Goal: Task Accomplishment & Management: Manage account settings

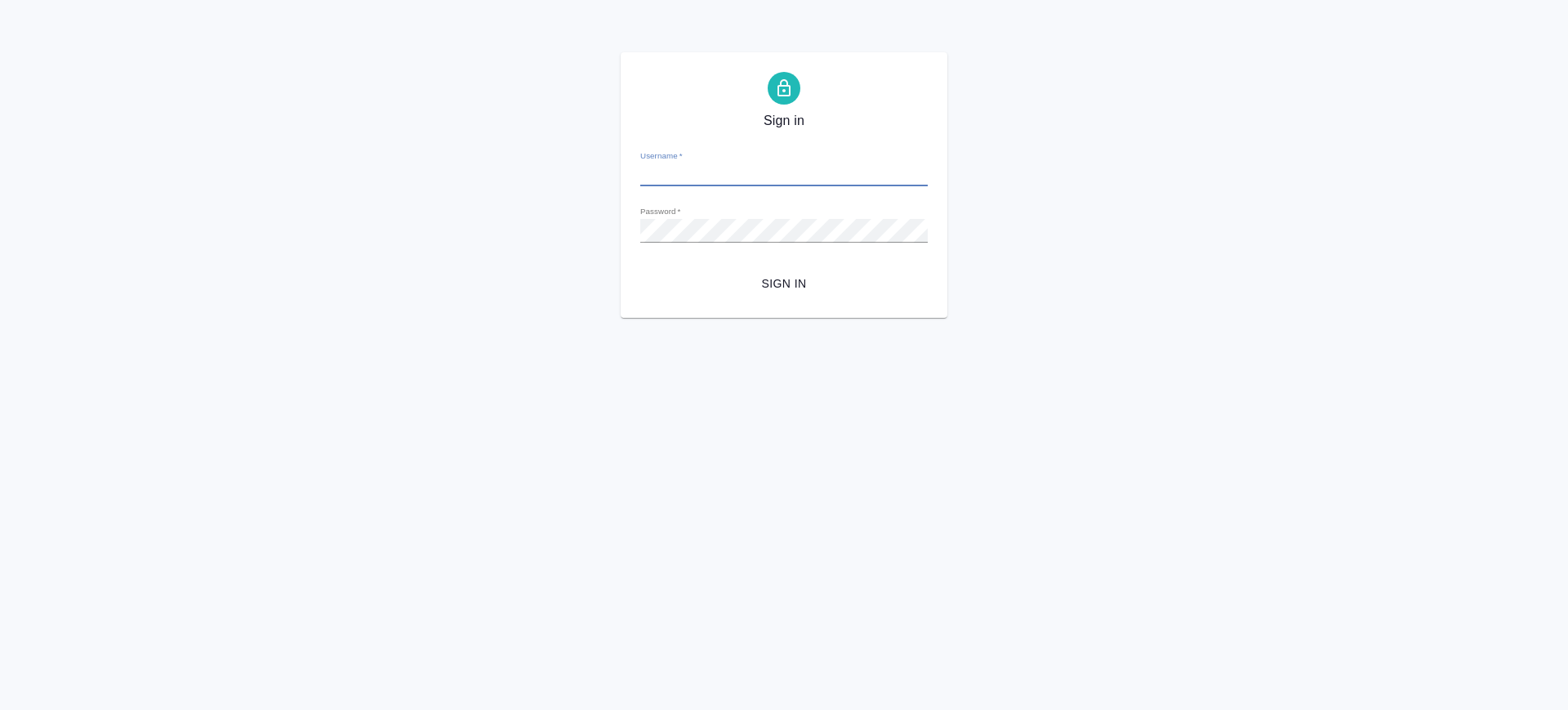
type input "v.saglam@awatera.com"
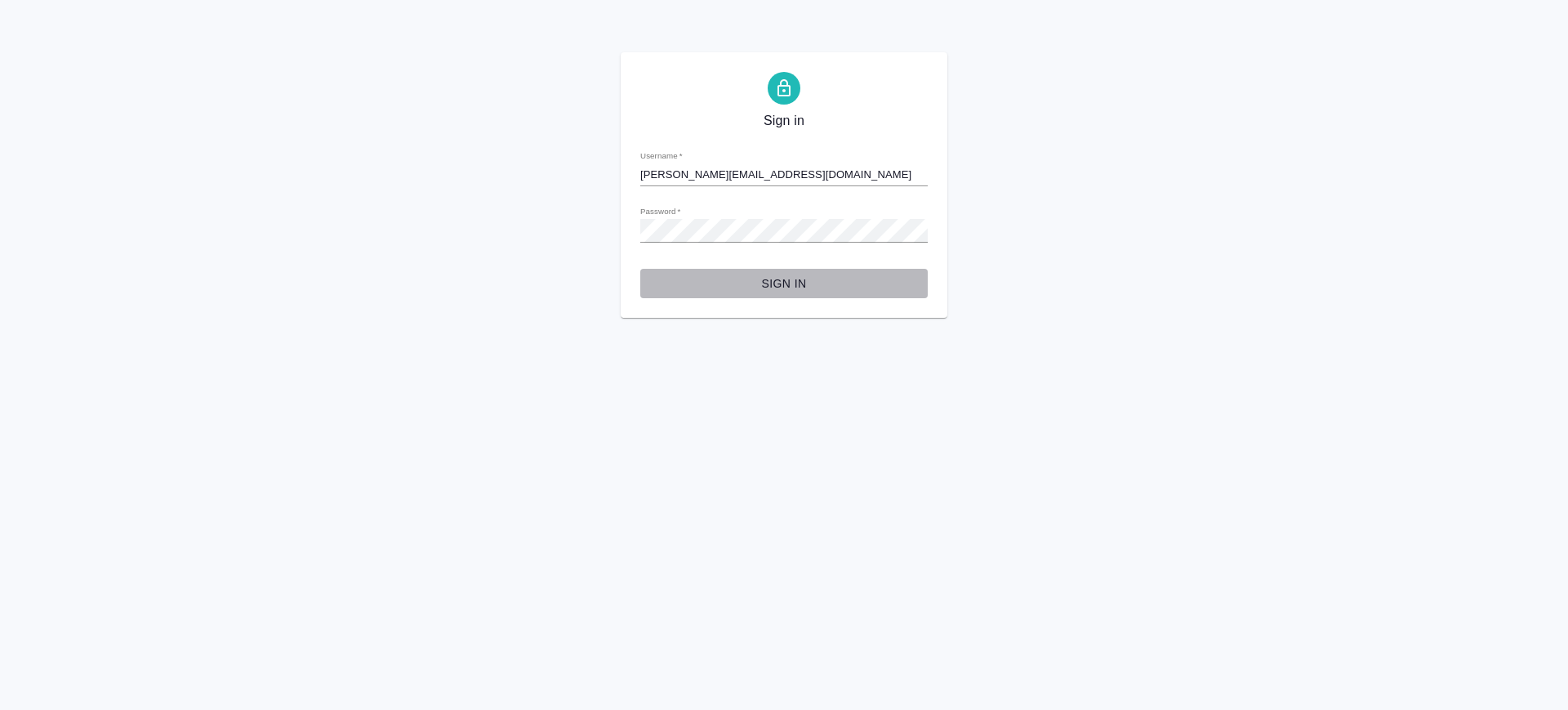
click at [781, 282] on span "Sign in" at bounding box center [784, 283] width 261 height 20
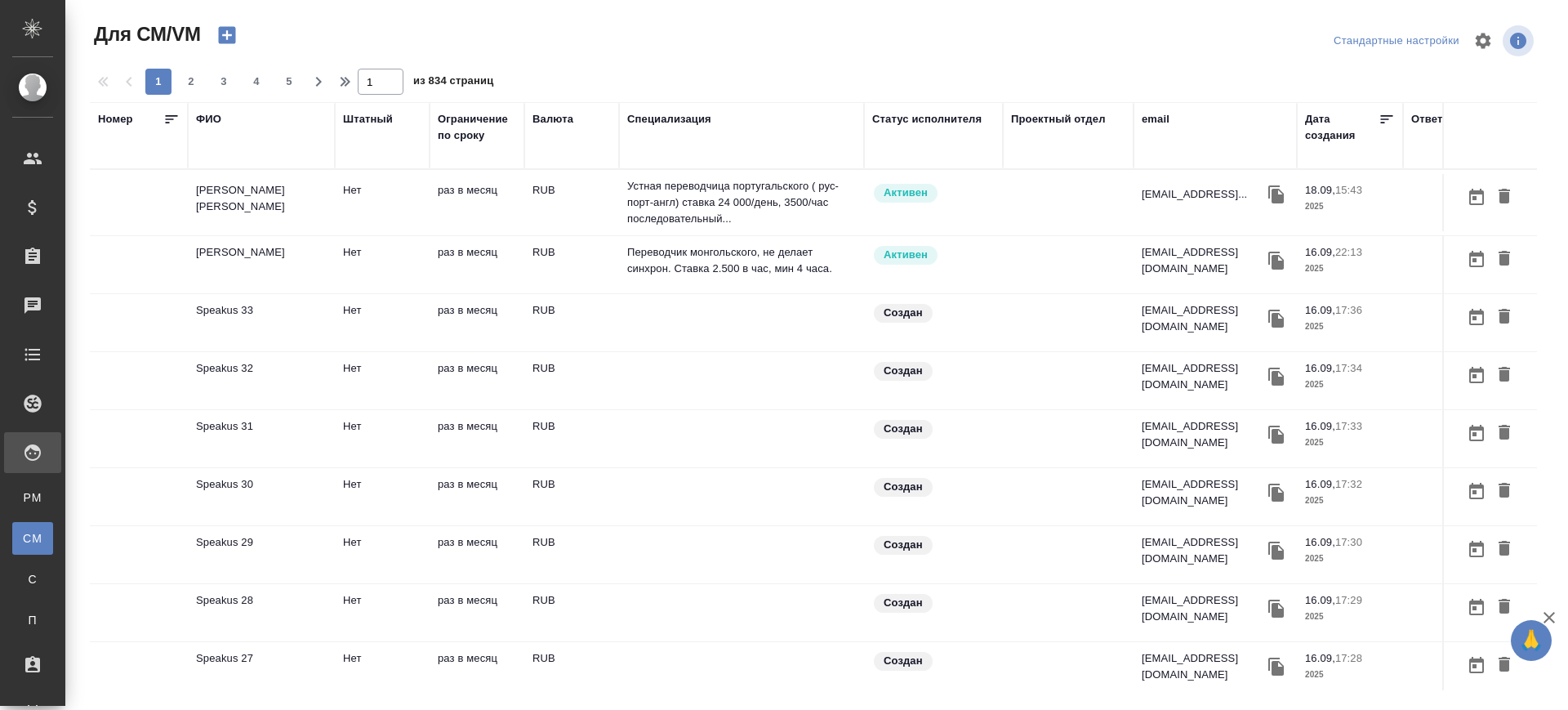
click at [1158, 117] on div "email" at bounding box center [1156, 118] width 28 height 16
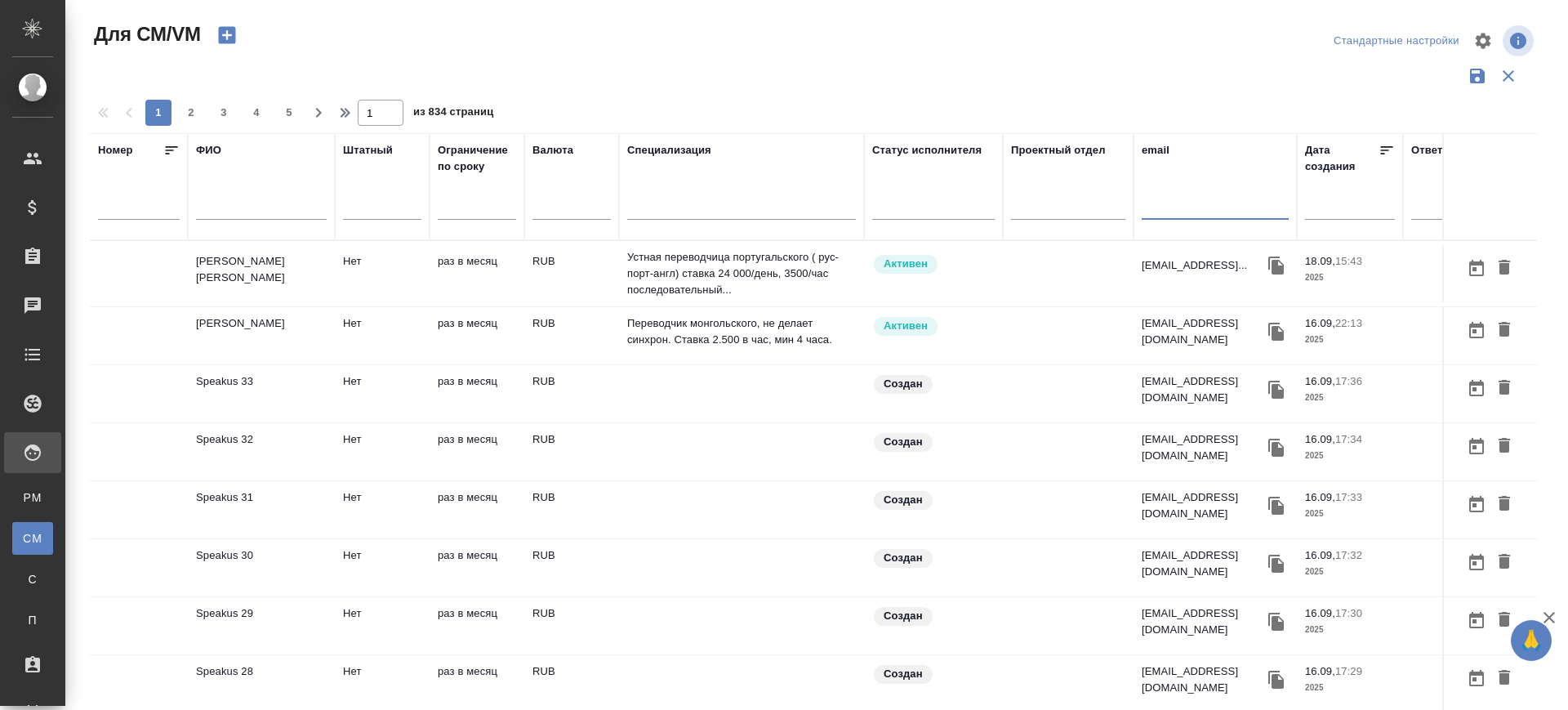
click at [1182, 207] on input "text" at bounding box center [1216, 209] width 147 height 20
click at [1177, 207] on input "text" at bounding box center [1216, 209] width 147 height 20
click at [1181, 211] on input "text" at bounding box center [1216, 209] width 147 height 20
paste input "votre_secret89@yahoo.com"
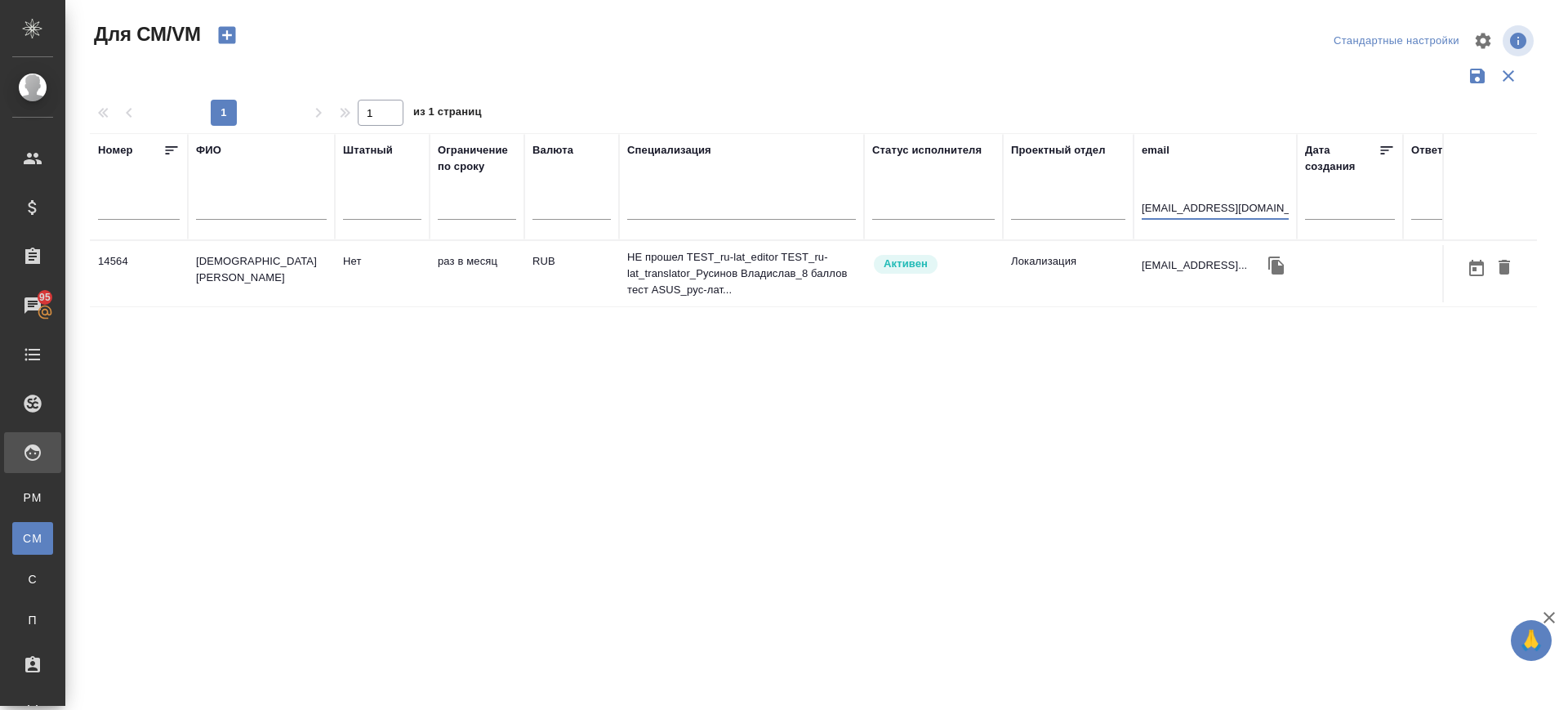
type input "votre_secret89@yahoo.com"
click at [261, 269] on td "Русинов Владислав Евгеньевич" at bounding box center [261, 274] width 147 height 57
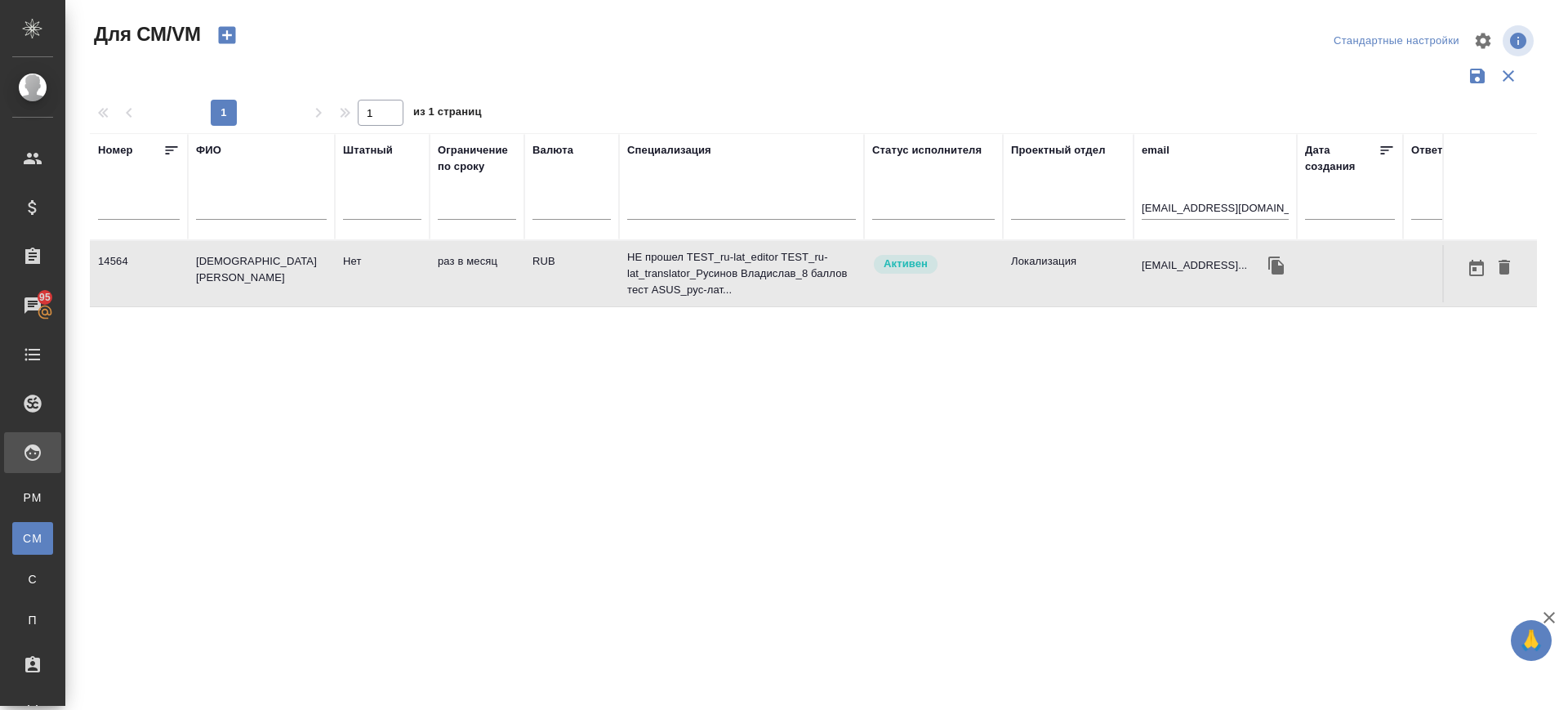
click at [261, 269] on td "Русинов Владислав Евгеньевич" at bounding box center [261, 274] width 147 height 57
click at [262, 274] on td "Русинов Владислав Евгеньевич" at bounding box center [261, 274] width 147 height 57
click at [1193, 207] on input "votre_secret89@yahoo.com" at bounding box center [1216, 209] width 147 height 20
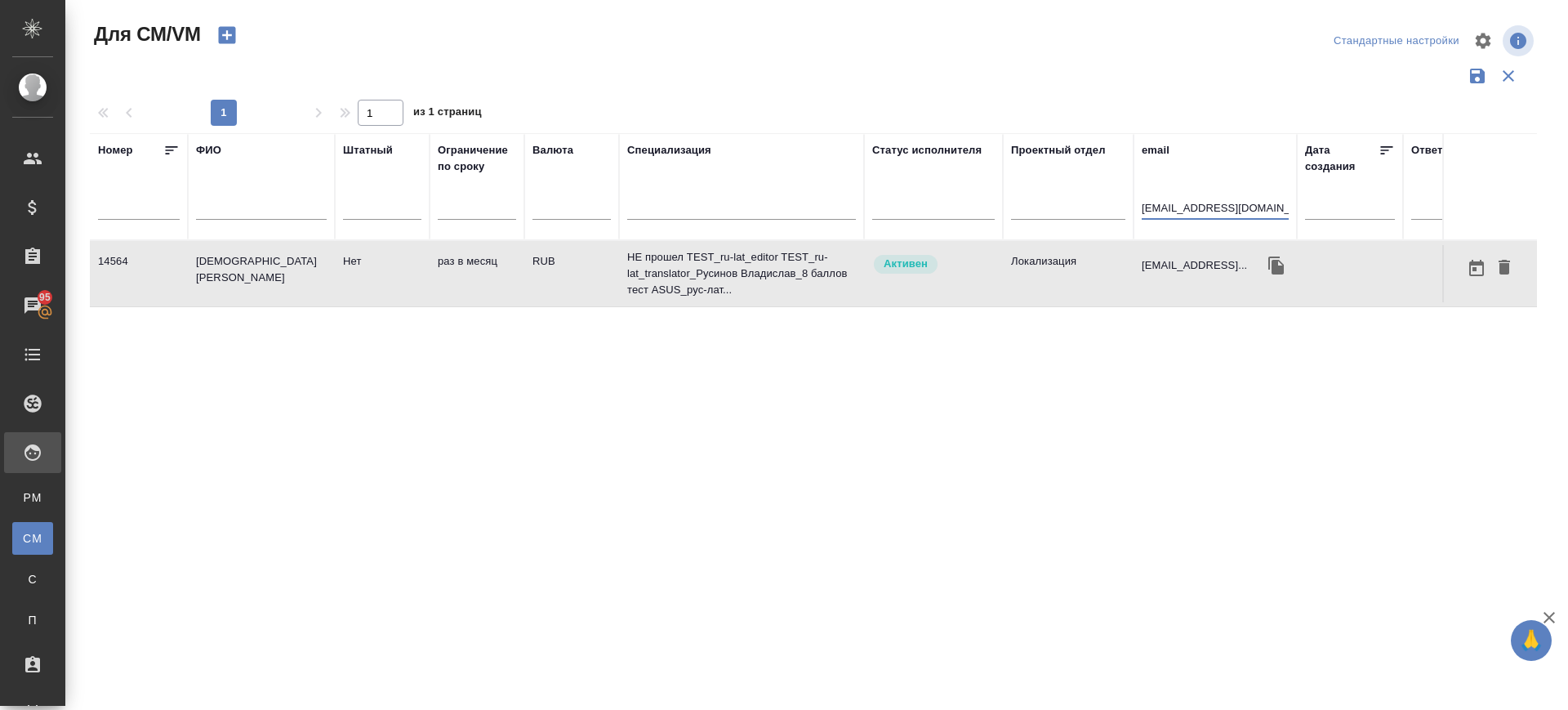
click at [1193, 207] on input "votre_secret89@yahoo.com" at bounding box center [1216, 209] width 147 height 20
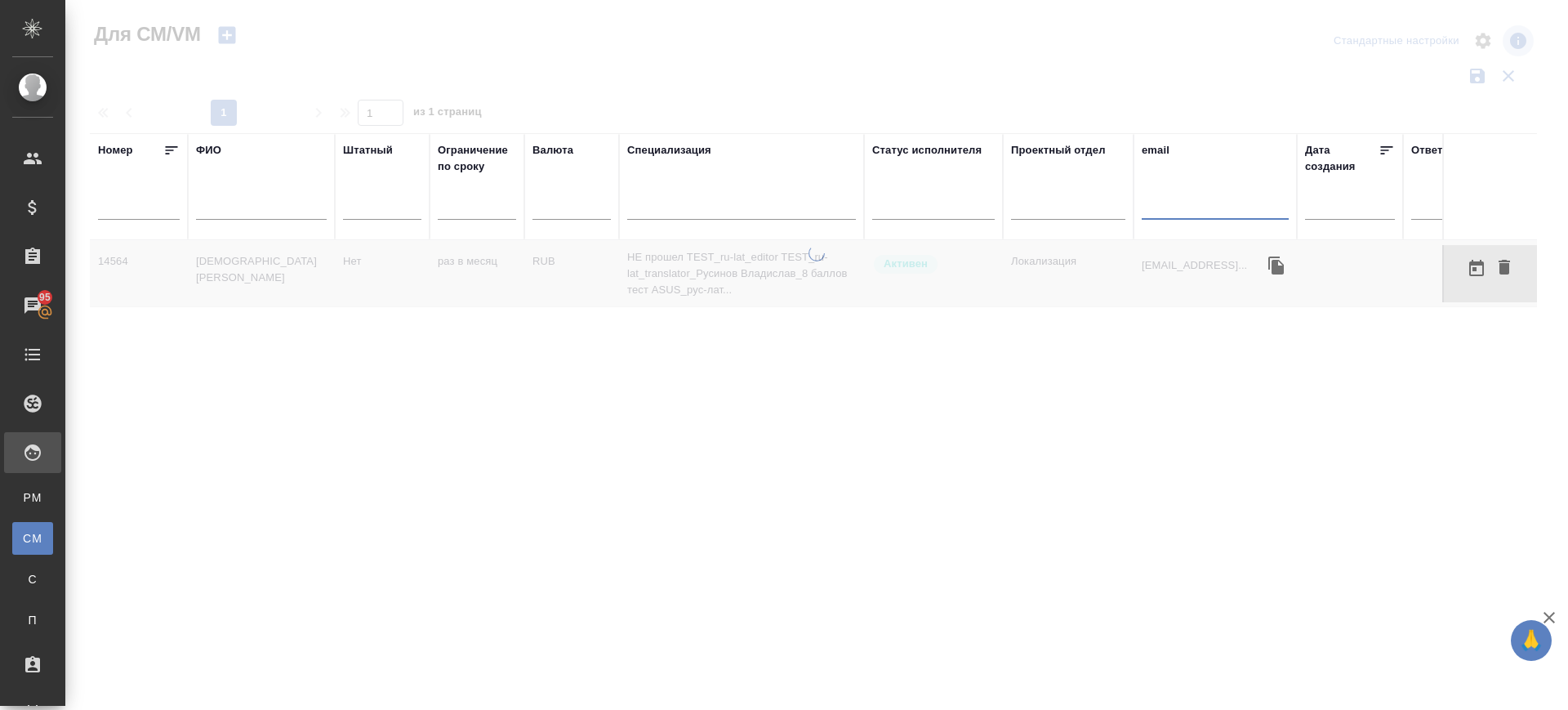
click at [240, 173] on div "ФИО" at bounding box center [261, 186] width 131 height 89
click at [237, 206] on input "text" at bounding box center [261, 209] width 131 height 20
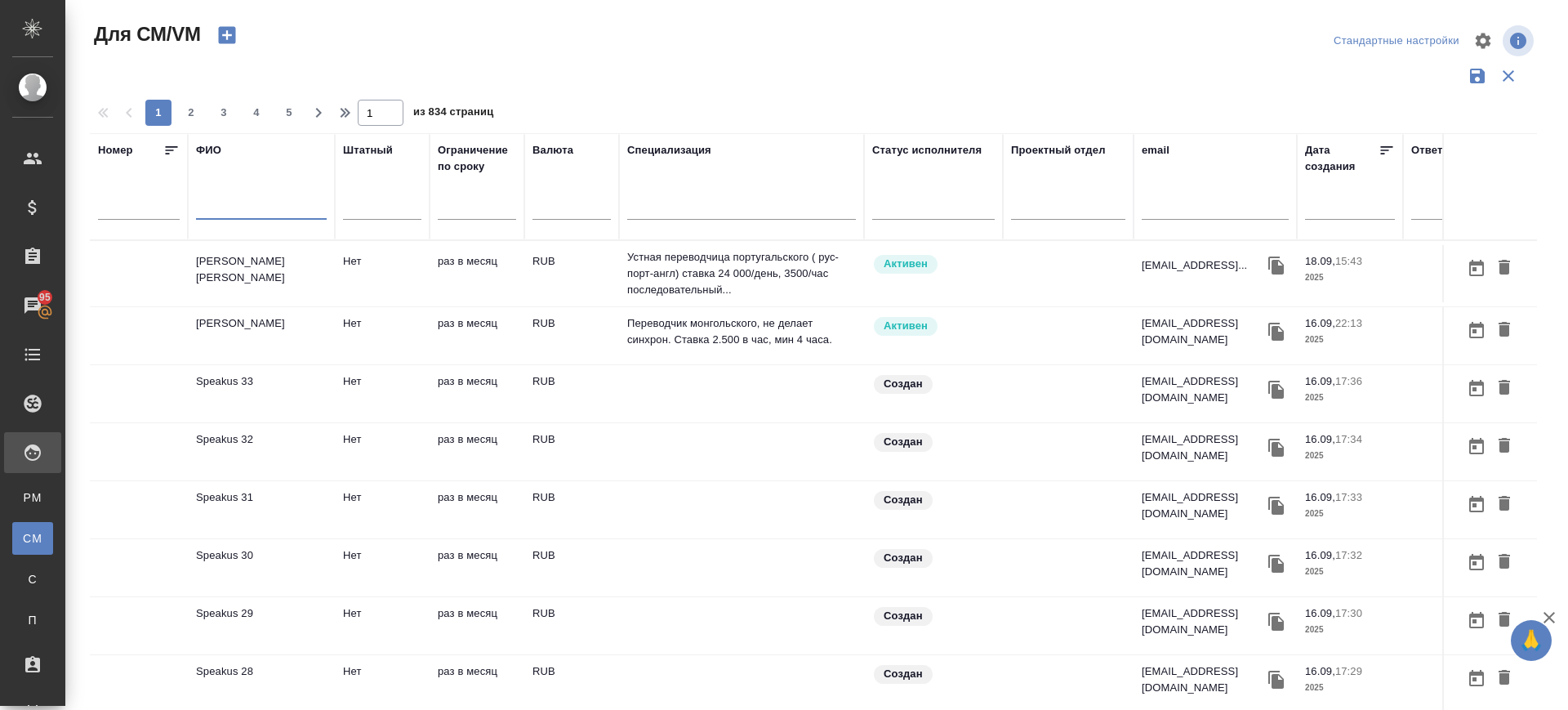
paste input "Хамзина"
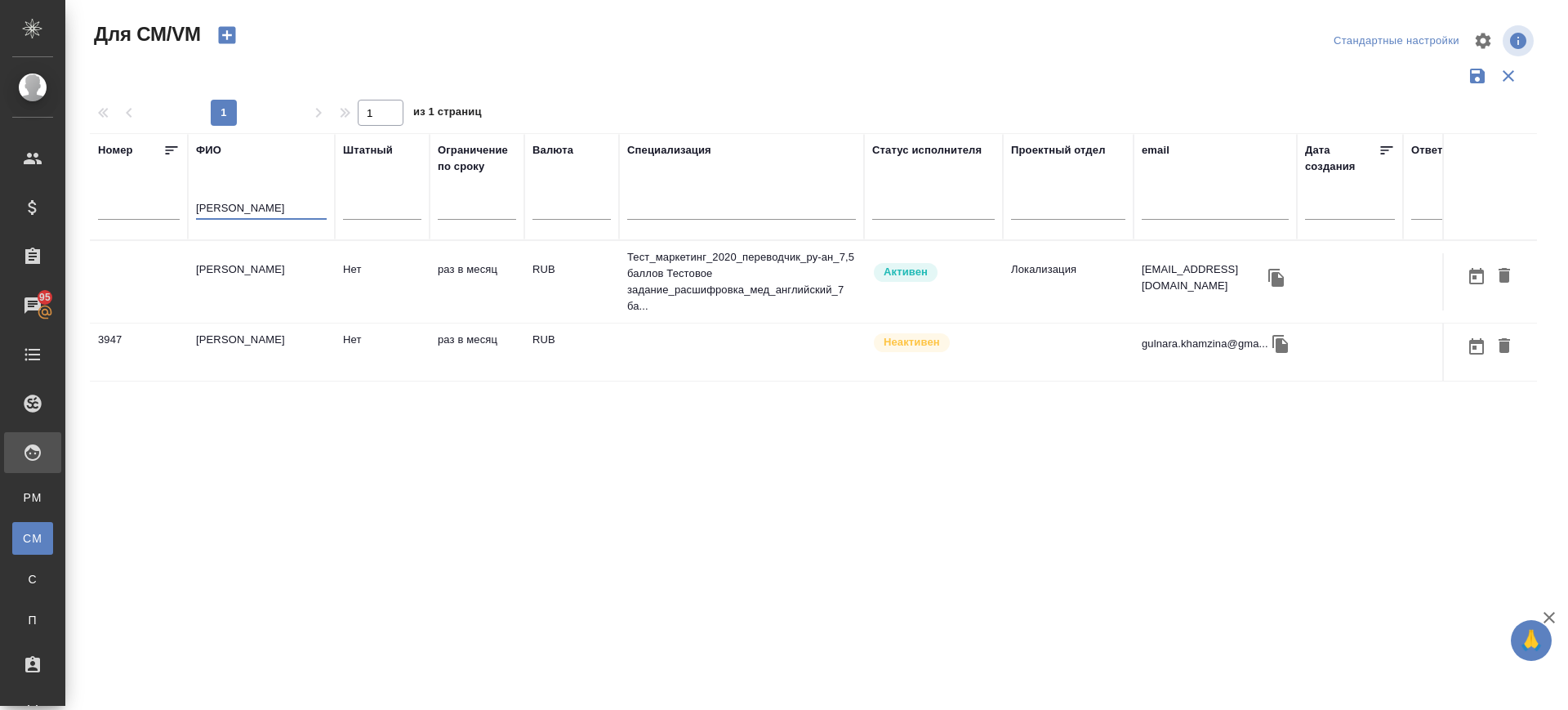
type input "Хамзина"
click at [260, 280] on td "Хамзина Нурия Шавкатовна" at bounding box center [261, 282] width 147 height 57
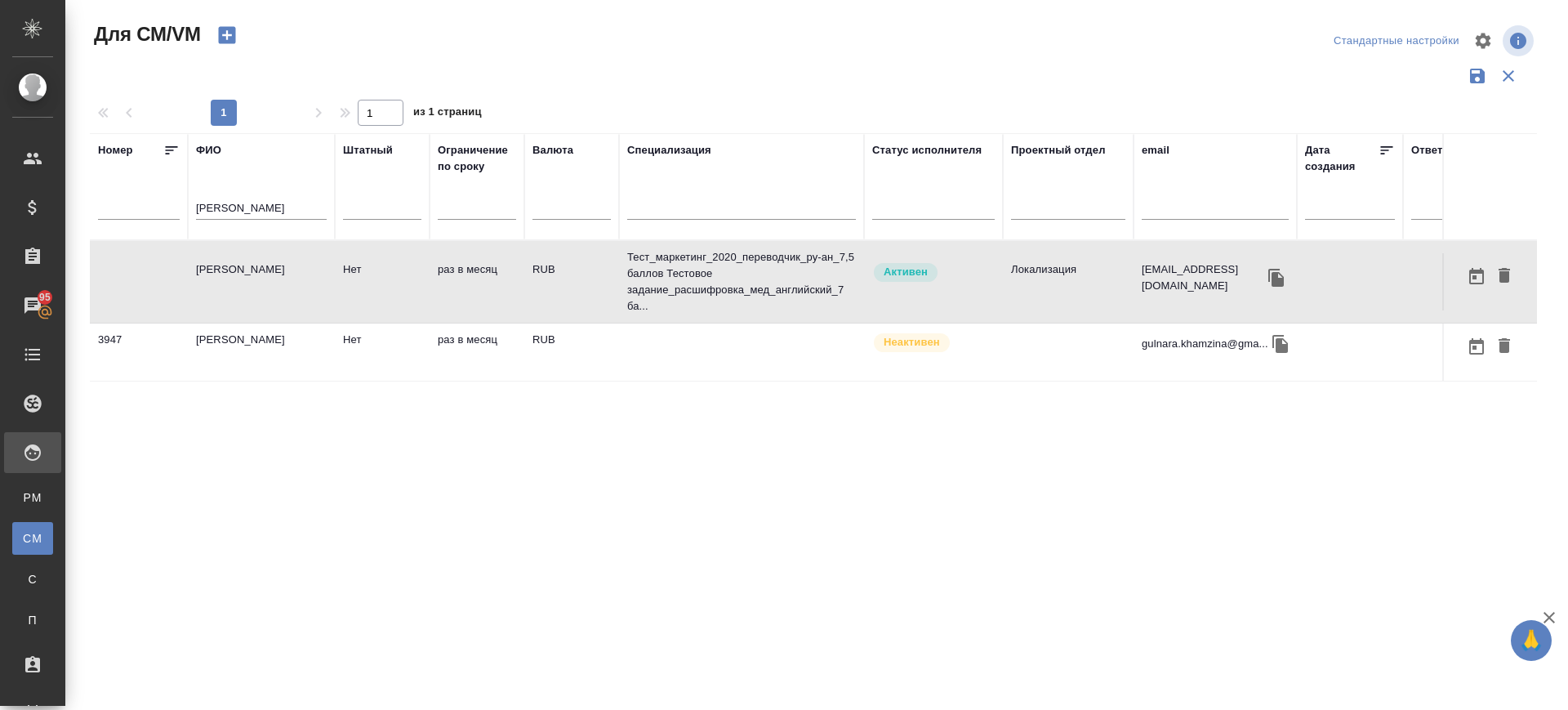
click at [260, 280] on td "Хамзина Нурия Шавкатовна" at bounding box center [261, 282] width 147 height 57
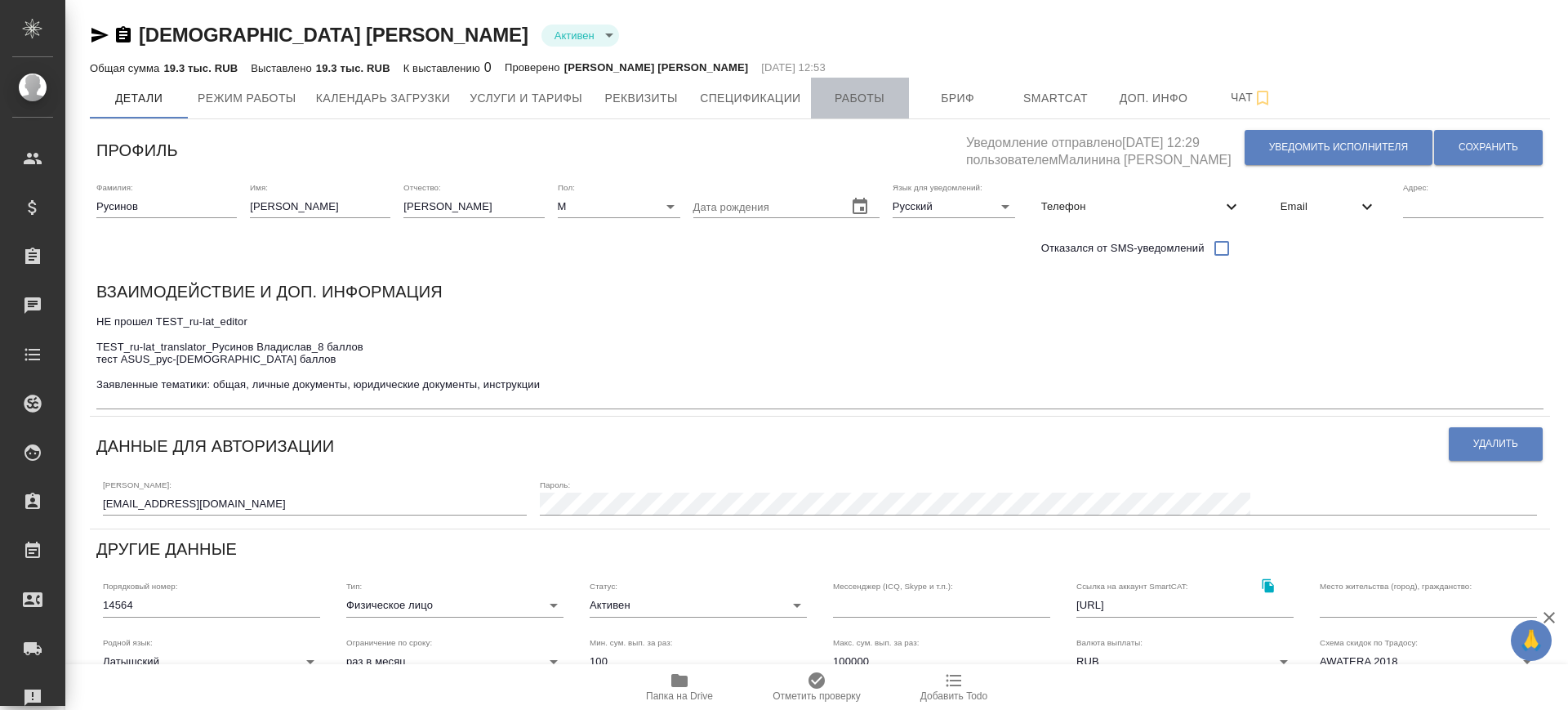
click at [893, 105] on span "Работы" at bounding box center [860, 97] width 78 height 20
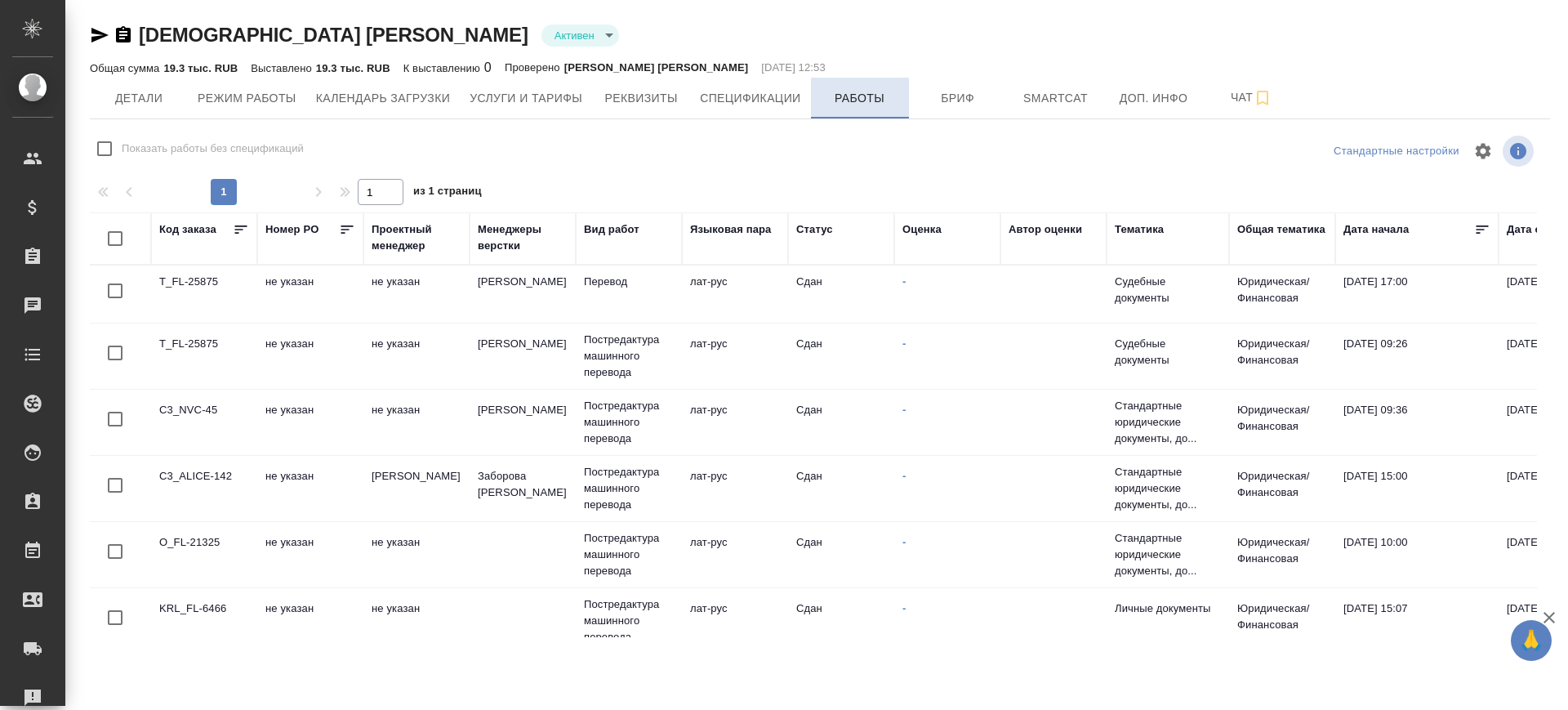
checkbox input "false"
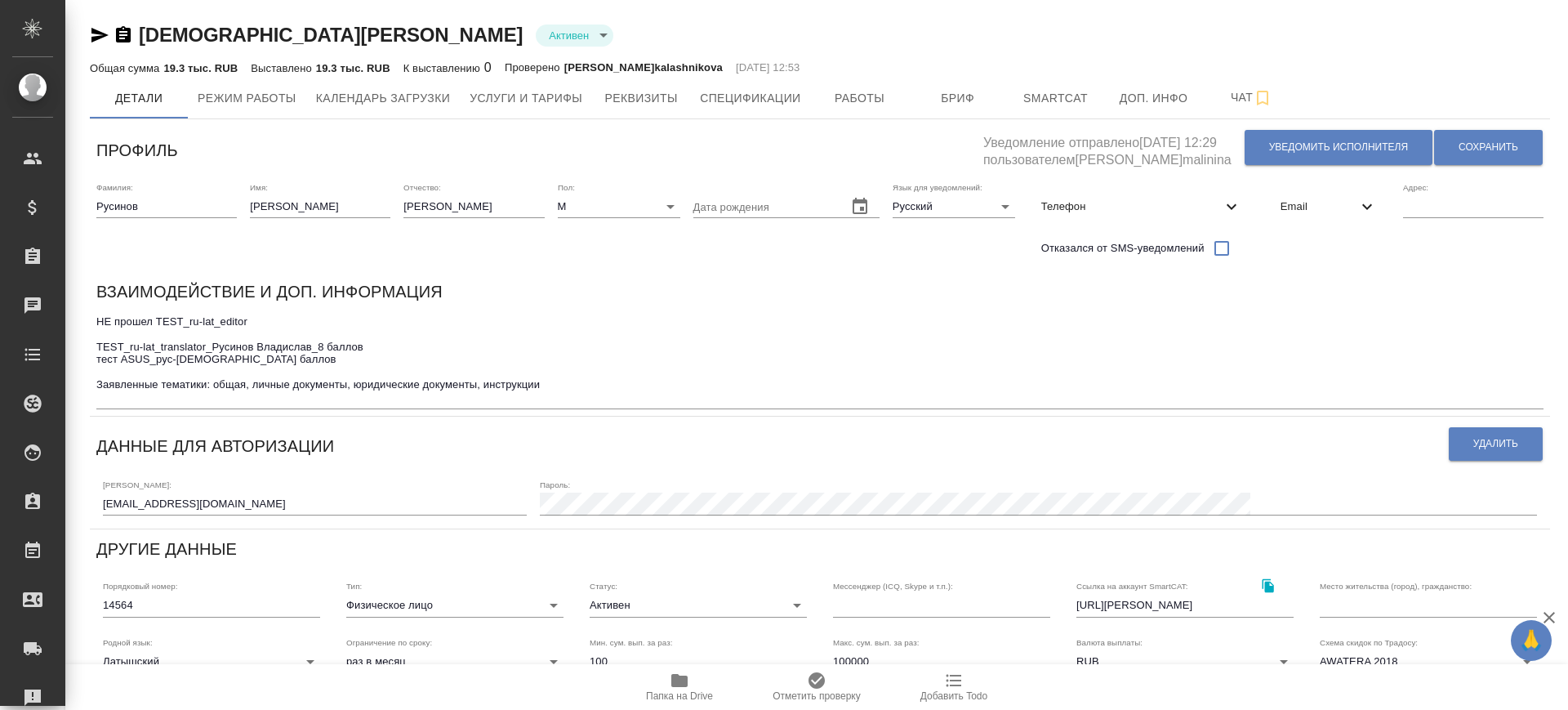
click at [1317, 202] on span "Email" at bounding box center [1319, 206] width 76 height 16
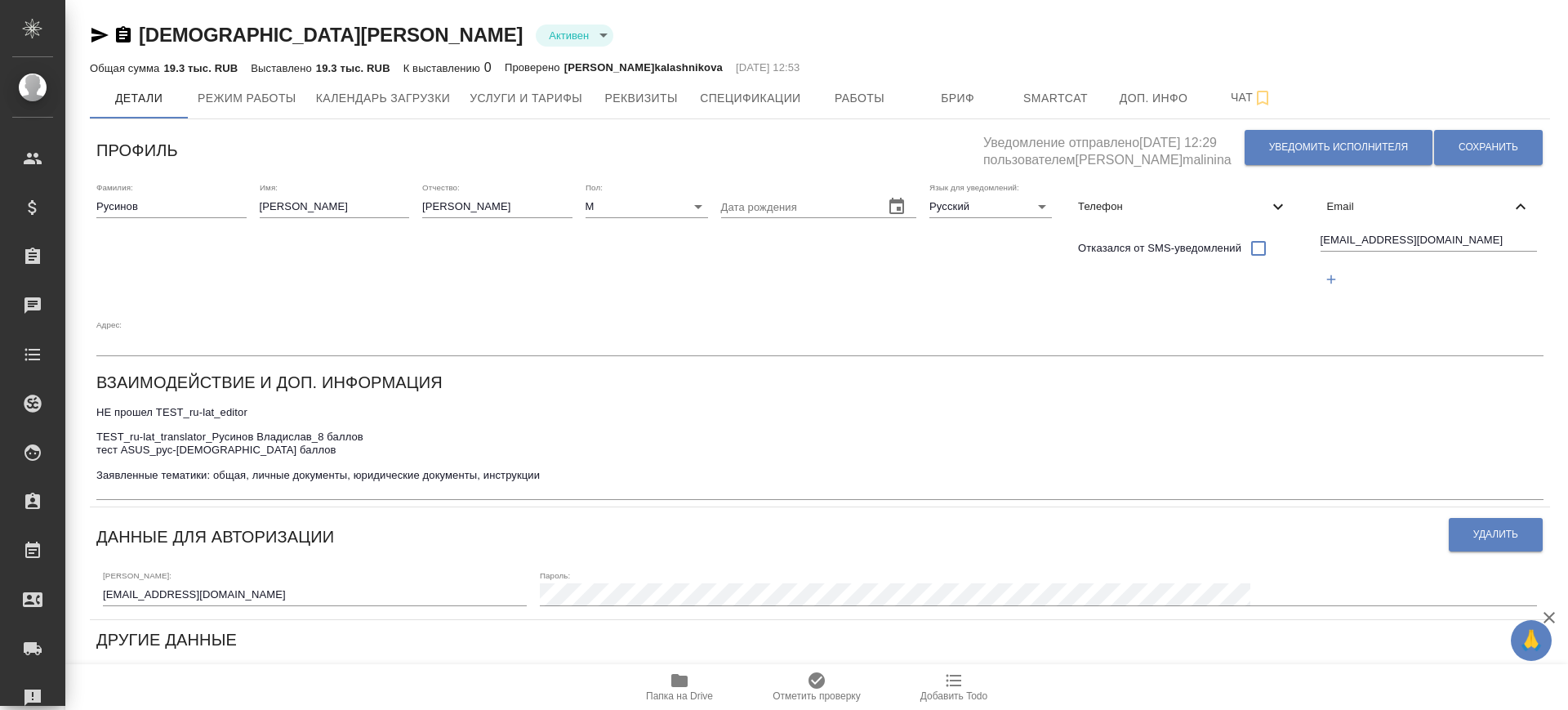
scroll to position [306, 0]
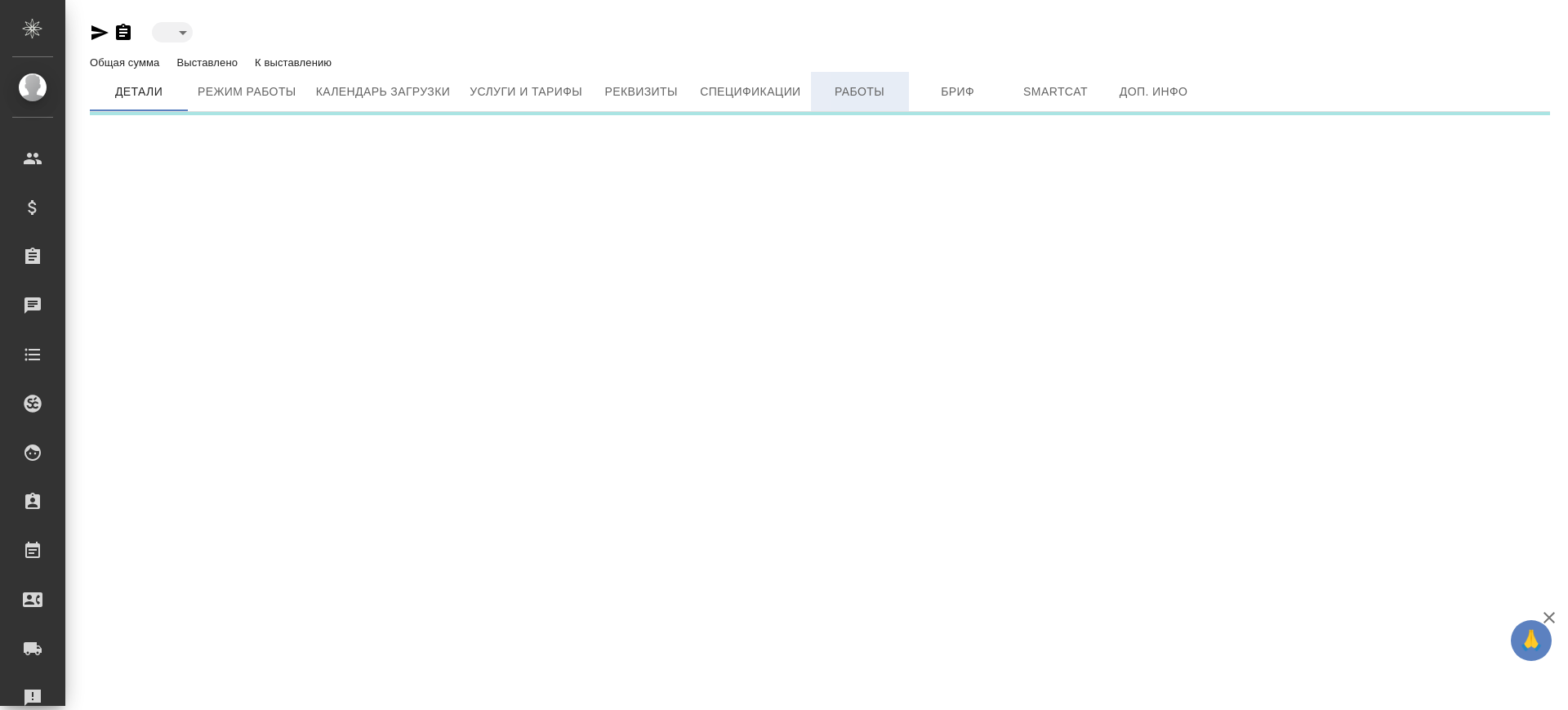
type input "active"
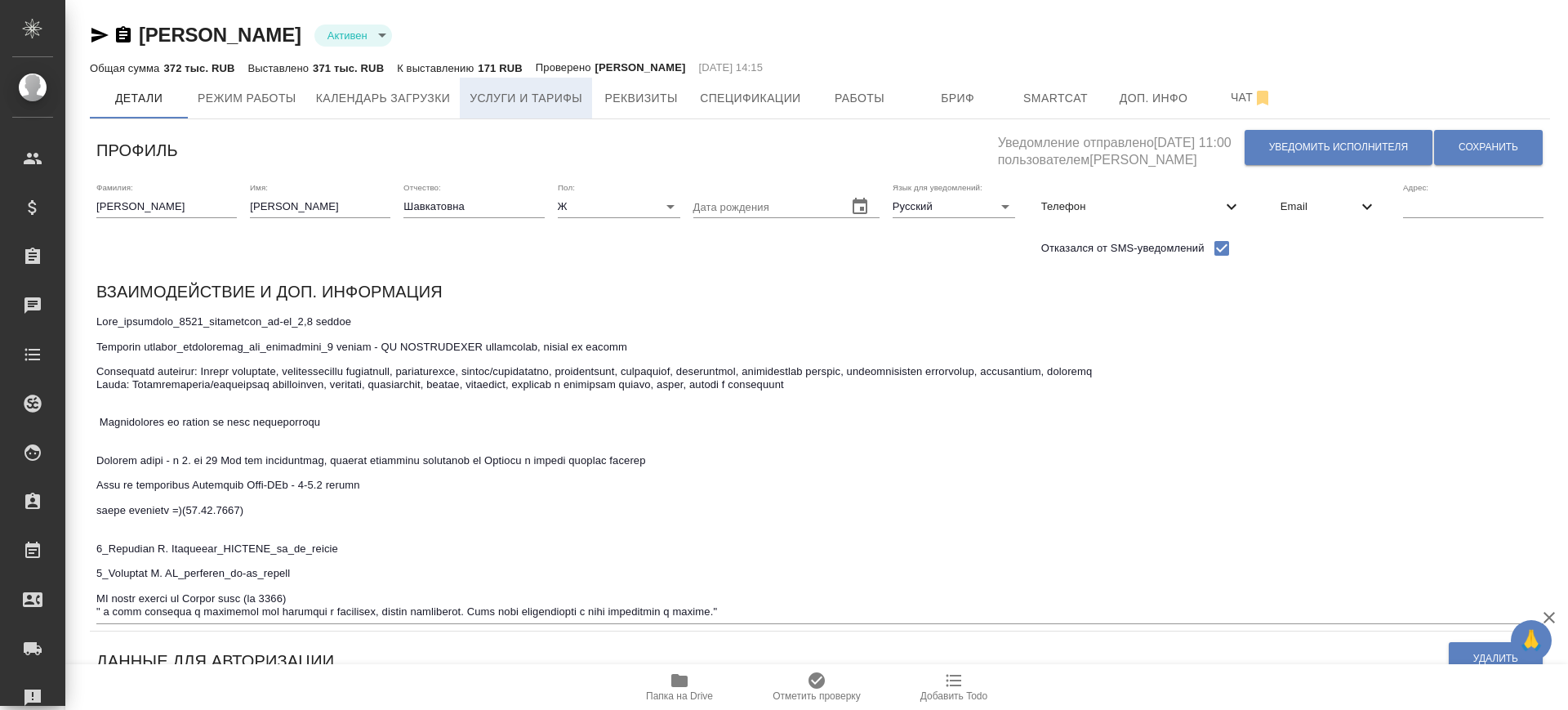
click at [584, 104] on button "Услуги и тарифы" at bounding box center [526, 97] width 133 height 41
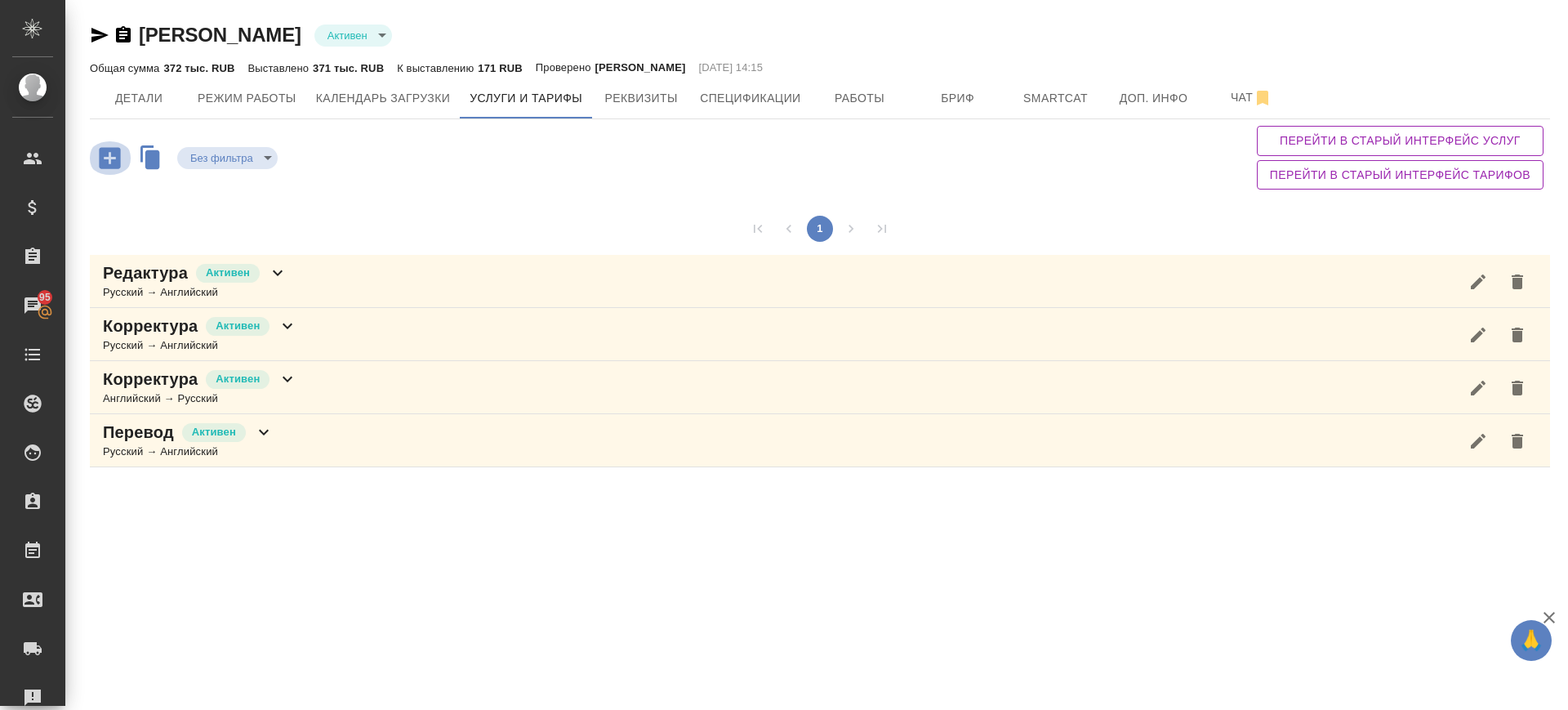
click at [115, 150] on icon "button" at bounding box center [110, 157] width 21 height 21
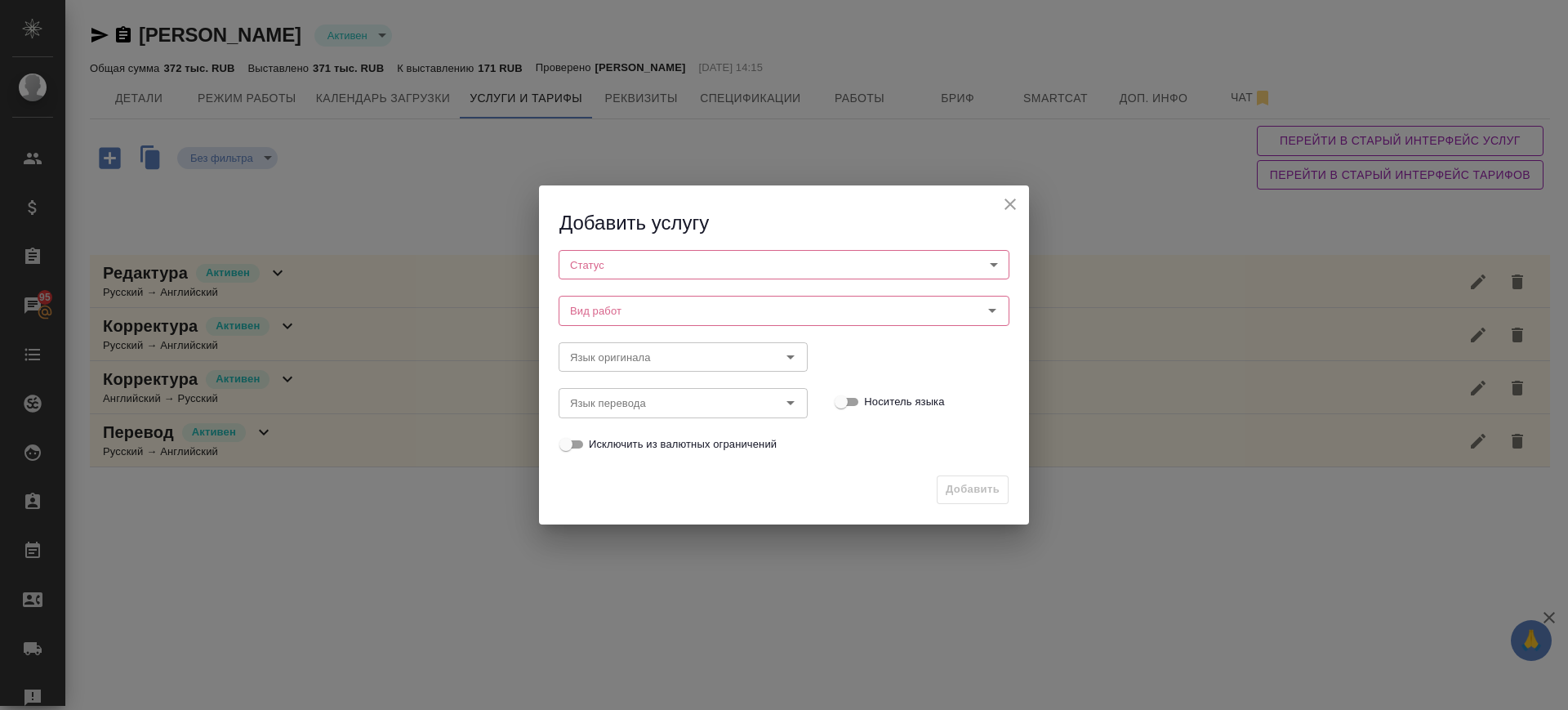
click at [726, 285] on div "Вид работ Вид работ" at bounding box center [784, 308] width 484 height 72
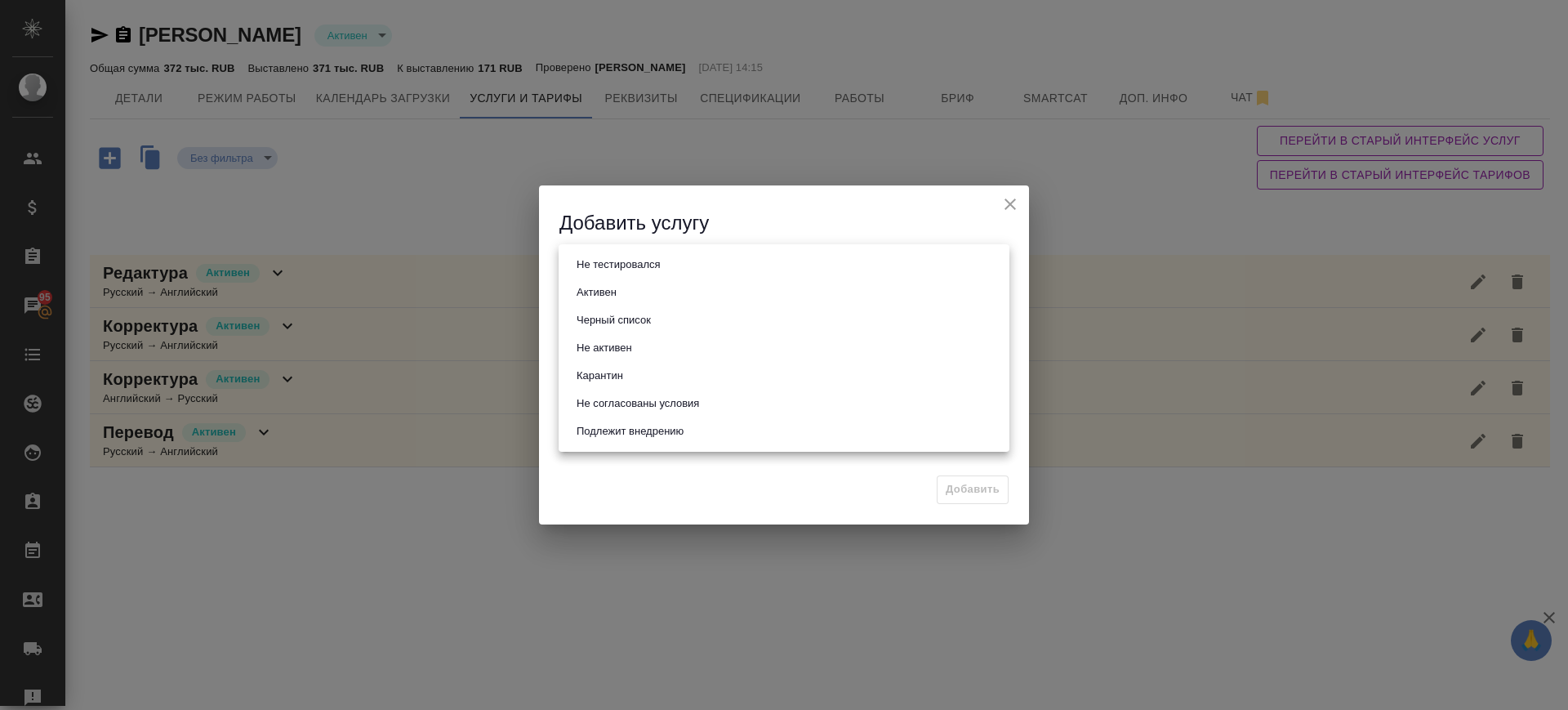
click at [708, 262] on body "🙏 .cls-1 fill:#fff; AWATERA Саглам Виктория v.saglam Клиенты Спецификации Заказ…" at bounding box center [784, 355] width 1568 height 710
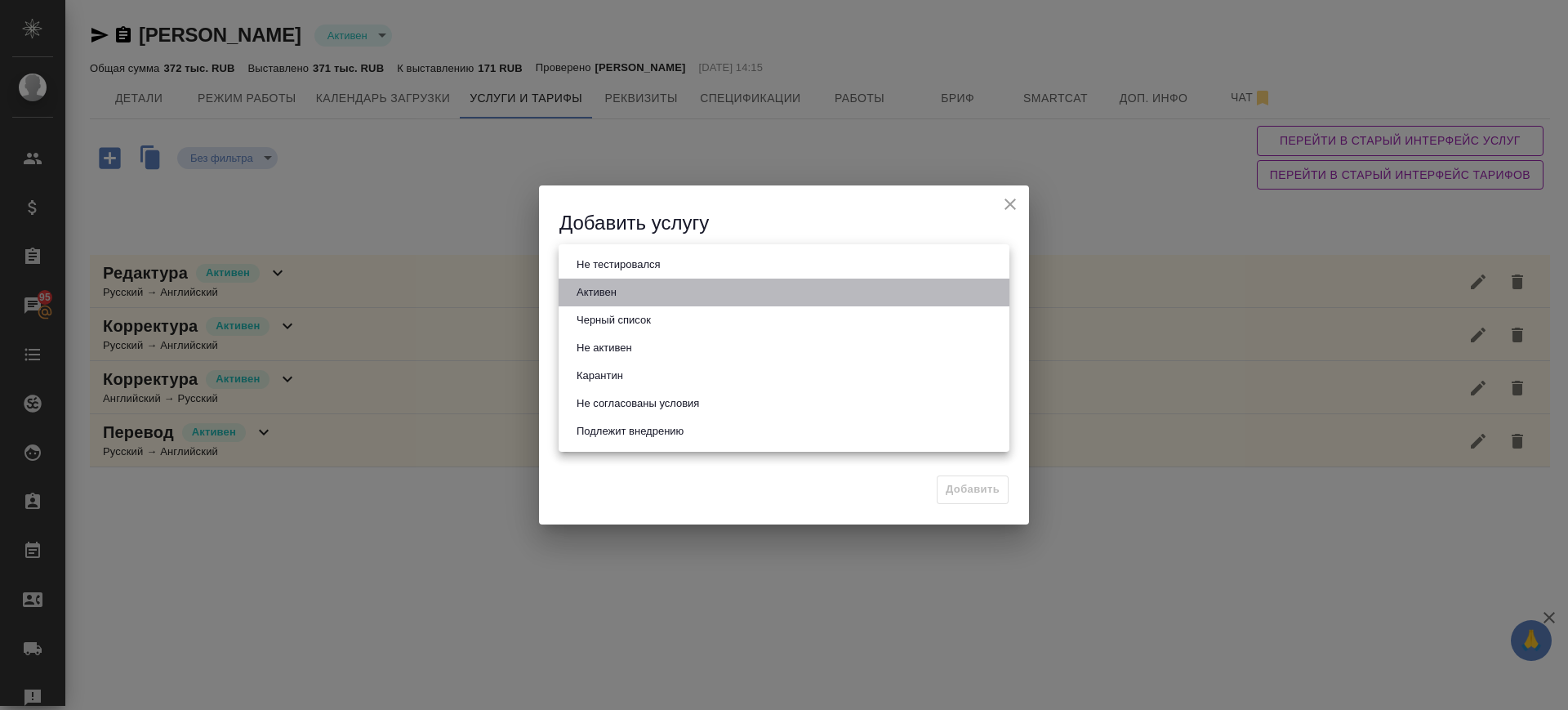
click at [676, 292] on li "Активен" at bounding box center [784, 292] width 450 height 28
type input "active"
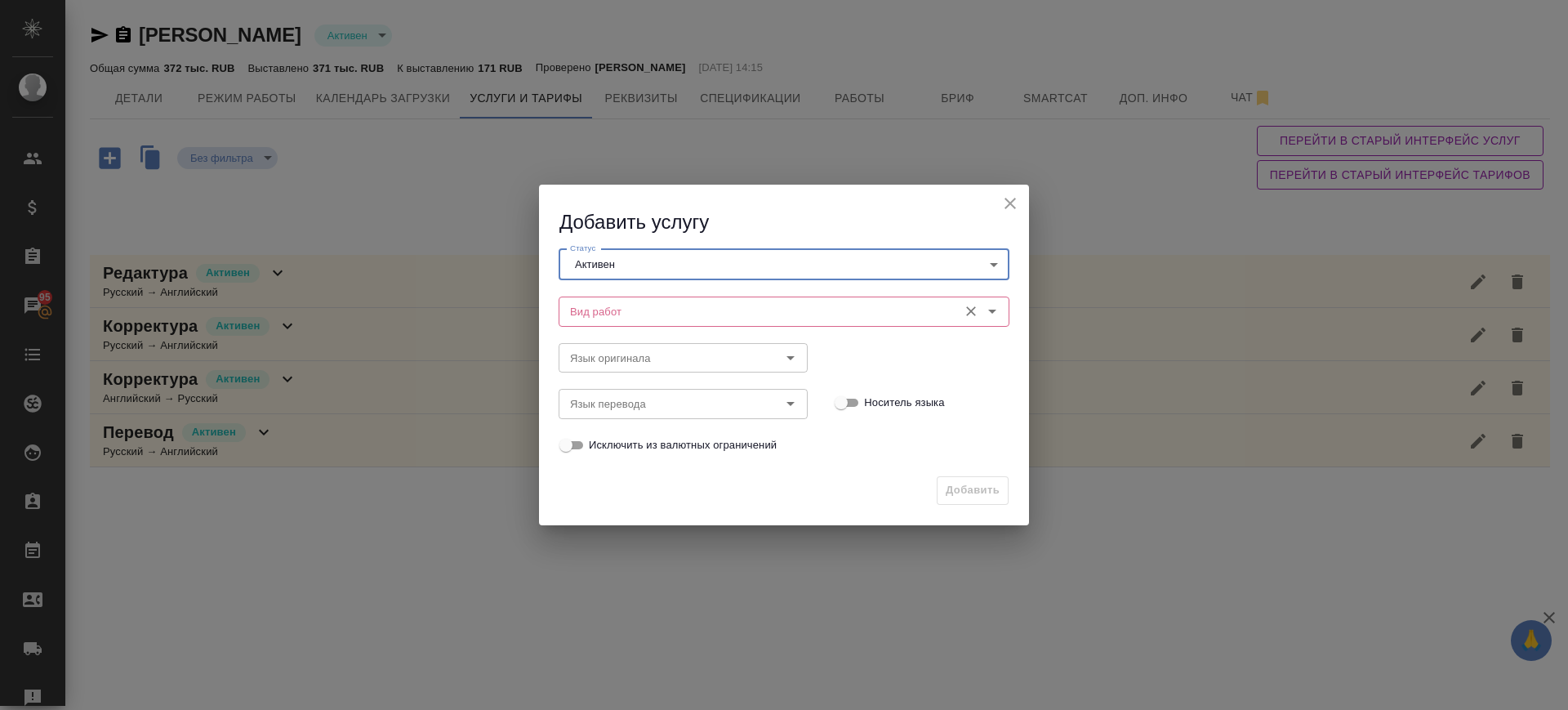
click at [642, 307] on input "Вид работ" at bounding box center [757, 311] width 387 height 20
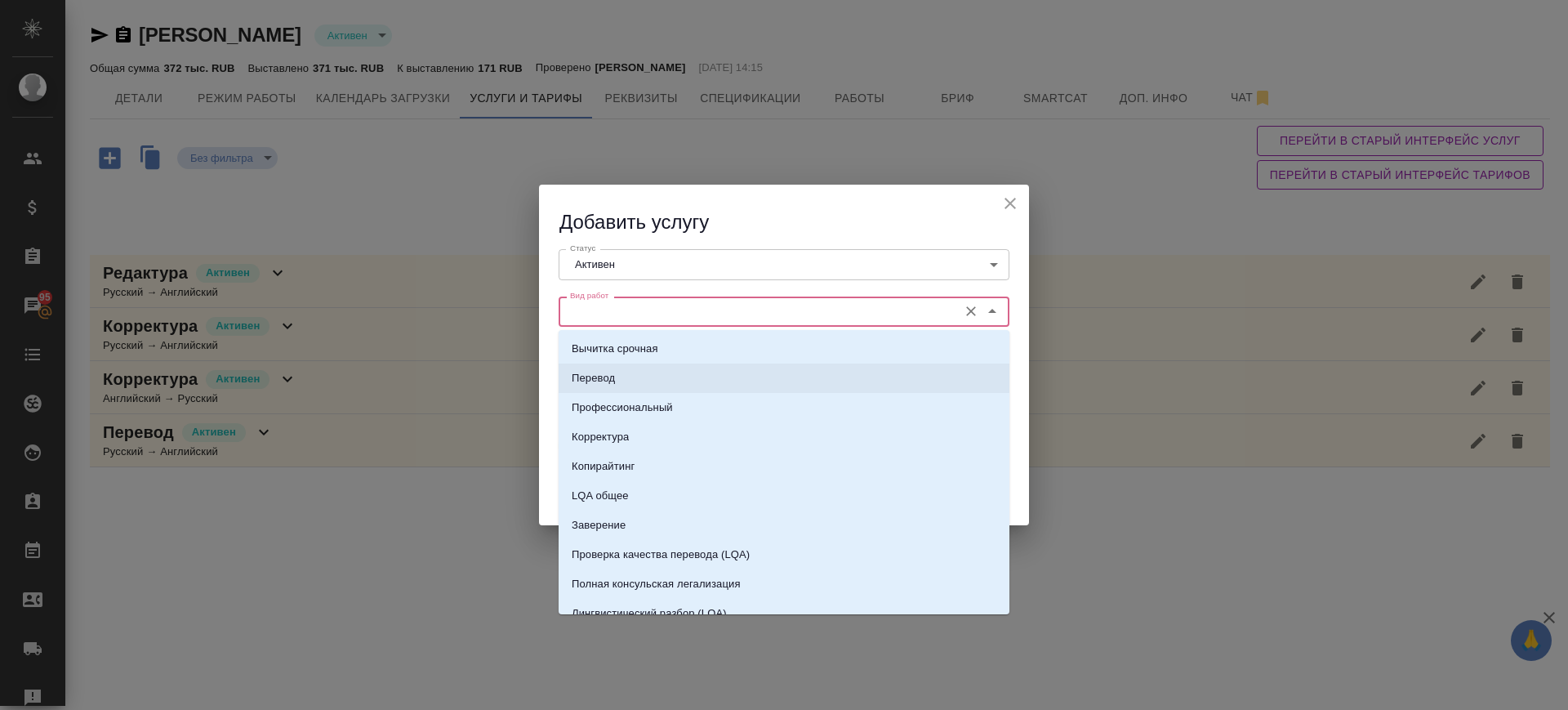
click at [638, 377] on li "Перевод" at bounding box center [784, 378] width 450 height 30
type input "Перевод"
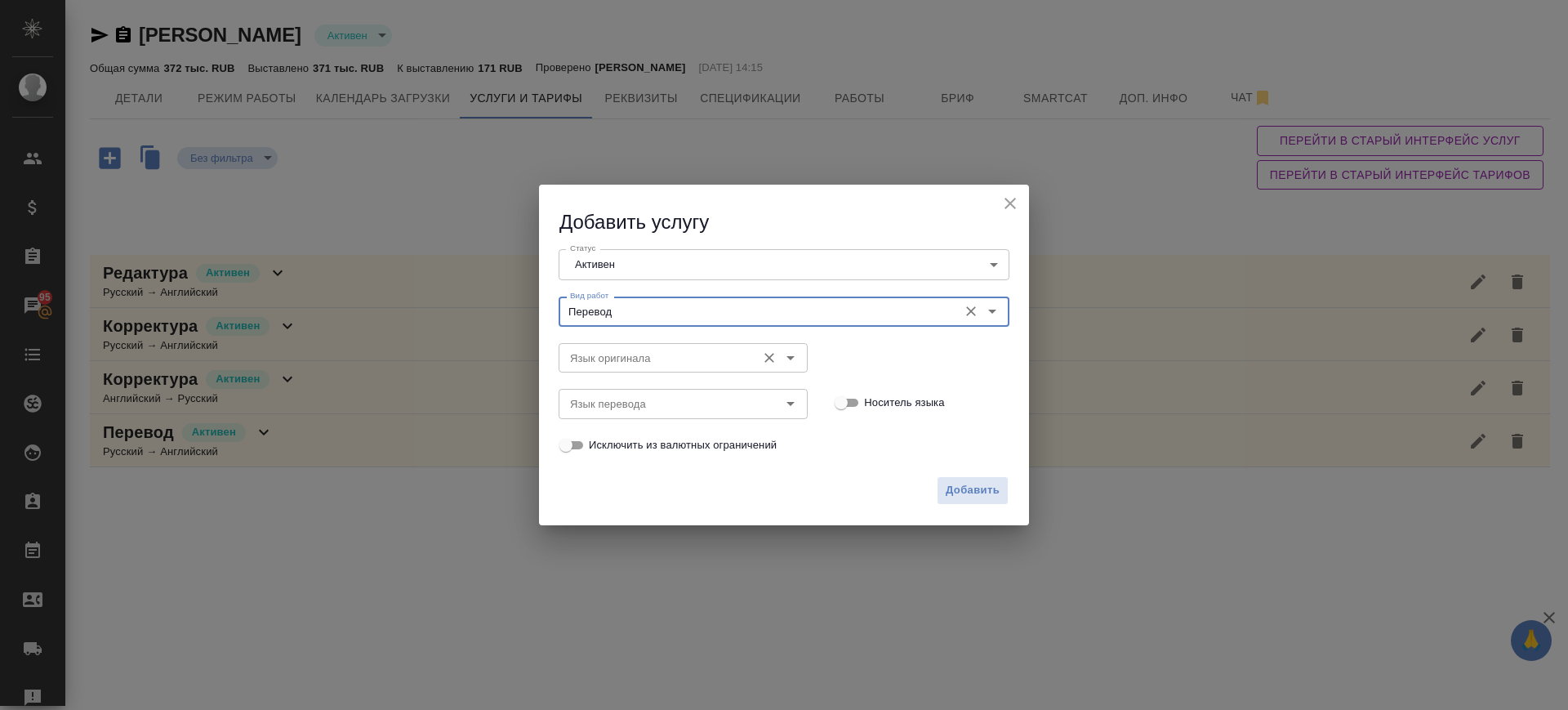
click at [604, 354] on input "Язык оригинала" at bounding box center [656, 358] width 184 height 20
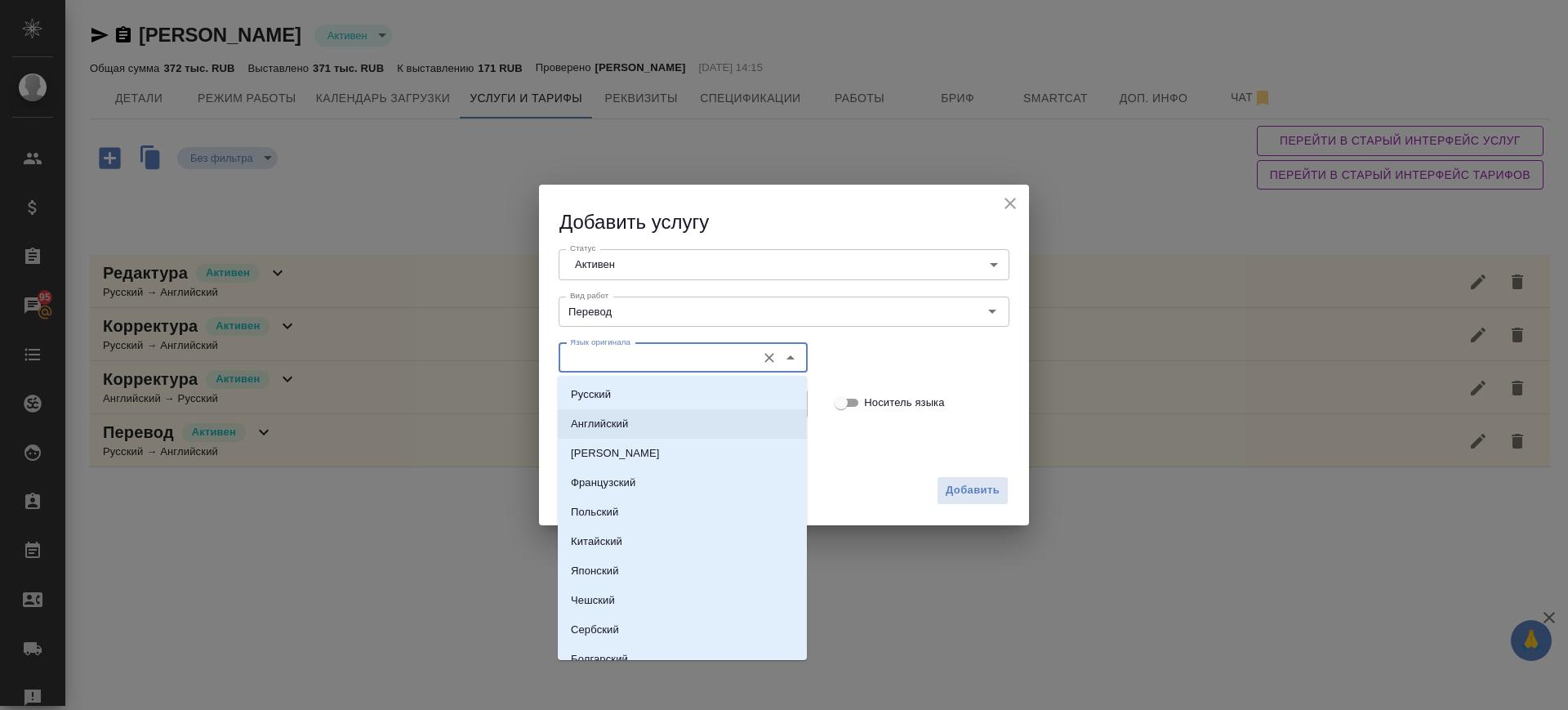
click at [620, 417] on p "Английский" at bounding box center [599, 424] width 57 height 16
type input "Английский"
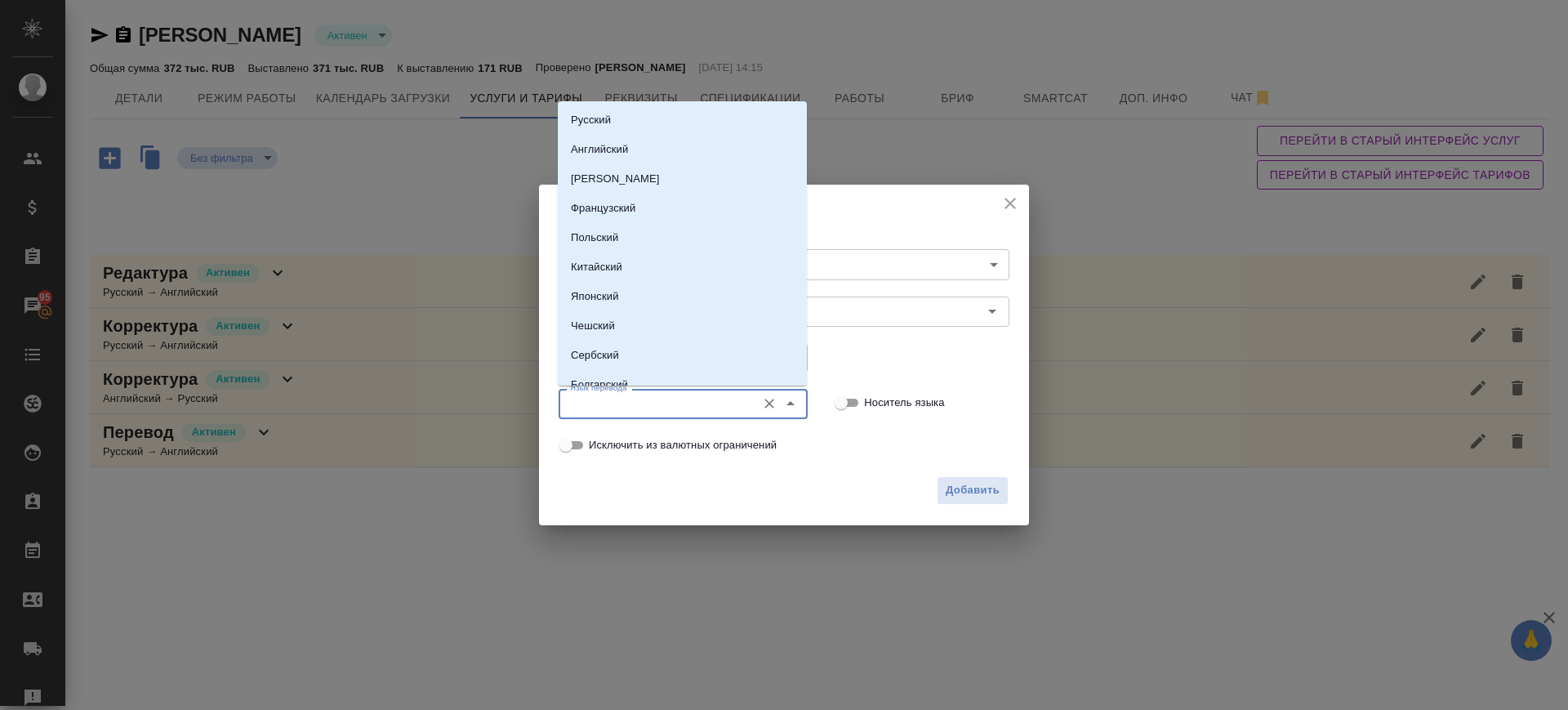
click at [615, 398] on input "Язык перевода" at bounding box center [656, 404] width 184 height 20
click at [608, 116] on p "Русский" at bounding box center [591, 119] width 40 height 16
type input "Русский"
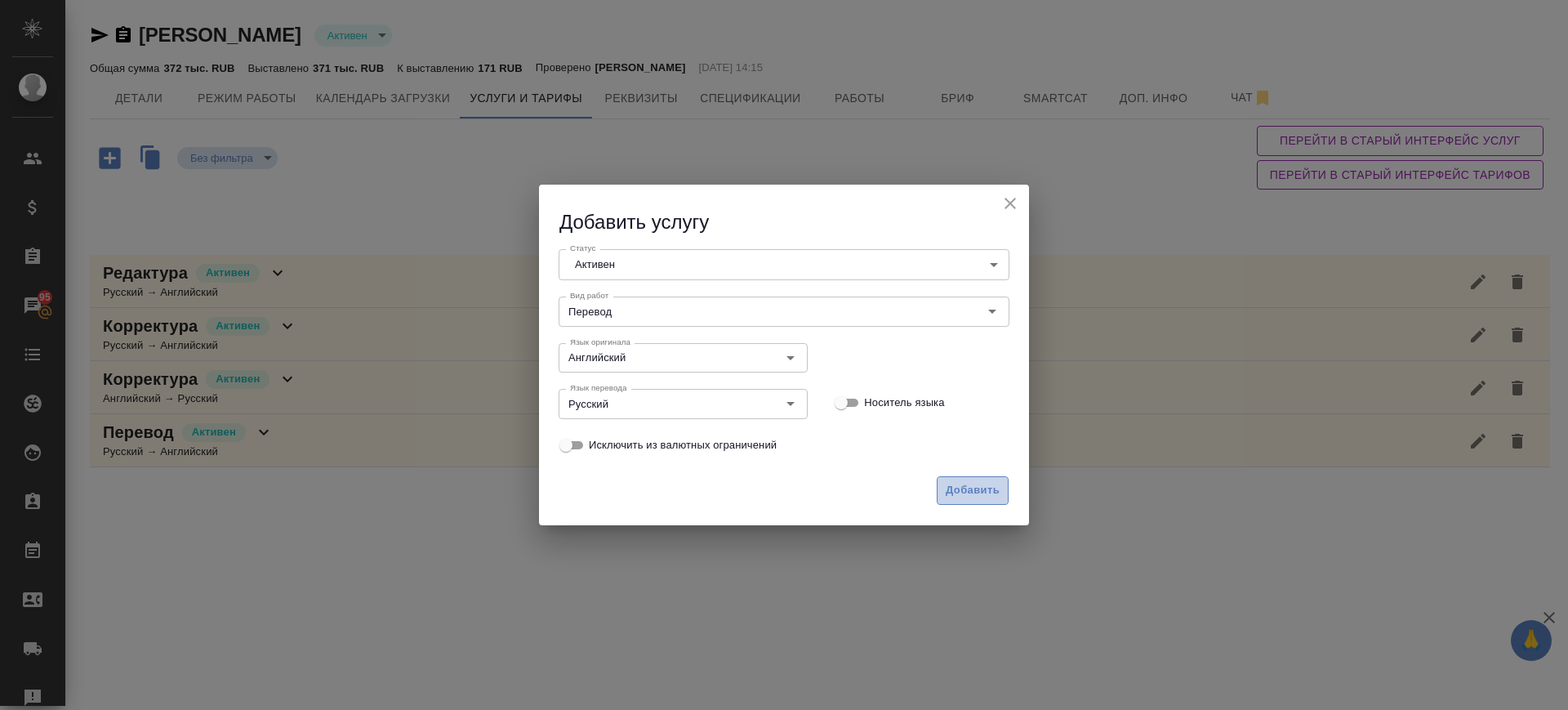
click at [1006, 491] on button "Добавить" at bounding box center [972, 491] width 72 height 29
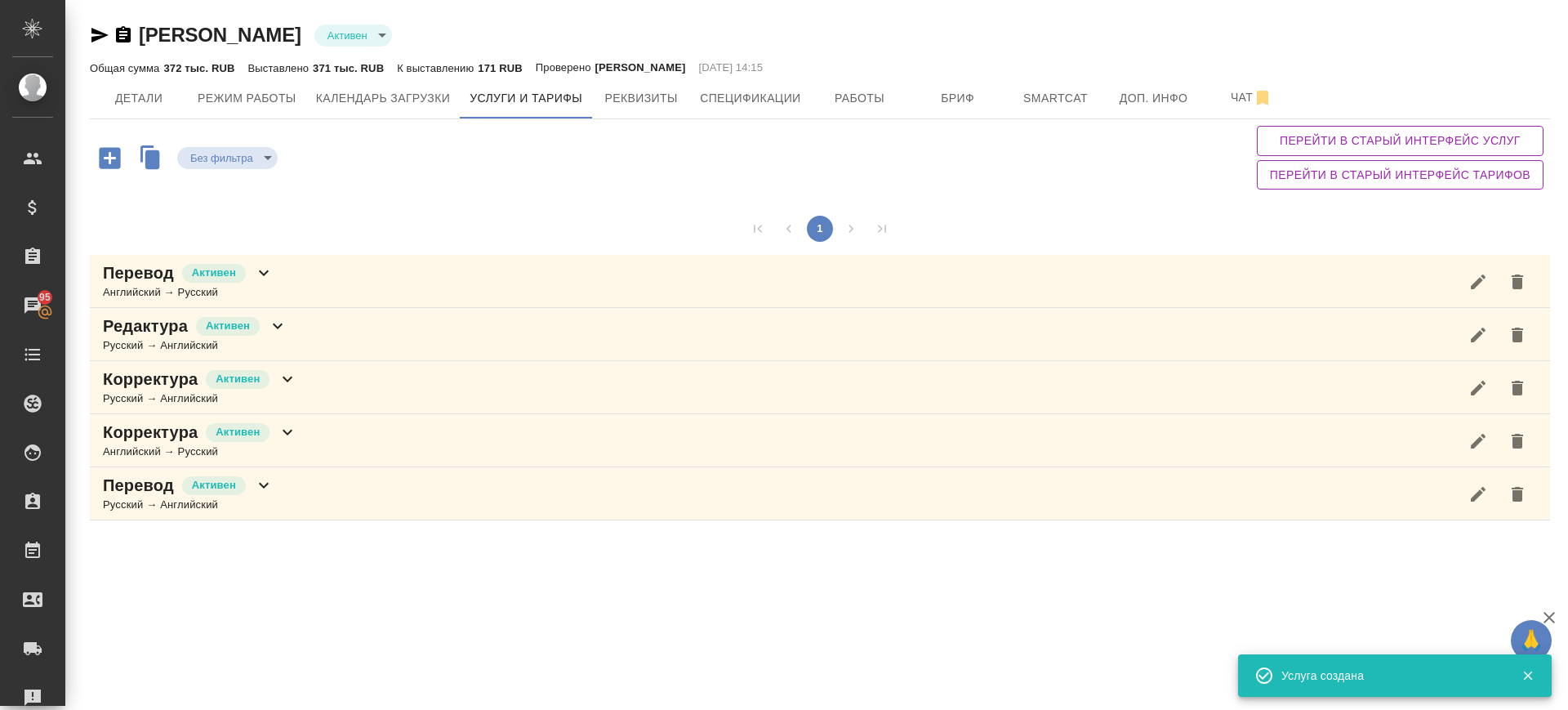
click at [258, 501] on div "Русский → Английский" at bounding box center [188, 504] width 171 height 16
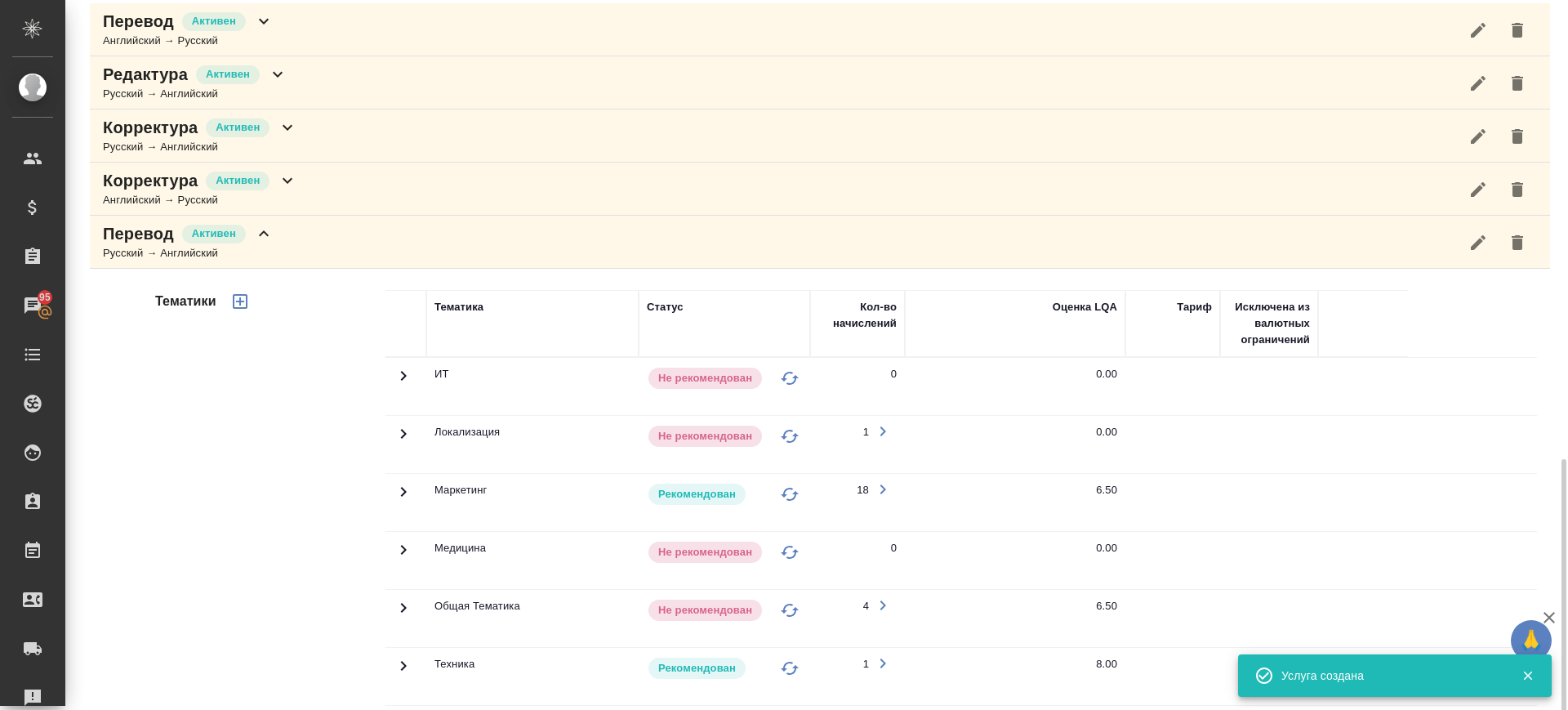
scroll to position [558, 0]
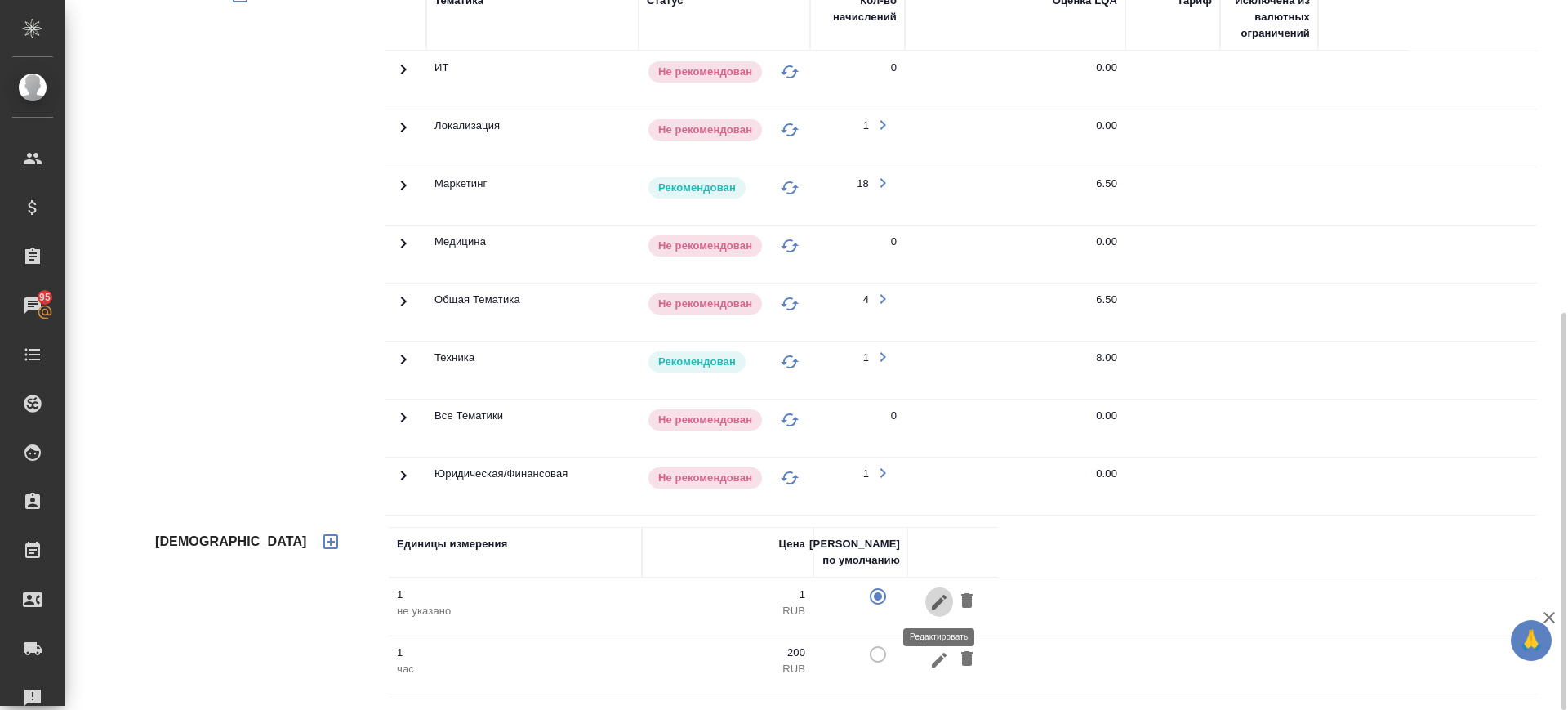
click at [938, 604] on icon "button" at bounding box center [939, 600] width 14 height 14
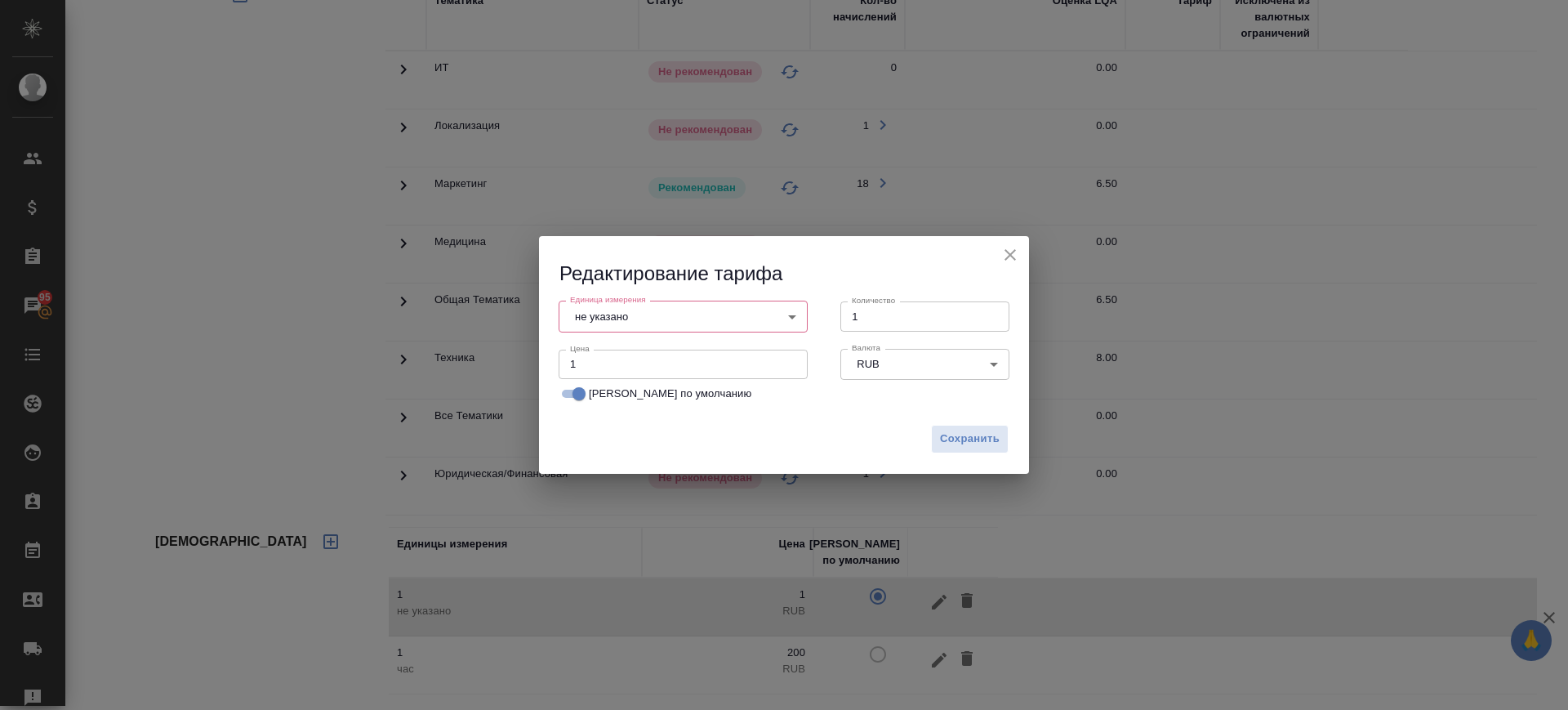
click at [655, 312] on body "🙏 .cls-1 fill:#fff; AWATERA Саглам Виктория v.saglam Клиенты Спецификации Заказ…" at bounding box center [784, 355] width 1568 height 710
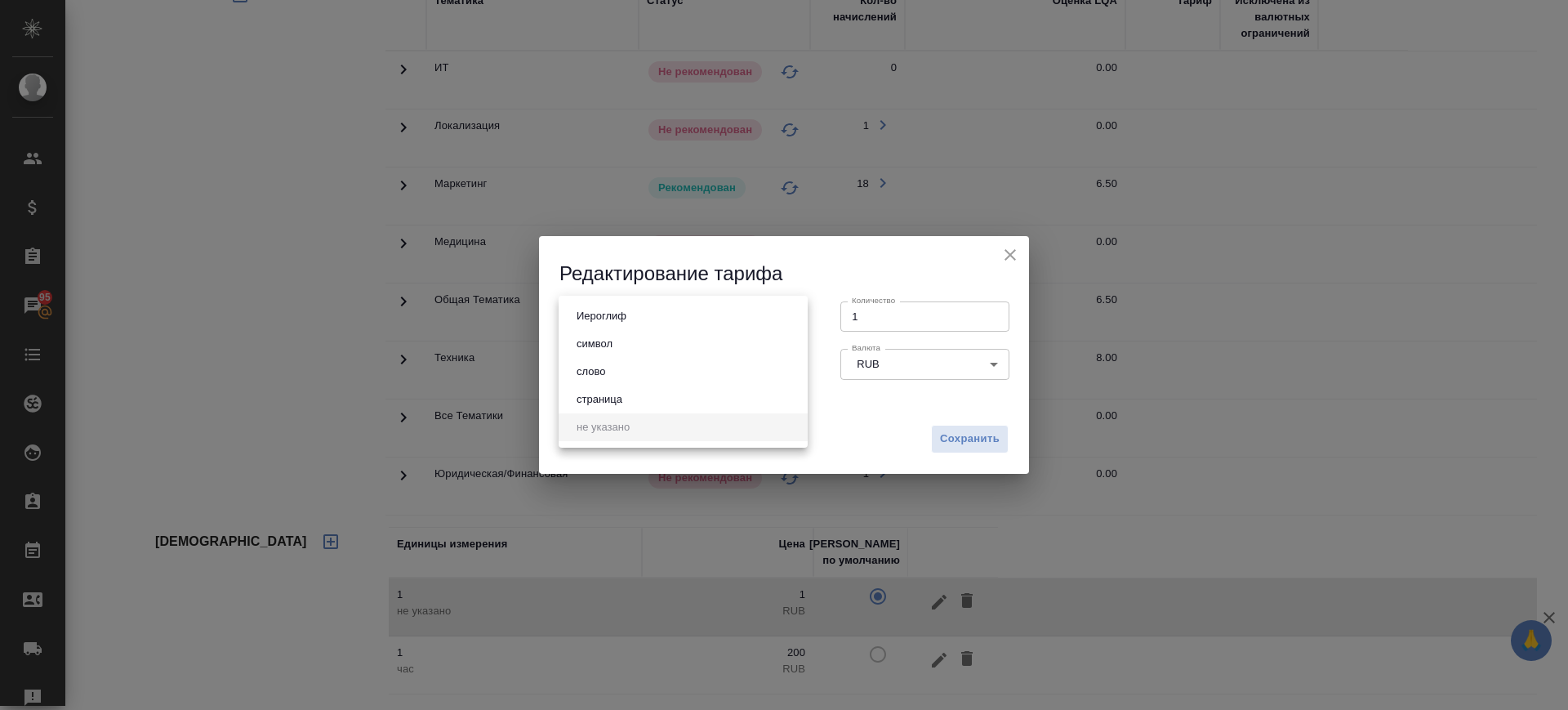
click at [638, 369] on li "слово" at bounding box center [682, 371] width 249 height 28
type input "5a8b1489cc6b4906c91bfd90"
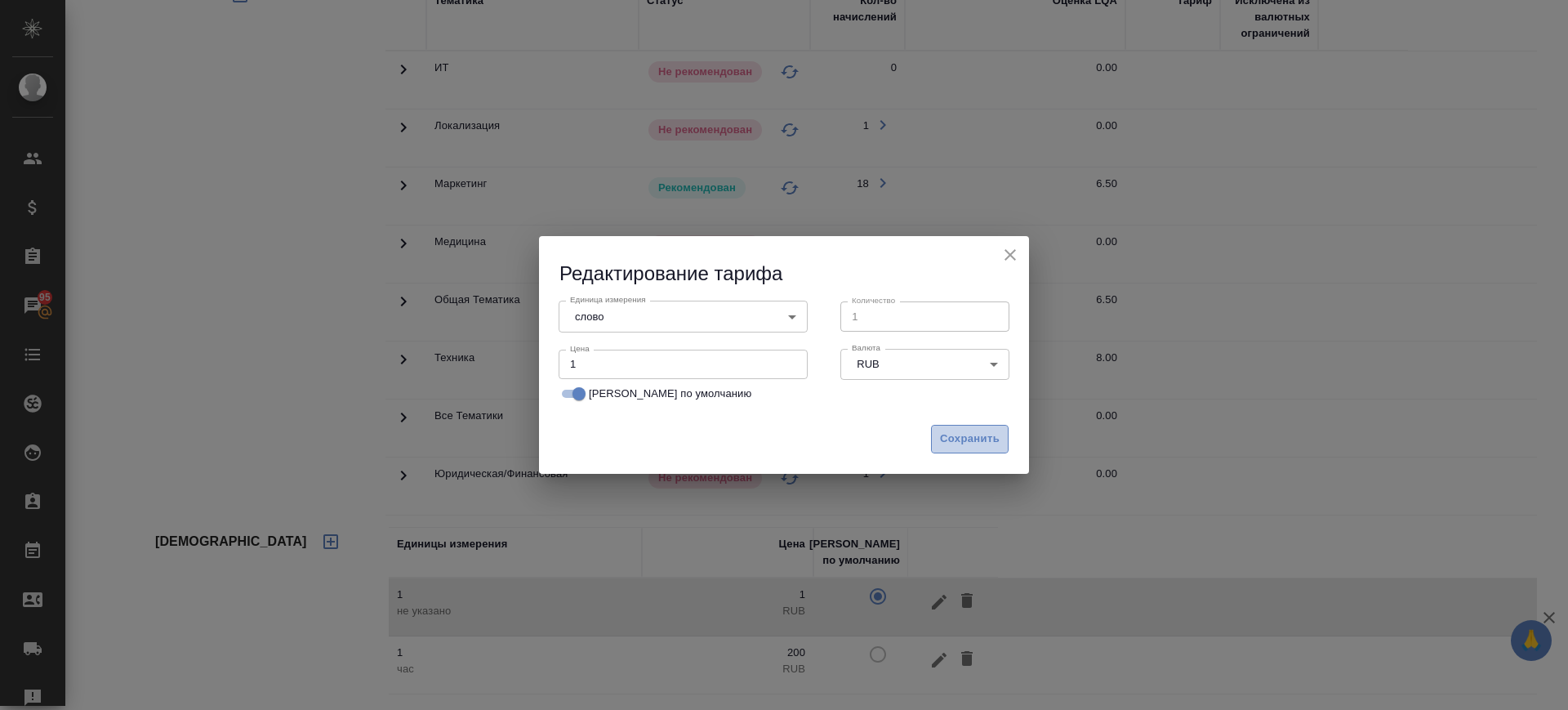
click at [972, 428] on button "Сохранить" at bounding box center [970, 439] width 77 height 29
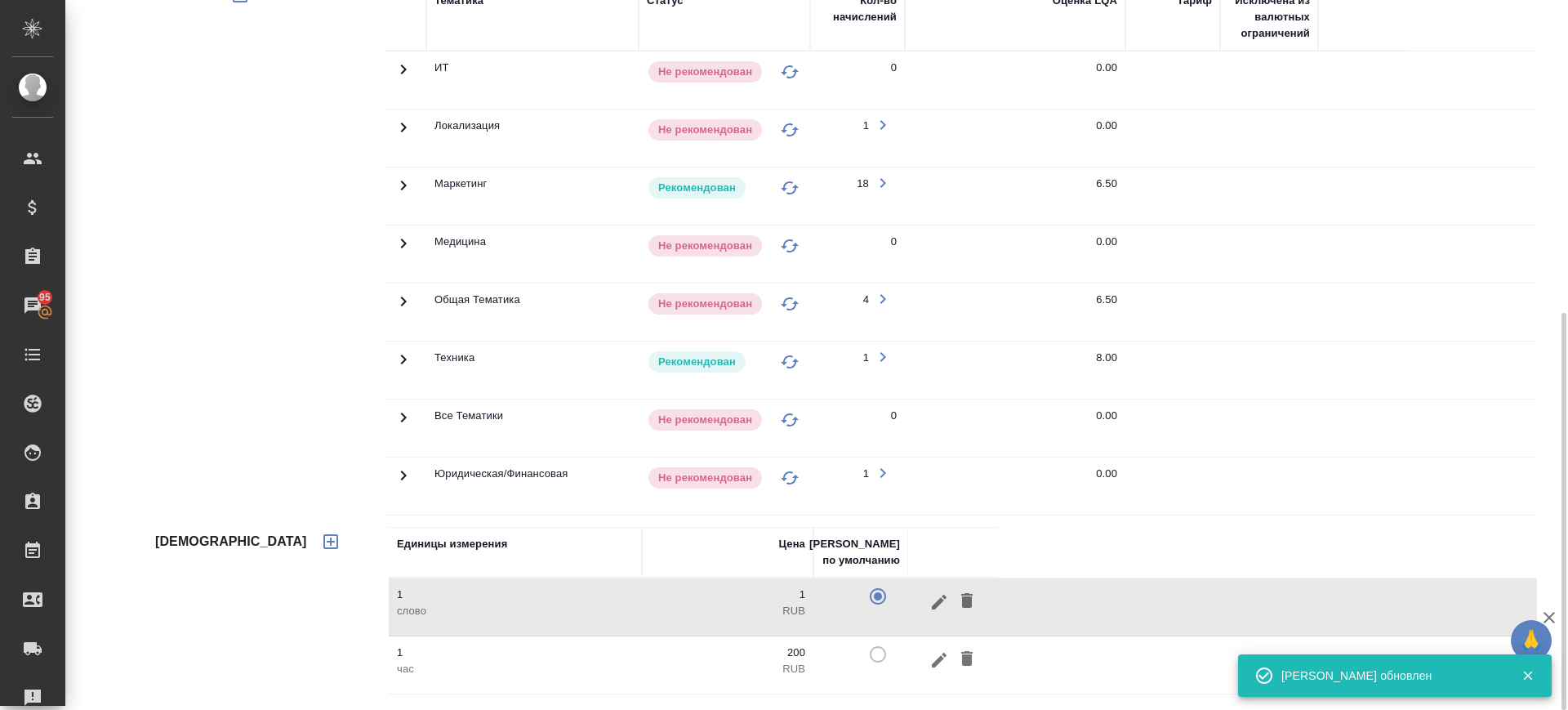
click at [404, 360] on icon at bounding box center [404, 359] width 6 height 10
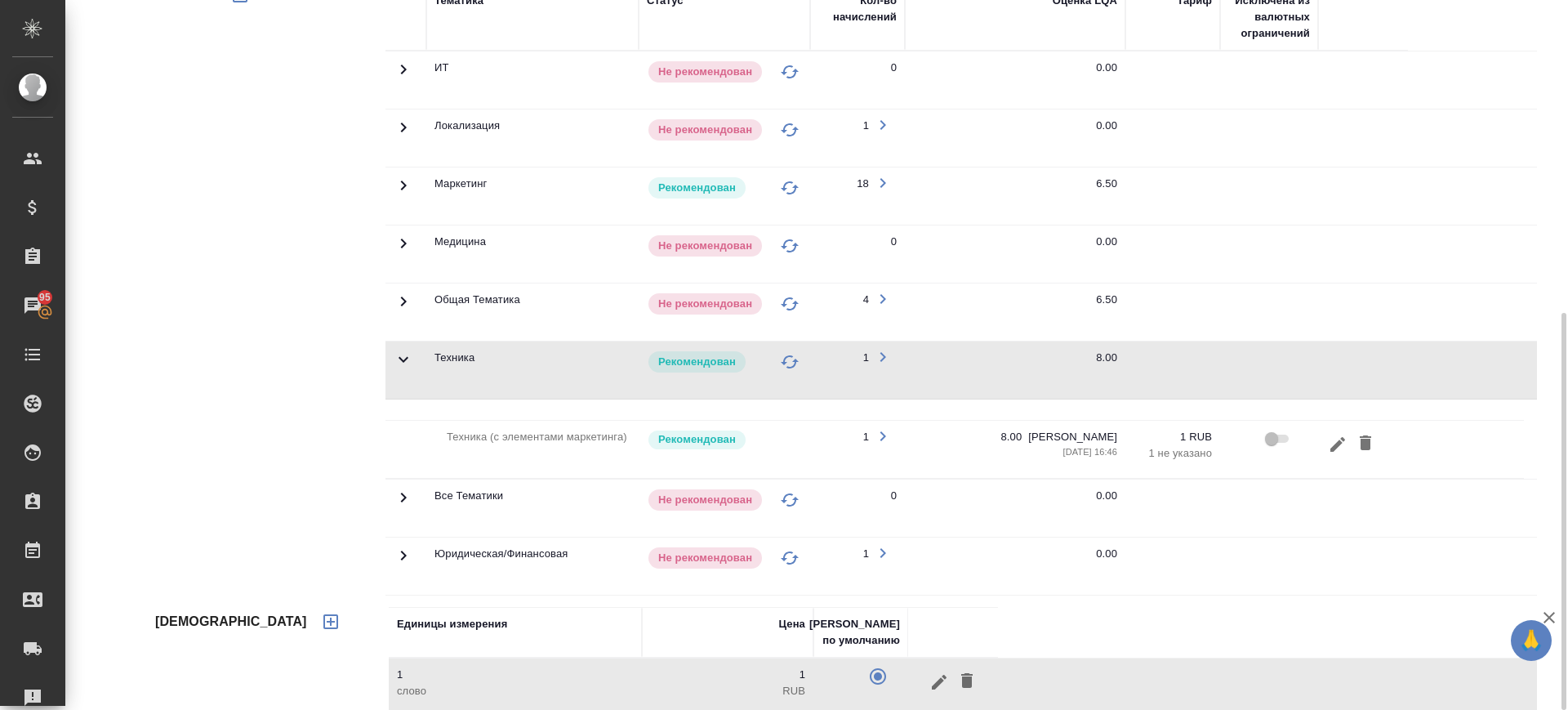
click at [292, 375] on div "Тематики" at bounding box center [268, 285] width 234 height 626
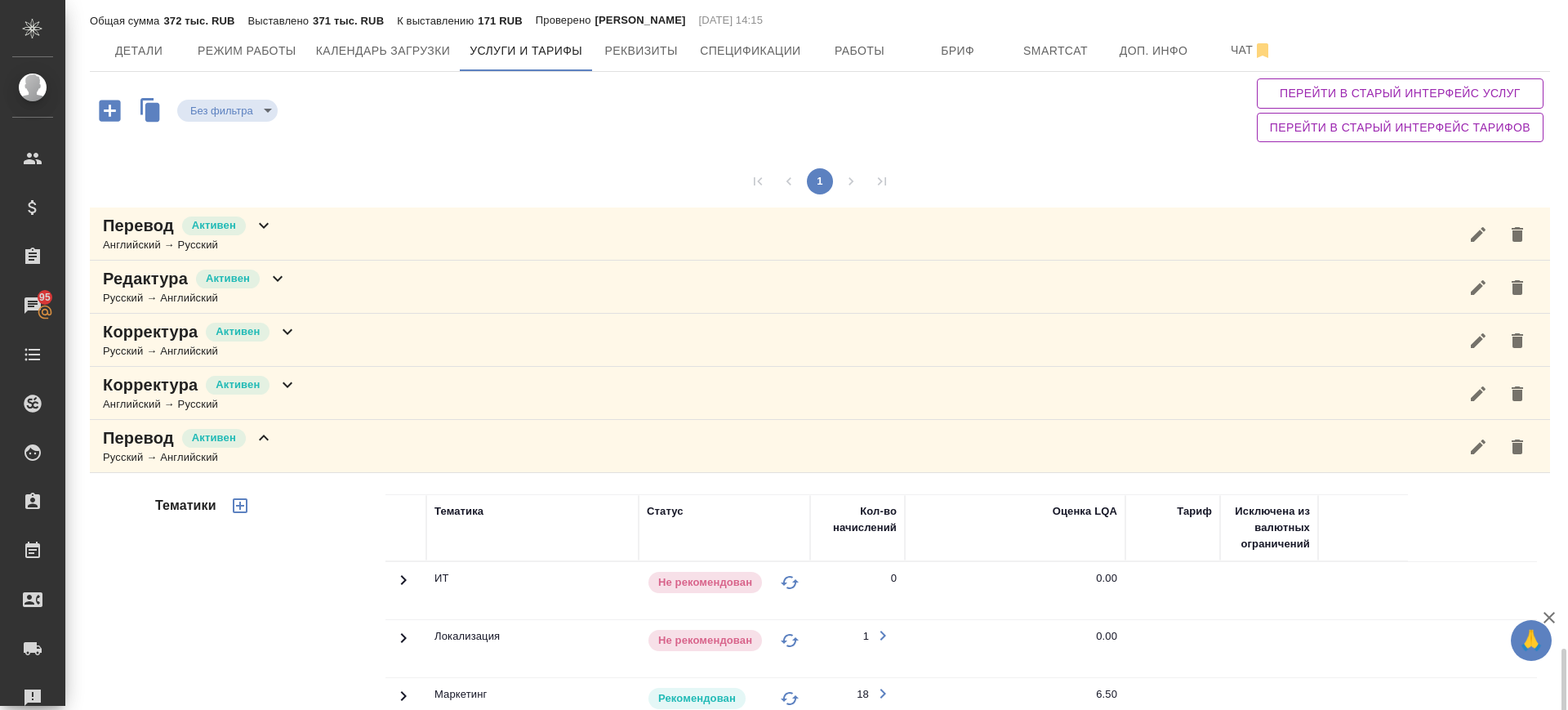
scroll to position [0, 0]
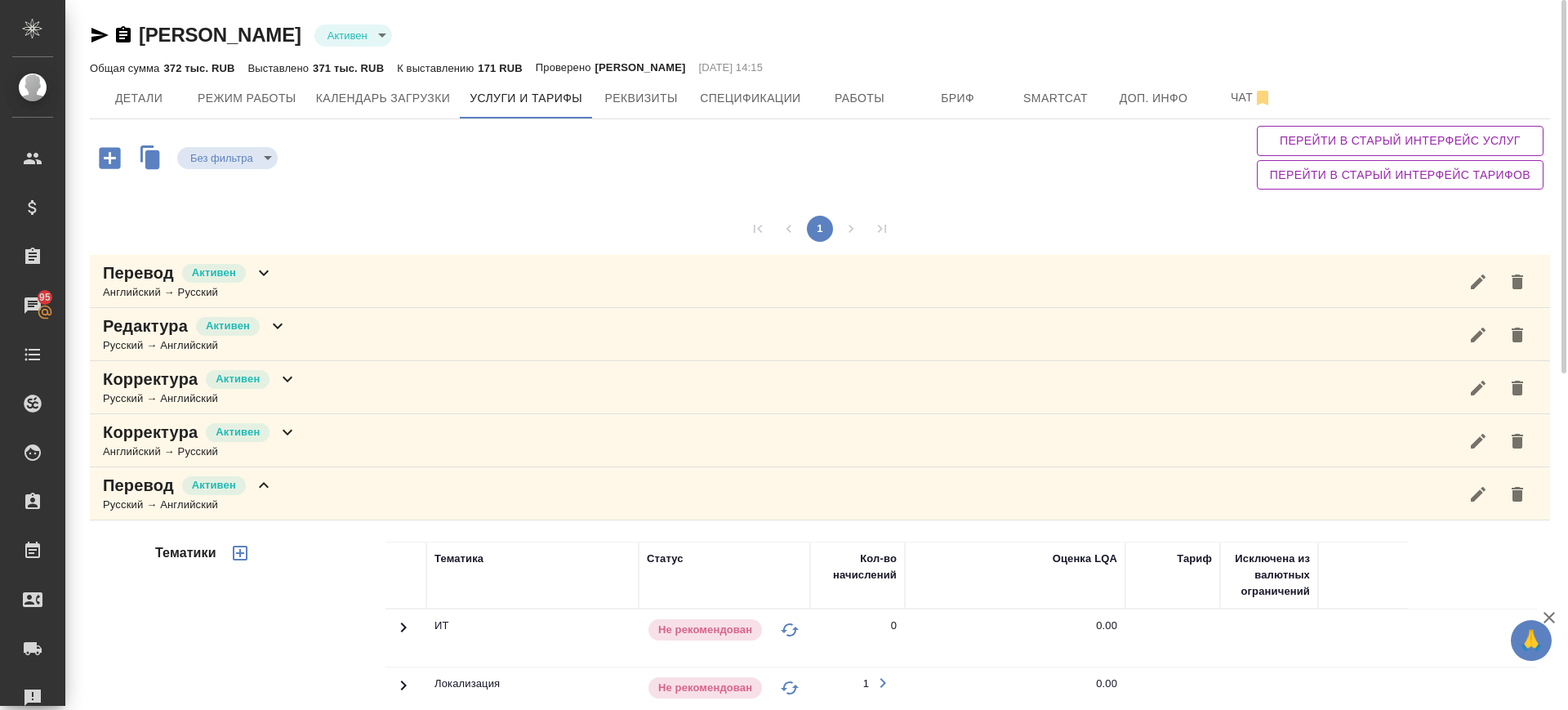
click at [379, 279] on div "Перевод Активен Английский → Русский" at bounding box center [820, 282] width 1460 height 53
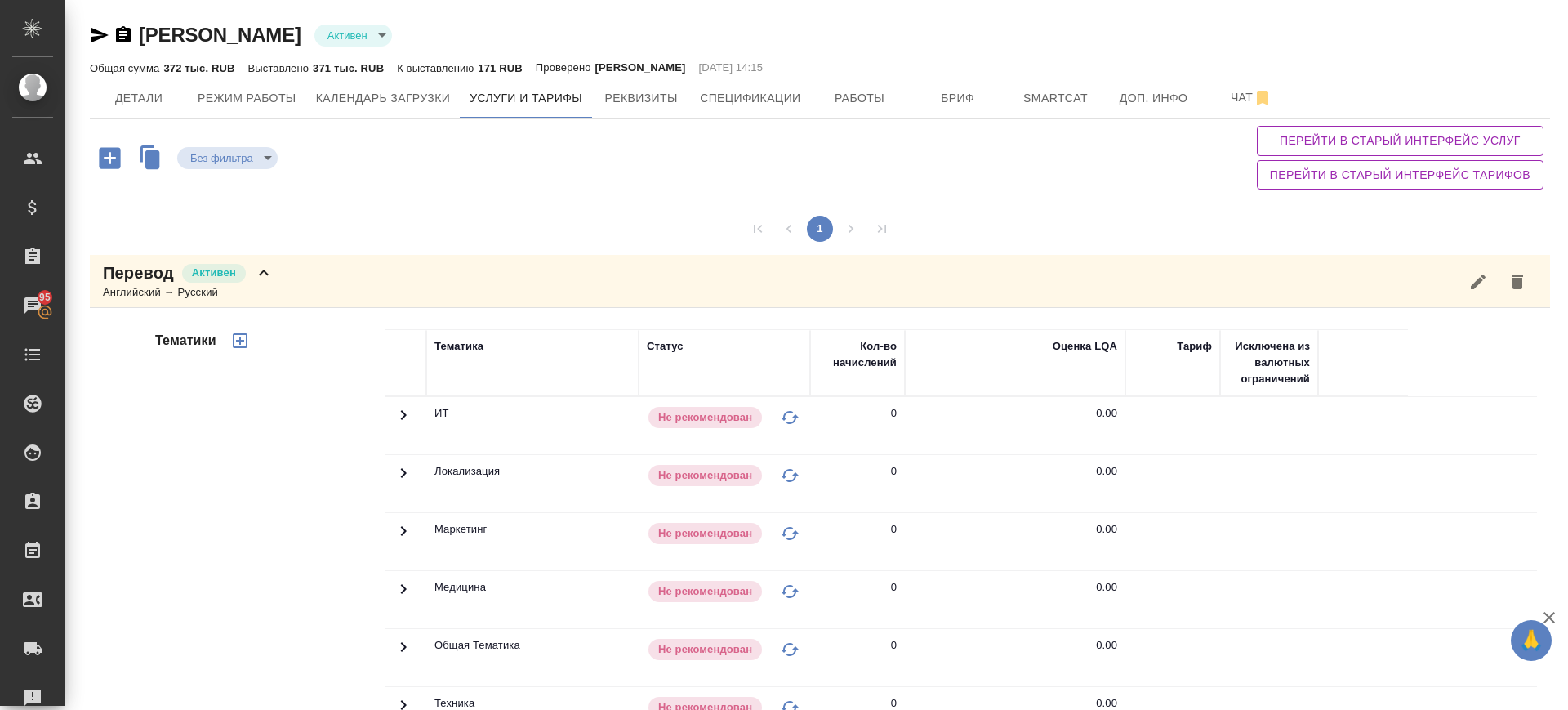
scroll to position [613, 0]
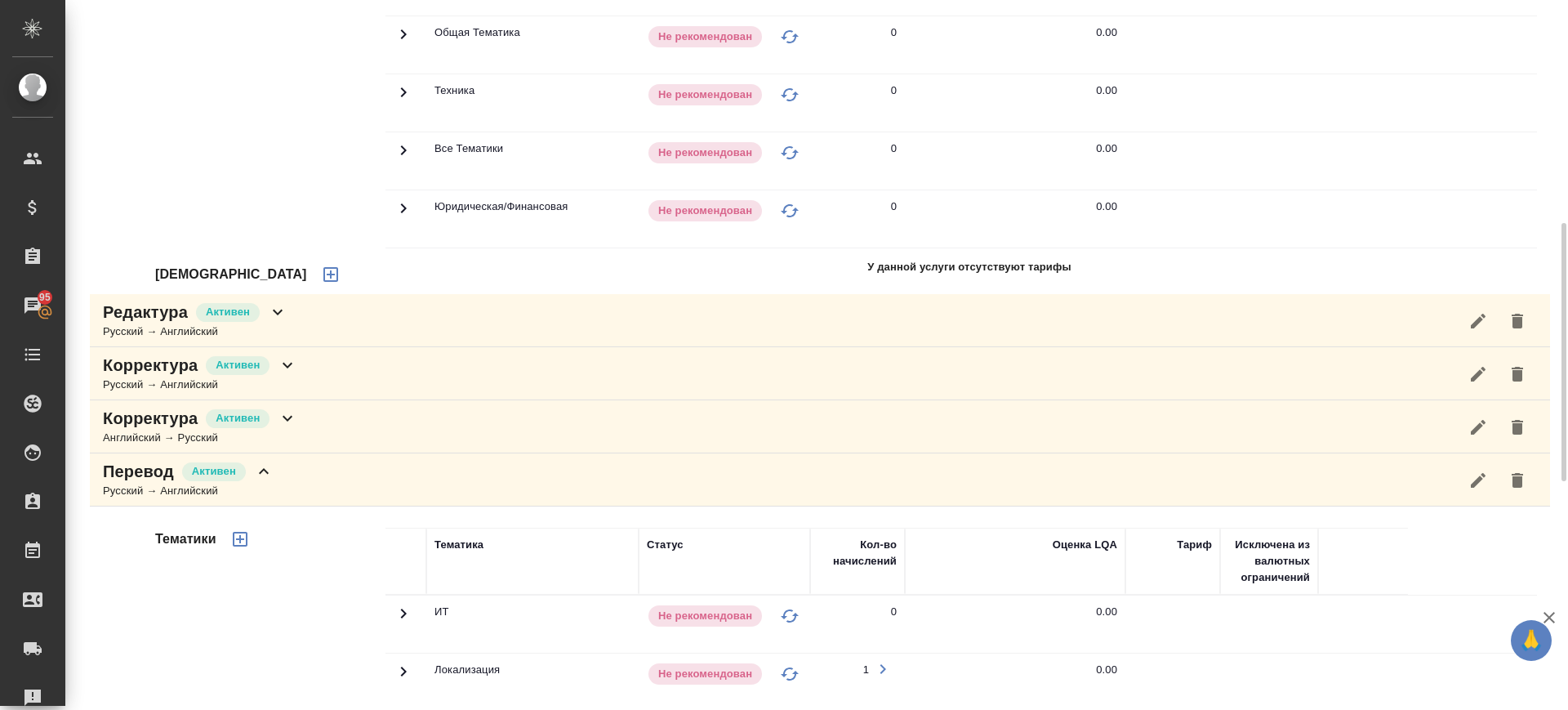
click at [311, 270] on button "button" at bounding box center [330, 274] width 39 height 39
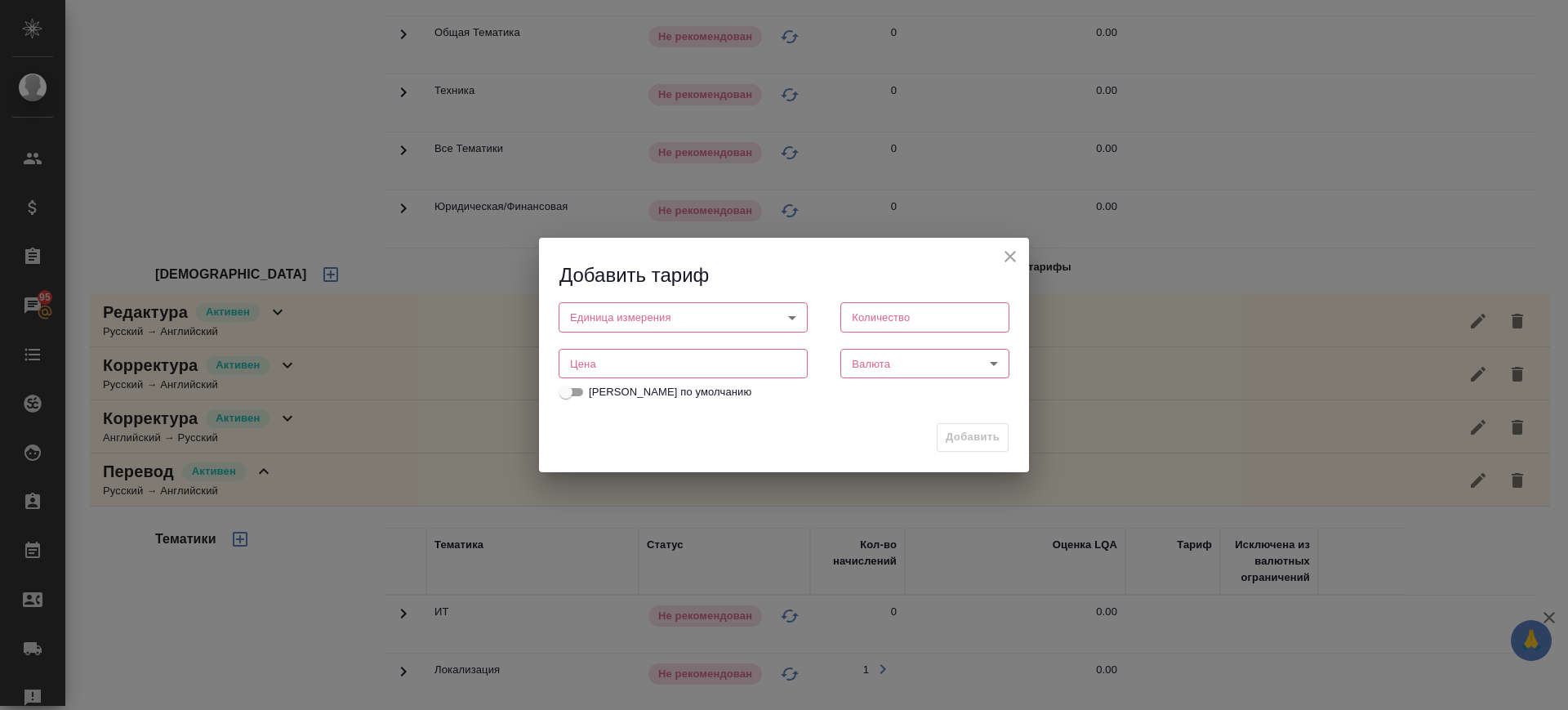
click at [591, 372] on input "number" at bounding box center [682, 363] width 249 height 30
type input "1"
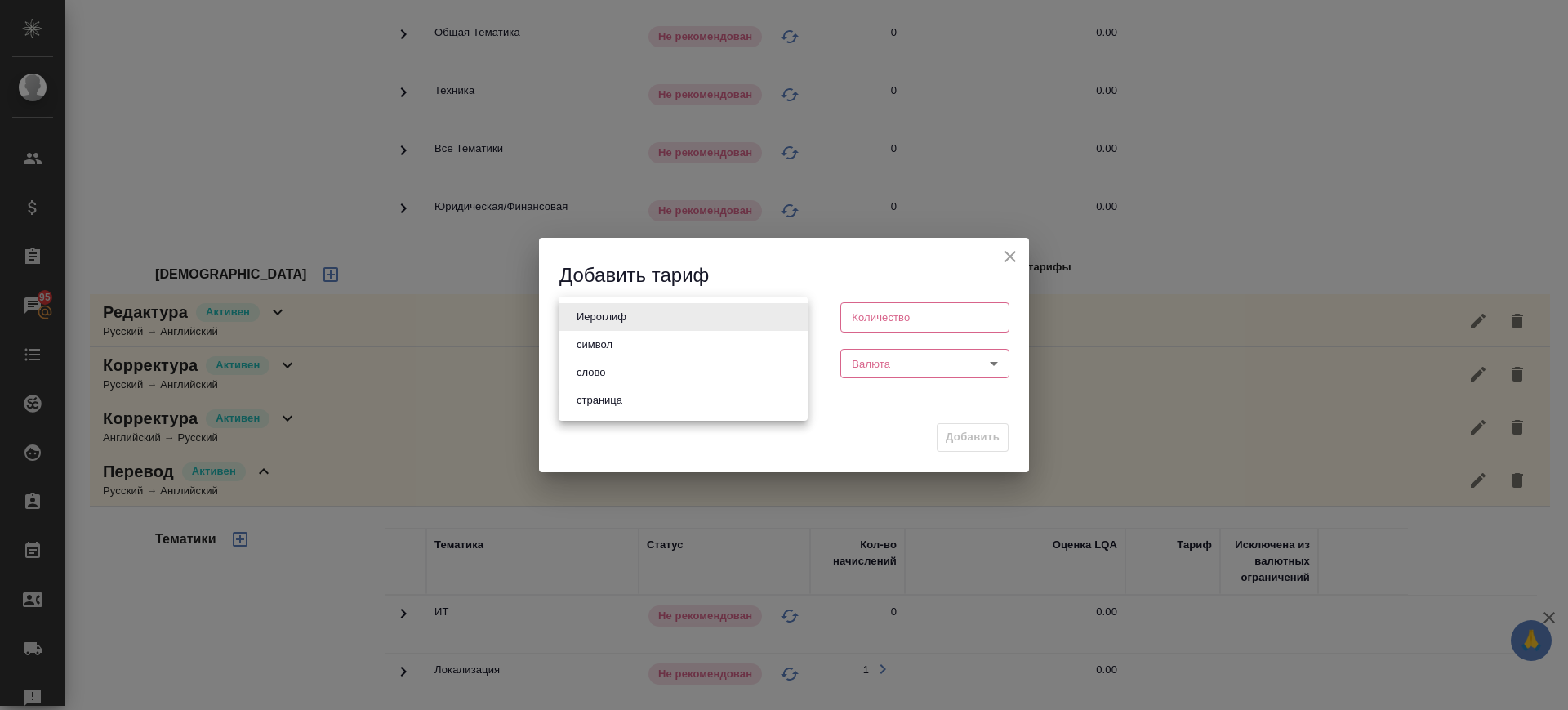
click at [667, 316] on body "🙏 .cls-1 fill:#fff; AWATERA Саглам Виктория v.saglam Клиенты Спецификации Заказ…" at bounding box center [784, 355] width 1568 height 710
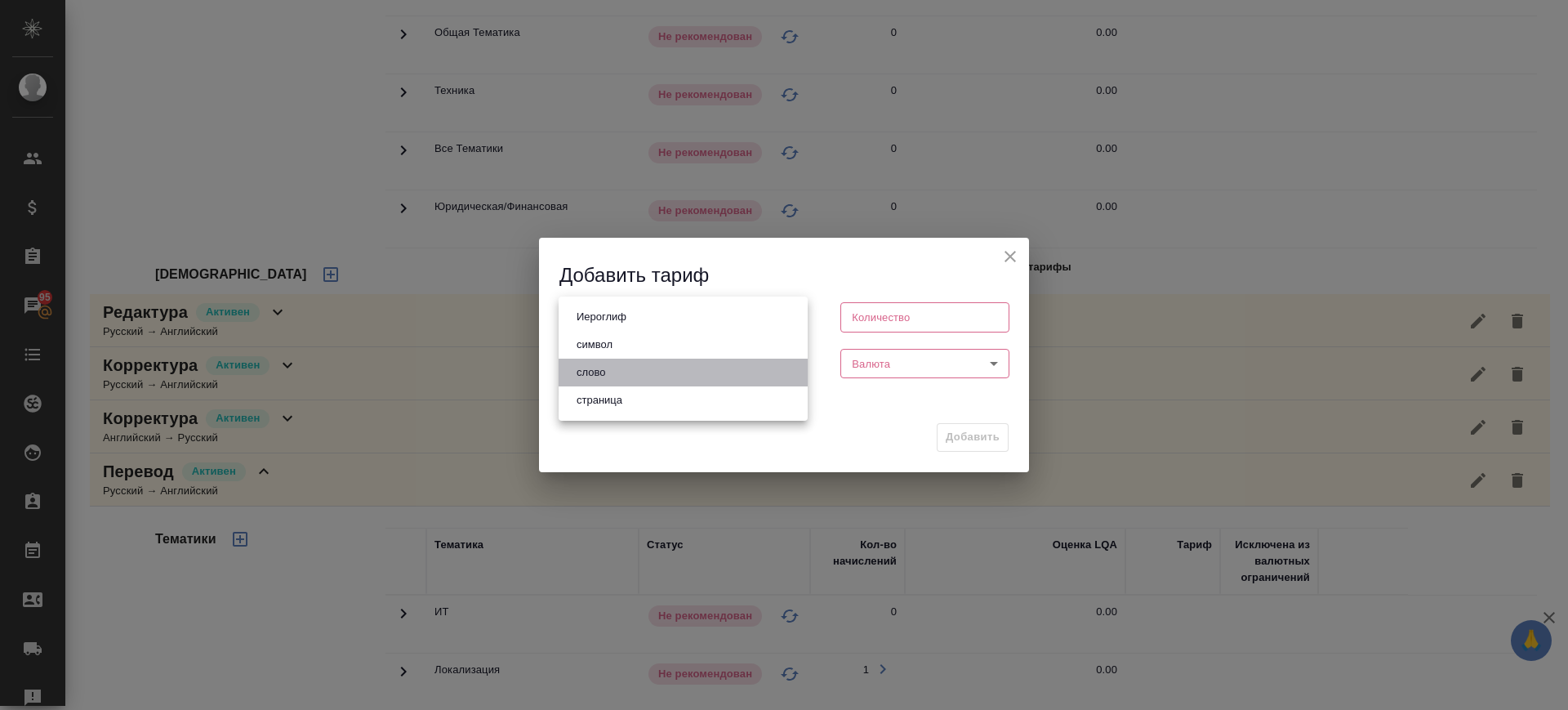
click at [648, 369] on li "слово" at bounding box center [682, 372] width 249 height 28
type input "5a8b1489cc6b4906c91bfd90"
type input "1"
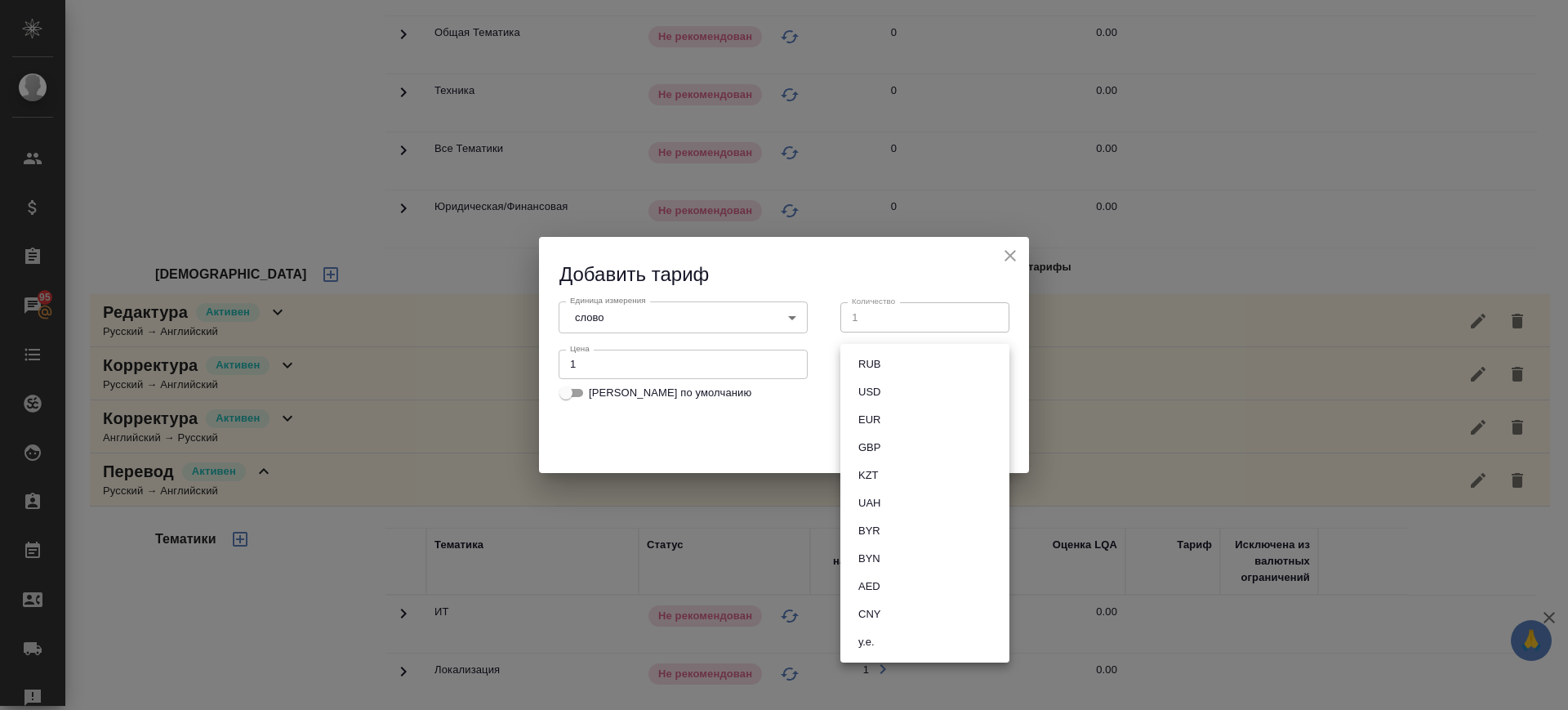
click at [882, 363] on body "🙏 .cls-1 fill:#fff; AWATERA Саглам Виктория v.saglam Клиенты Спецификации Заказ…" at bounding box center [784, 355] width 1568 height 710
click at [885, 365] on button "RUB" at bounding box center [868, 364] width 31 height 18
type input "RUB"
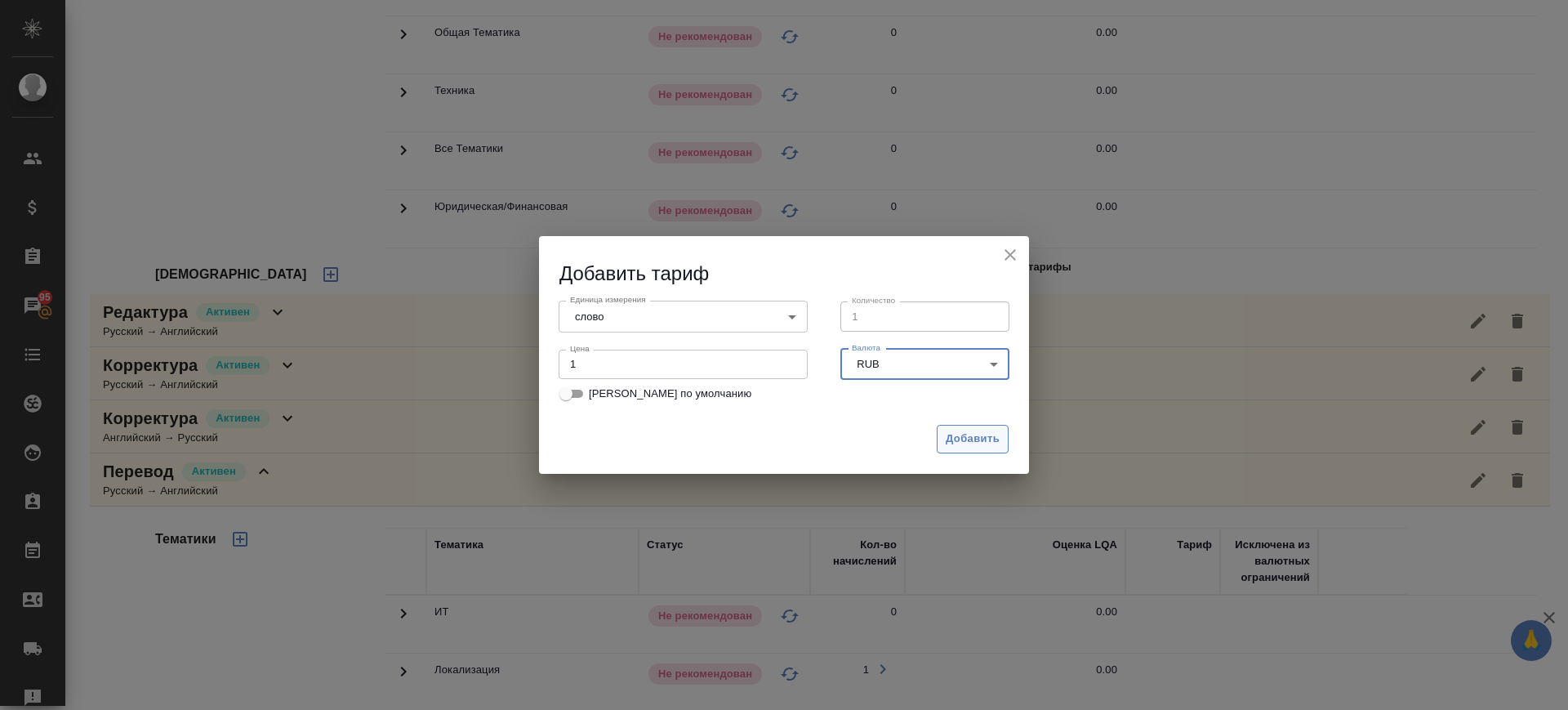
click at [980, 428] on button "Добавить" at bounding box center [972, 439] width 72 height 29
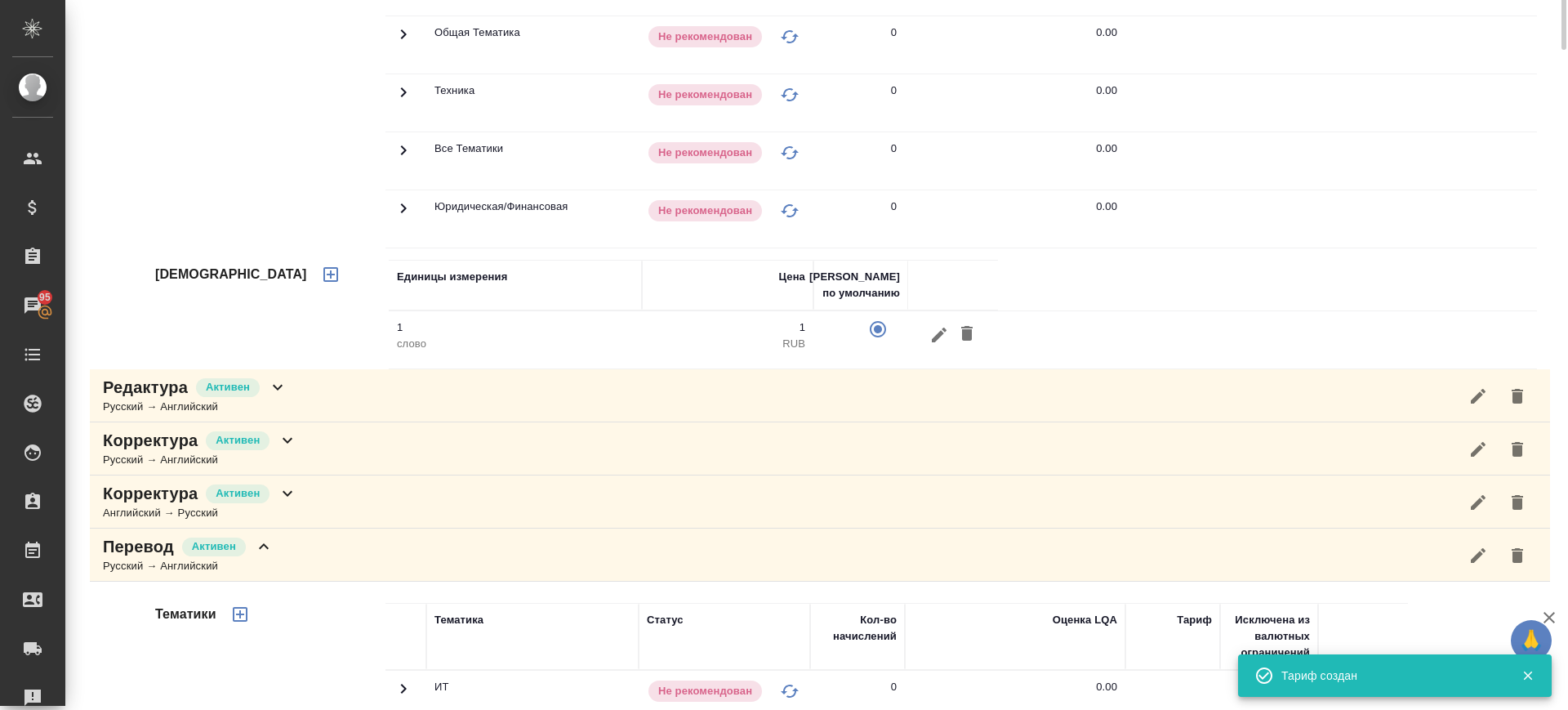
scroll to position [204, 0]
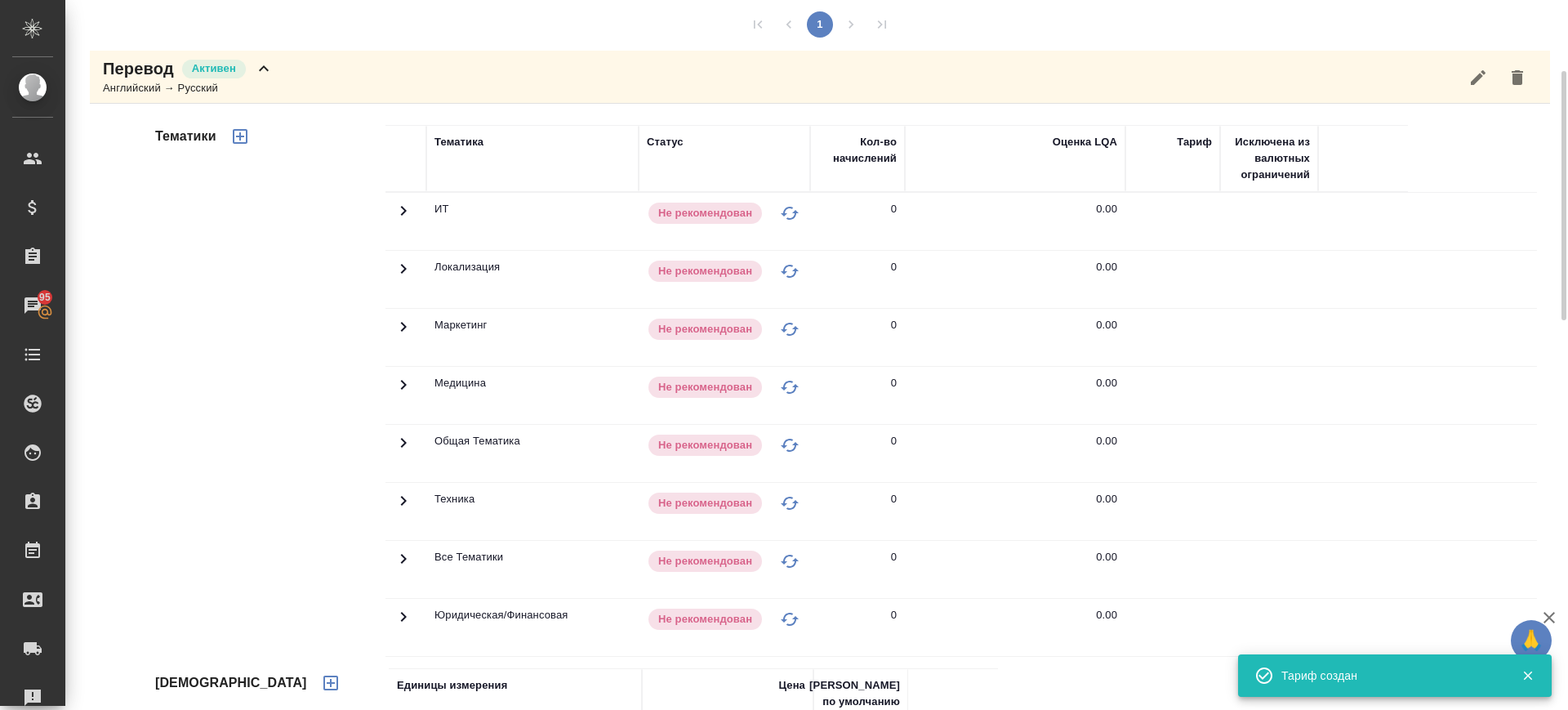
click at [234, 134] on icon "button" at bounding box center [240, 136] width 14 height 14
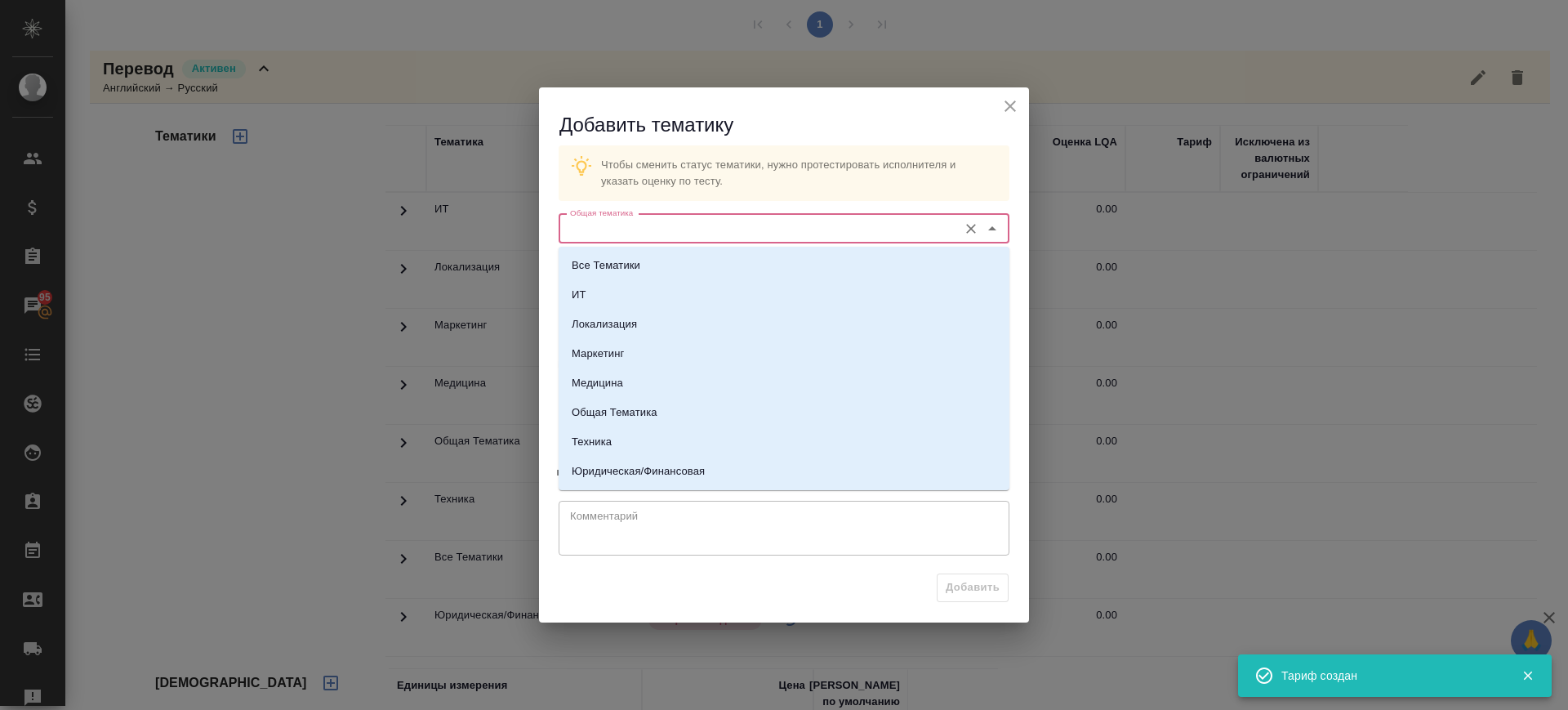
click at [704, 233] on input "Общая тематика" at bounding box center [757, 228] width 387 height 20
click at [622, 437] on li "Техника" at bounding box center [784, 442] width 450 height 30
type input "Техника"
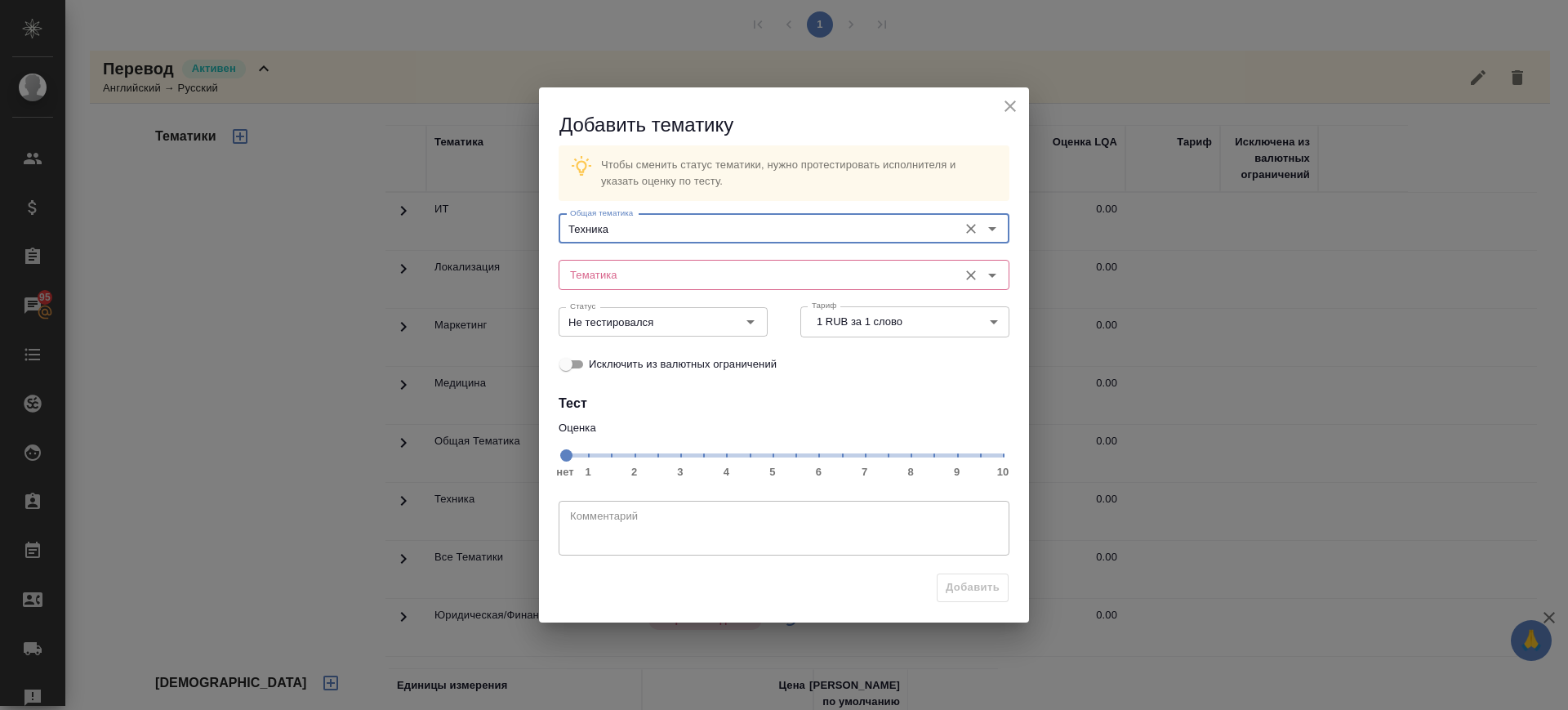
click at [655, 255] on div "Тематика Тематика" at bounding box center [784, 272] width 450 height 39
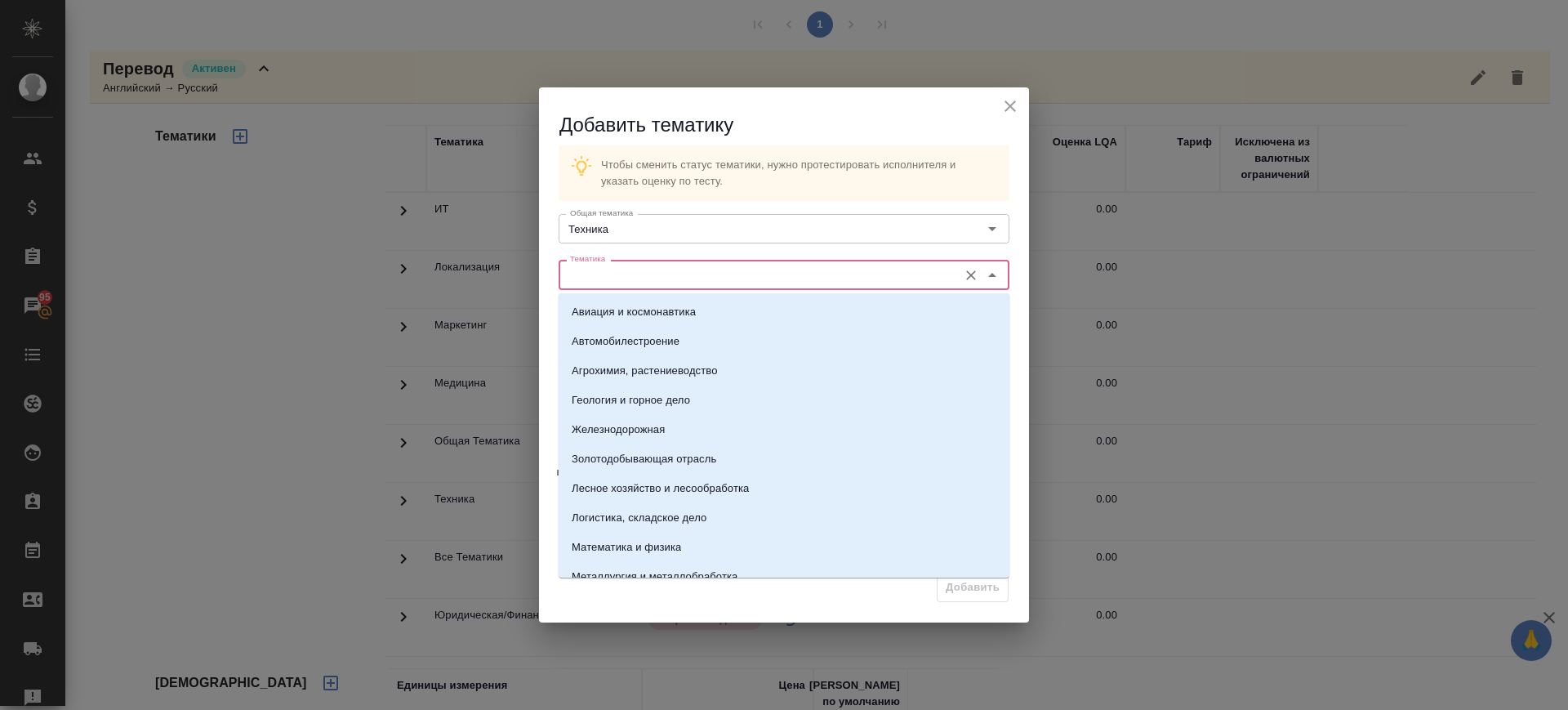
click at [650, 271] on input "Тематика" at bounding box center [757, 274] width 387 height 20
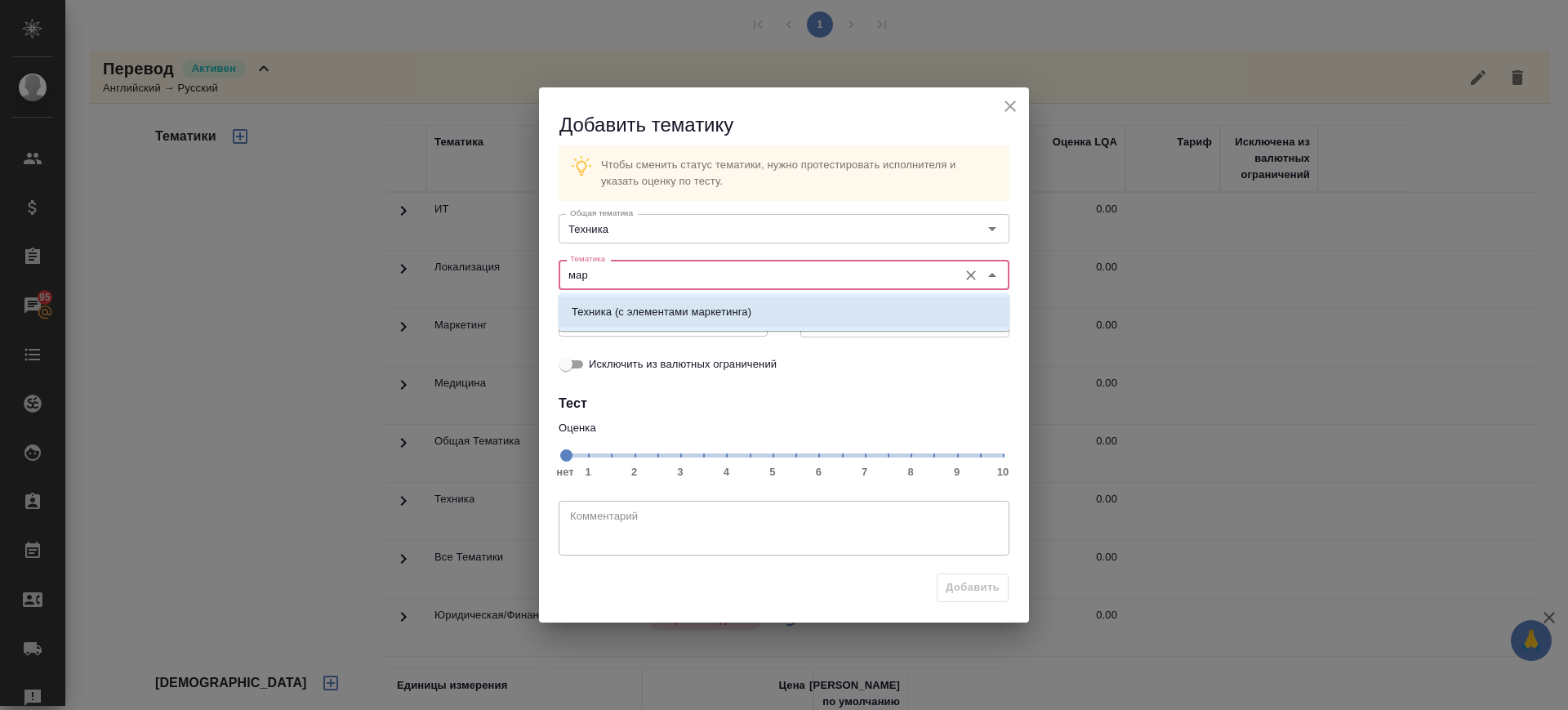
drag, startPoint x: 658, startPoint y: 303, endPoint x: 891, endPoint y: 474, distance: 289.0
click at [658, 305] on p "Техника (с элементами маркетинга)" at bounding box center [661, 311] width 179 height 16
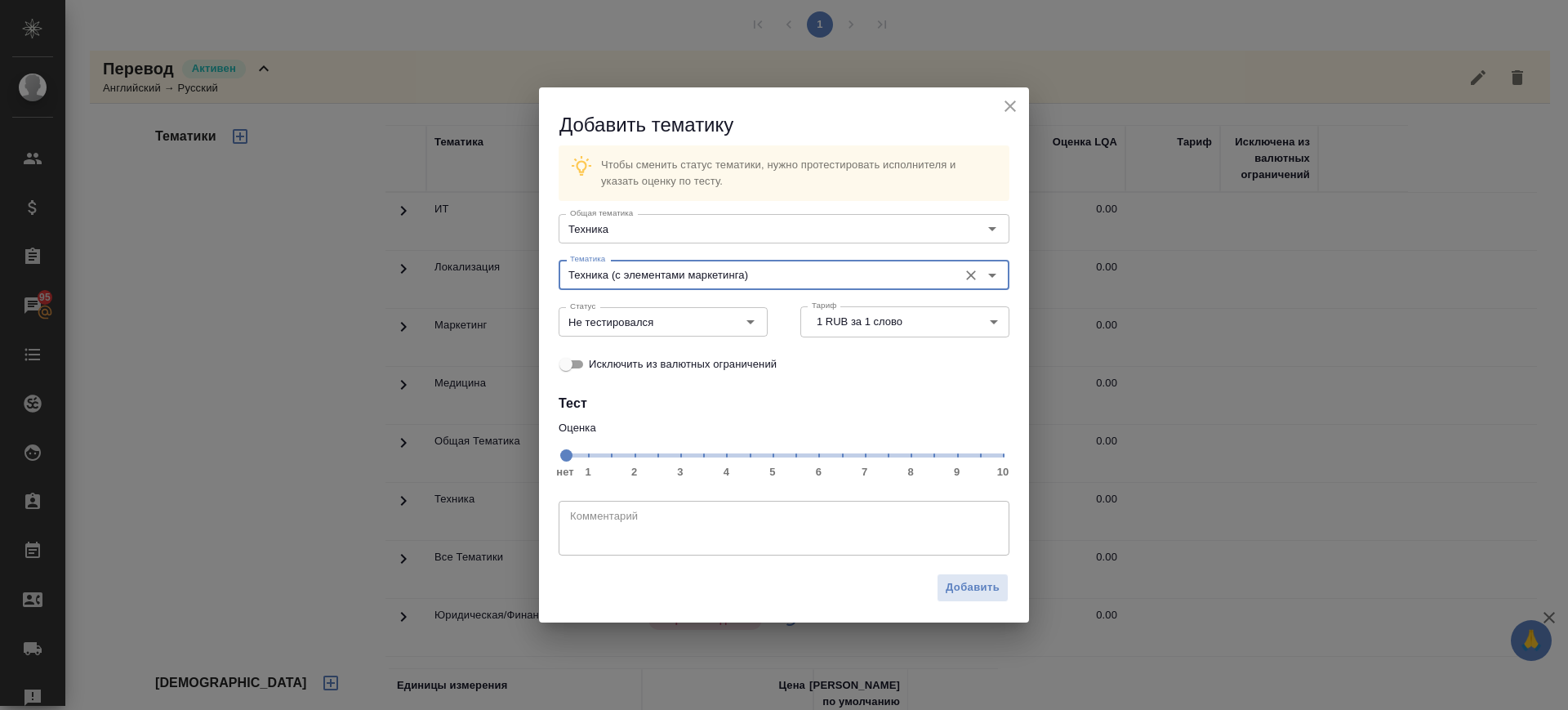
type input "Техника (с элементами маркетинга)"
click at [907, 465] on span "нет 1 2 3 4 5 6 7 8 9 10" at bounding box center [784, 454] width 438 height 23
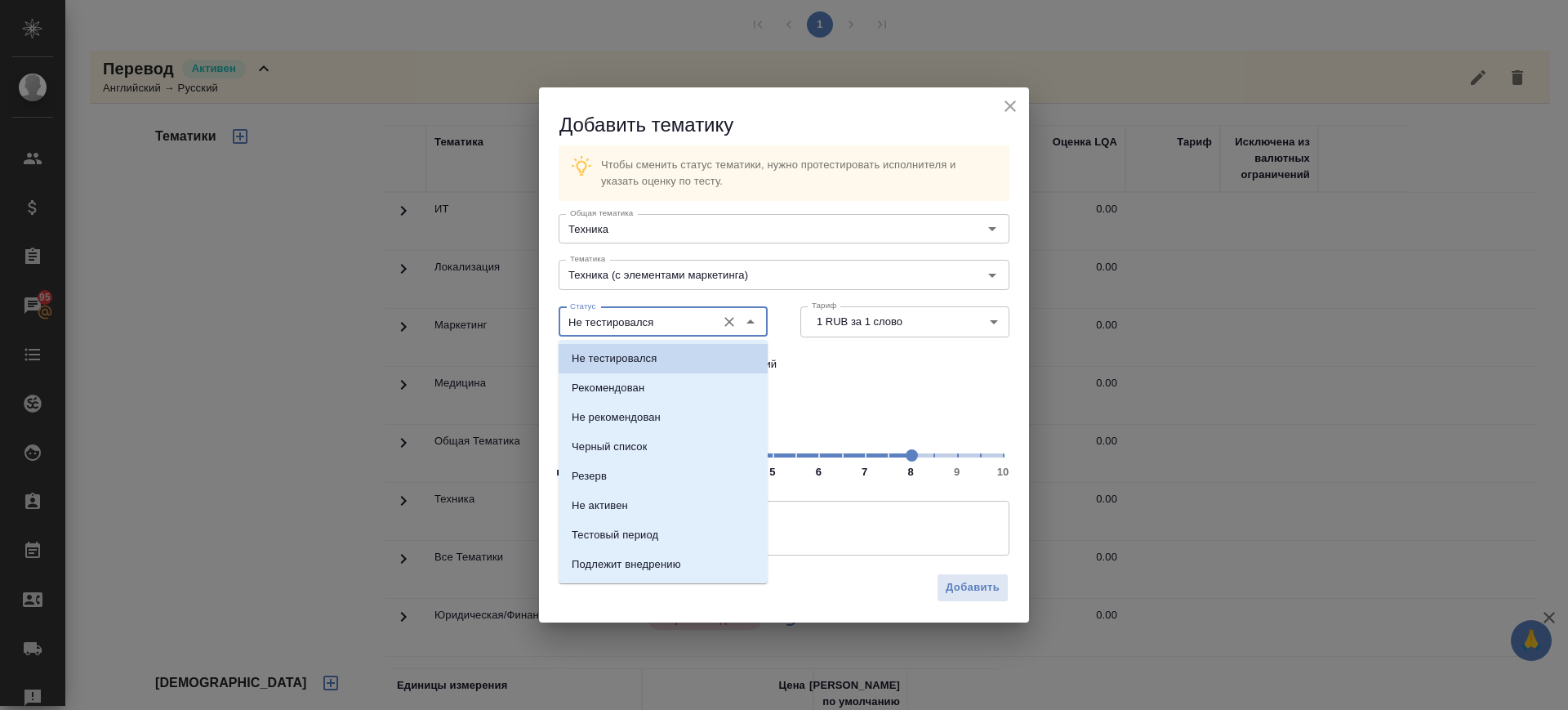
drag, startPoint x: 675, startPoint y: 321, endPoint x: 649, endPoint y: 389, distance: 72.8
click at [675, 321] on input "Не тестировался" at bounding box center [636, 322] width 144 height 20
click at [649, 390] on li "Рекомендован" at bounding box center [662, 387] width 209 height 30
type input "Рекомендован"
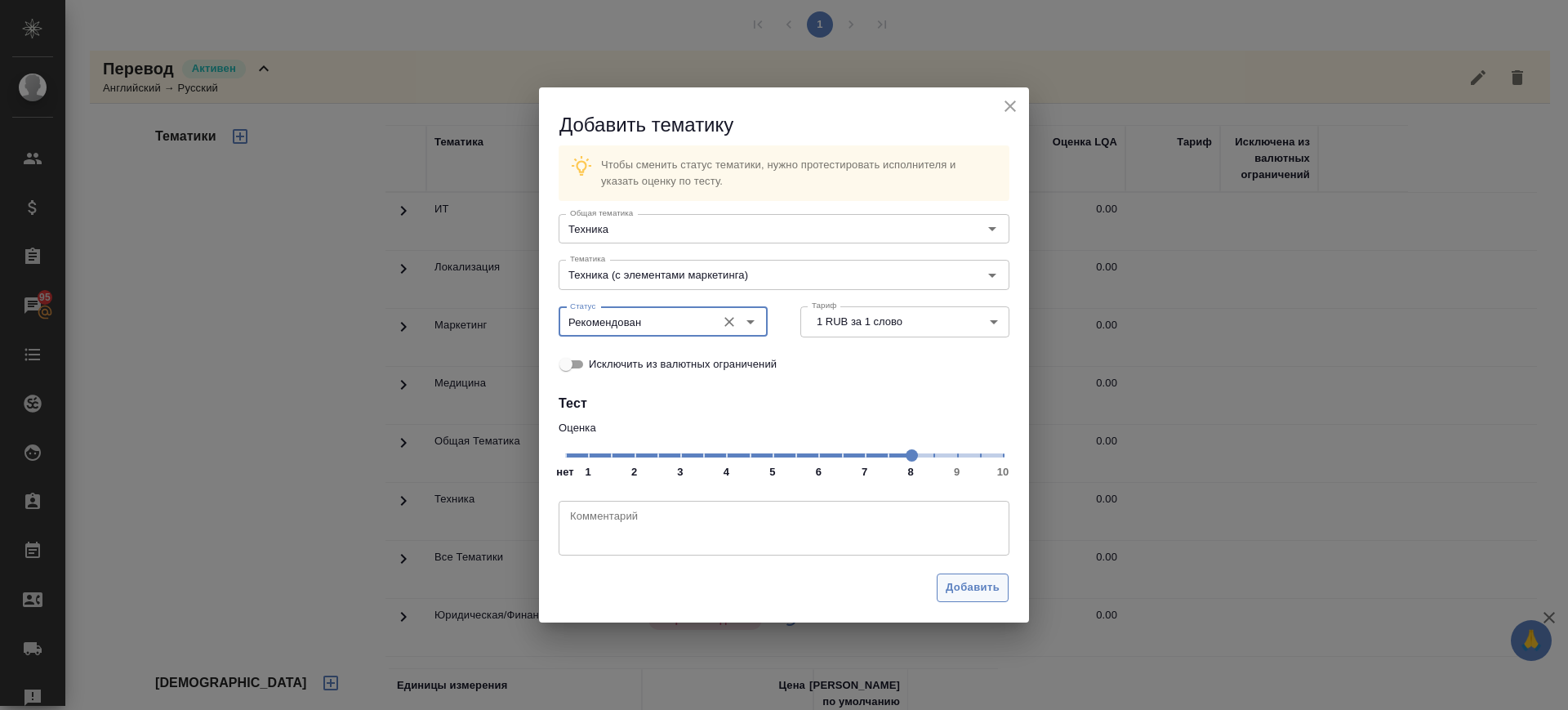
click at [972, 598] on button "Добавить" at bounding box center [972, 588] width 72 height 29
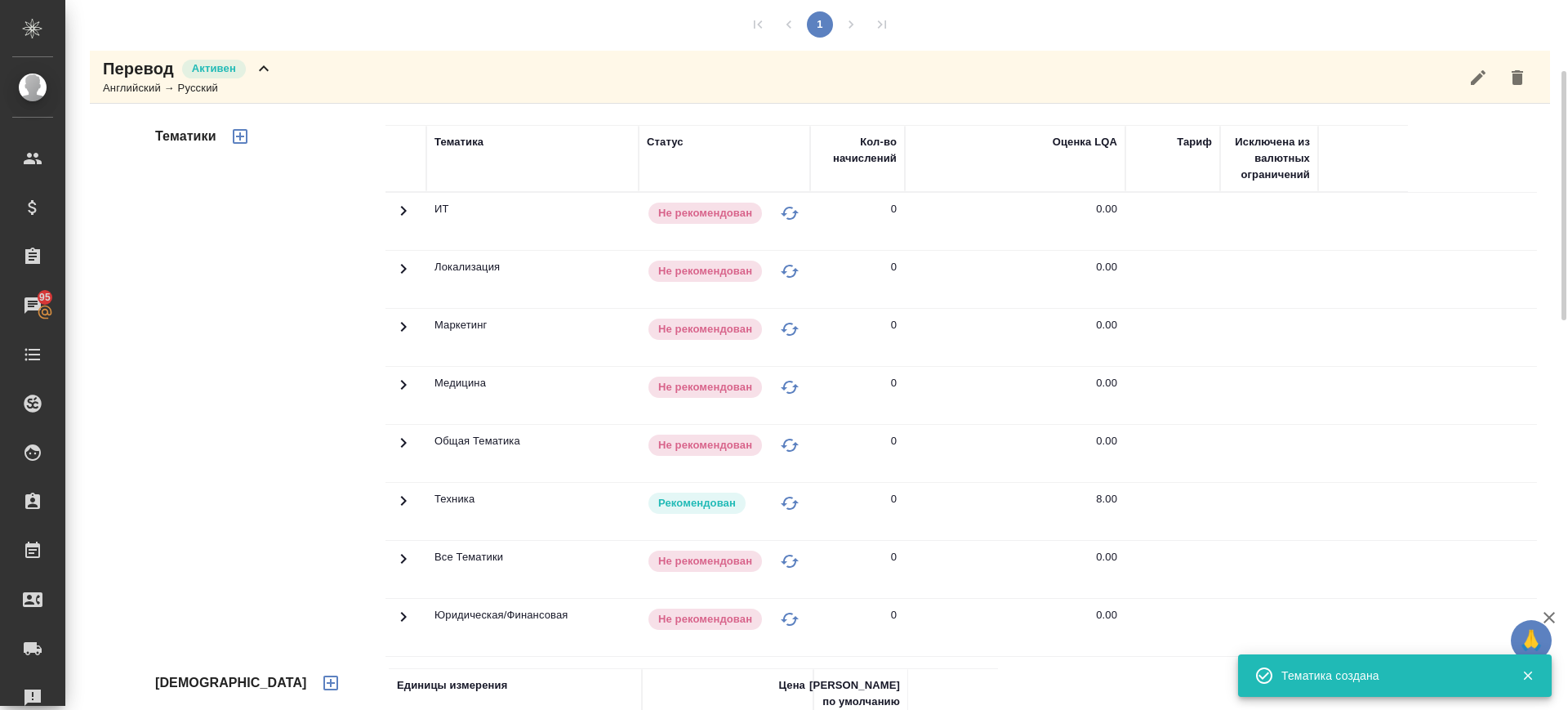
click at [411, 87] on div "Перевод Активен Английский → Русский" at bounding box center [820, 77] width 1460 height 53
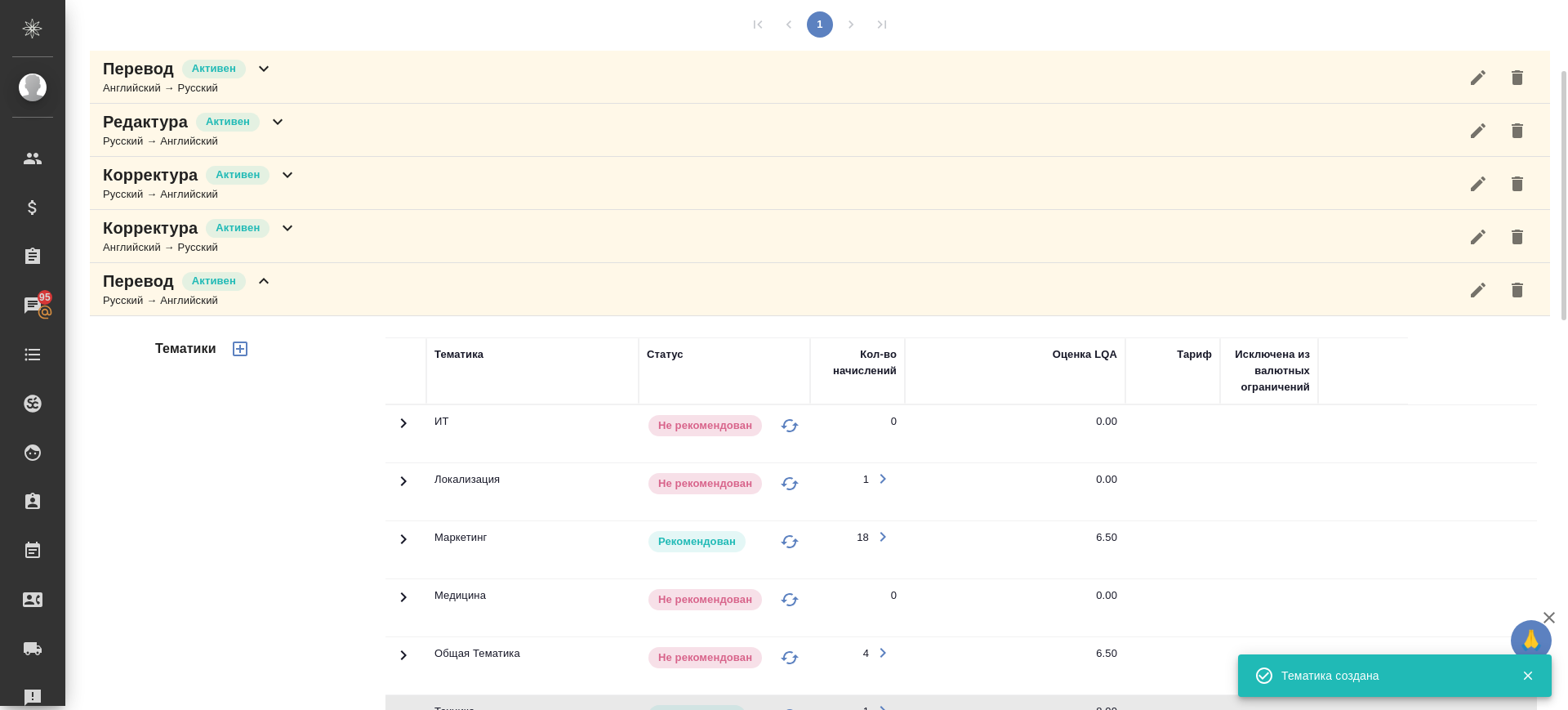
click at [310, 322] on div "Тематики Тематика Статус Кол-во начислений Оценка LQA Тариф Исключена из валютн…" at bounding box center [820, 721] width 1460 height 812
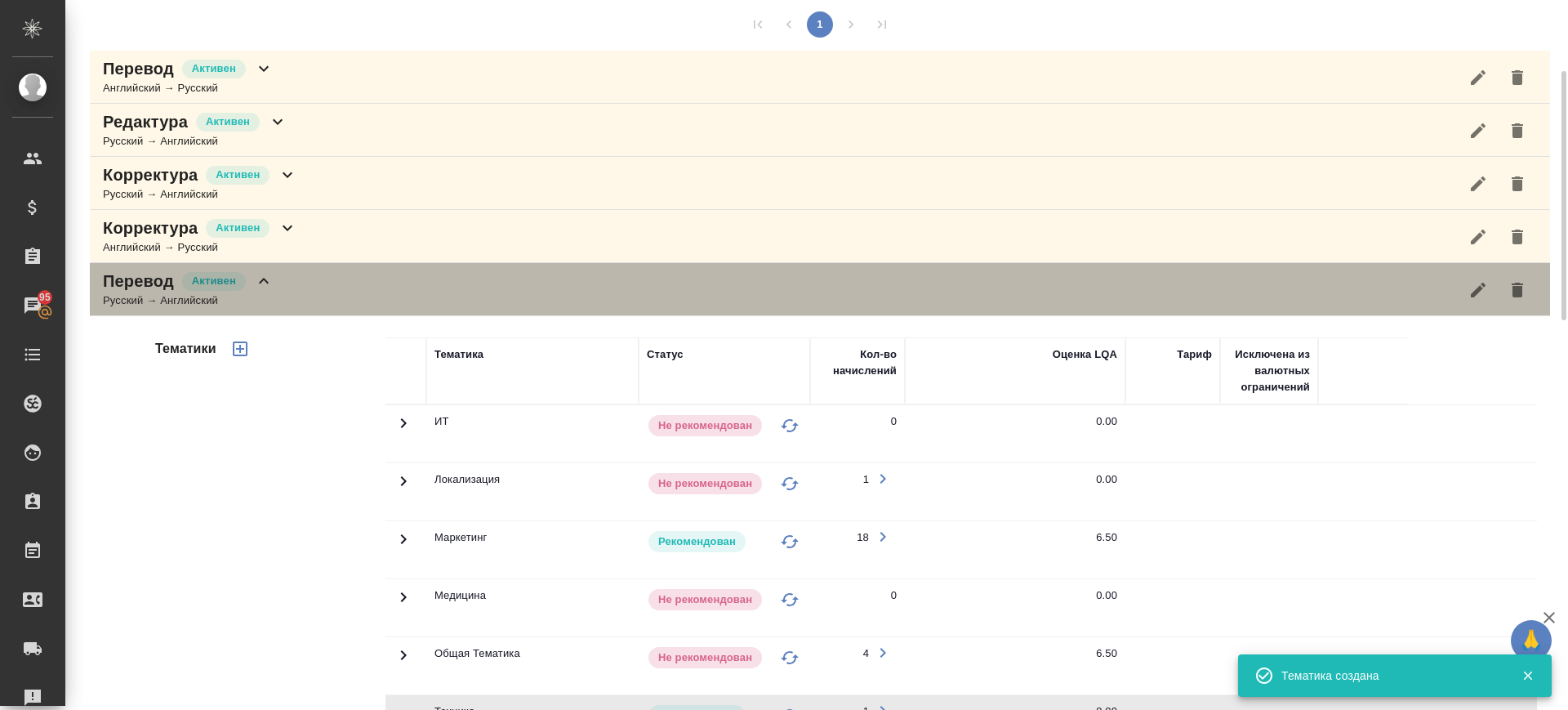
click at [307, 292] on div "Перевод Активен Русский → Английский" at bounding box center [820, 290] width 1460 height 53
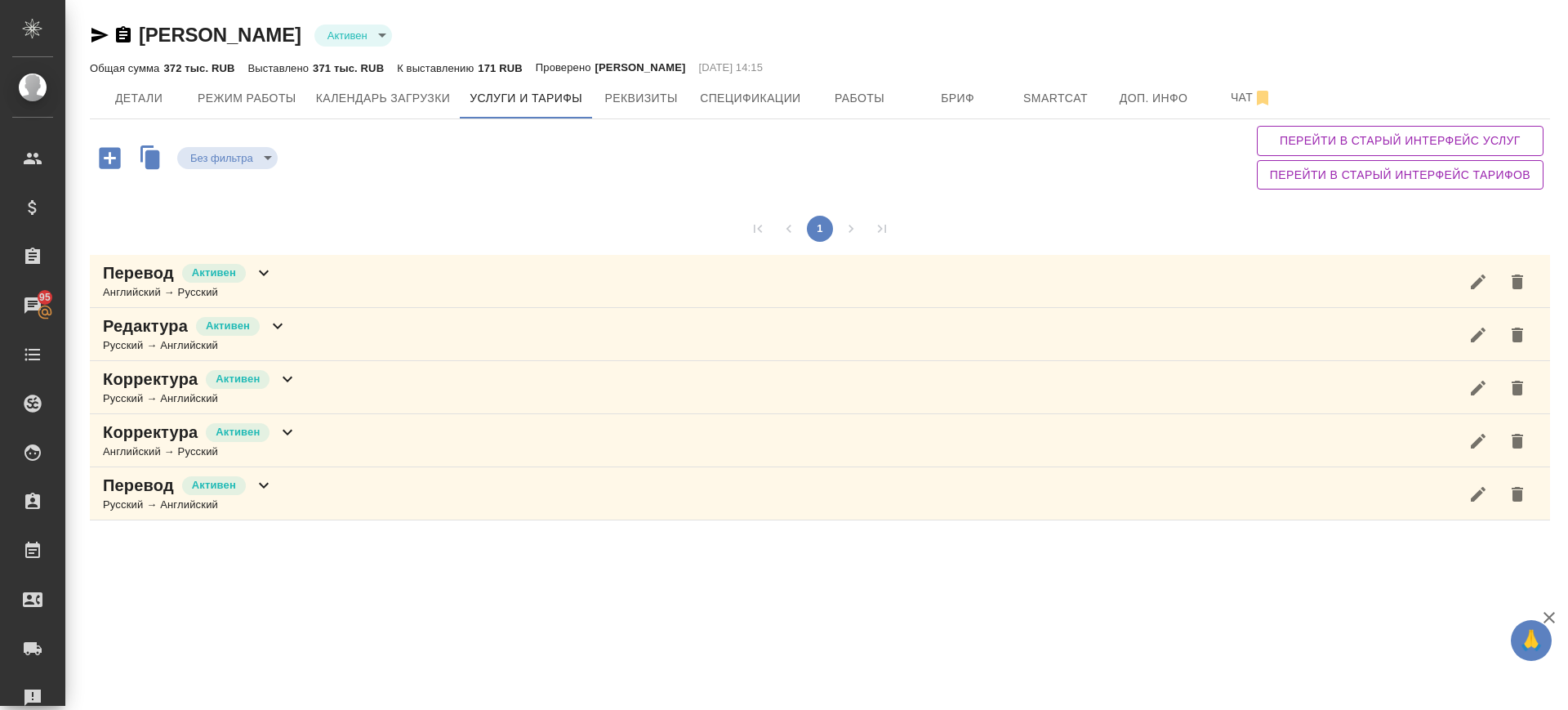
scroll to position [0, 0]
click at [110, 149] on icon "button" at bounding box center [110, 157] width 21 height 21
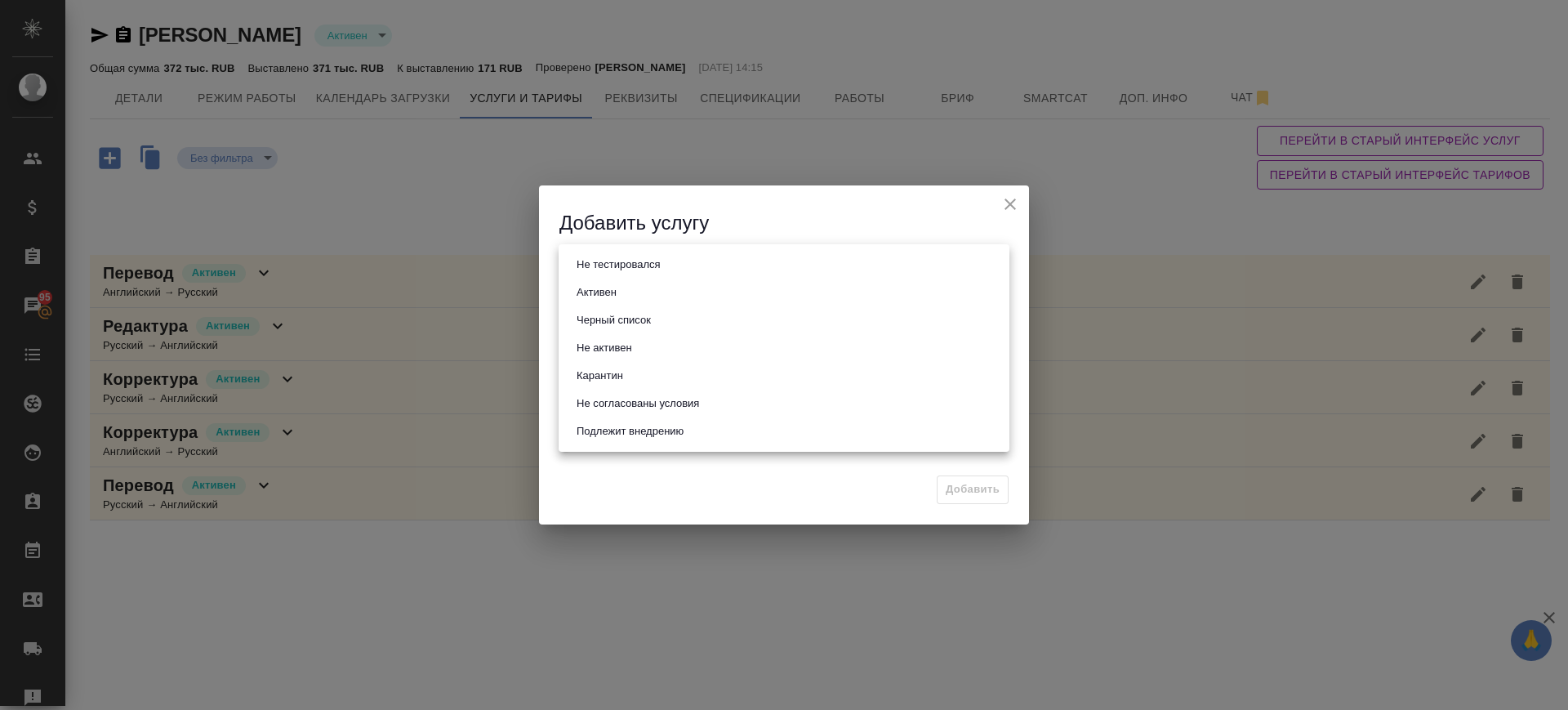
click at [617, 258] on body "🙏 .cls-1 fill:#fff; AWATERA Саглам Виктория v.saglam Клиенты Спецификации Заказ…" at bounding box center [784, 355] width 1568 height 710
click at [617, 291] on button "Активен" at bounding box center [596, 292] width 50 height 18
type input "active"
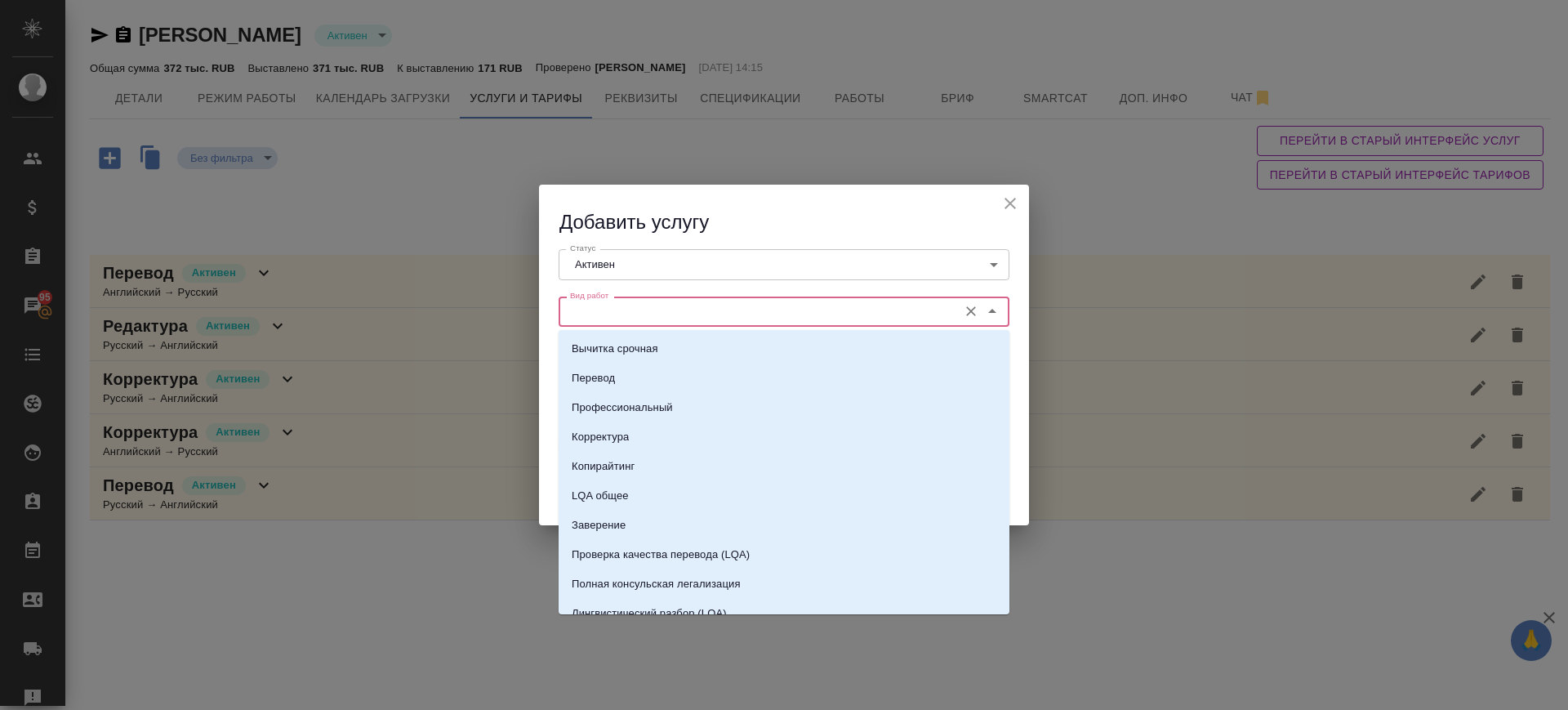
click at [615, 306] on input "Вид работ" at bounding box center [757, 311] width 387 height 20
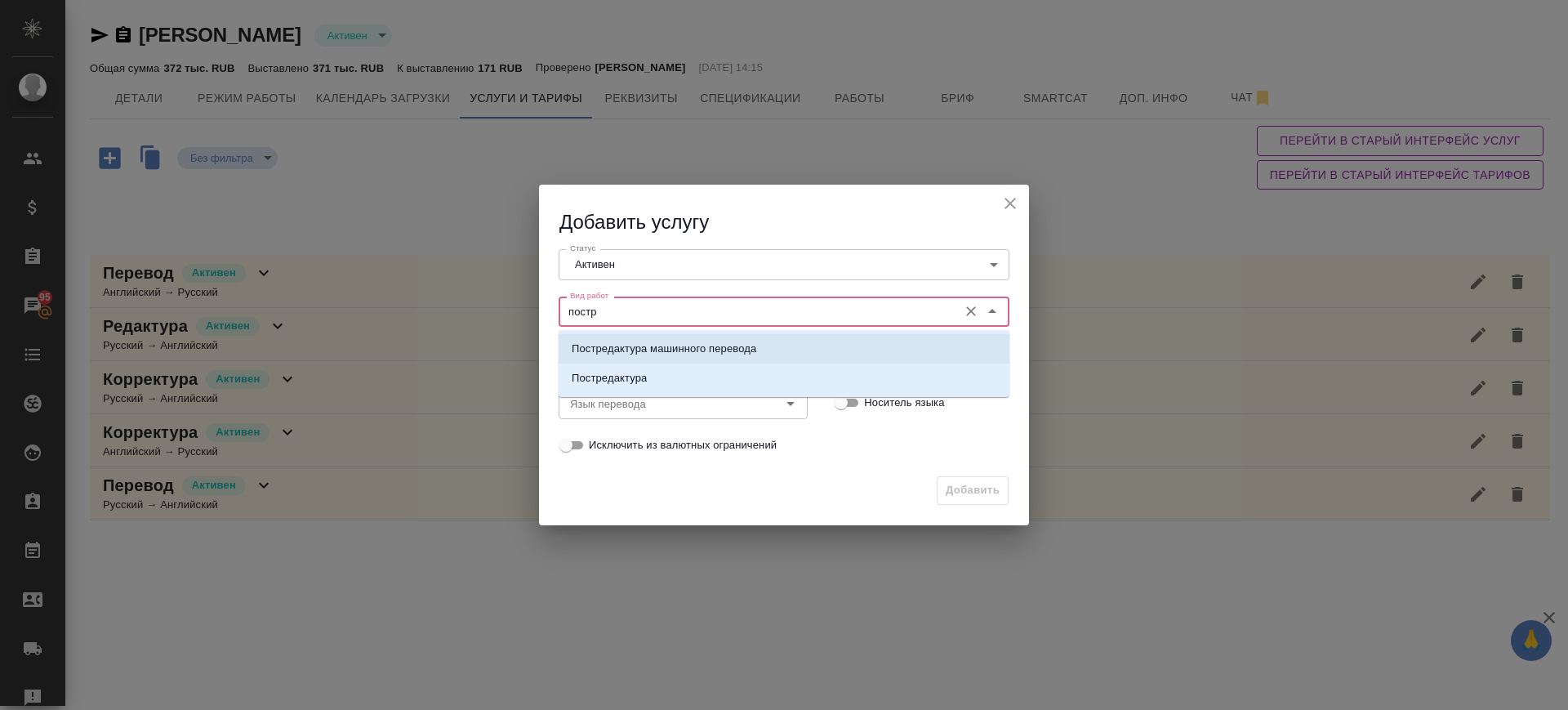
click at [637, 350] on p "Постредактура машинного перевода" at bounding box center [663, 348] width 184 height 16
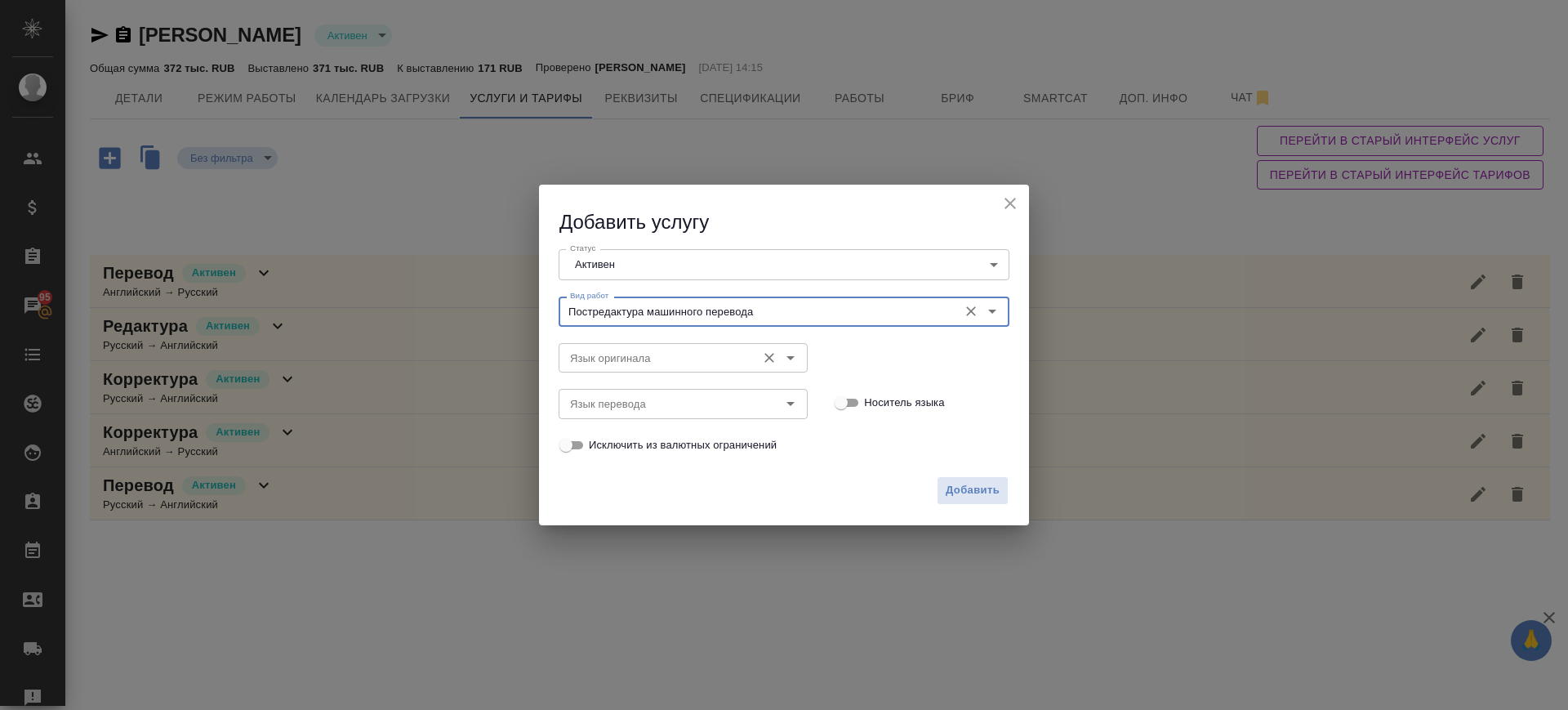
type input "Постредактура машинного перевода"
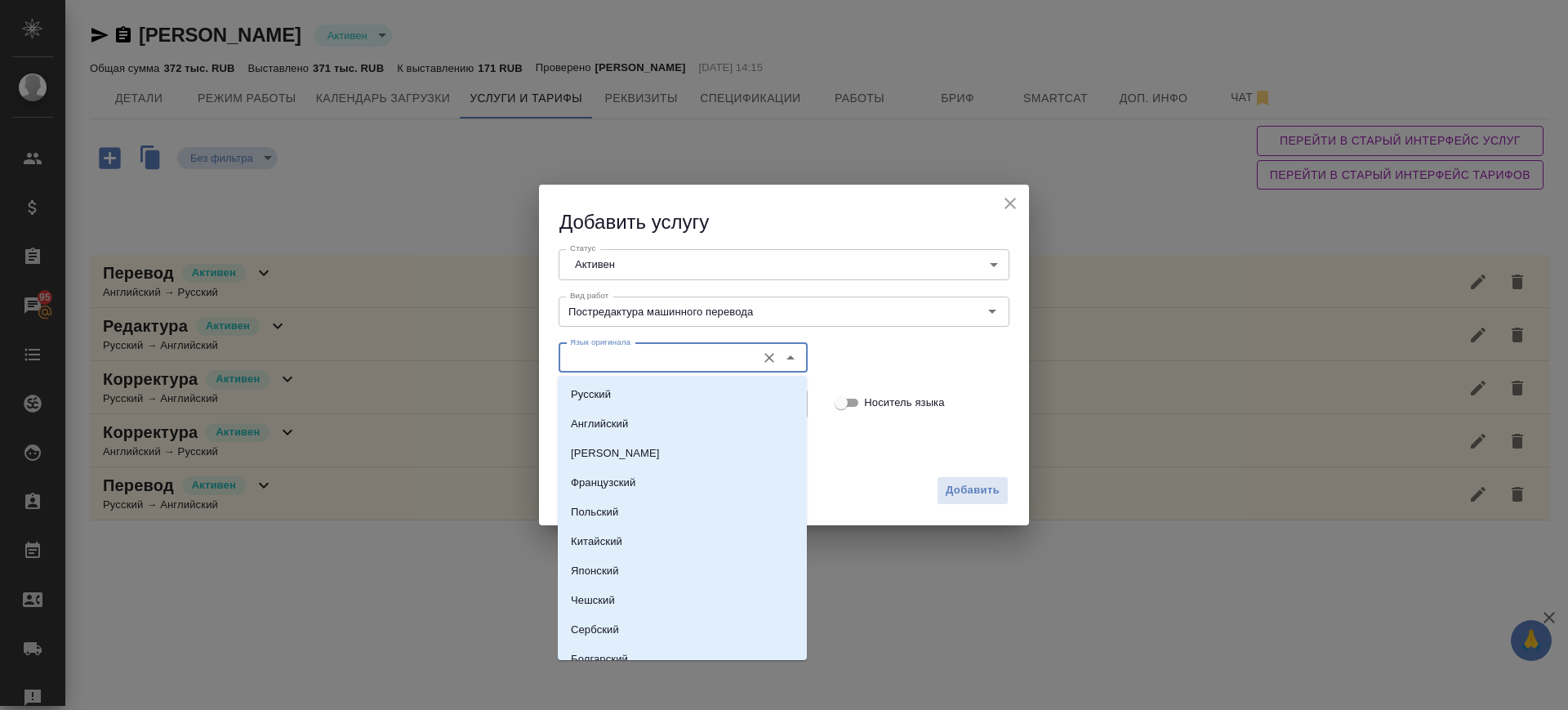
click at [638, 360] on input "Язык оригинала" at bounding box center [656, 358] width 184 height 20
click at [631, 396] on li "Русский" at bounding box center [682, 394] width 249 height 30
type input "Русский"
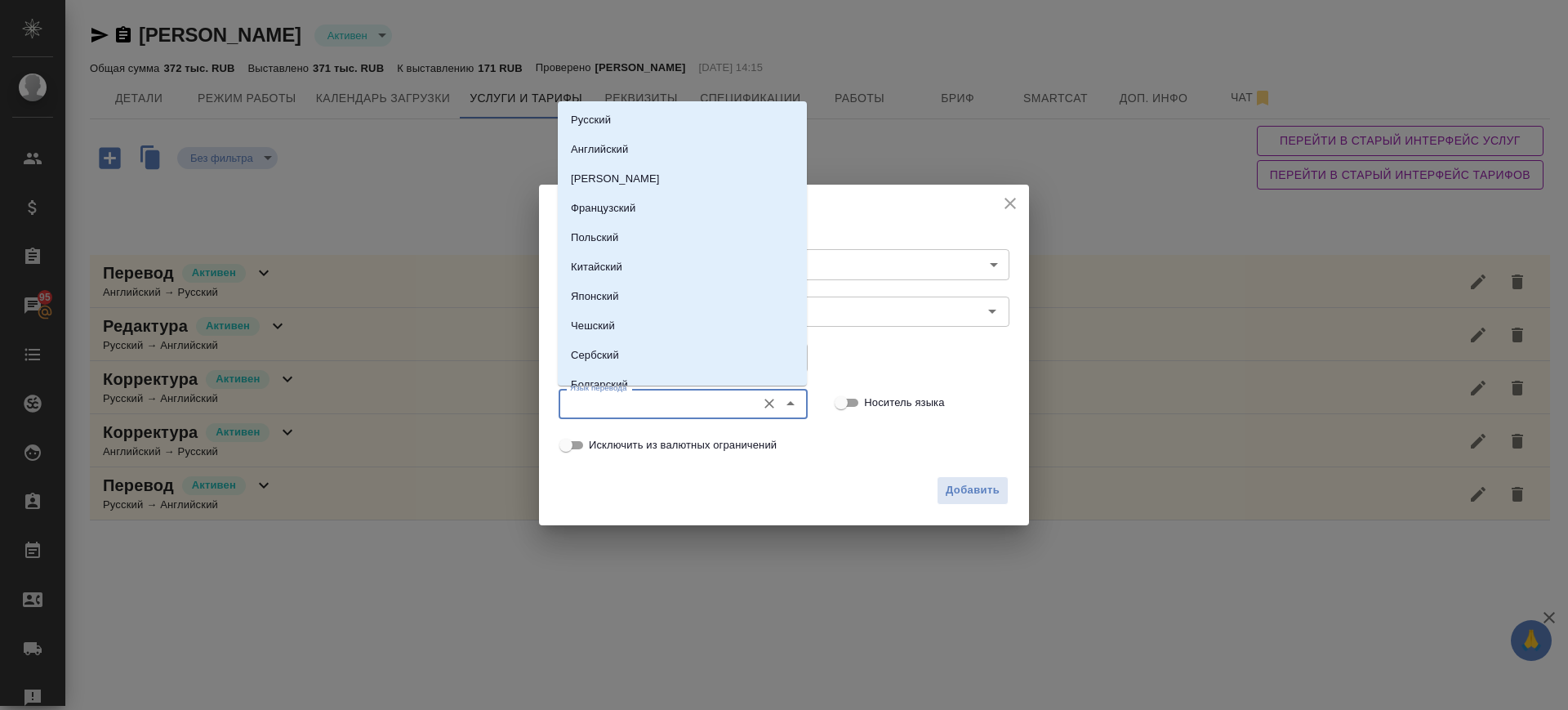
click at [631, 400] on input "Язык перевода" at bounding box center [656, 404] width 184 height 20
drag, startPoint x: 617, startPoint y: 143, endPoint x: 626, endPoint y: 162, distance: 21.0
click at [617, 144] on p "Английский" at bounding box center [599, 149] width 57 height 16
type input "Английский"
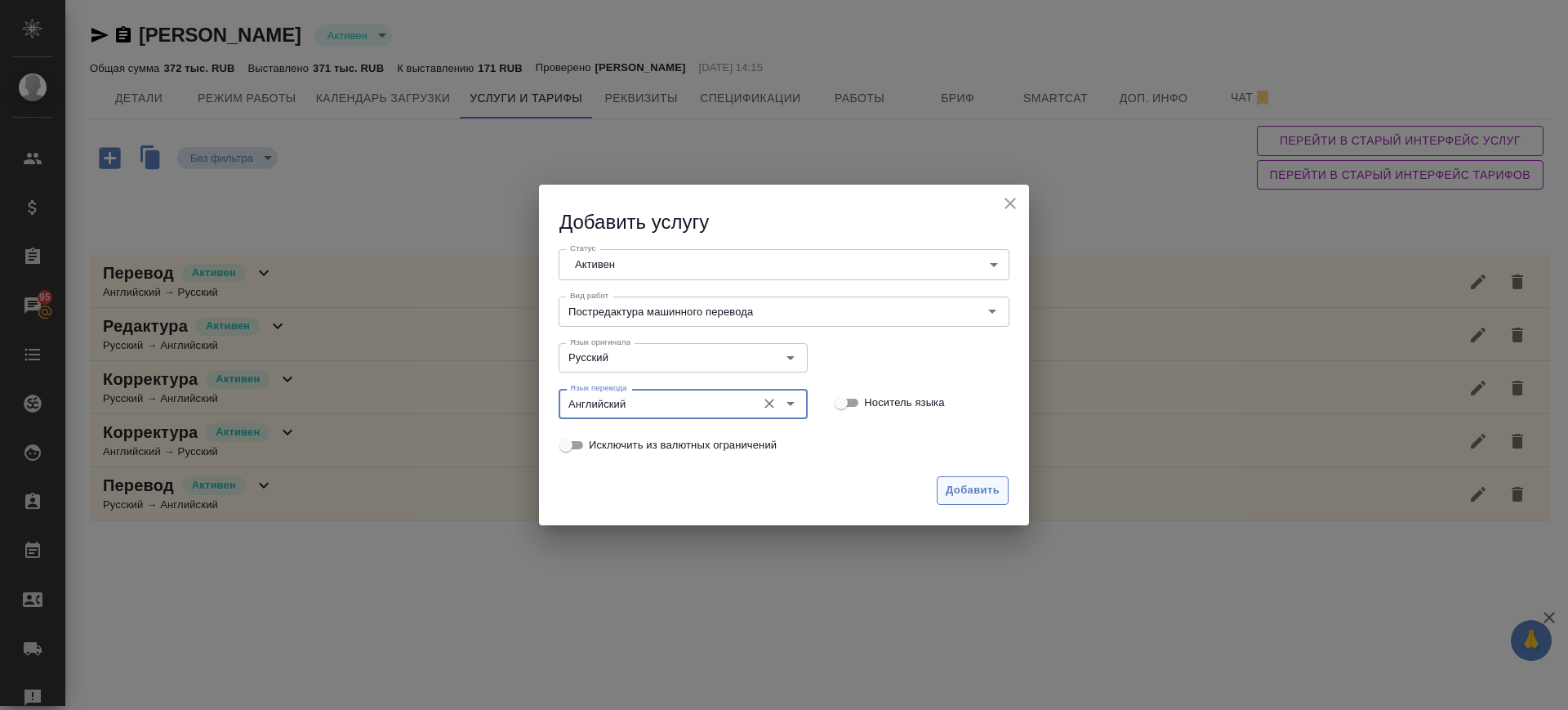
click at [984, 498] on span "Добавить" at bounding box center [972, 491] width 53 height 19
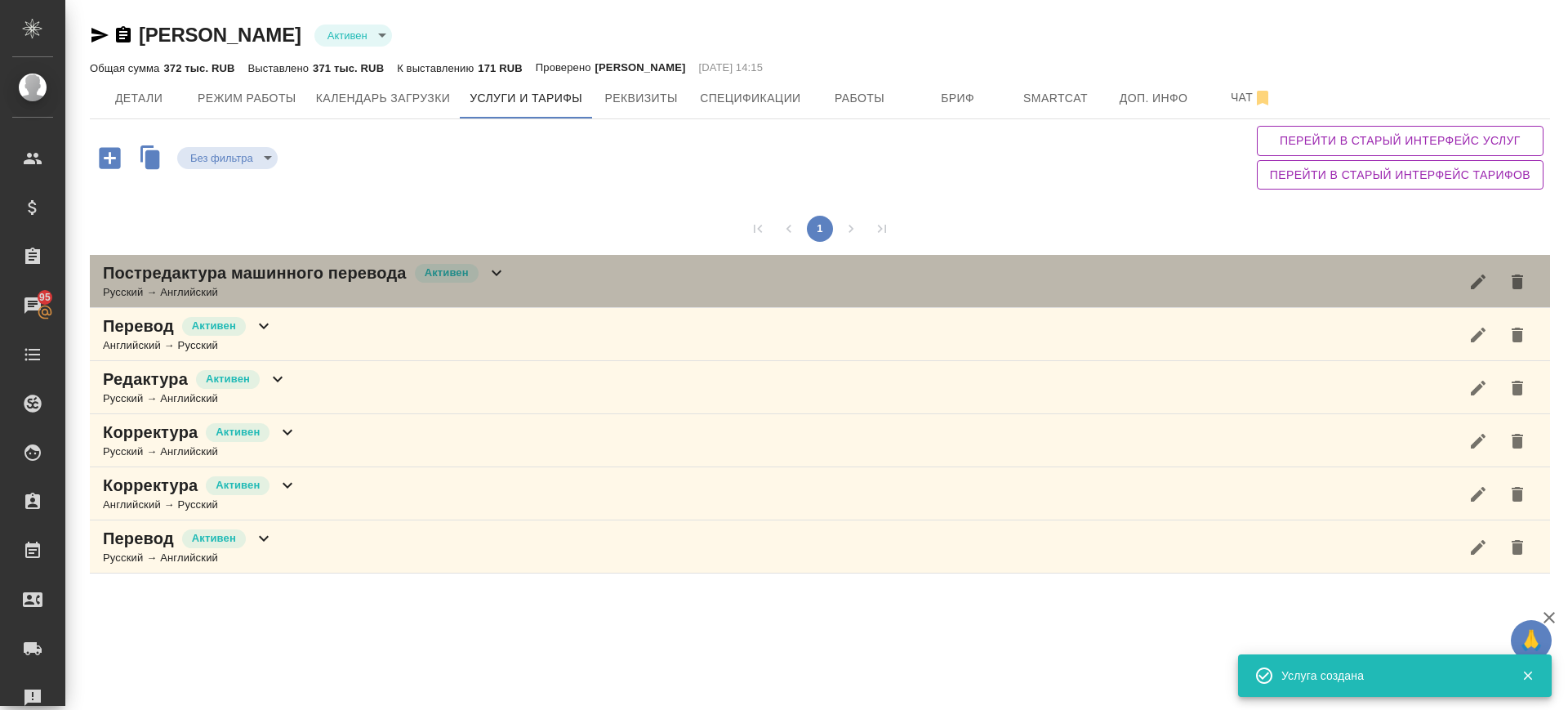
click at [592, 267] on div "Постредактура машинного перевода Активен Русский → Английский" at bounding box center [820, 282] width 1460 height 53
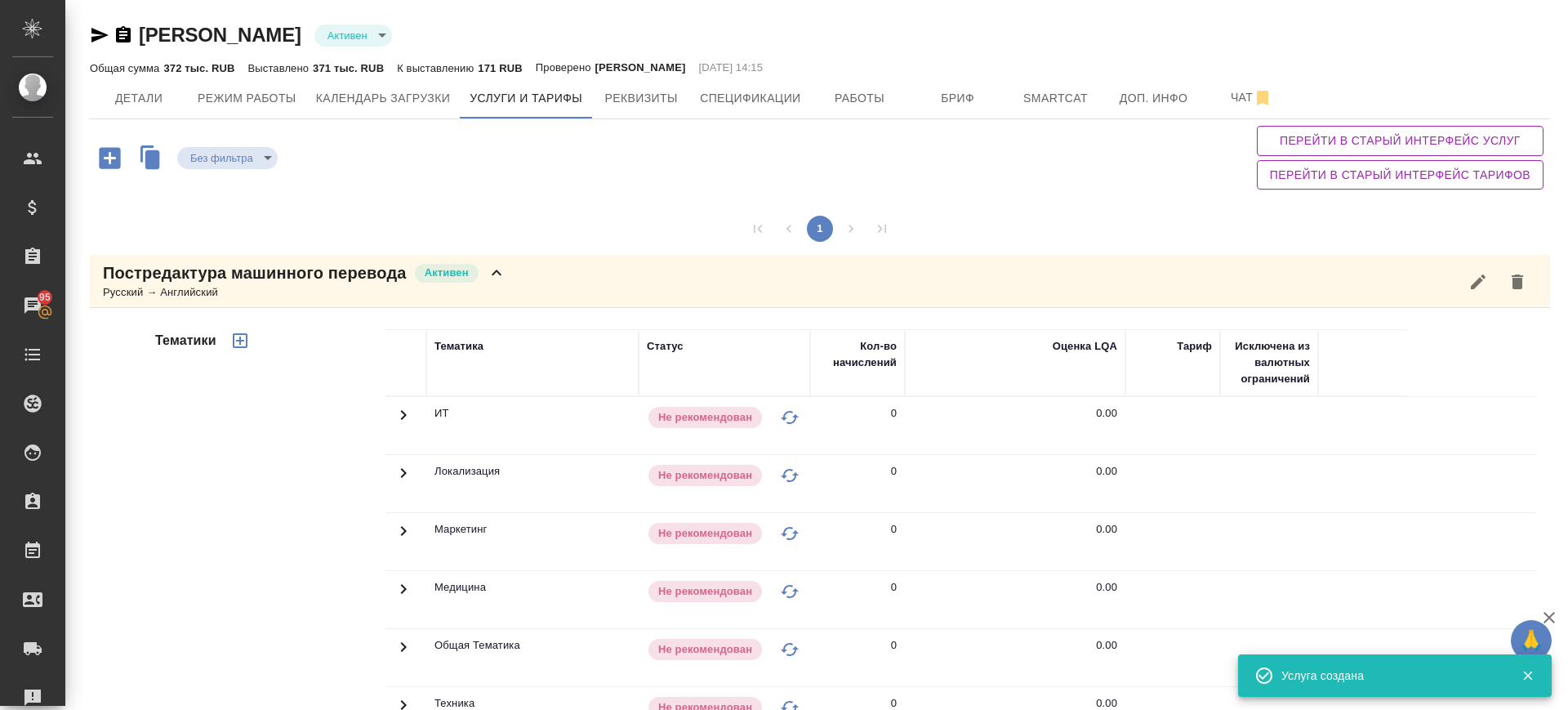
scroll to position [478, 0]
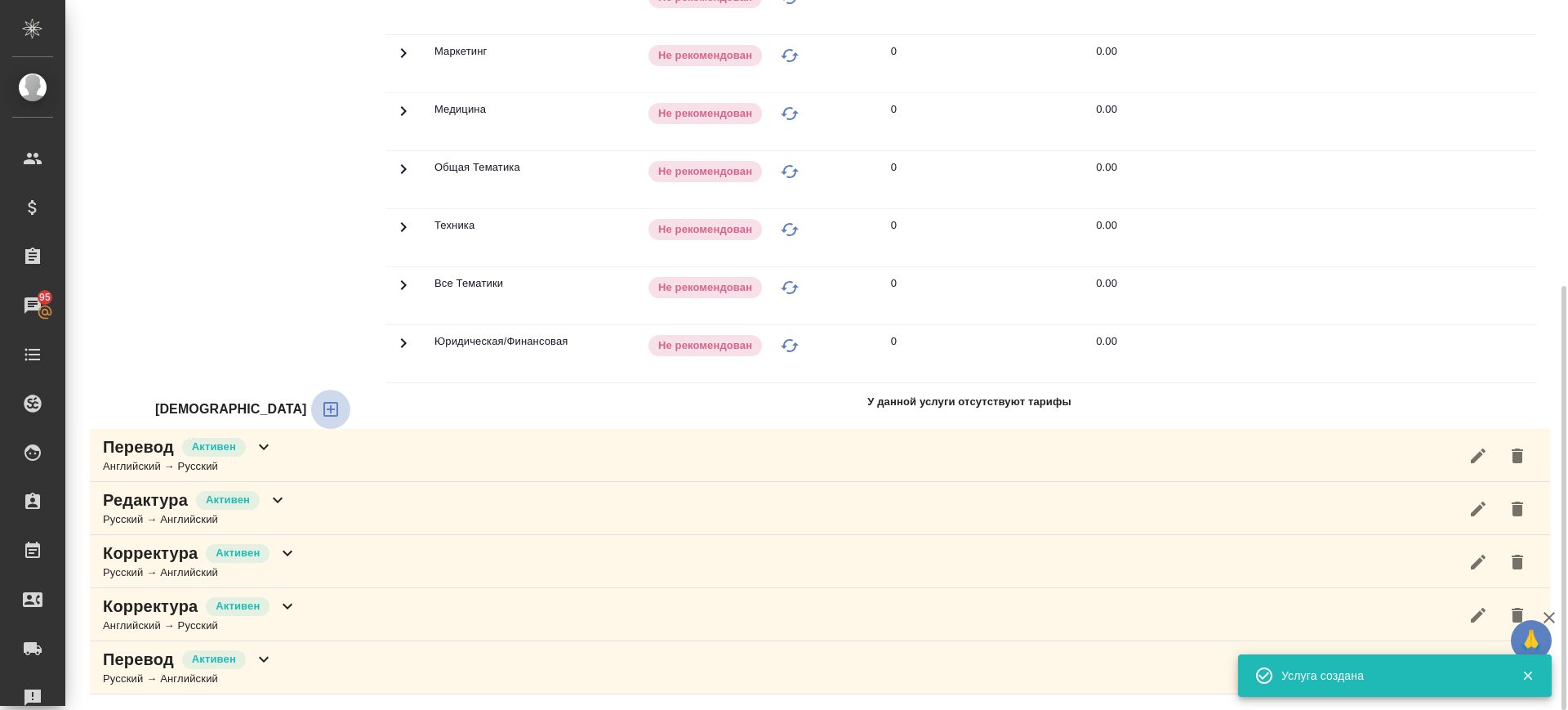
click at [321, 406] on icon "button" at bounding box center [330, 409] width 20 height 20
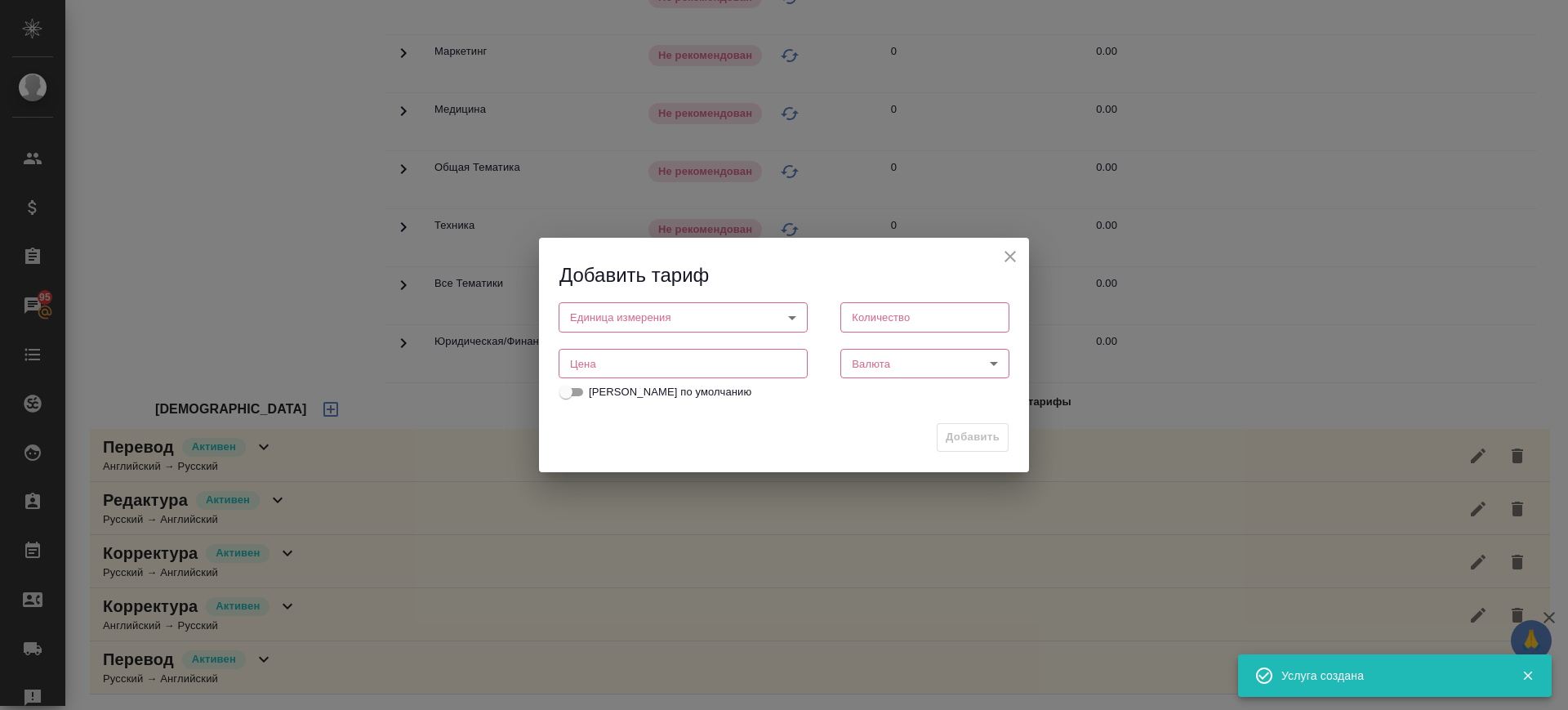
click at [638, 361] on input "number" at bounding box center [682, 363] width 249 height 30
type input "1"
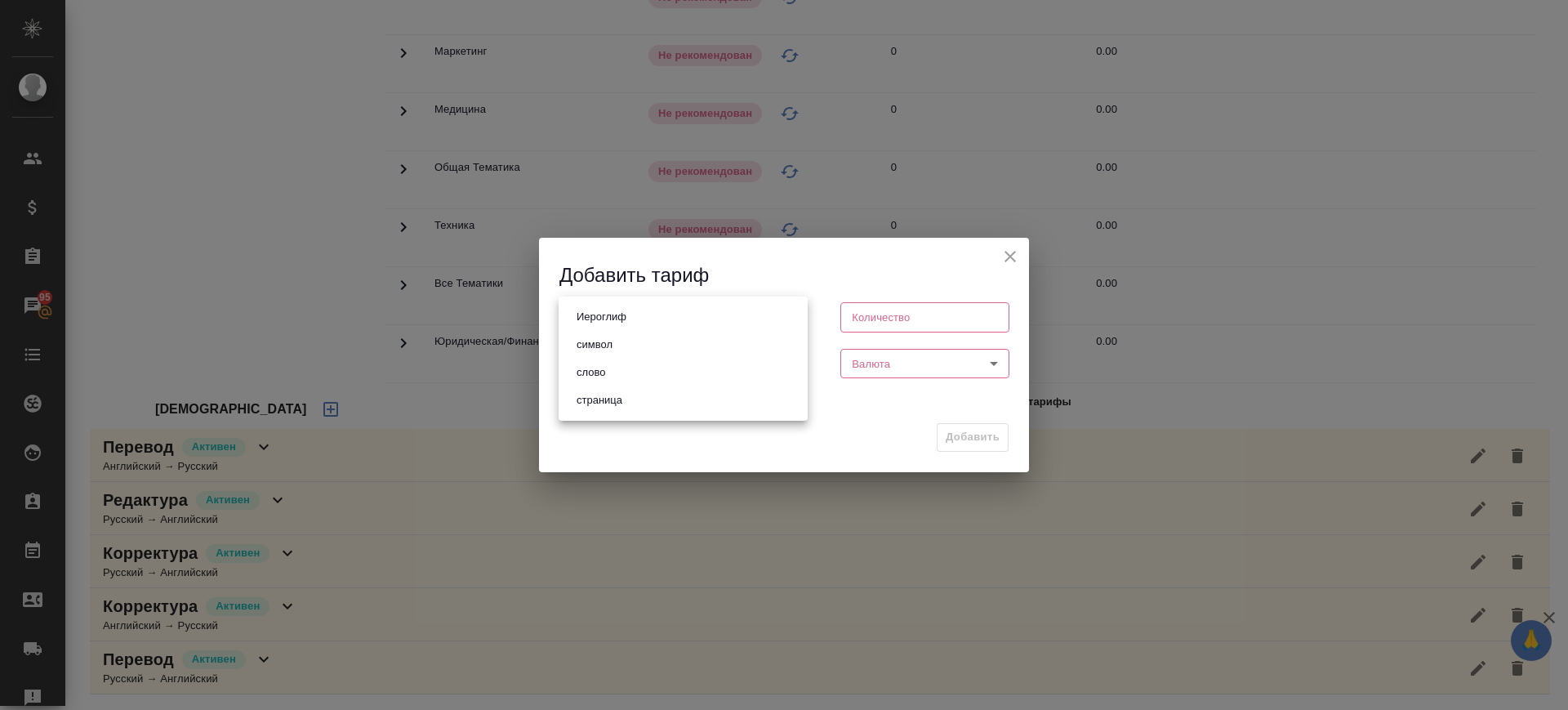
click at [666, 315] on body "🙏 .cls-1 fill:#fff; AWATERA Саглам Виктория v.saglam Клиенты Спецификации Заказ…" at bounding box center [784, 355] width 1568 height 710
drag, startPoint x: 652, startPoint y: 365, endPoint x: 913, endPoint y: 353, distance: 261.3
click at [653, 365] on li "слово" at bounding box center [682, 372] width 249 height 28
type input "5a8b1489cc6b4906c91bfd90"
type input "1"
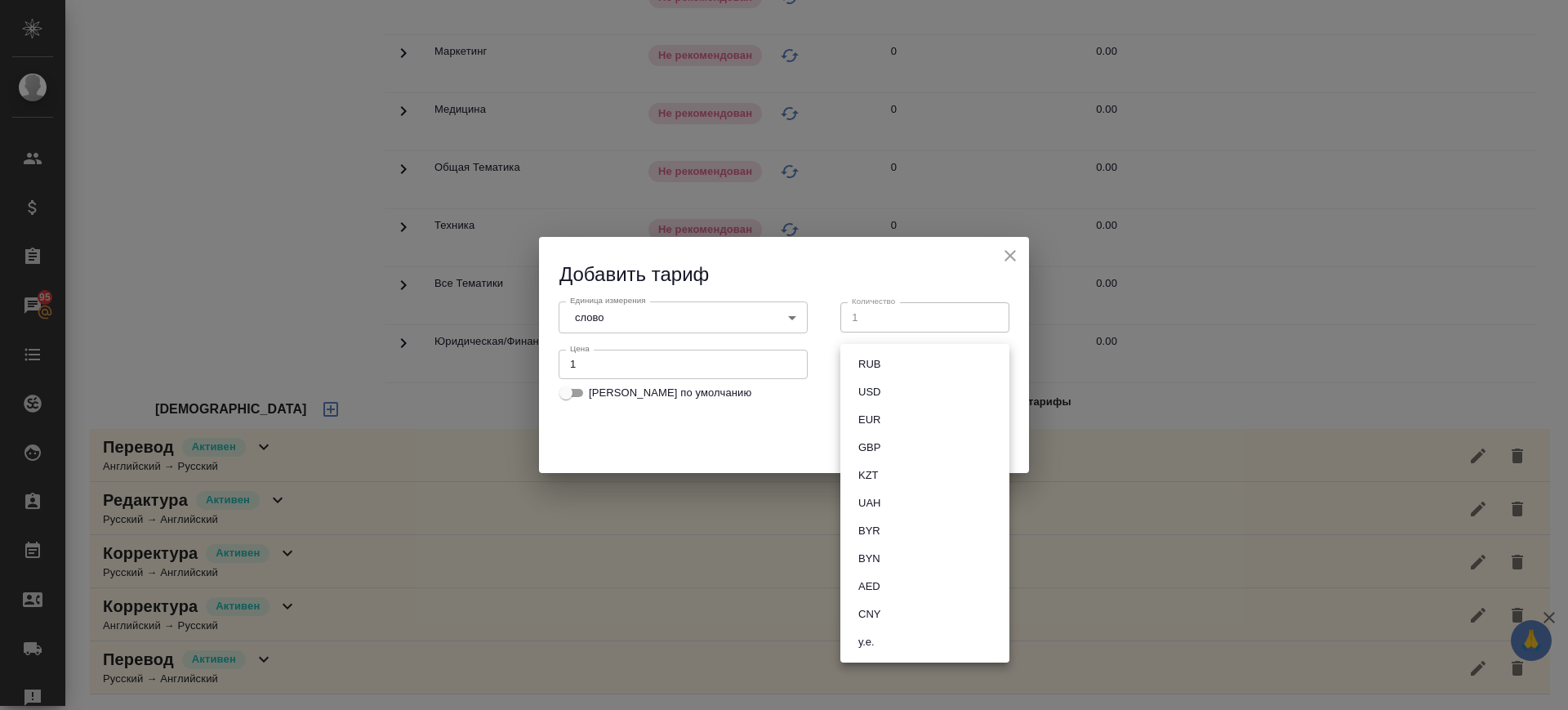
click at [928, 364] on body "🙏 .cls-1 fill:#fff; AWATERA Саглам Виктория v.saglam Клиенты Спецификации Заказ…" at bounding box center [784, 355] width 1568 height 710
click at [911, 364] on li "RUB" at bounding box center [925, 364] width 169 height 28
type input "RUB"
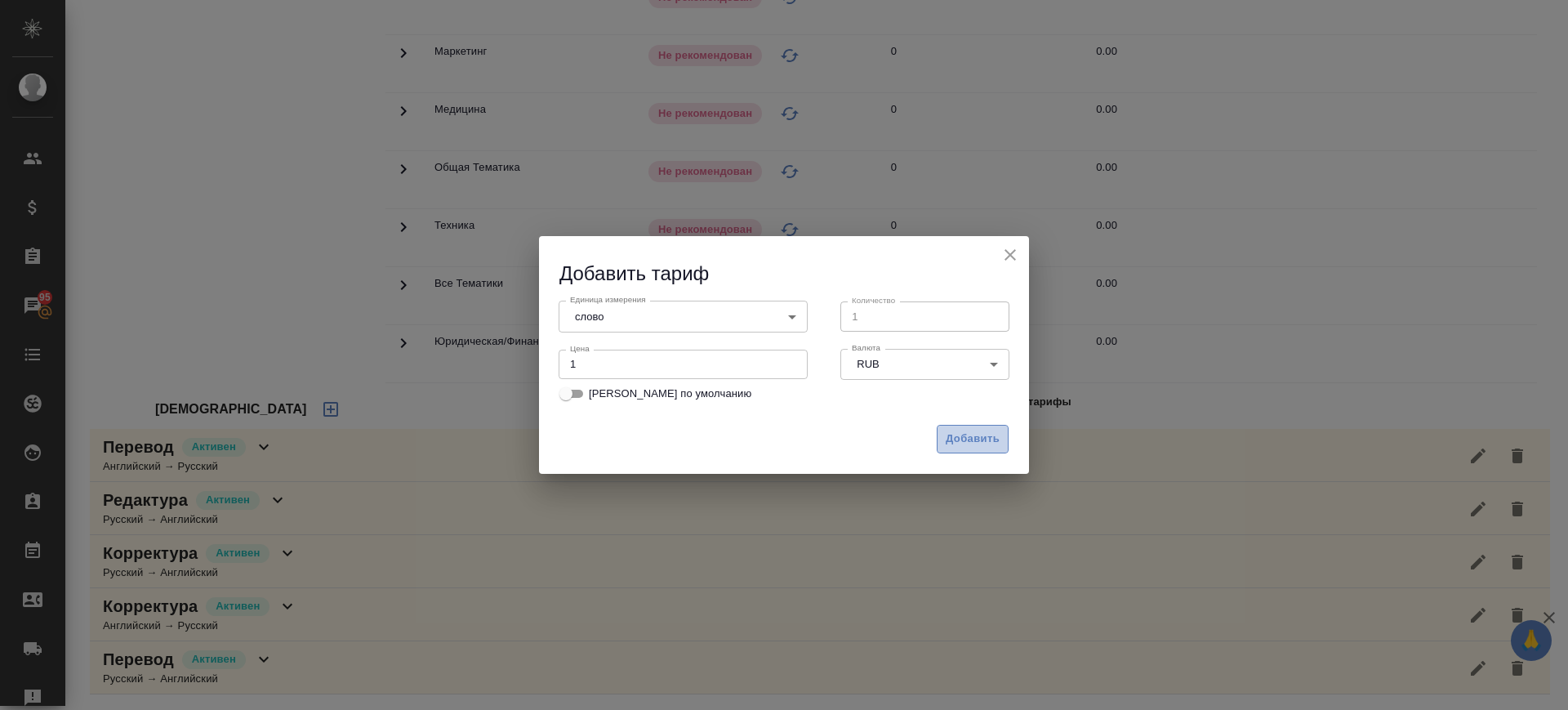
click at [998, 441] on span "Добавить" at bounding box center [972, 439] width 53 height 19
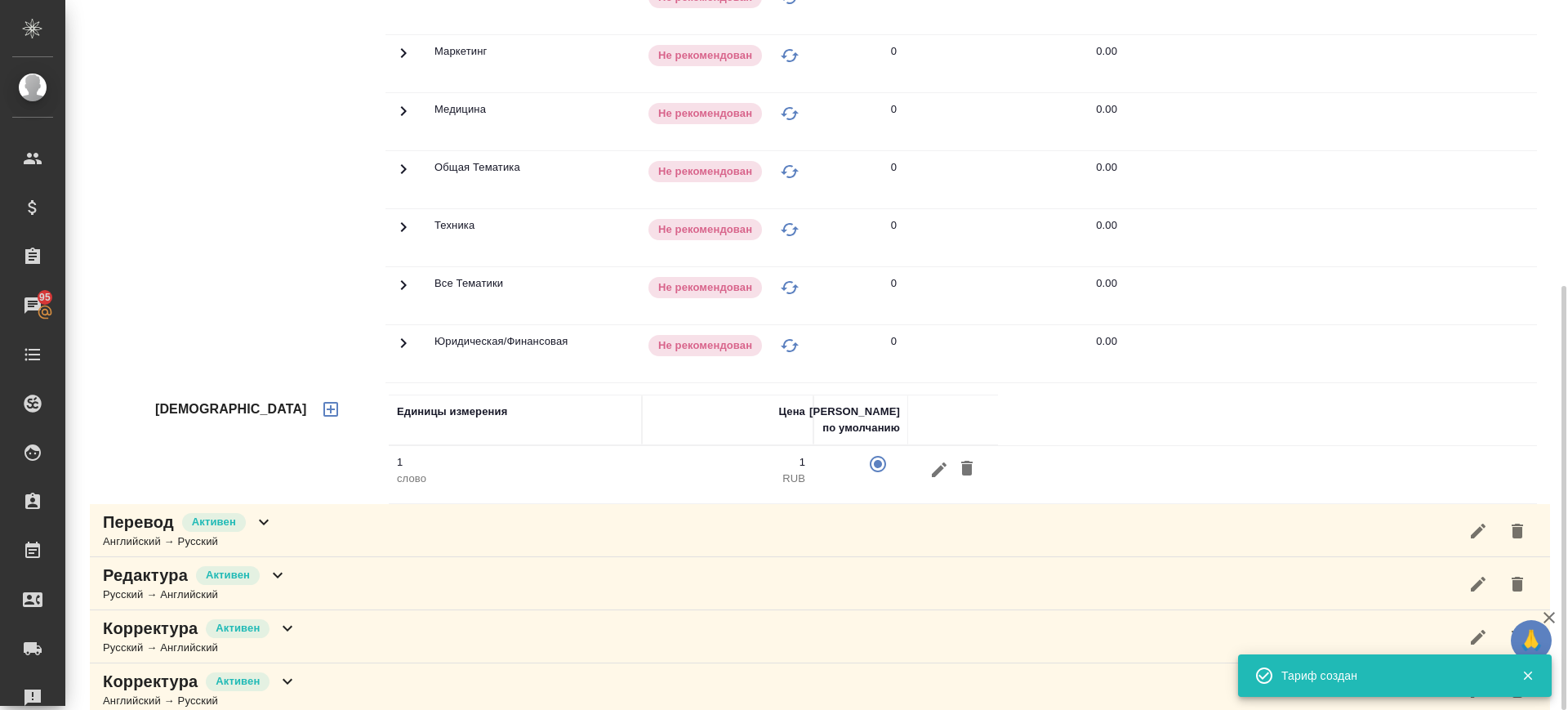
scroll to position [172, 0]
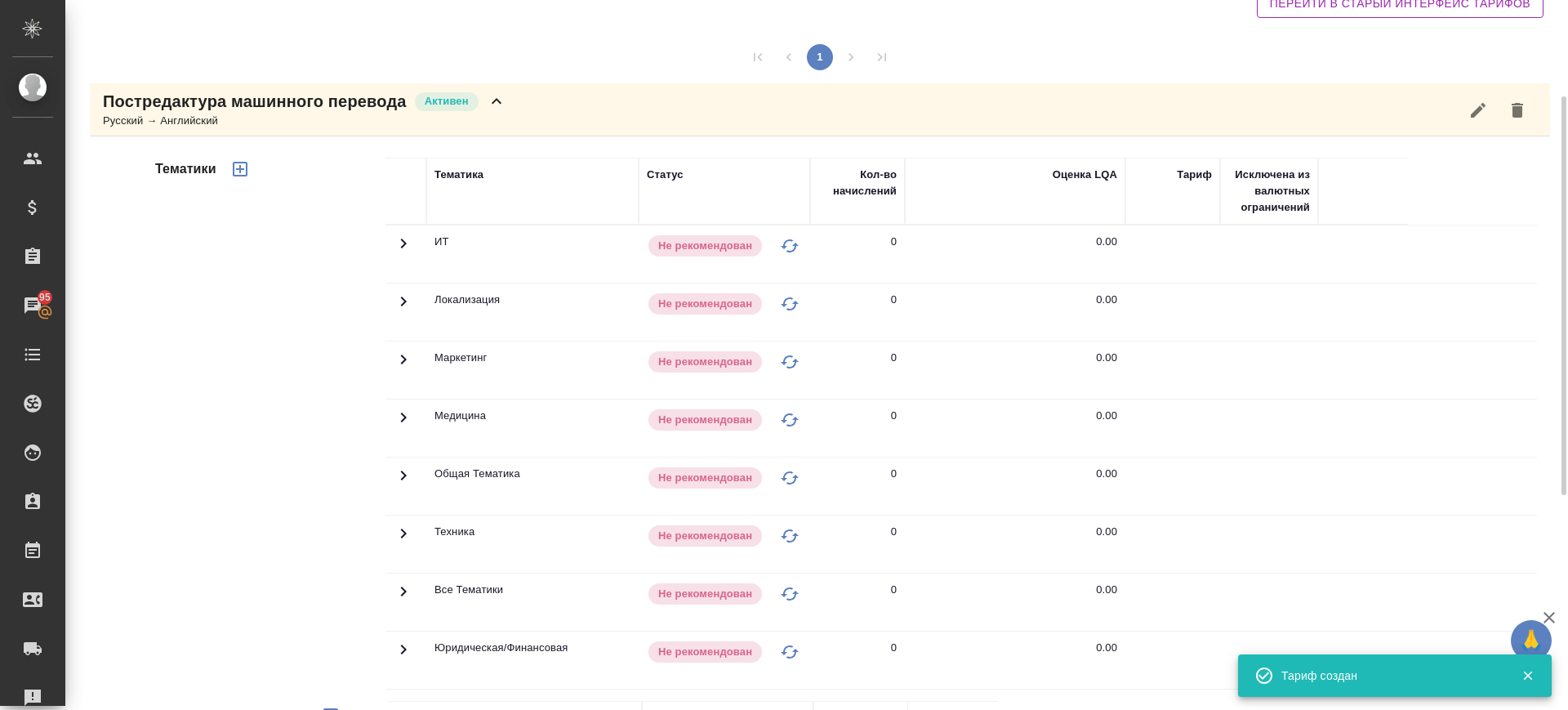
click at [247, 168] on icon "button" at bounding box center [240, 169] width 20 height 20
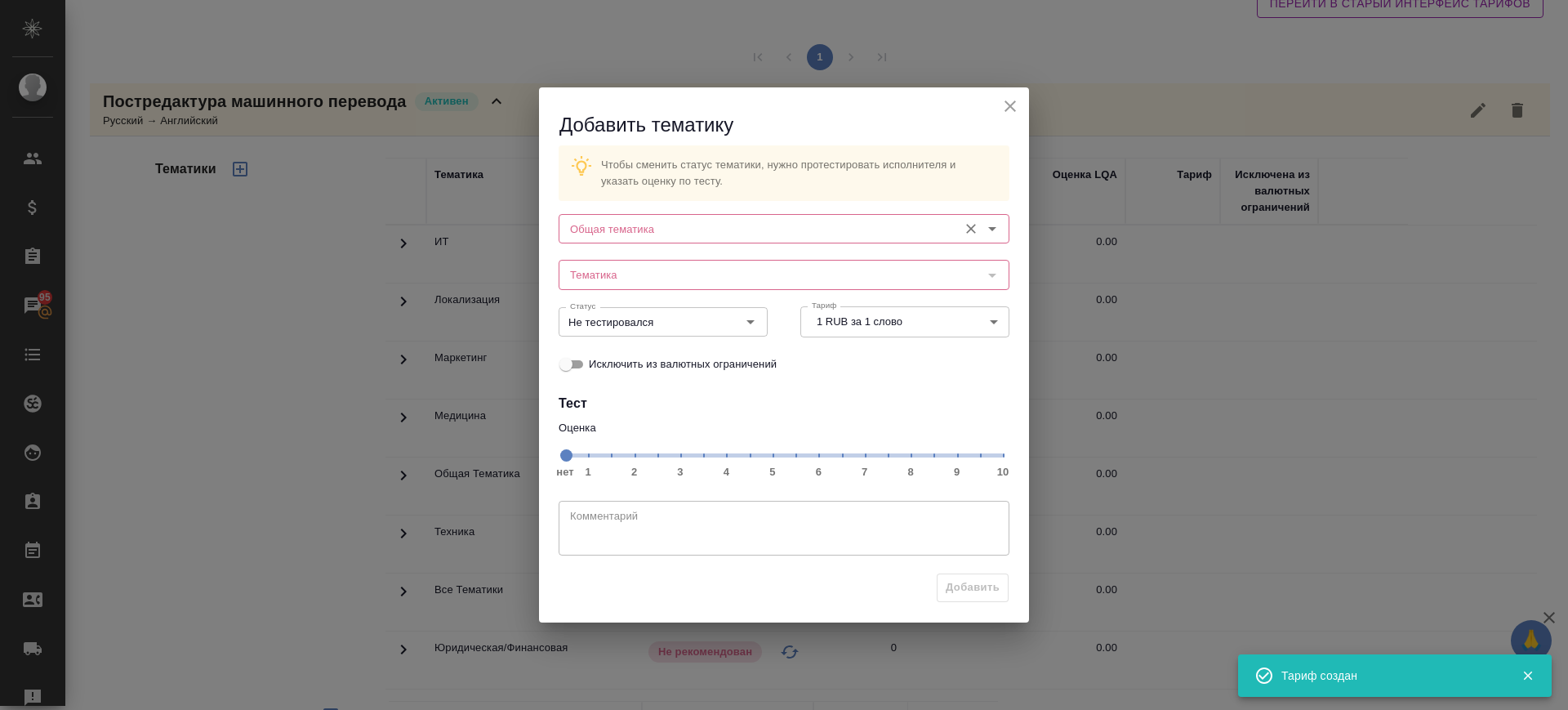
click at [743, 216] on div "Общая тематика" at bounding box center [784, 228] width 450 height 30
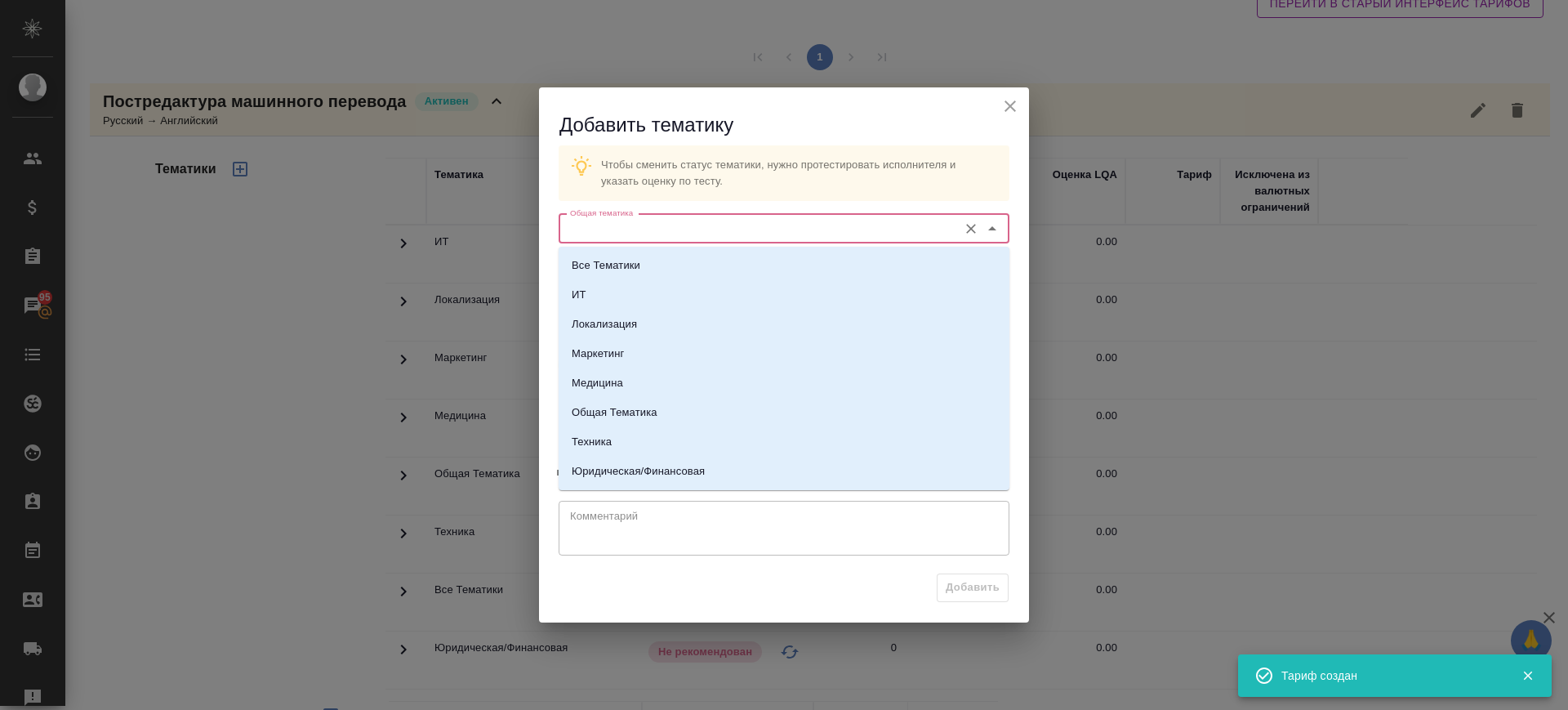
click at [627, 223] on input "Общая тематика" at bounding box center [757, 228] width 387 height 20
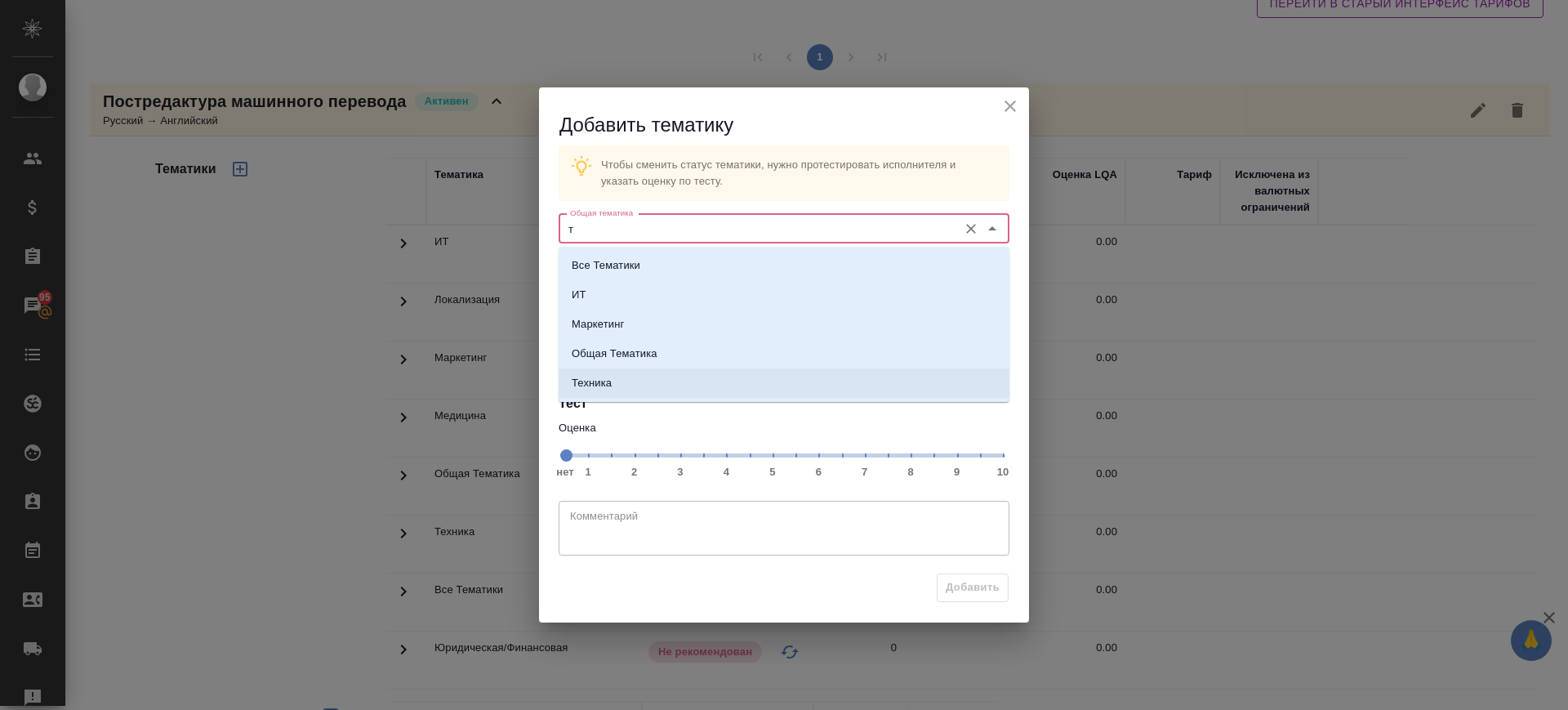
click at [617, 386] on li "Техника" at bounding box center [784, 383] width 450 height 30
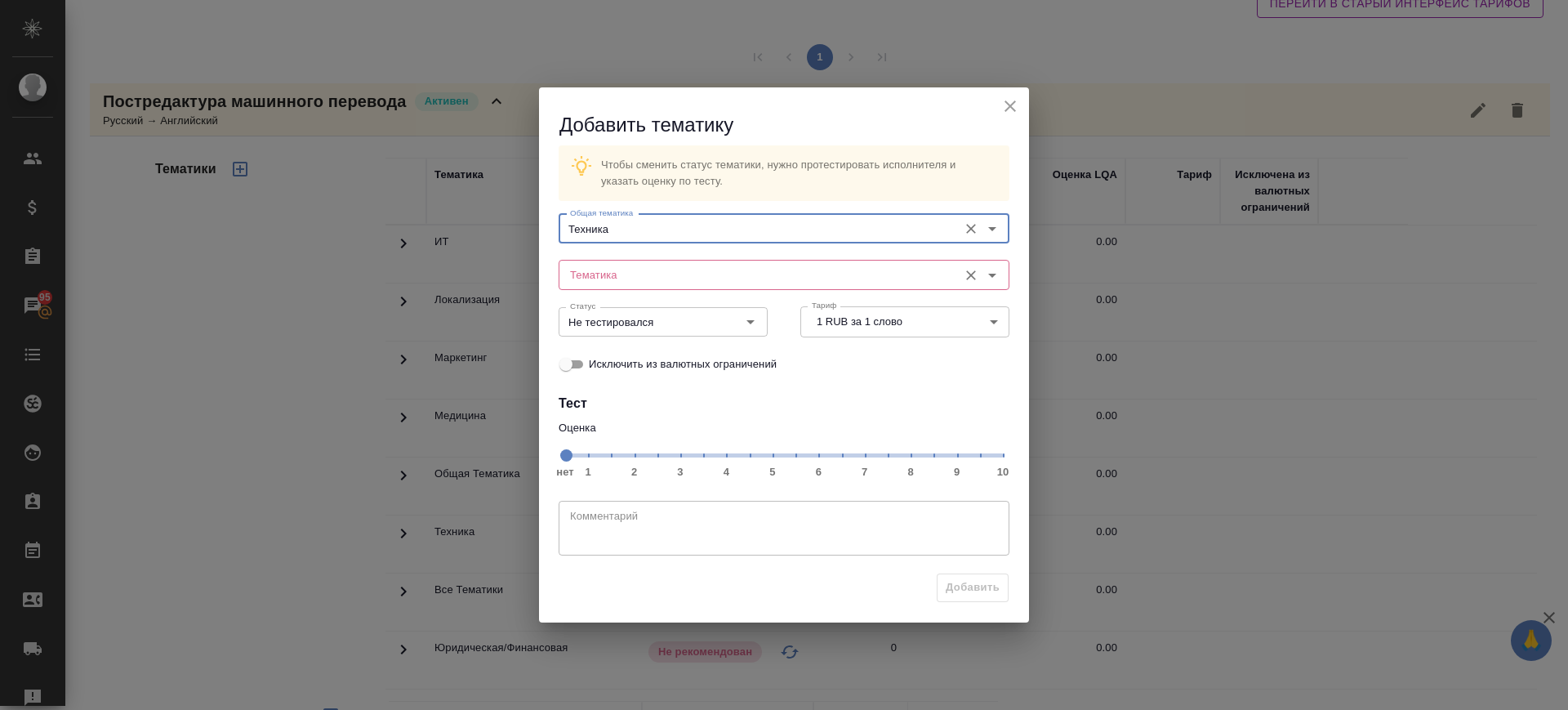
type input "Техника"
click at [629, 265] on input "Тематика" at bounding box center [757, 274] width 387 height 20
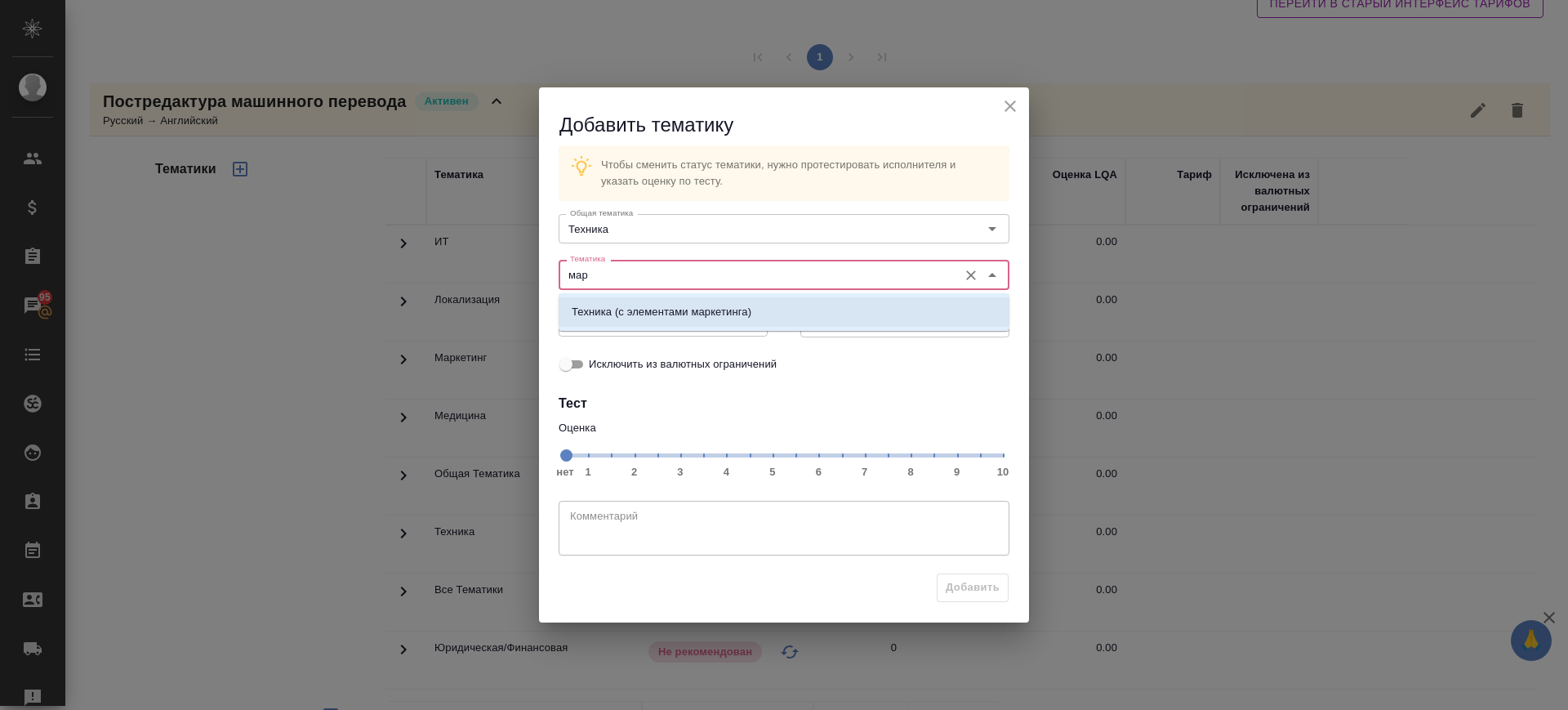
drag, startPoint x: 629, startPoint y: 306, endPoint x: 876, endPoint y: 442, distance: 282.0
click at [631, 308] on p "Техника (с элементами маркетинга)" at bounding box center [661, 311] width 179 height 16
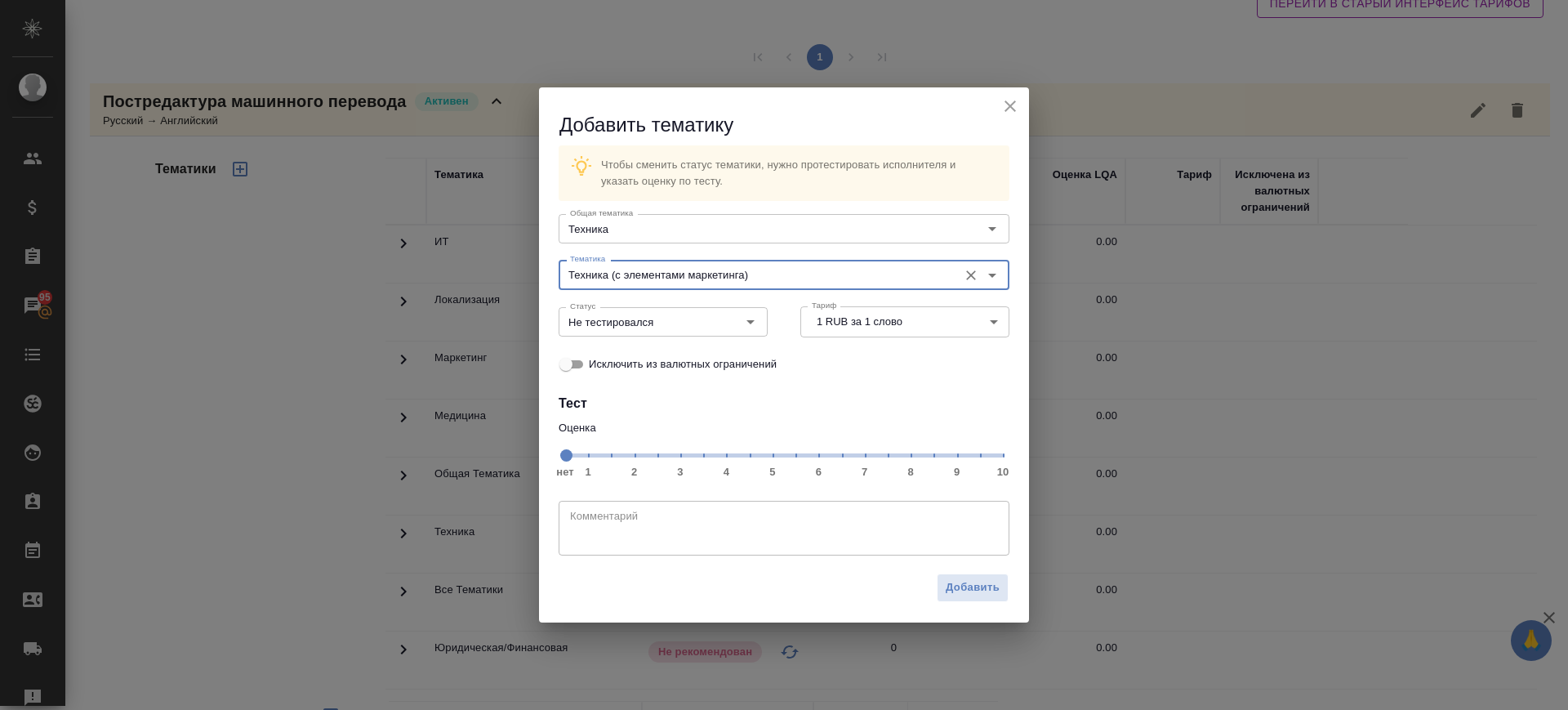
type input "Техника (с элементами маркетинга)"
click at [909, 459] on span "нет 1 2 3 4 5 6 7 8 9 10" at bounding box center [784, 454] width 438 height 23
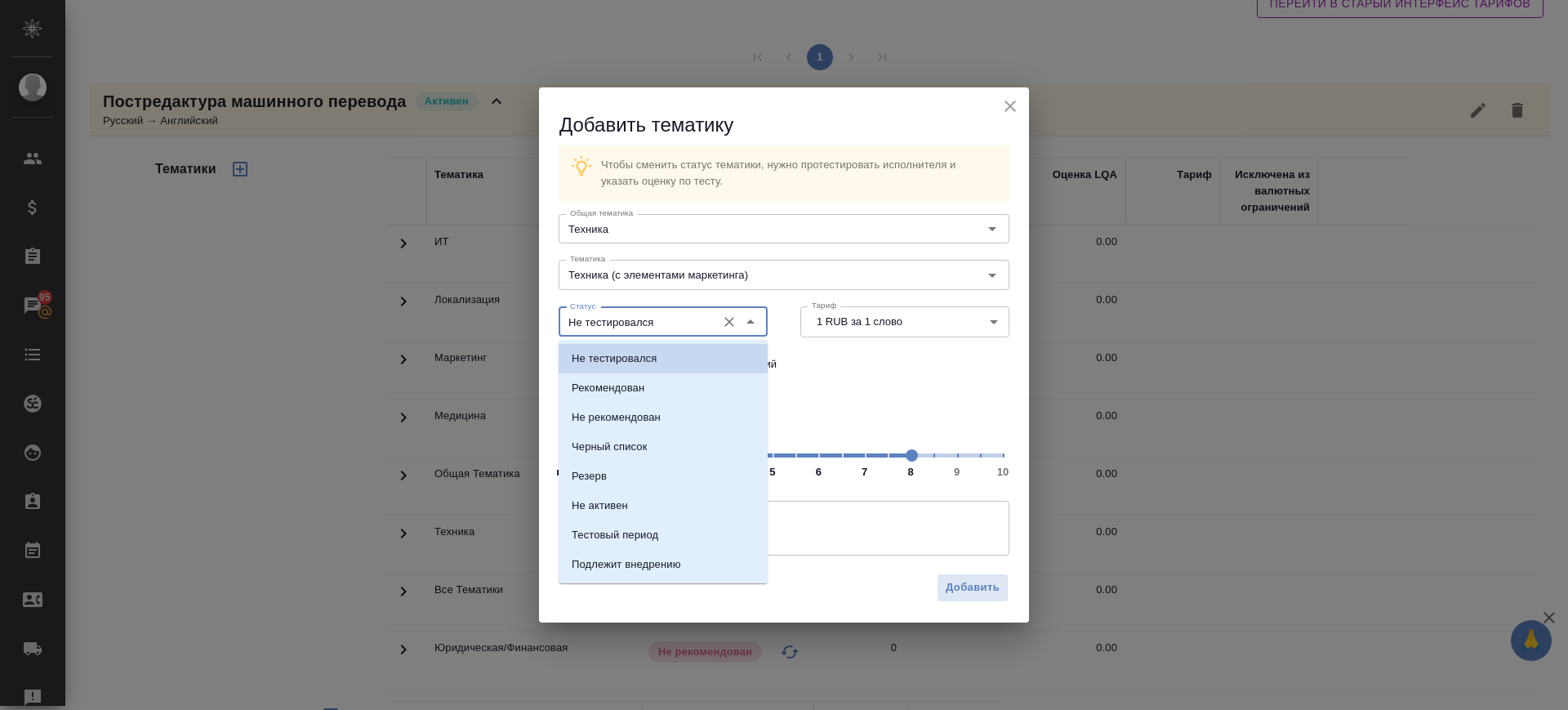
drag, startPoint x: 683, startPoint y: 326, endPoint x: 665, endPoint y: 382, distance: 58.8
click at [681, 326] on input "Не тестировался" at bounding box center [636, 322] width 144 height 20
click at [663, 391] on li "Рекомендован" at bounding box center [662, 387] width 209 height 30
type input "Рекомендован"
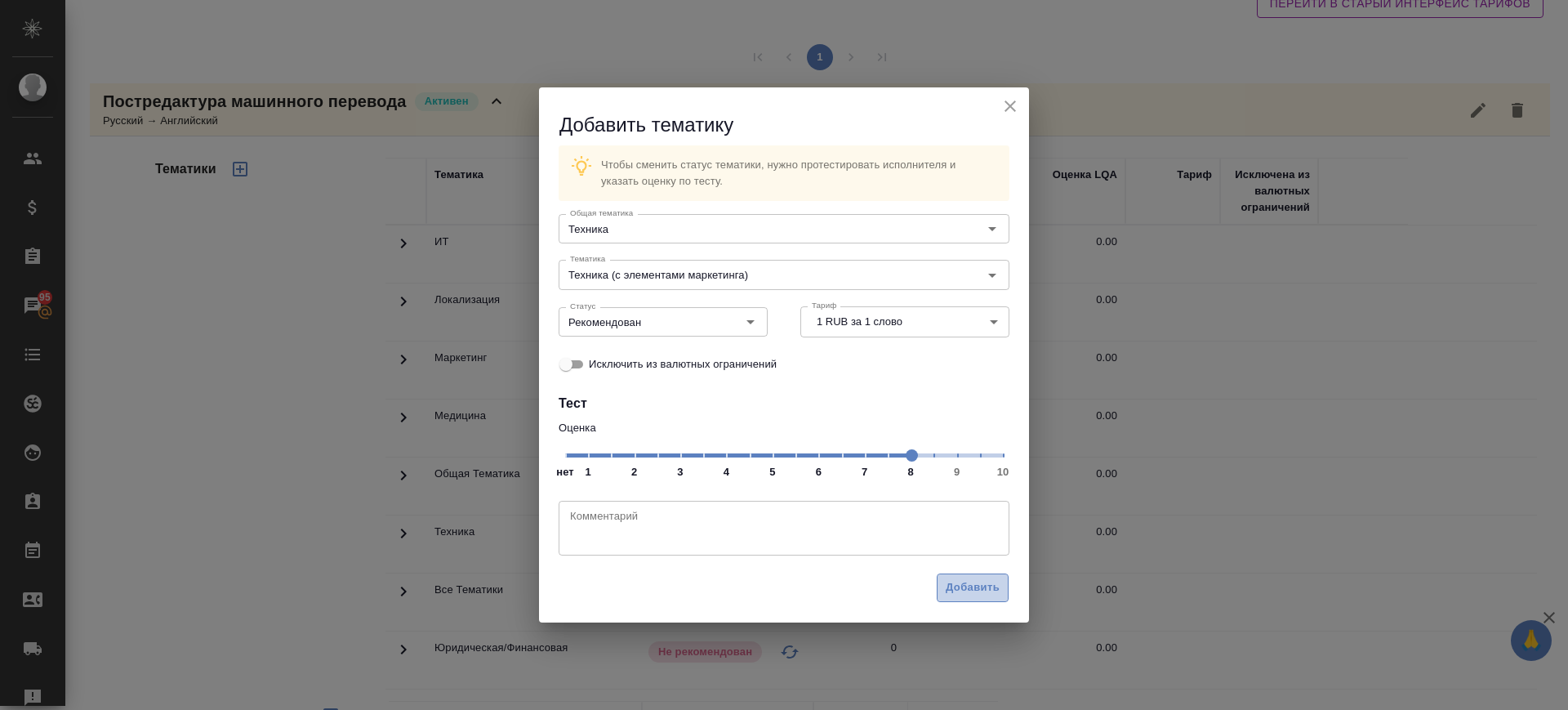
click at [978, 597] on button "Добавить" at bounding box center [972, 588] width 72 height 29
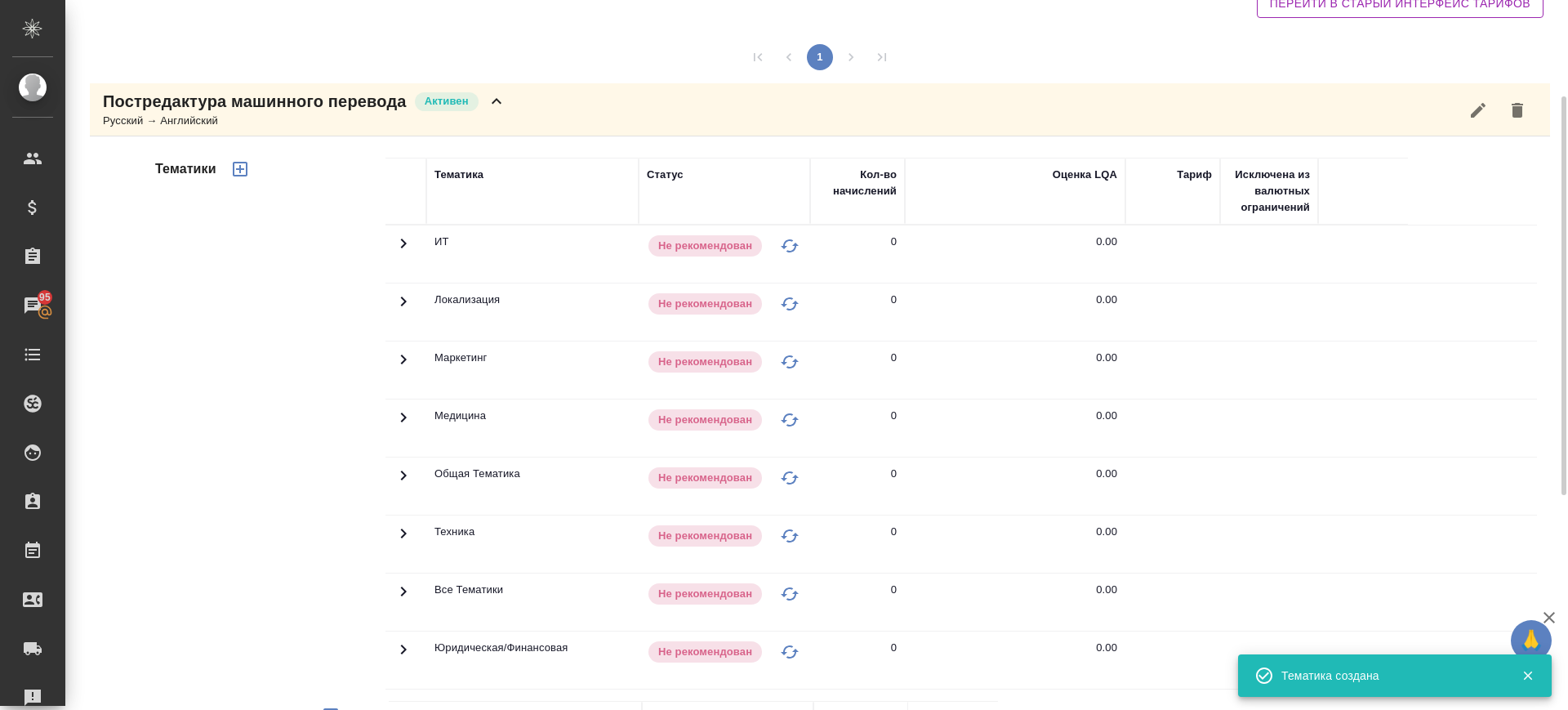
click at [554, 102] on div "Постредактура машинного перевода Активен Русский → Английский" at bounding box center [820, 110] width 1460 height 53
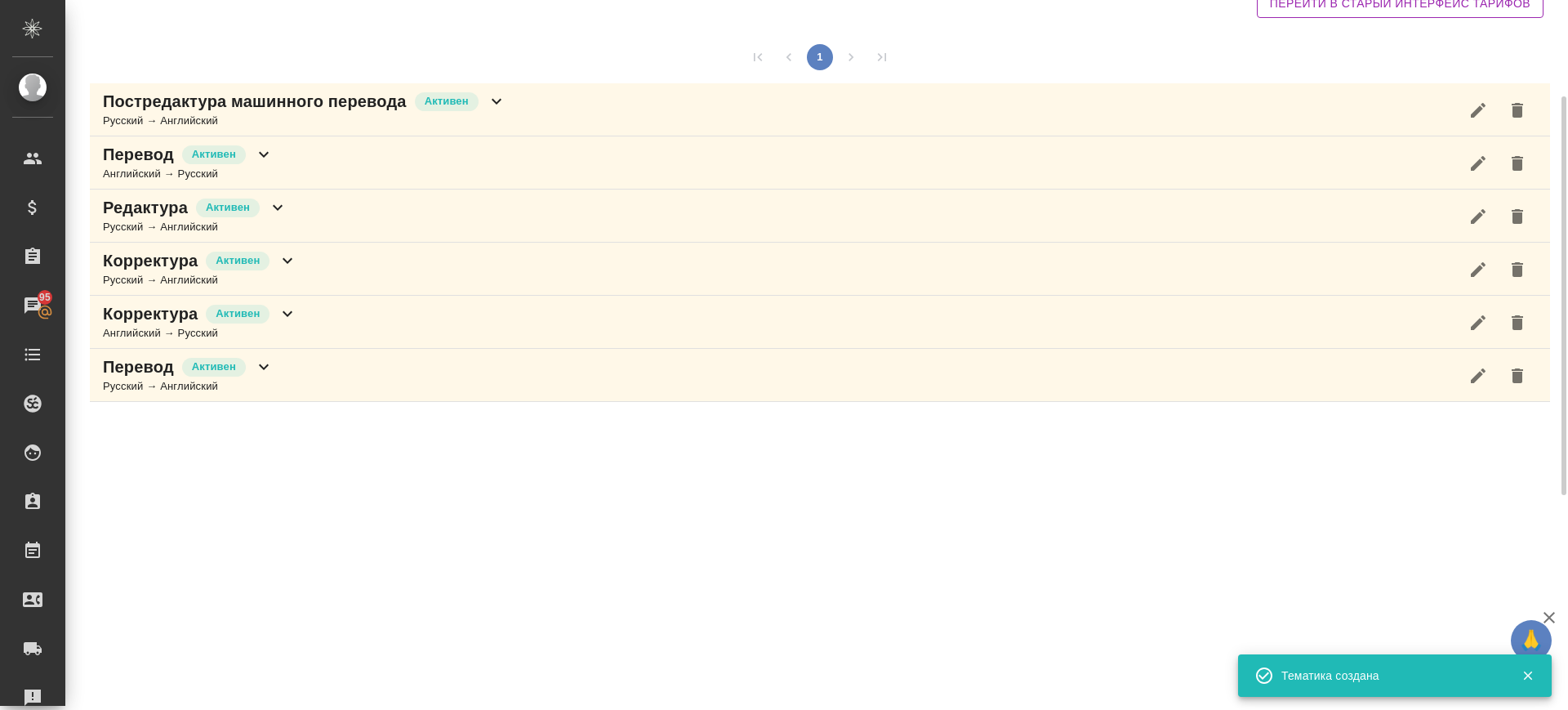
scroll to position [0, 0]
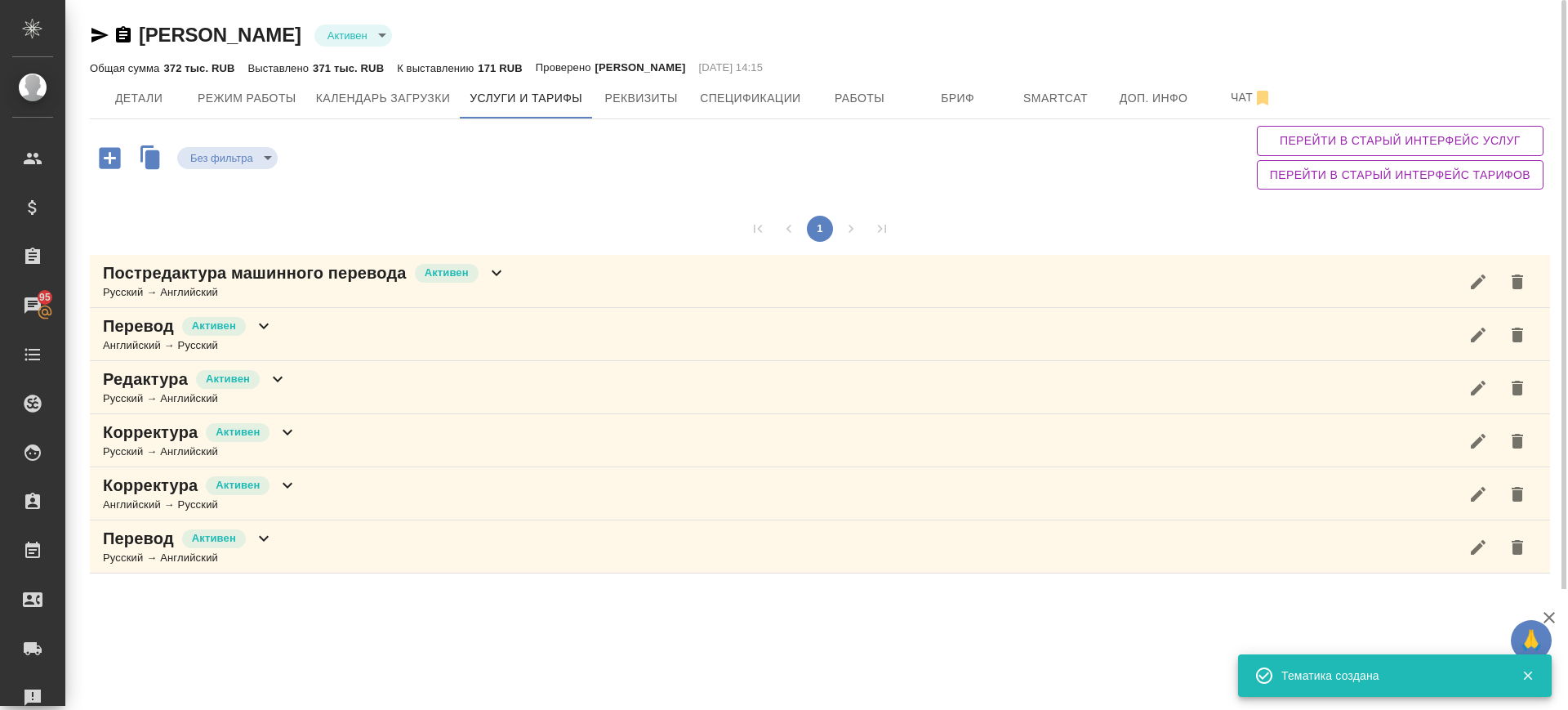
click at [110, 155] on icon "button" at bounding box center [110, 158] width 29 height 29
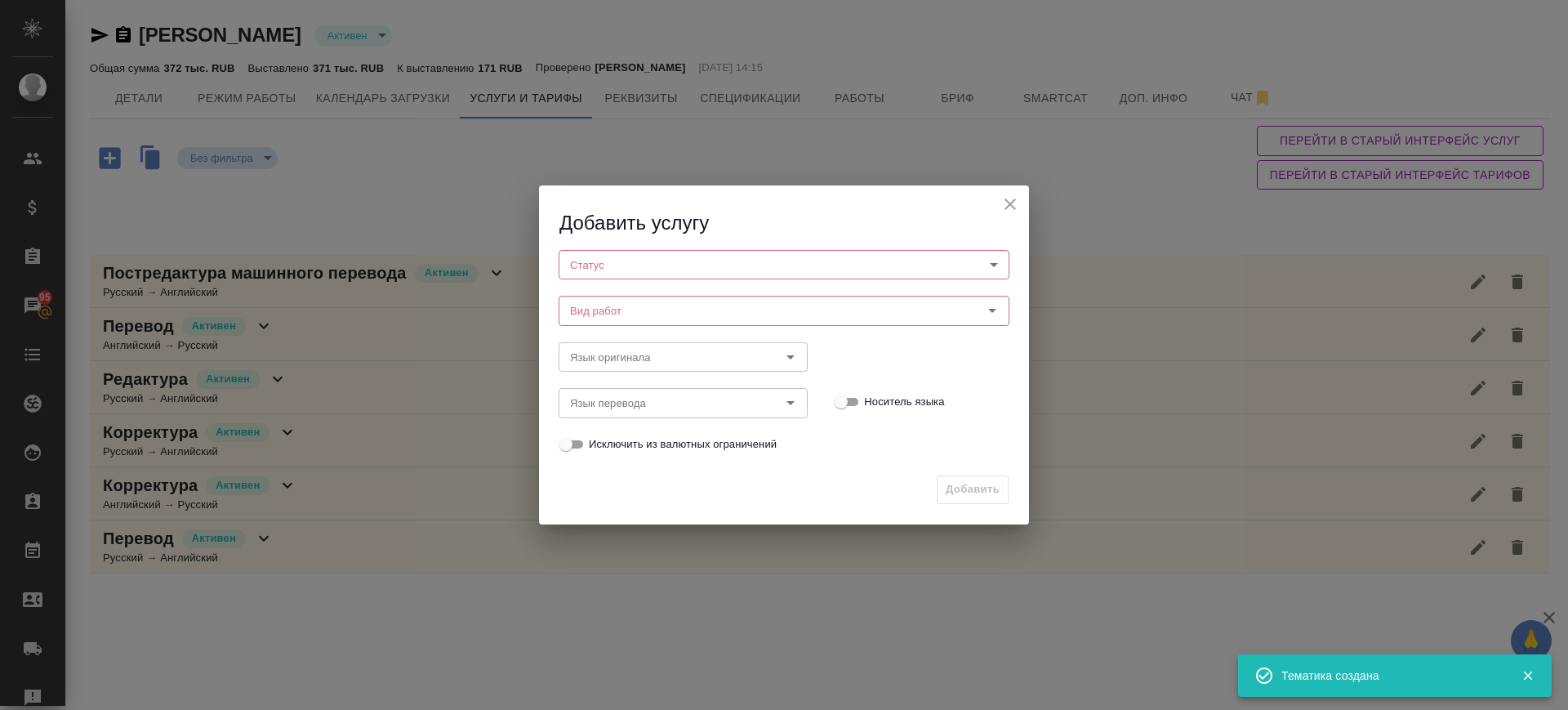
click at [728, 260] on body "🙏 .cls-1 fill:#fff; AWATERA Саглам Виктория v.saglam Клиенты Спецификации Заказ…" at bounding box center [784, 355] width 1568 height 710
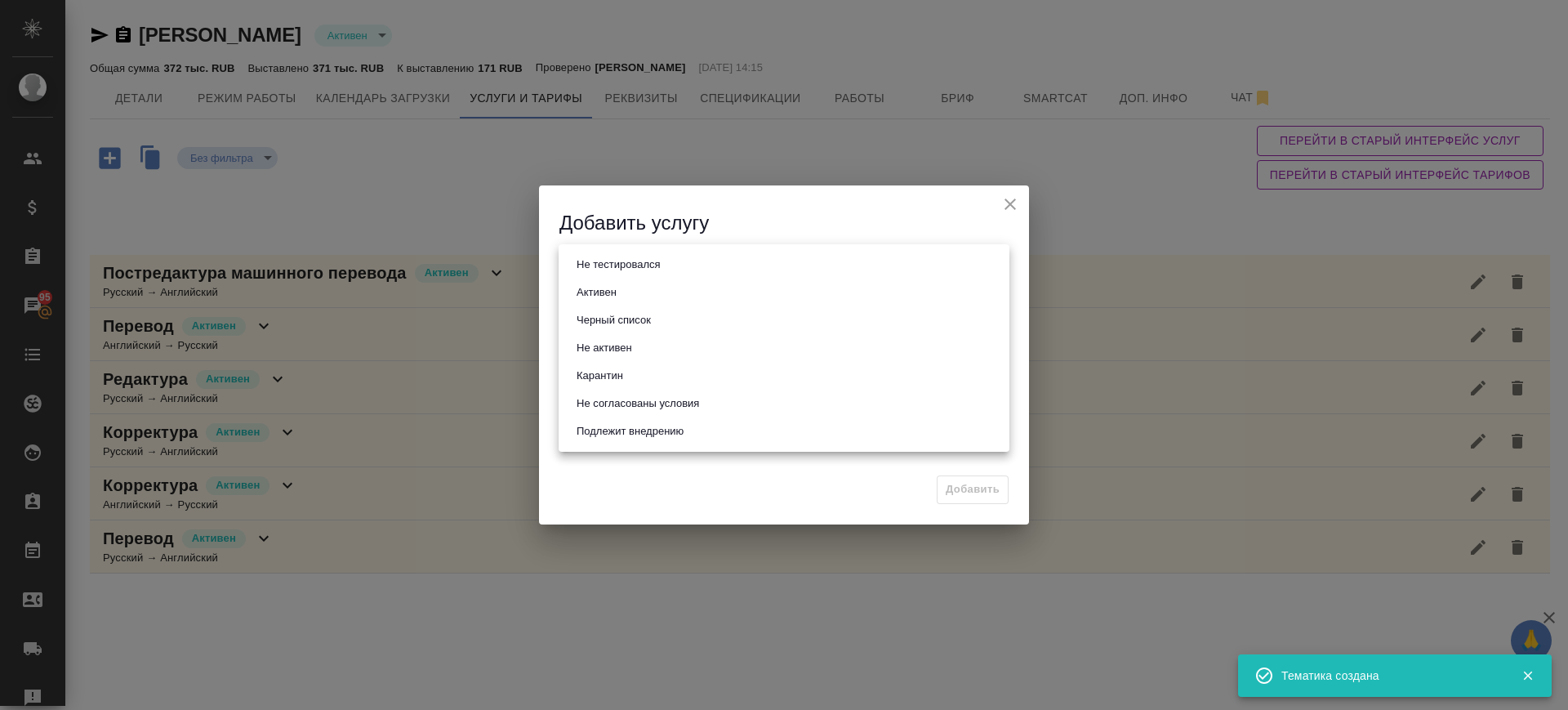
click at [672, 286] on li "Активен" at bounding box center [784, 292] width 450 height 28
type input "active"
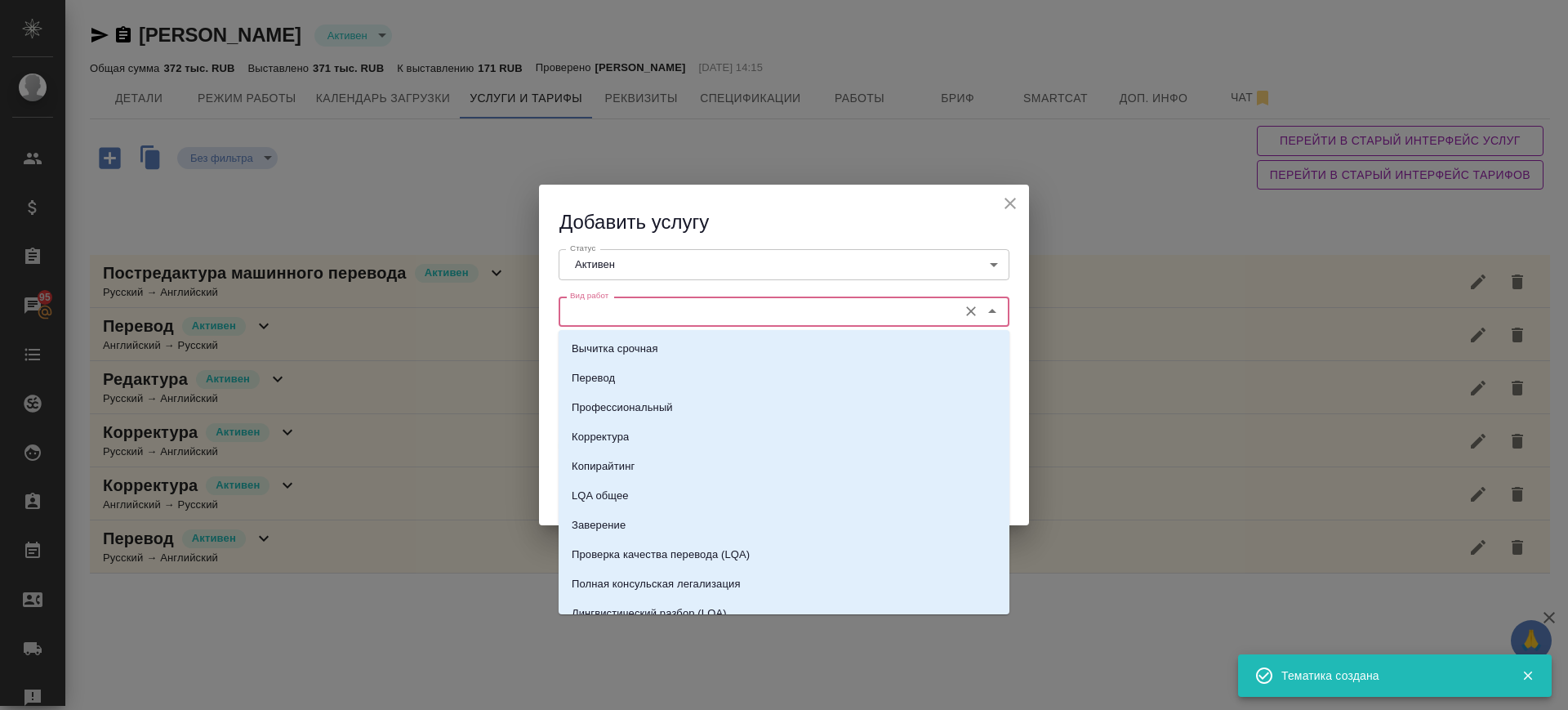
click at [670, 305] on input "Вид работ" at bounding box center [757, 311] width 387 height 20
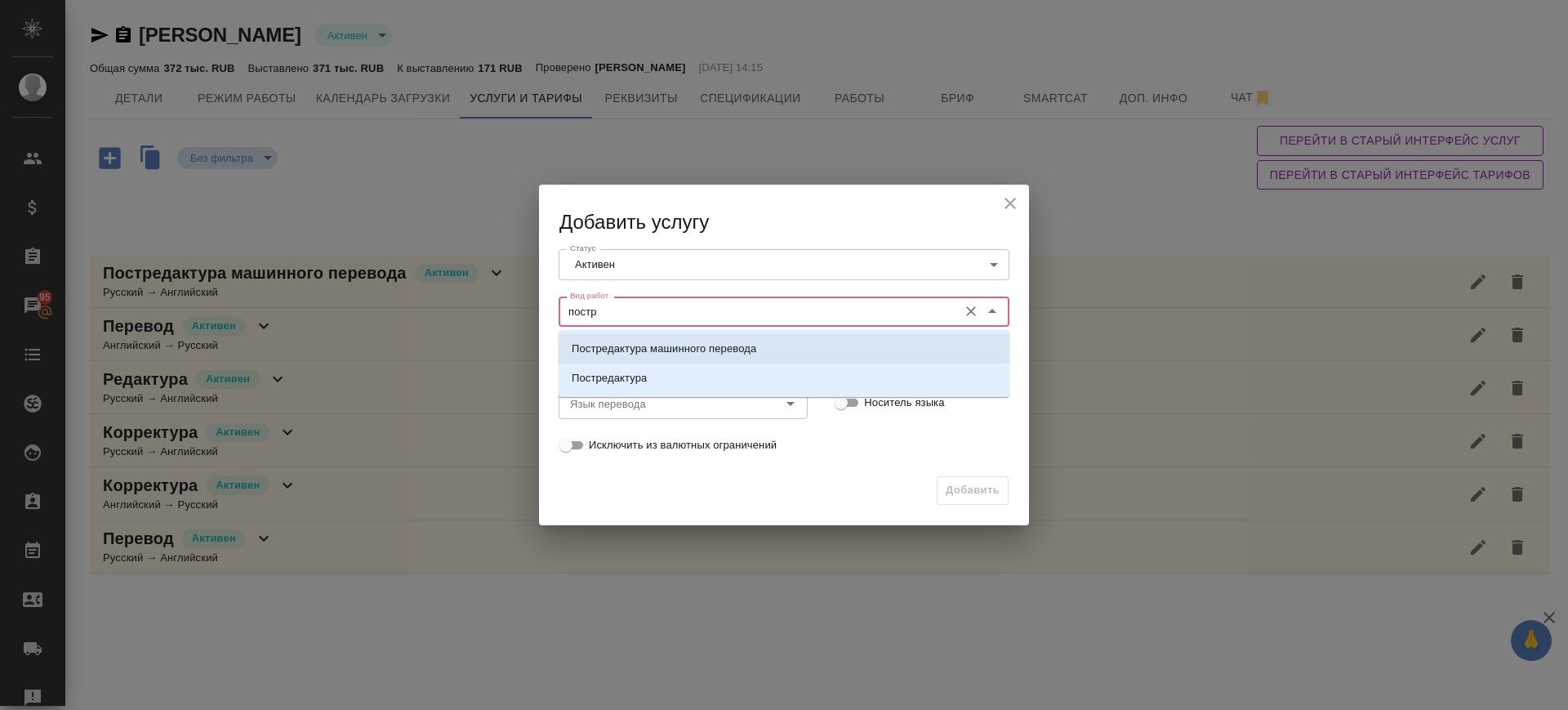
click at [685, 357] on li "Постредактура машинного перевода" at bounding box center [784, 348] width 450 height 30
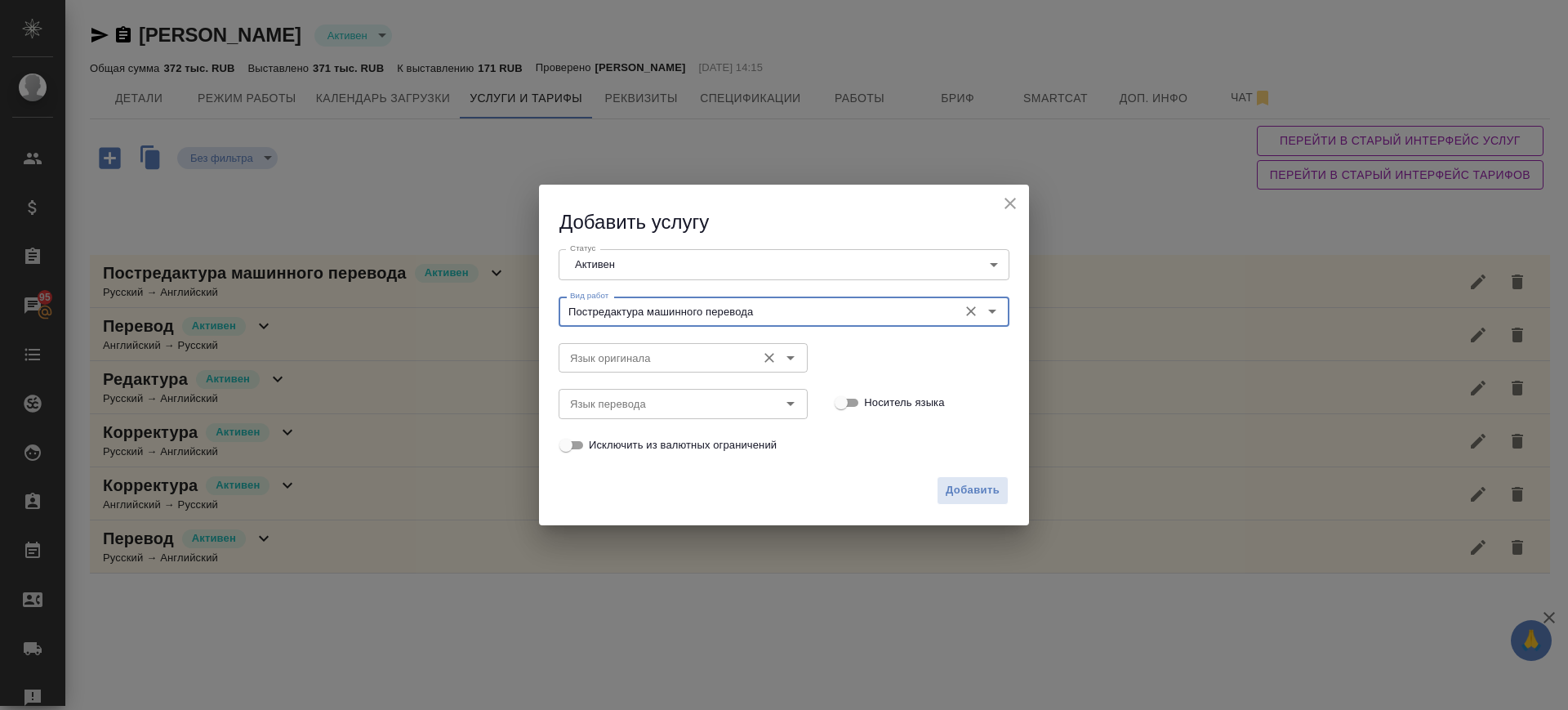
type input "Постредактура машинного перевода"
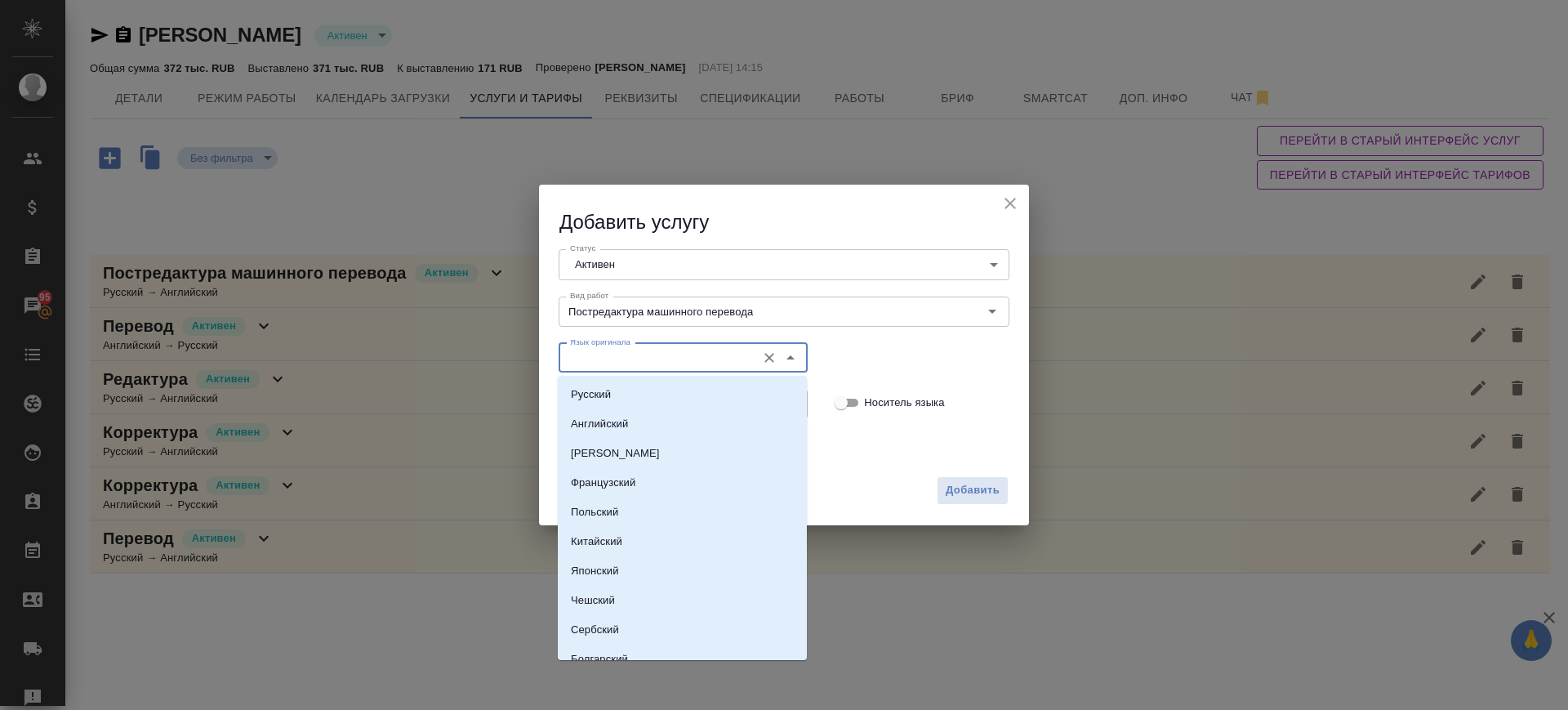
click at [624, 365] on input "Язык оригинала" at bounding box center [656, 358] width 184 height 20
click at [626, 417] on p "Английский" at bounding box center [599, 424] width 57 height 16
type input "Английский"
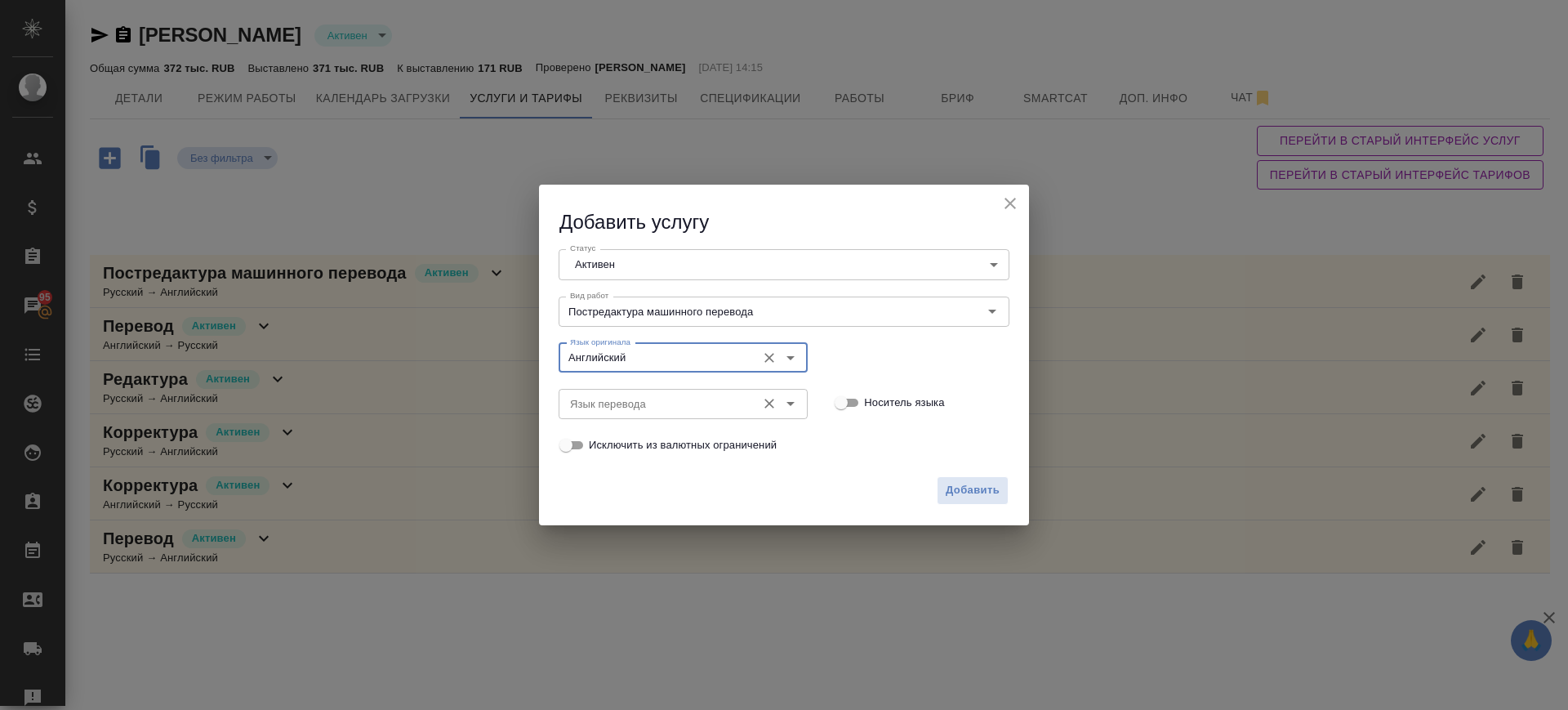
click at [620, 399] on input "Язык перевода" at bounding box center [656, 404] width 184 height 20
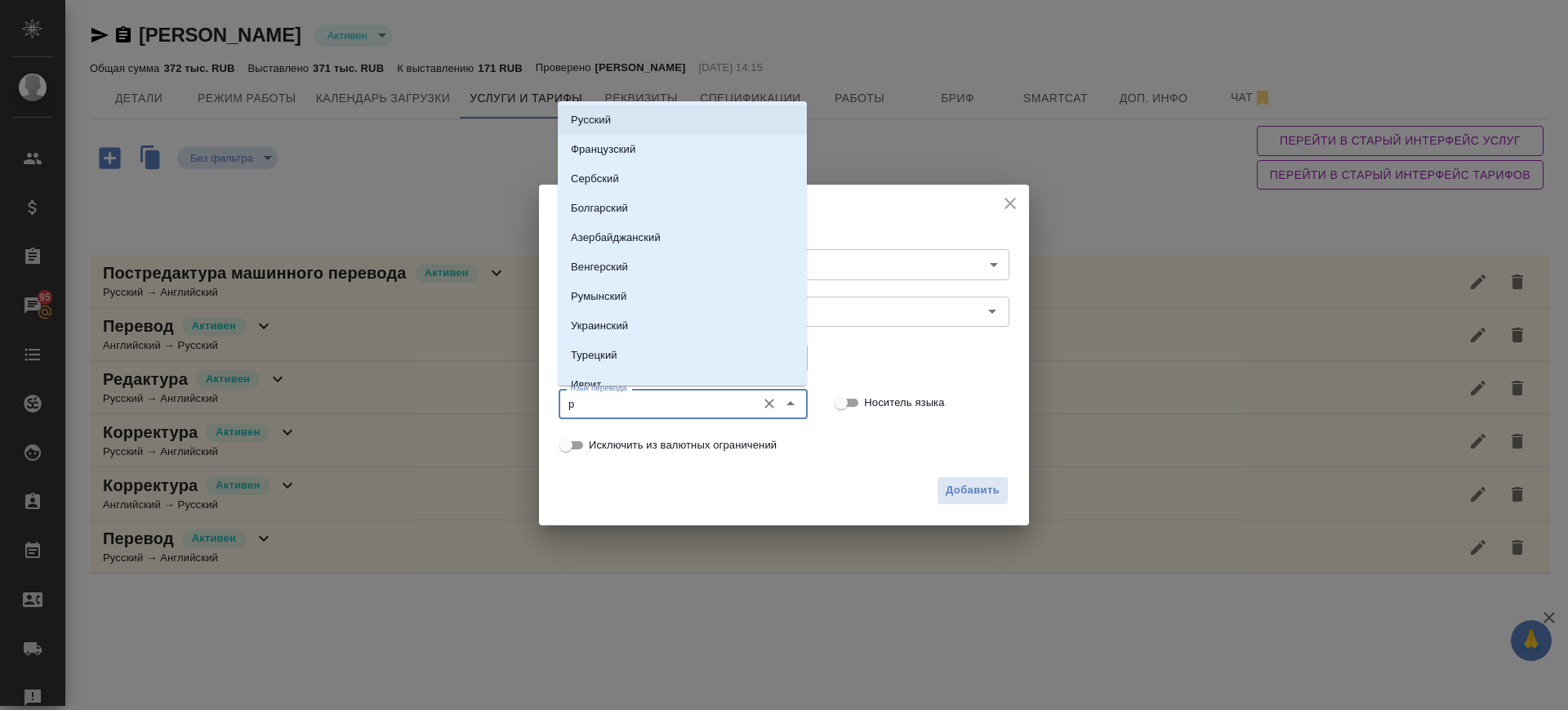
click at [615, 114] on li "Русский" at bounding box center [682, 119] width 249 height 30
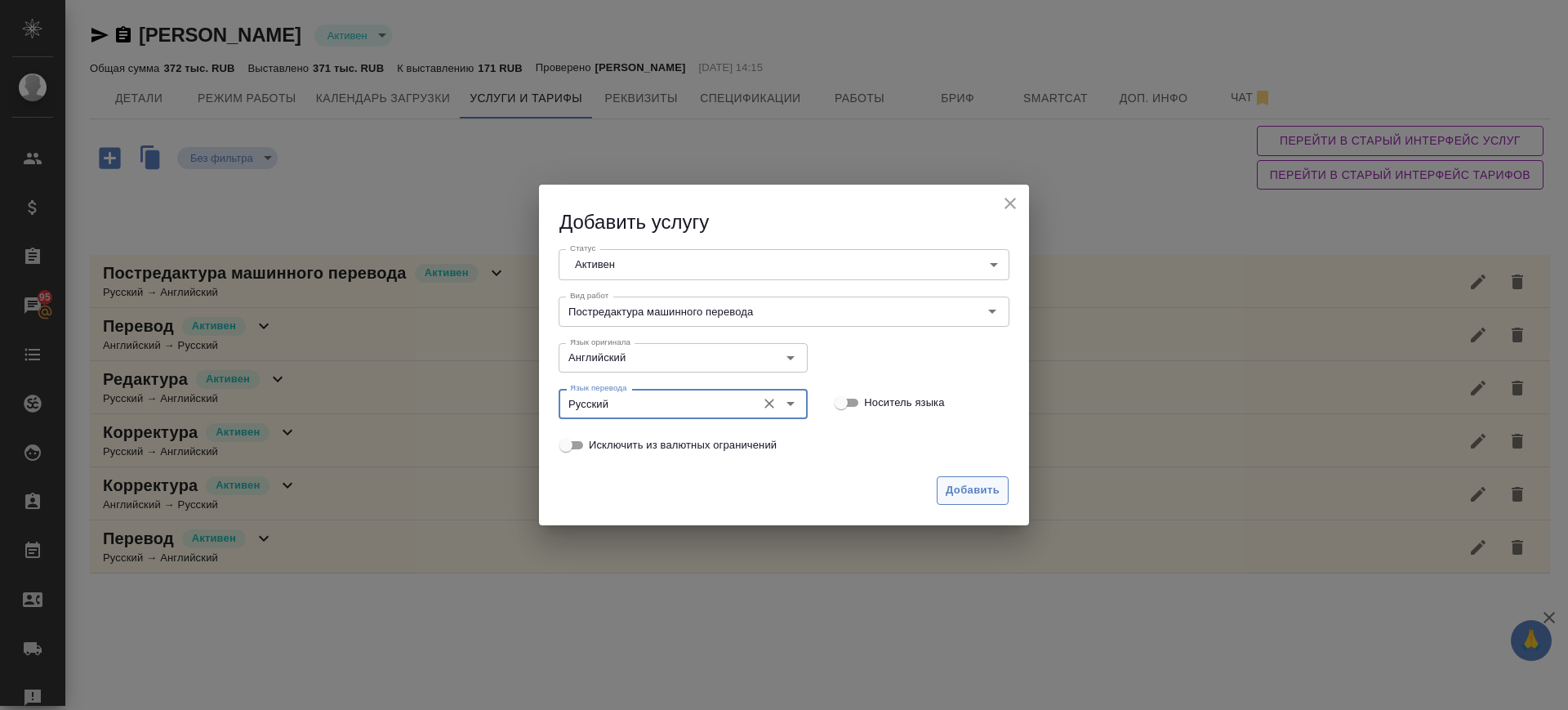
type input "Русский"
click at [963, 490] on span "Добавить" at bounding box center [972, 491] width 53 height 19
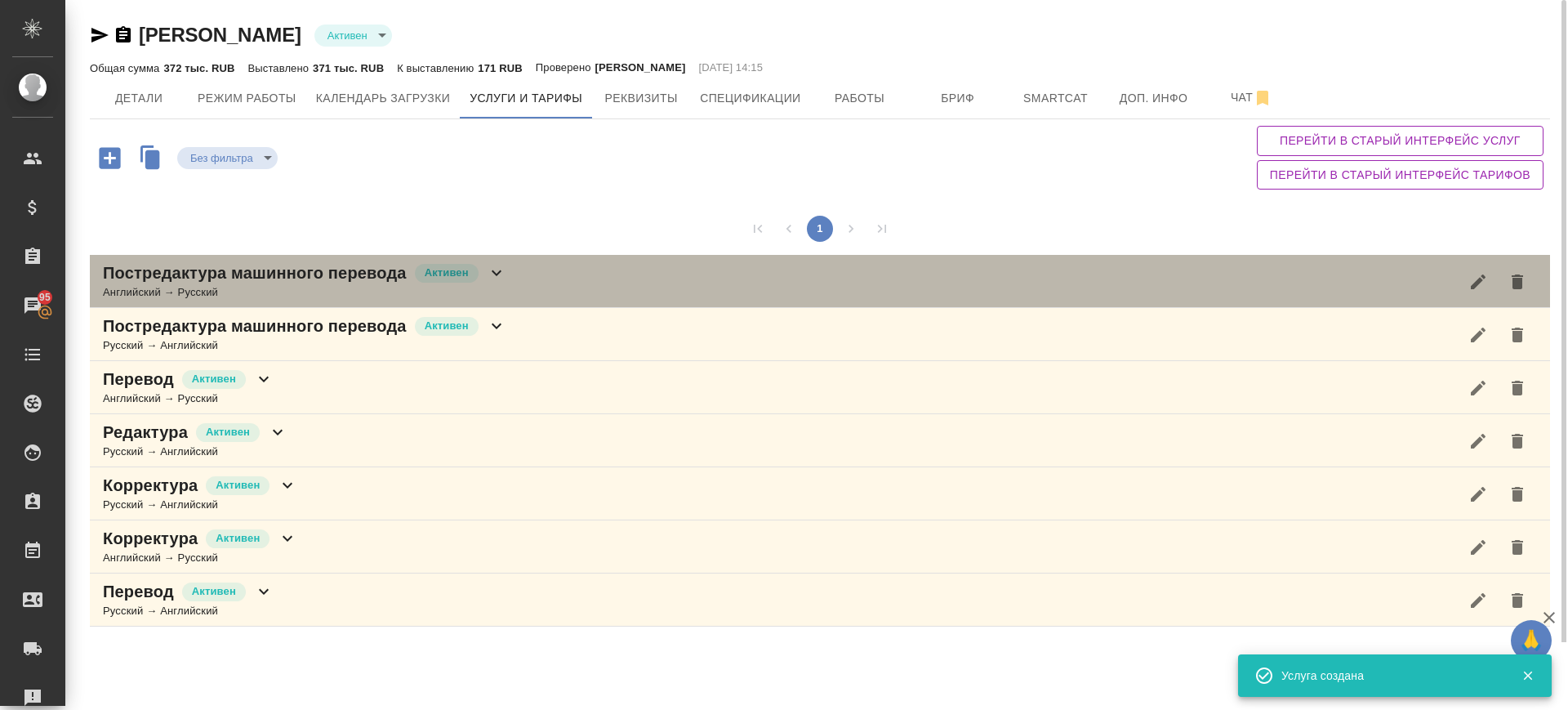
click at [613, 281] on div "Постредактура машинного перевода Активен Английский → Русский" at bounding box center [820, 282] width 1460 height 53
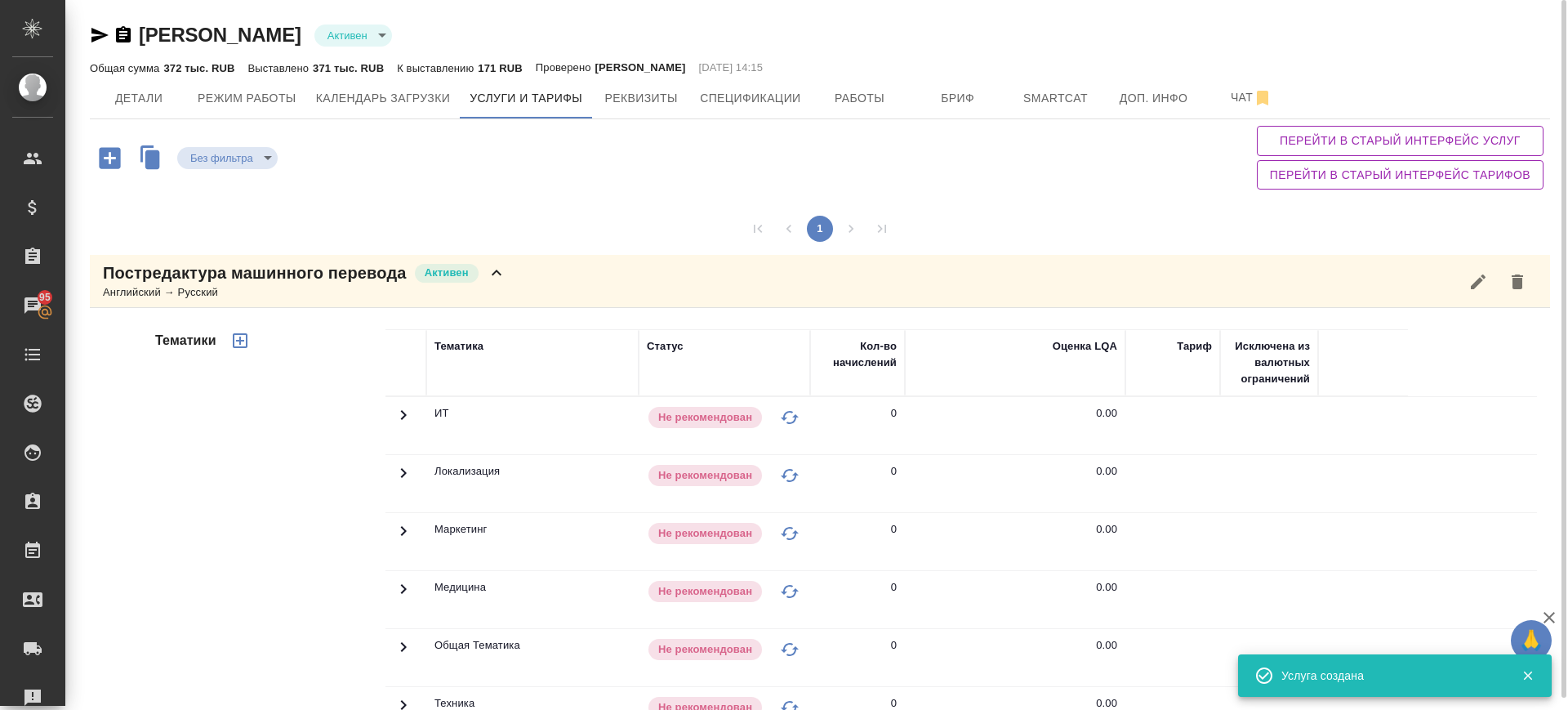
scroll to position [408, 0]
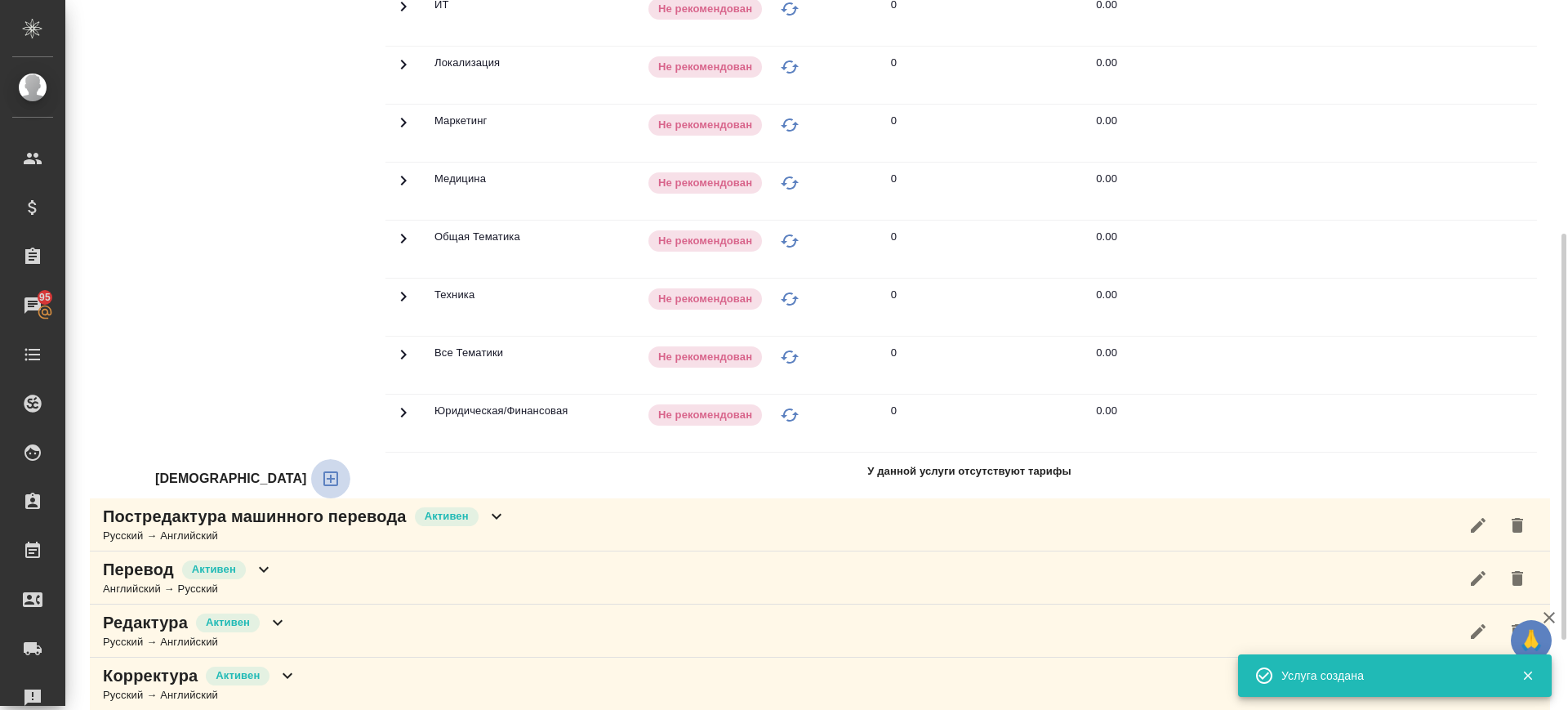
click at [324, 473] on icon "button" at bounding box center [330, 478] width 14 height 14
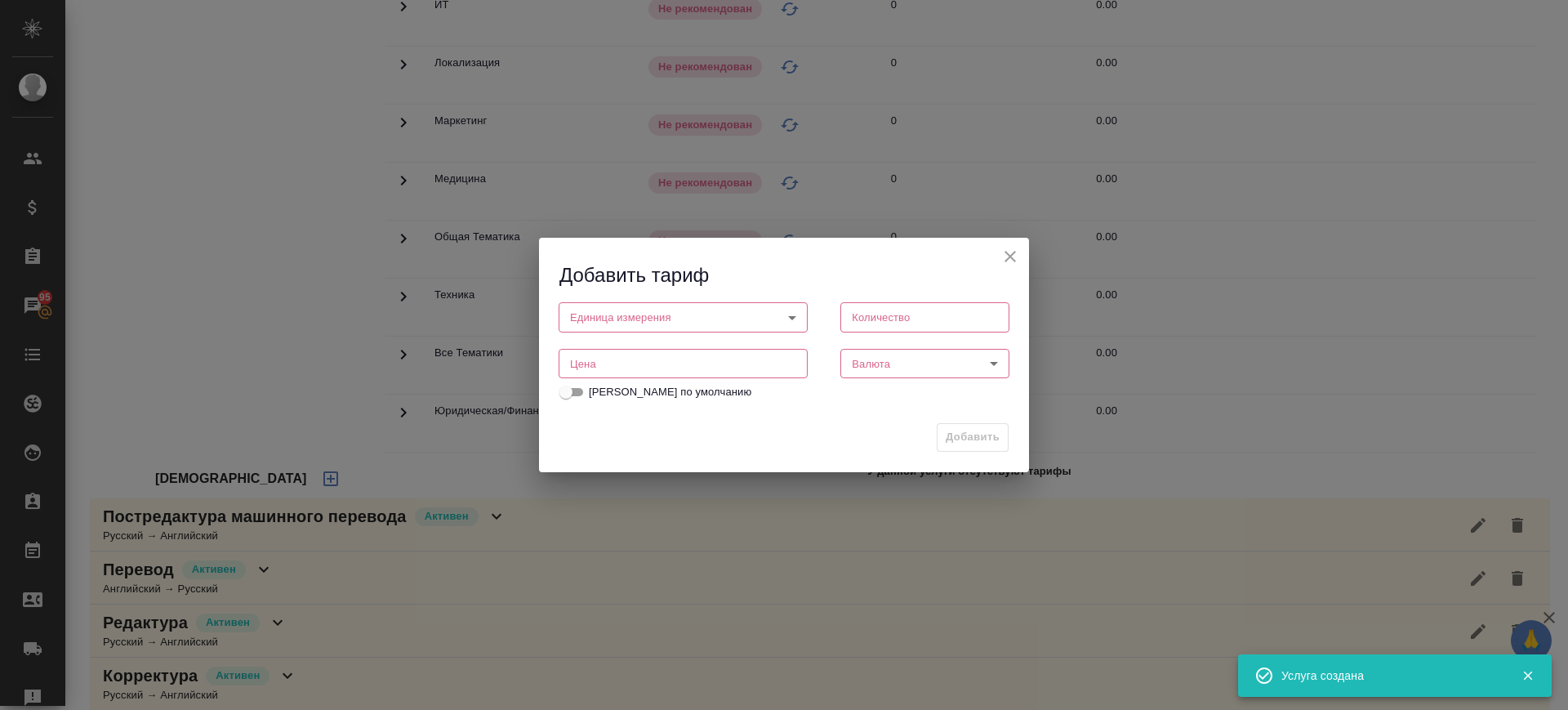
click at [666, 368] on input "number" at bounding box center [682, 363] width 249 height 30
type input "1"
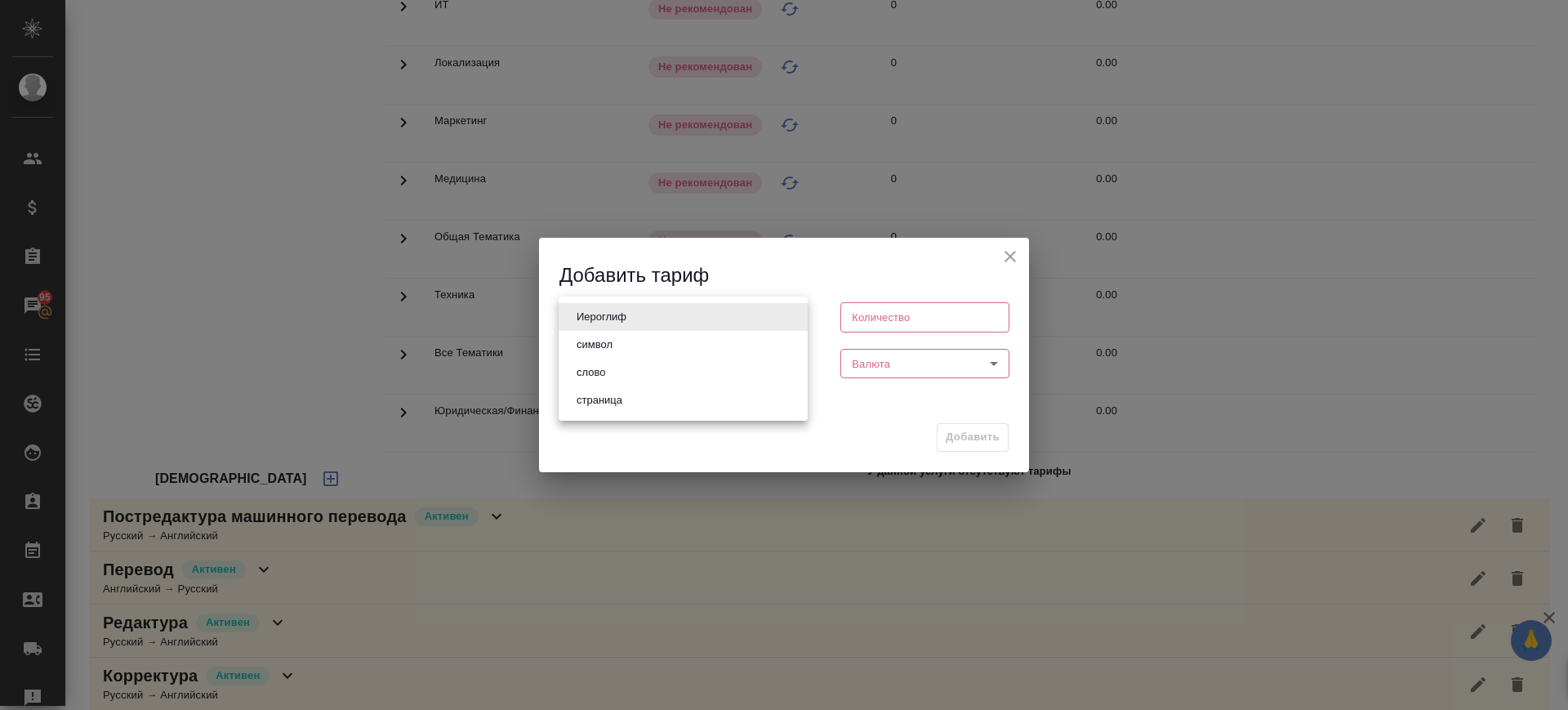
click at [698, 315] on body "🙏 .cls-1 fill:#fff; AWATERA Саглам Виктория v.saglam Клиенты Спецификации Заказ…" at bounding box center [784, 355] width 1568 height 710
click at [662, 369] on li "слово" at bounding box center [682, 372] width 249 height 28
type input "5a8b1489cc6b4906c91bfd90"
type input "1"
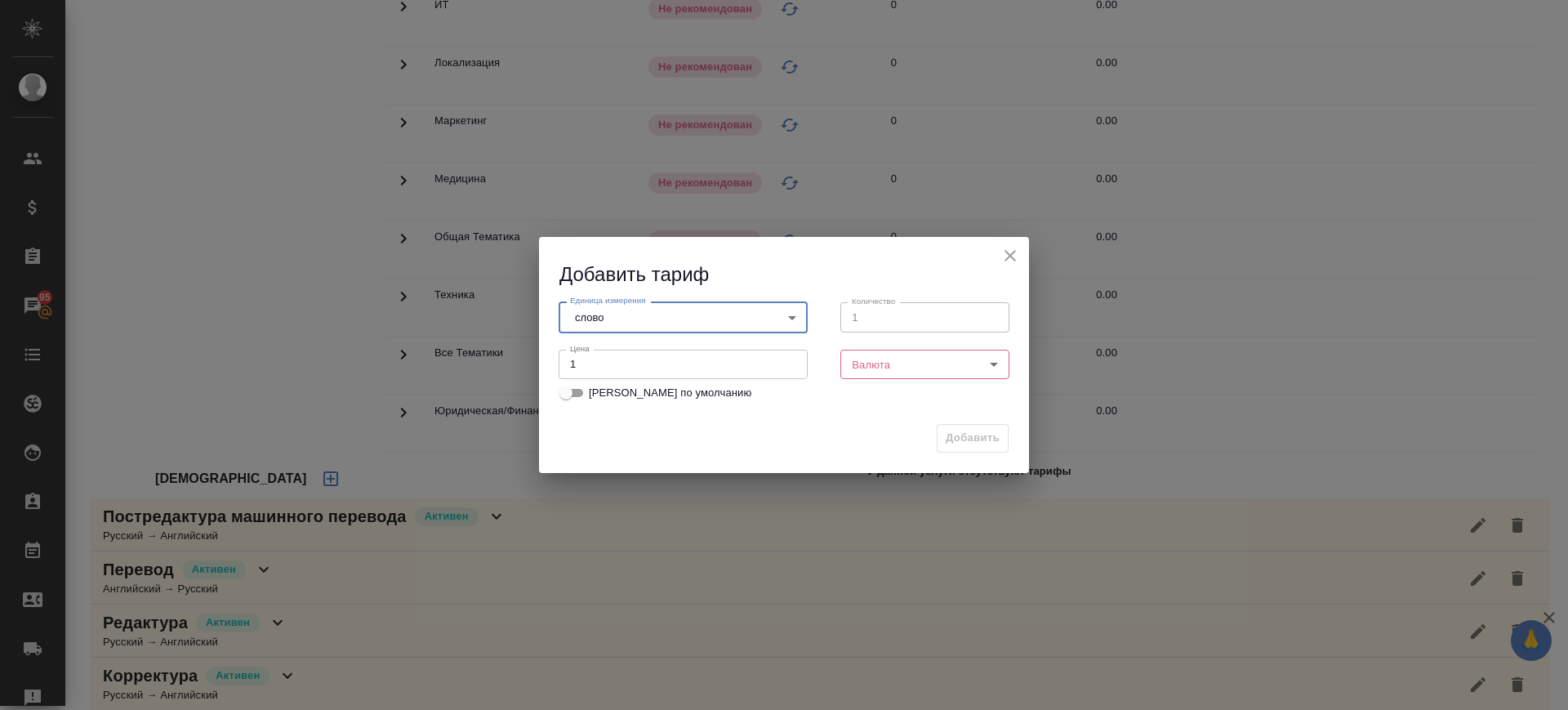
click at [933, 362] on body "🙏 .cls-1 fill:#fff; AWATERA Саглам Виктория v.saglam Клиенты Спецификации Заказ…" at bounding box center [784, 355] width 1568 height 710
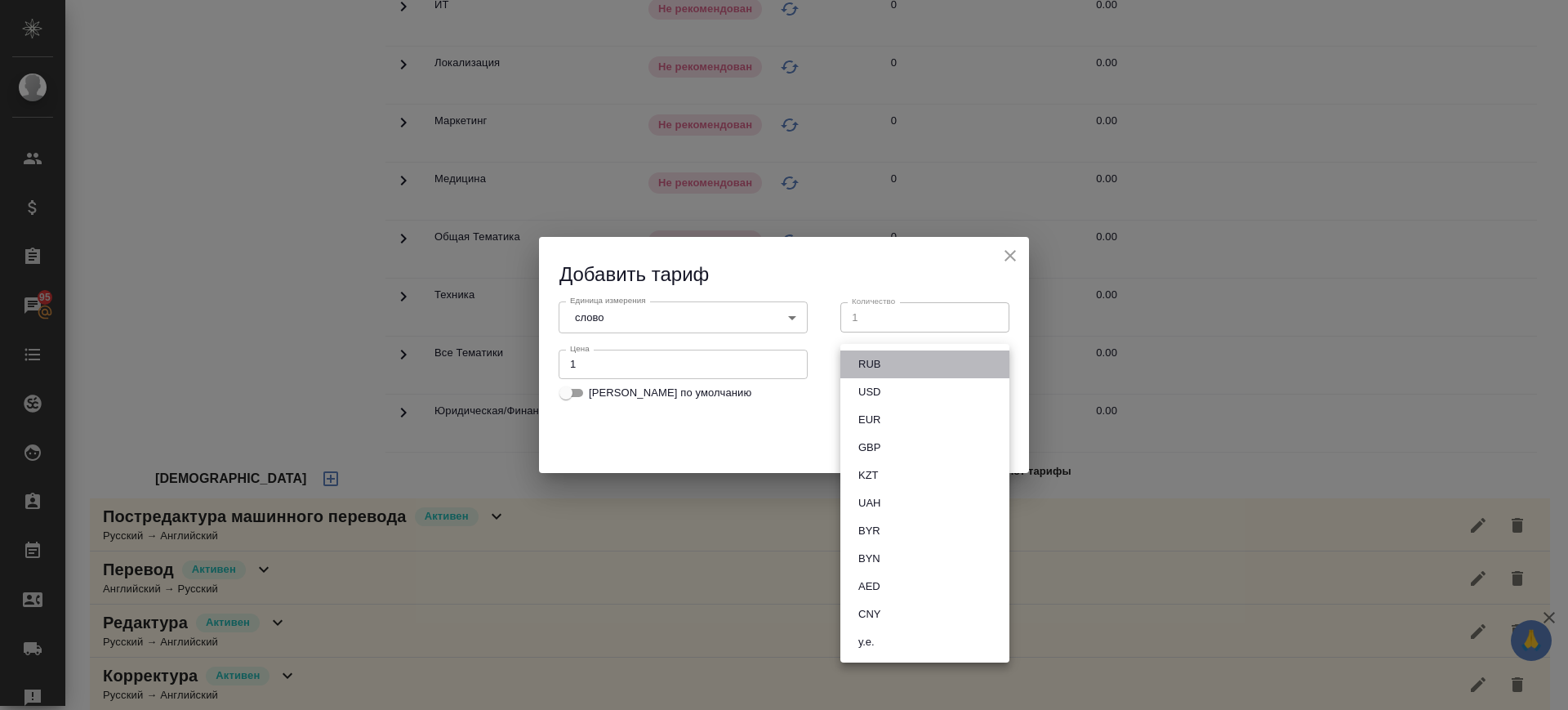
click at [931, 365] on li "RUB" at bounding box center [925, 364] width 169 height 28
type input "RUB"
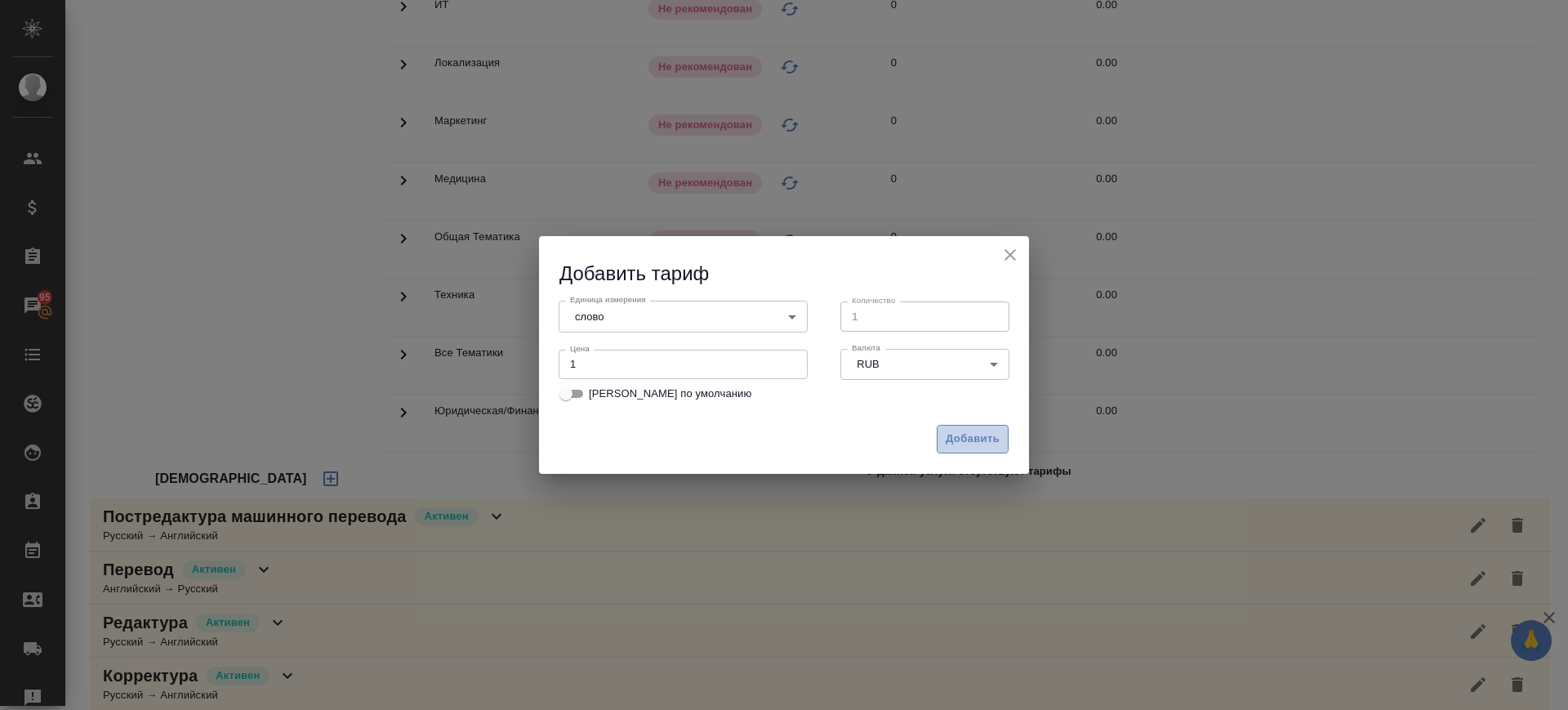
click at [993, 430] on span "Добавить" at bounding box center [972, 439] width 53 height 19
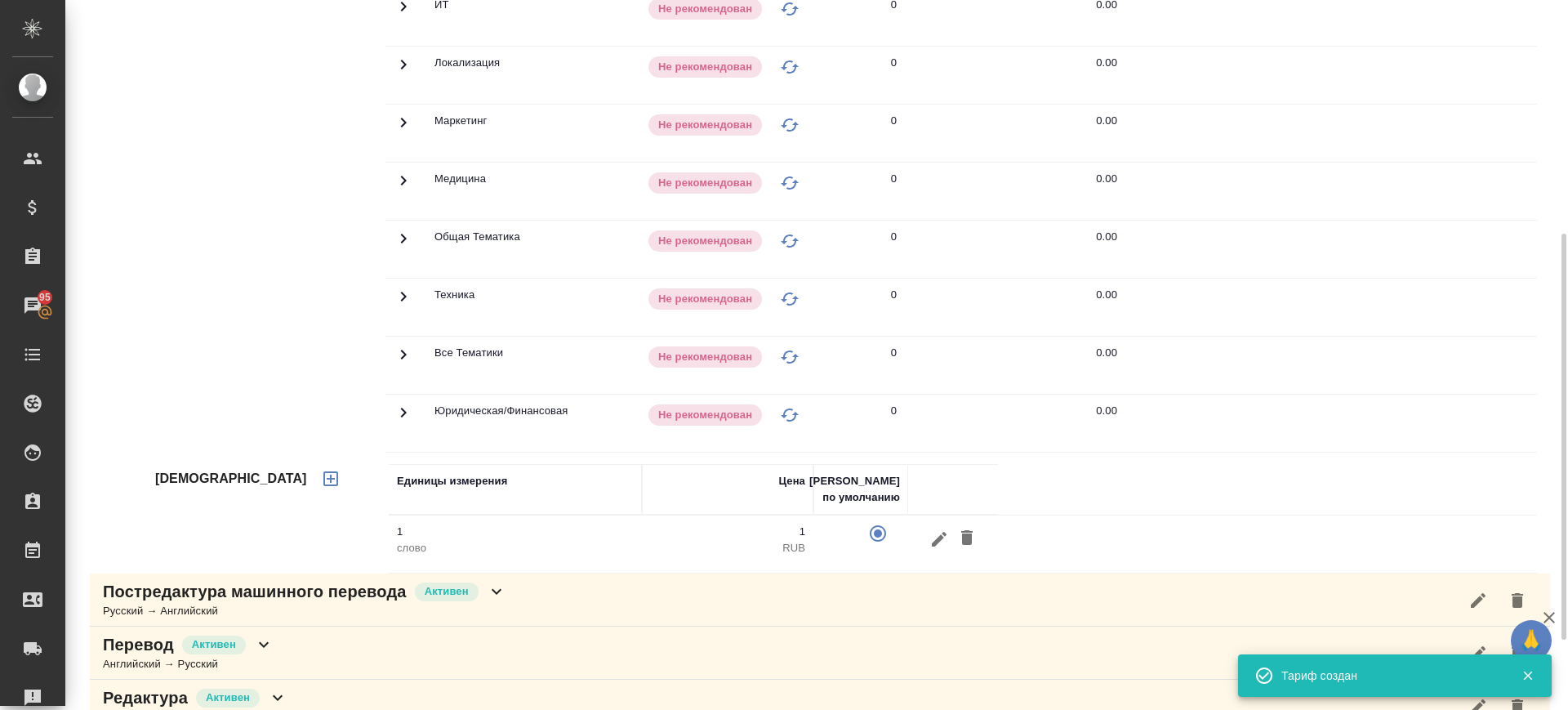
scroll to position [0, 0]
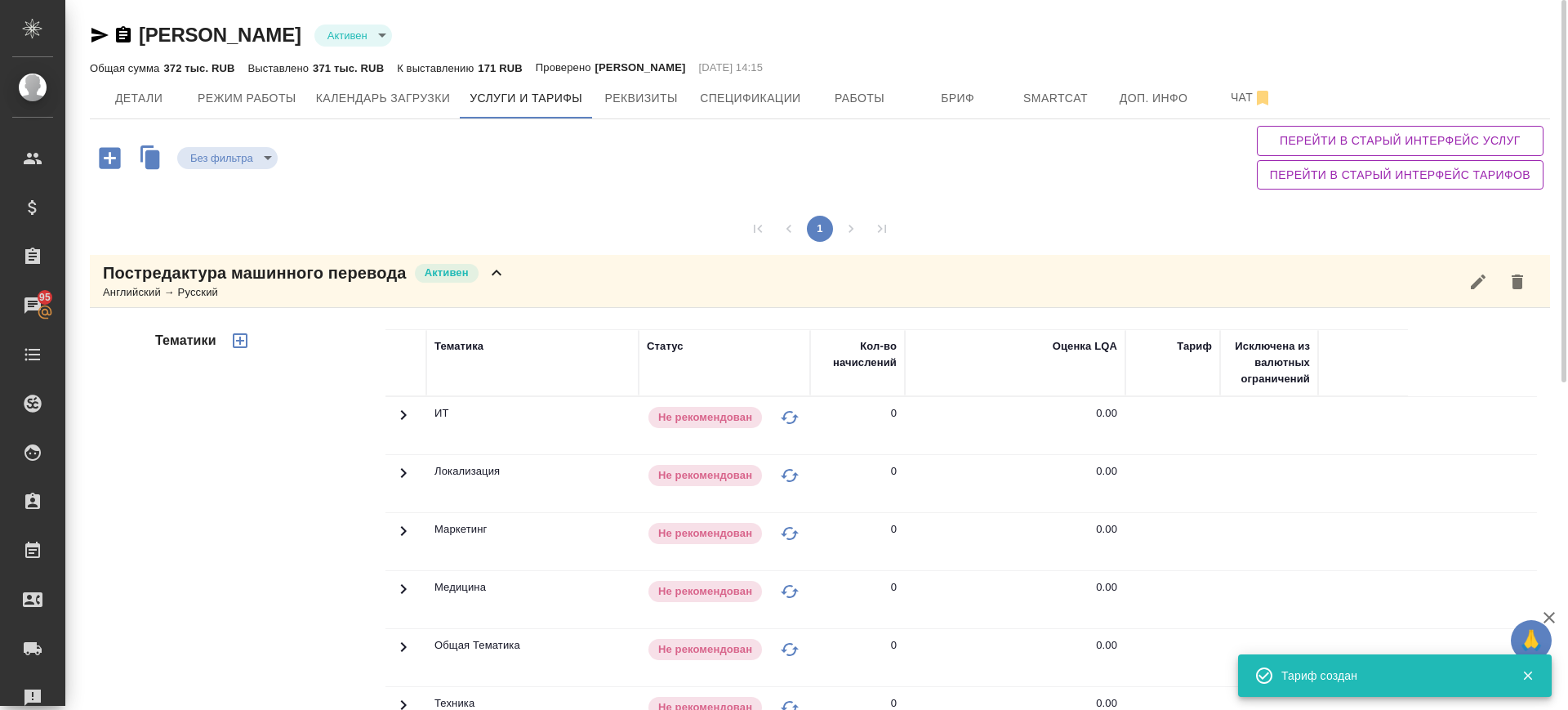
click at [238, 341] on icon "button" at bounding box center [240, 340] width 14 height 14
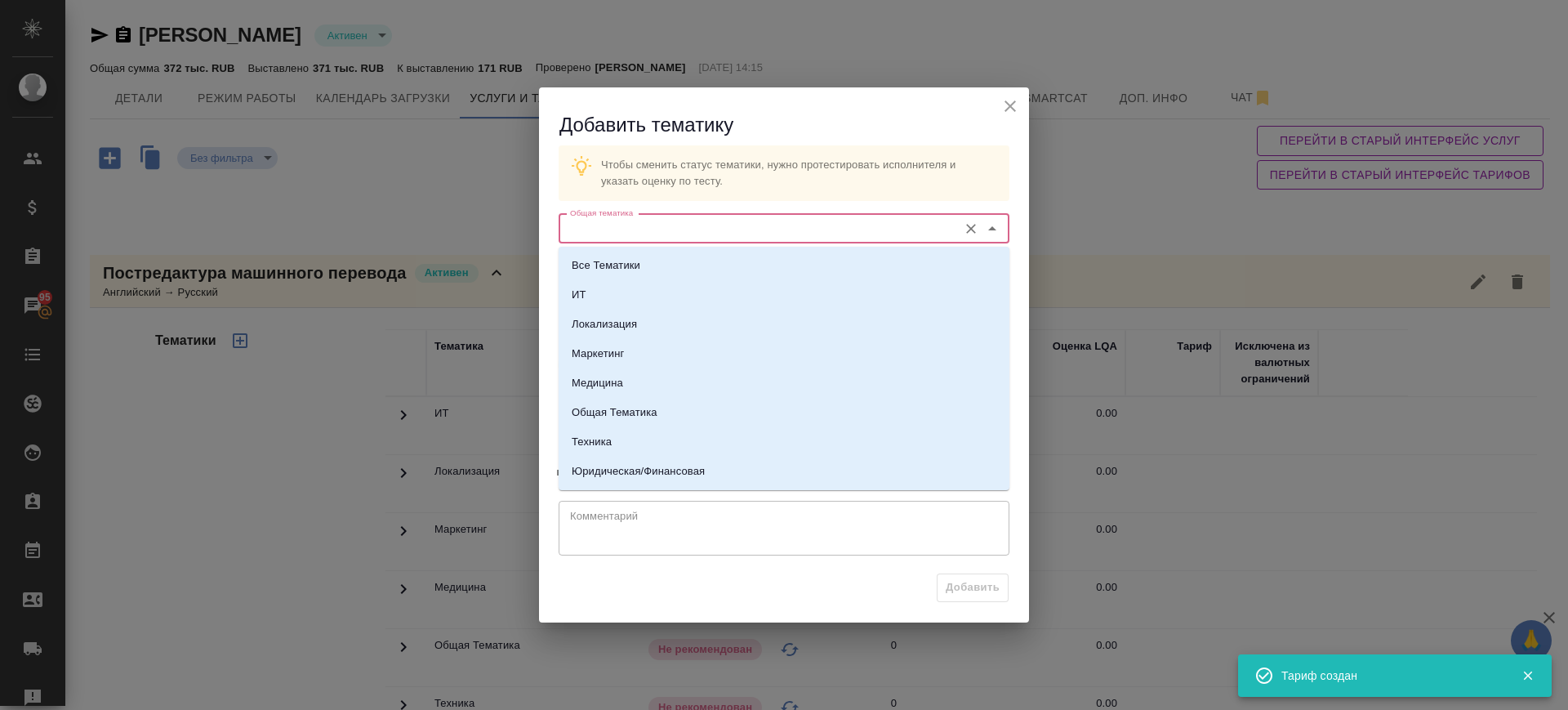
click at [735, 229] on input "Общая тематика" at bounding box center [757, 228] width 387 height 20
click at [689, 449] on li "Техника" at bounding box center [784, 442] width 450 height 30
type input "Техника"
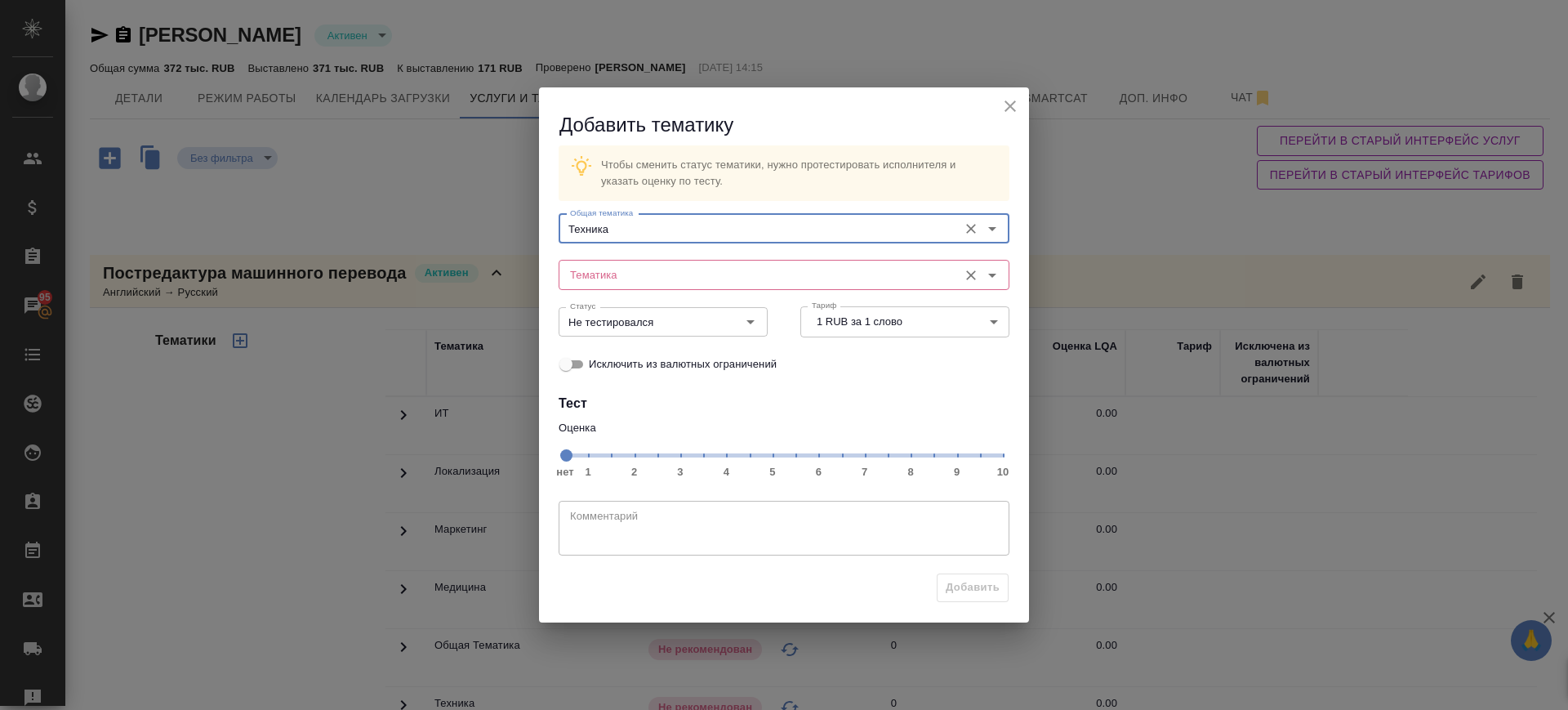
drag, startPoint x: 638, startPoint y: 252, endPoint x: 637, endPoint y: 271, distance: 19.0
click at [638, 256] on div "Тематика Тематика" at bounding box center [784, 272] width 450 height 39
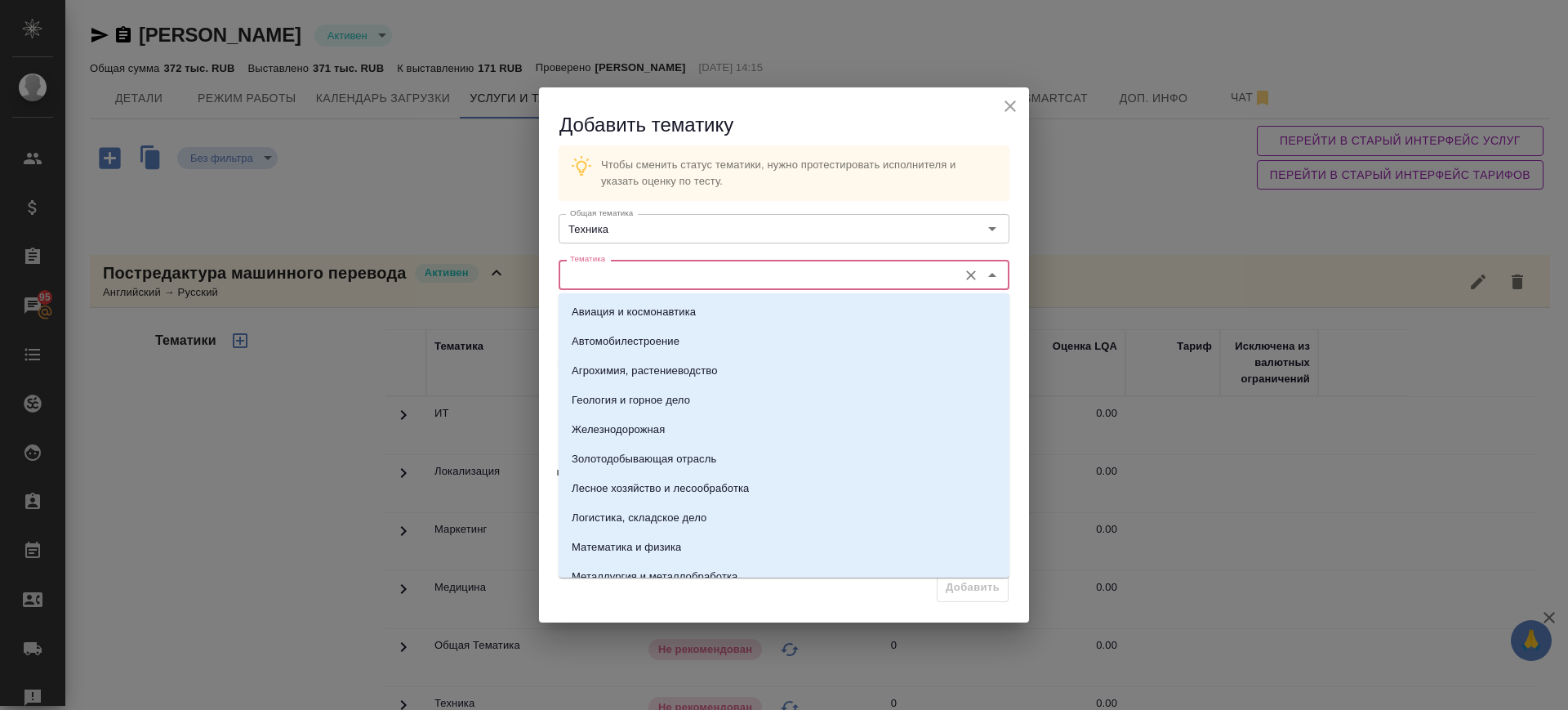
click at [638, 276] on input "Тематика" at bounding box center [757, 274] width 387 height 20
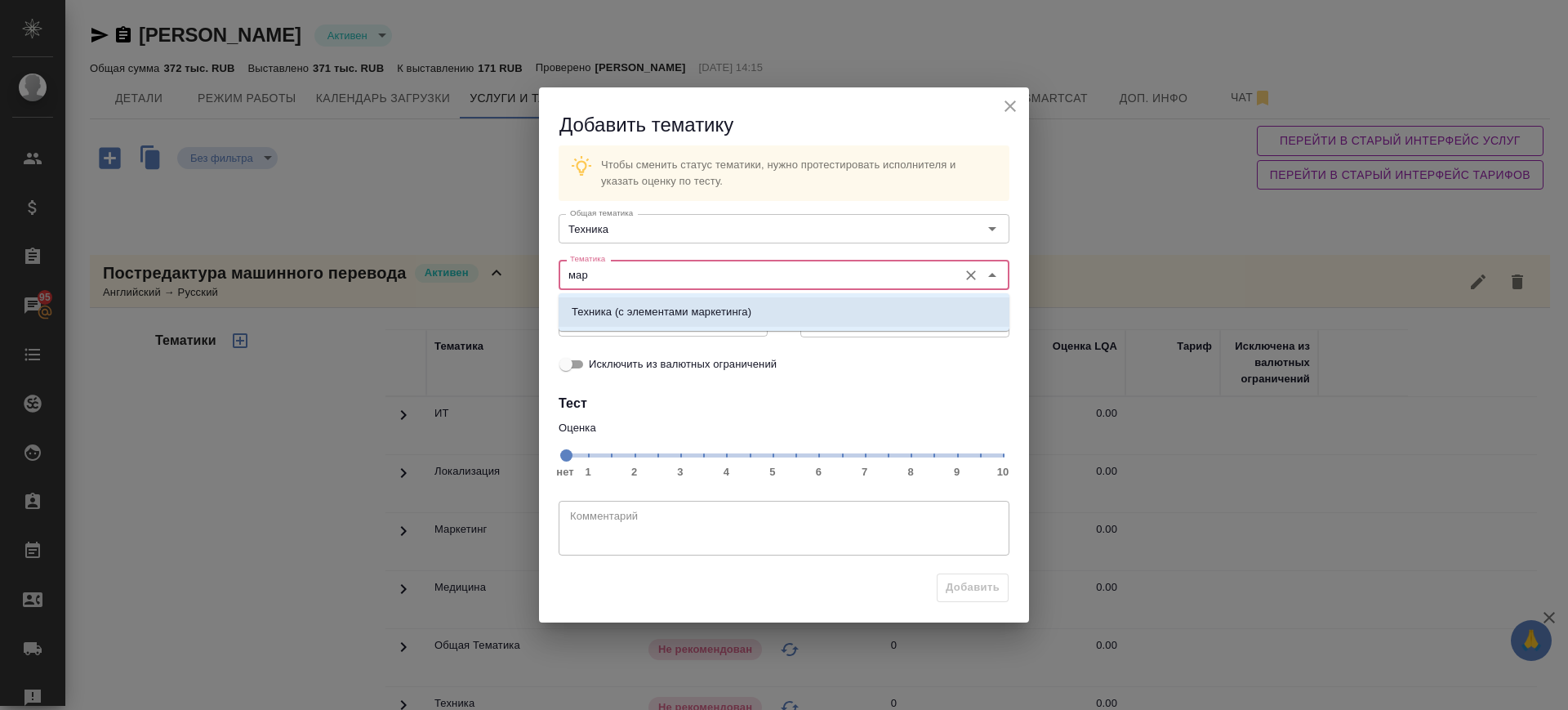
drag, startPoint x: 649, startPoint y: 314, endPoint x: 857, endPoint y: 457, distance: 252.4
click at [654, 315] on p "Техника (с элементами маркетинга)" at bounding box center [661, 311] width 179 height 16
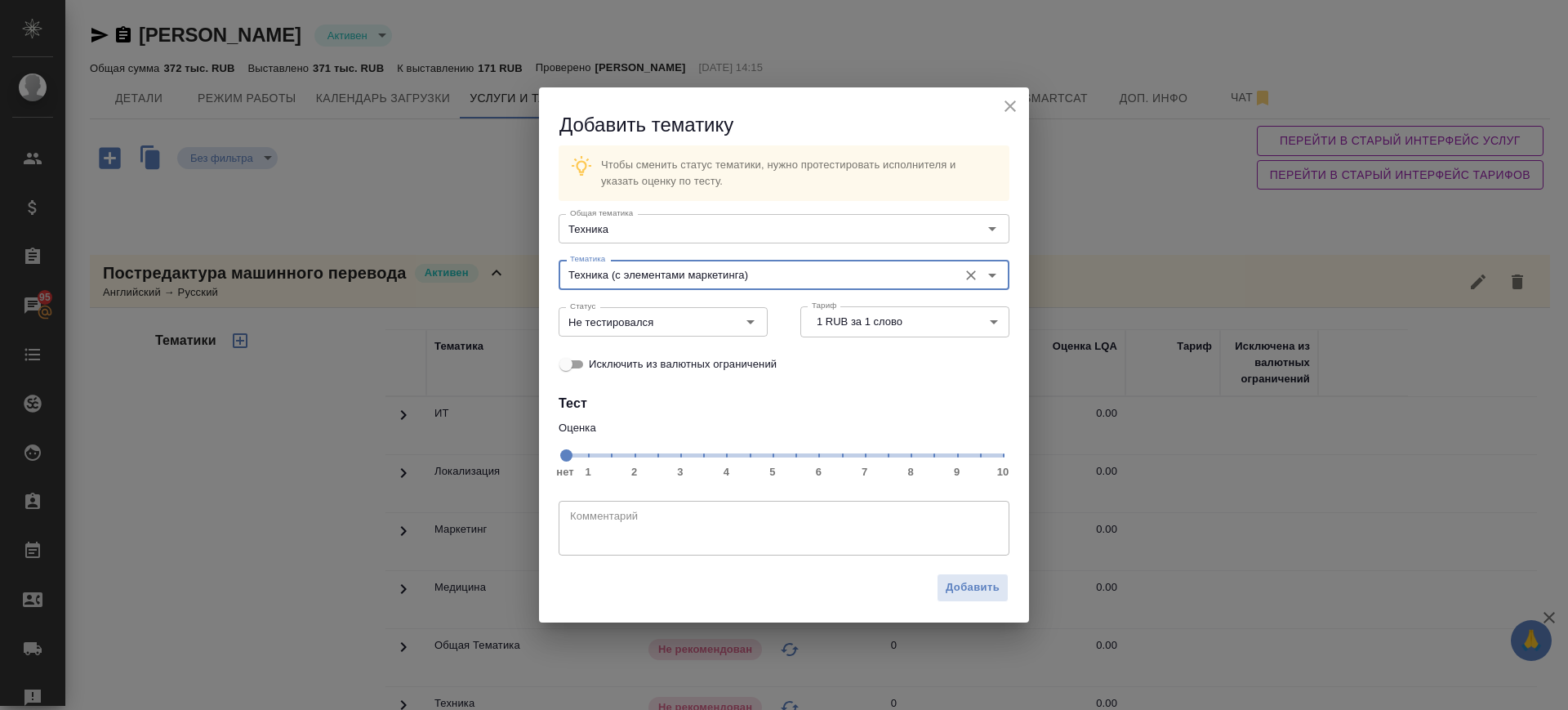
type input "Техника (с элементами маркетинга)"
click at [912, 459] on span "нет 1 2 3 4 5 6 7 8 9 10" at bounding box center [784, 454] width 438 height 23
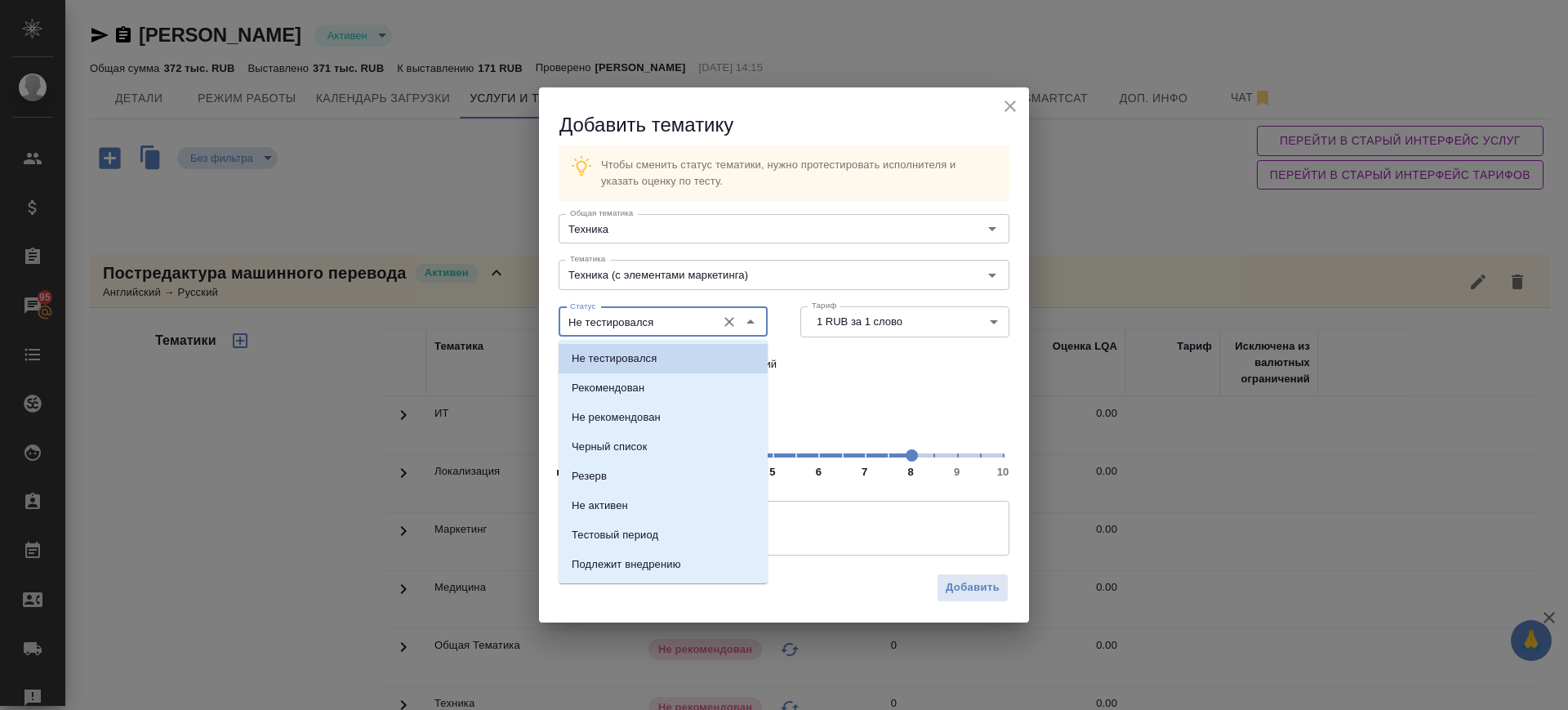
drag, startPoint x: 660, startPoint y: 323, endPoint x: 635, endPoint y: 378, distance: 60.4
click at [660, 324] on input "Не тестировался" at bounding box center [636, 322] width 144 height 20
drag, startPoint x: 638, startPoint y: 390, endPoint x: 869, endPoint y: 490, distance: 251.7
click at [639, 391] on p "Рекомендован" at bounding box center [608, 387] width 73 height 16
type input "Рекомендован"
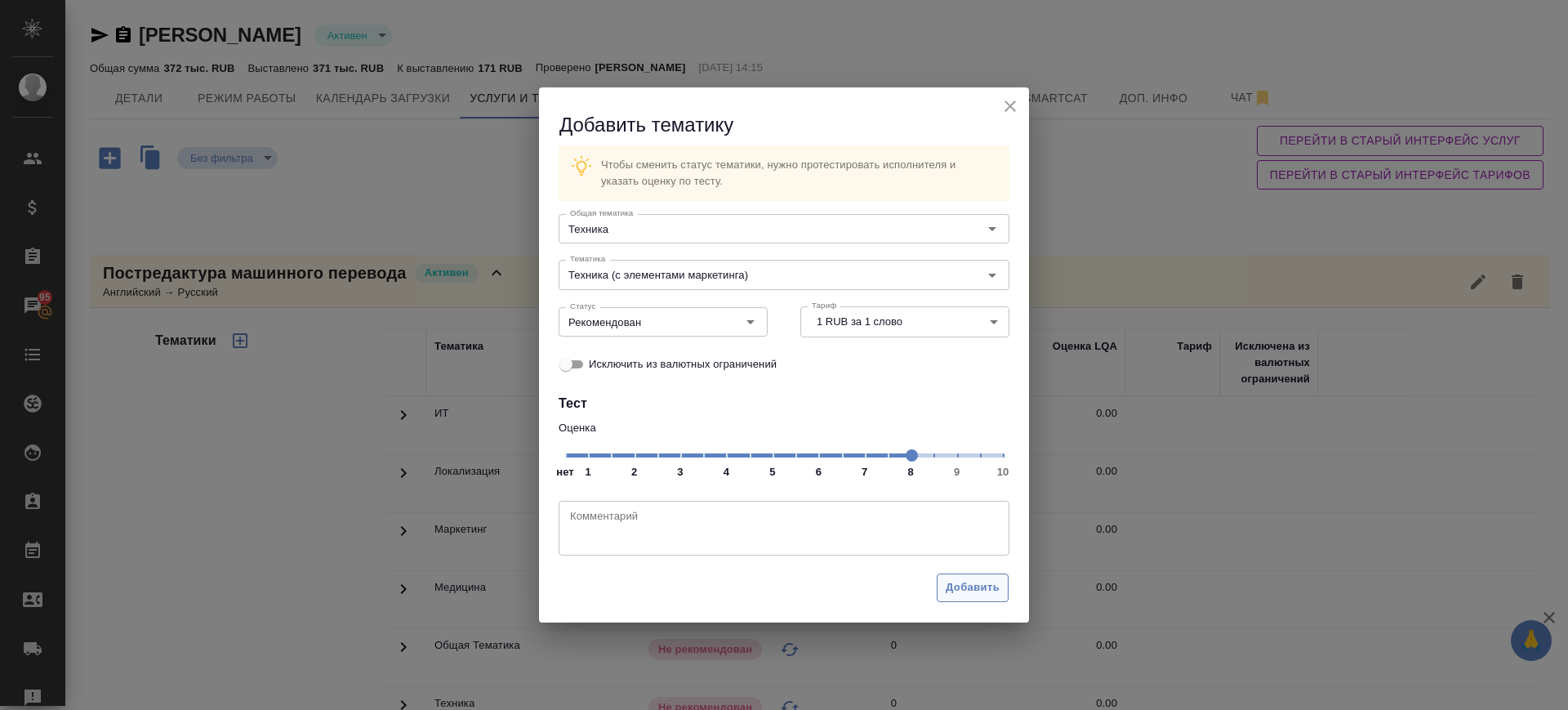
drag, startPoint x: 1019, startPoint y: 607, endPoint x: 994, endPoint y: 600, distance: 26.0
click at [1020, 607] on div "Добавить" at bounding box center [784, 594] width 491 height 57
click at [980, 593] on span "Добавить" at bounding box center [972, 588] width 53 height 19
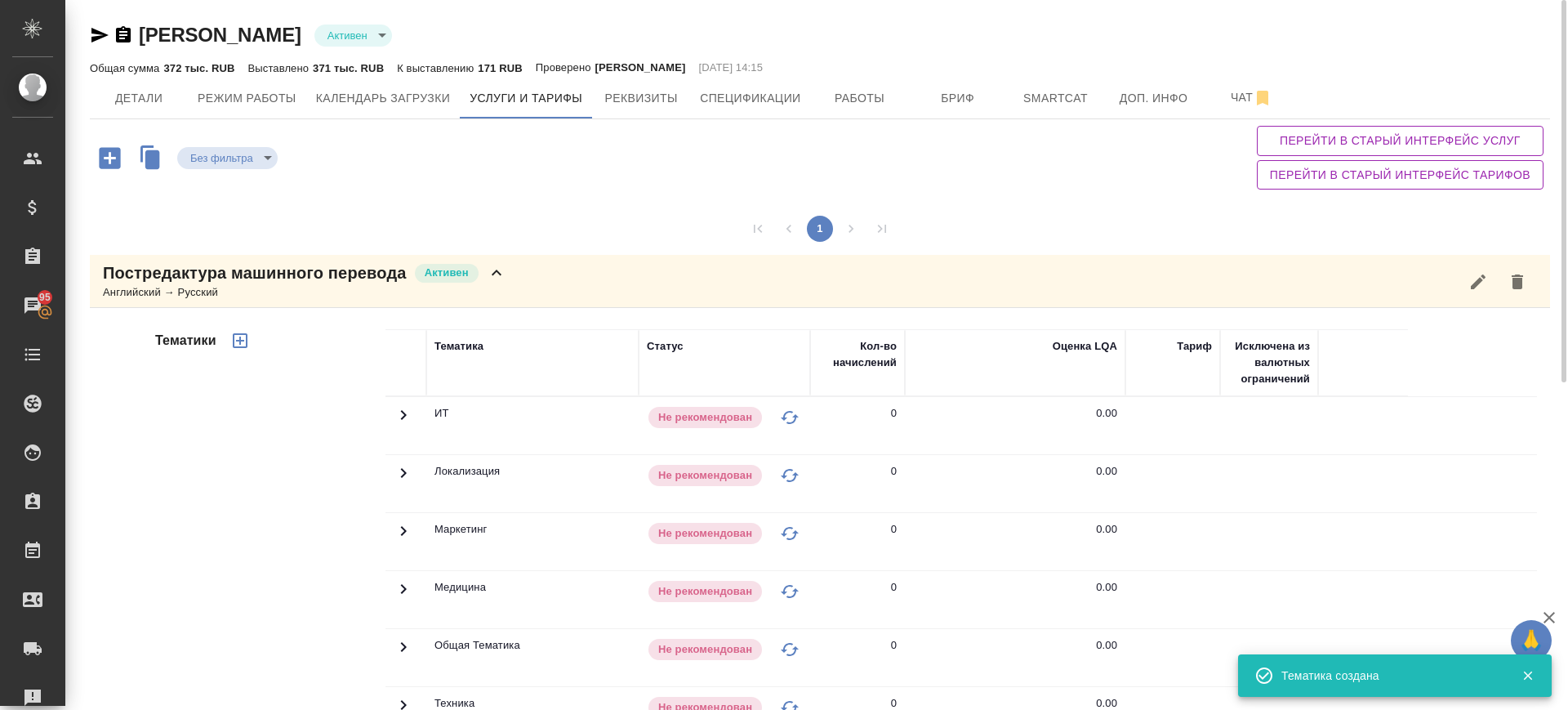
click at [530, 272] on div "Постредактура машинного перевода Активен Английский → Русский" at bounding box center [820, 282] width 1460 height 53
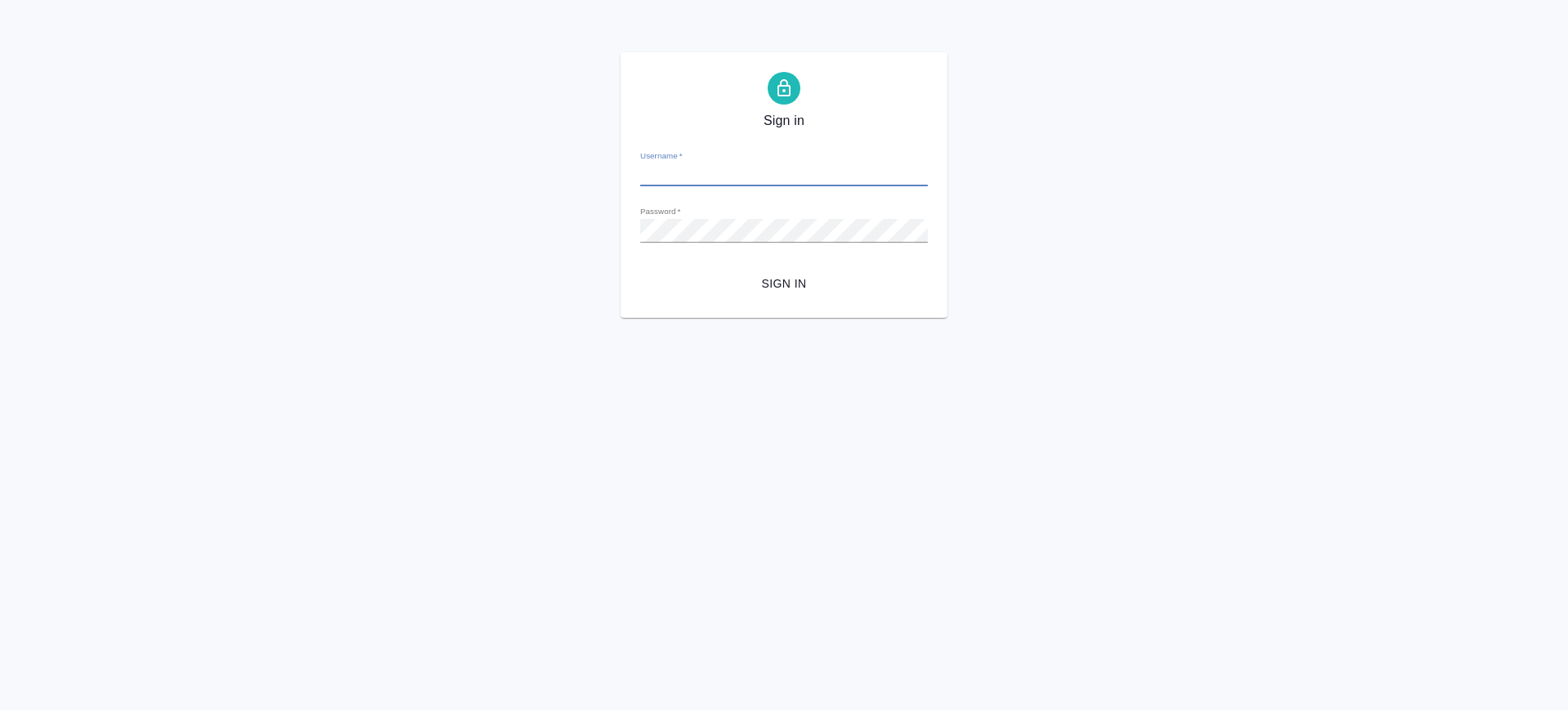
type input "[PERSON_NAME][EMAIL_ADDRESS][DOMAIN_NAME]"
click at [779, 276] on span "Sign in" at bounding box center [784, 283] width 261 height 20
type input "[PERSON_NAME][EMAIL_ADDRESS][DOMAIN_NAME]"
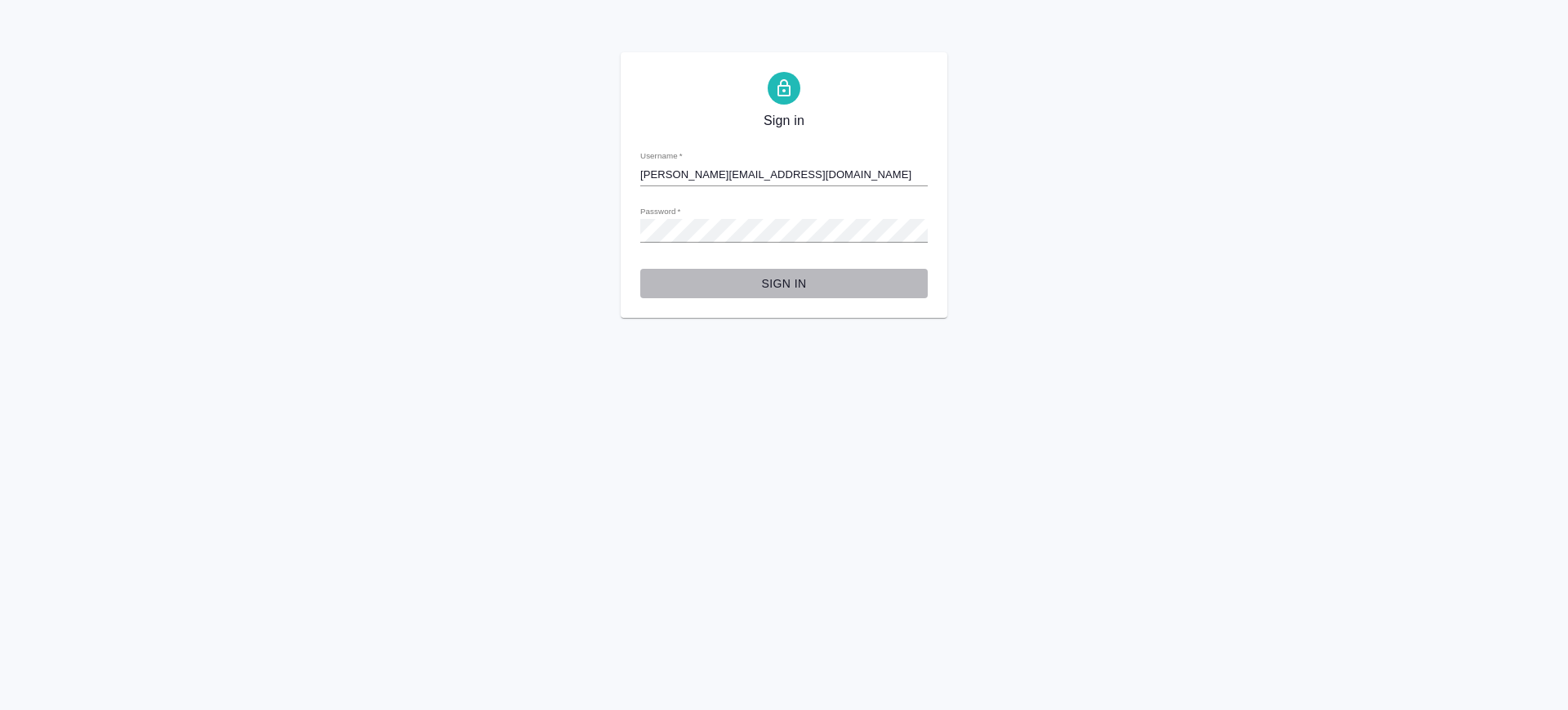
drag, startPoint x: 776, startPoint y: 278, endPoint x: 1016, endPoint y: 3, distance: 365.0
click at [775, 278] on span "Sign in" at bounding box center [784, 283] width 261 height 20
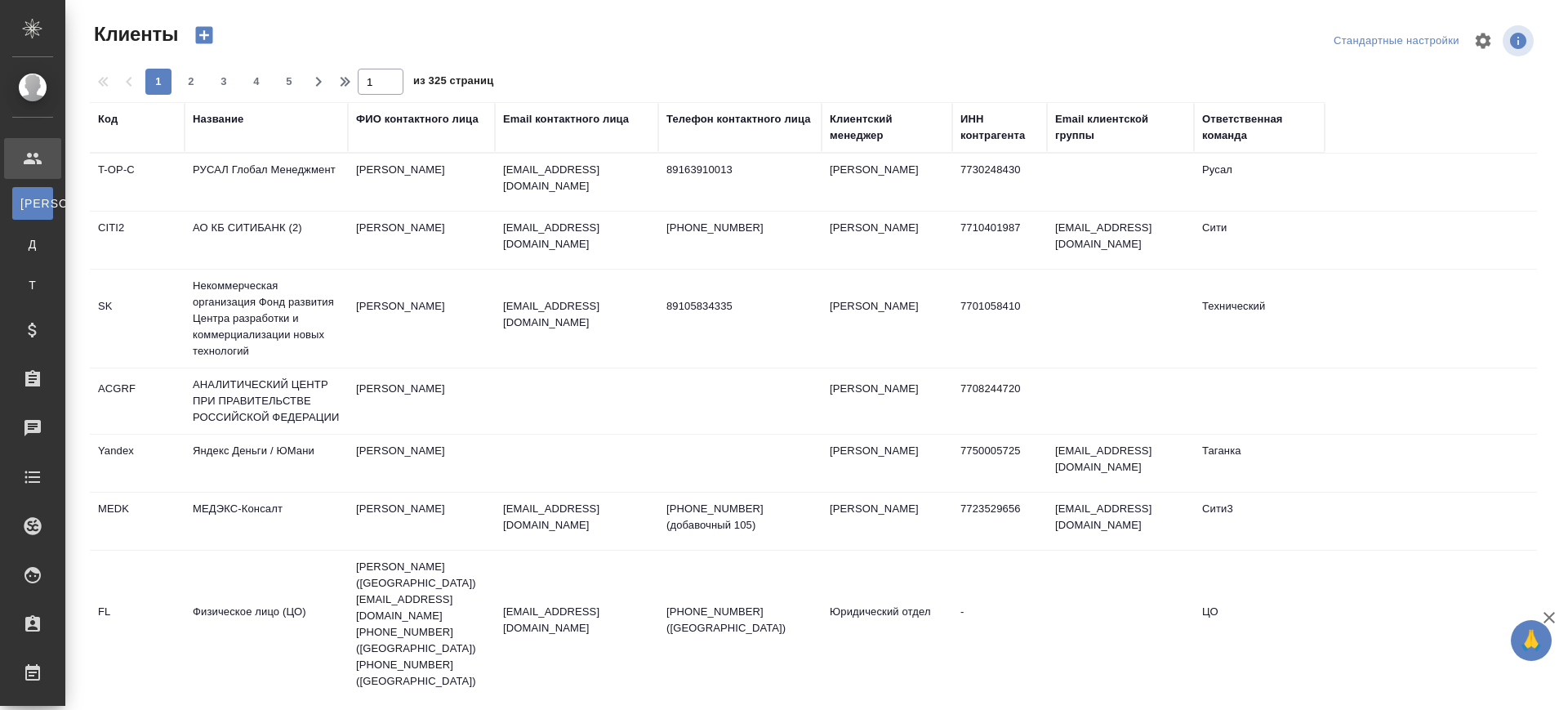
select select "RU"
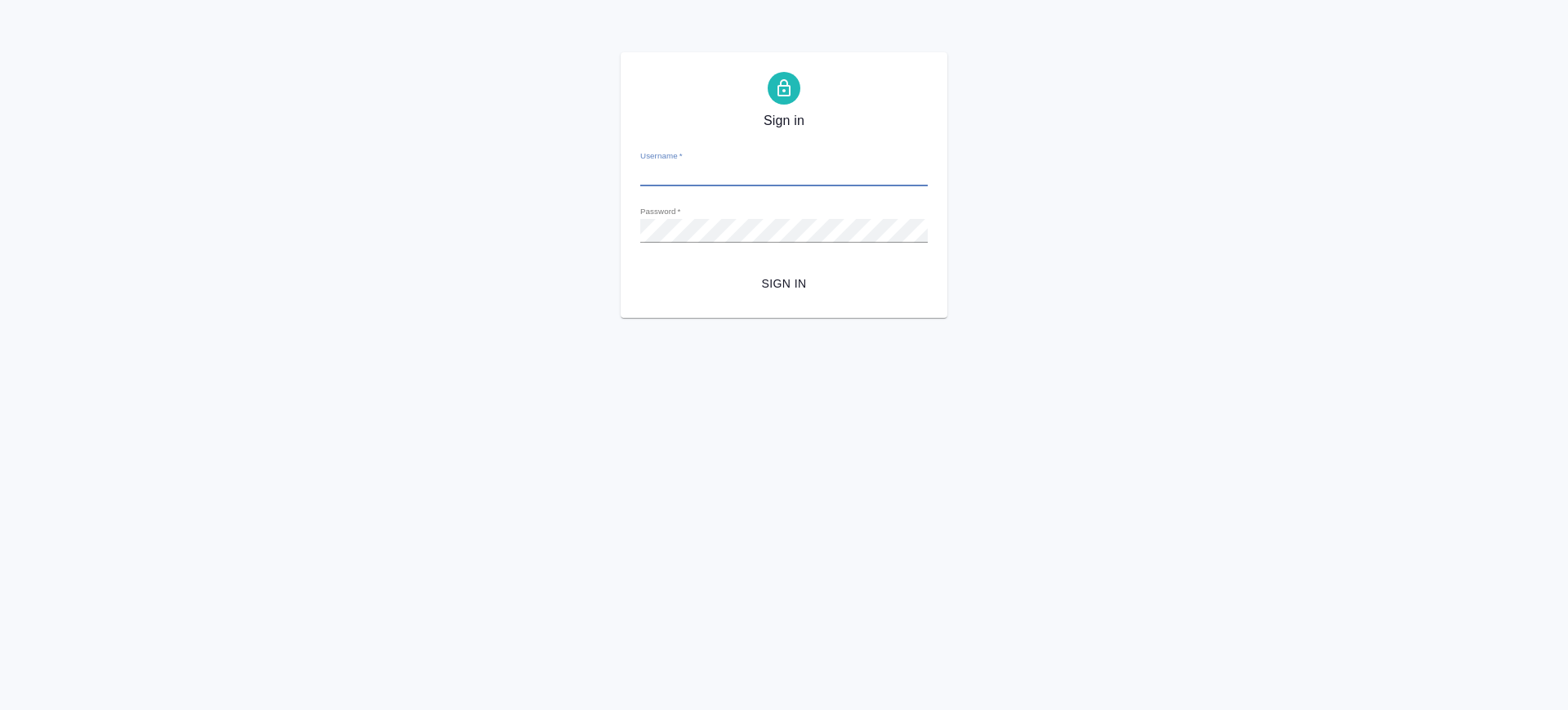
type input "[PERSON_NAME][EMAIL_ADDRESS][DOMAIN_NAME]"
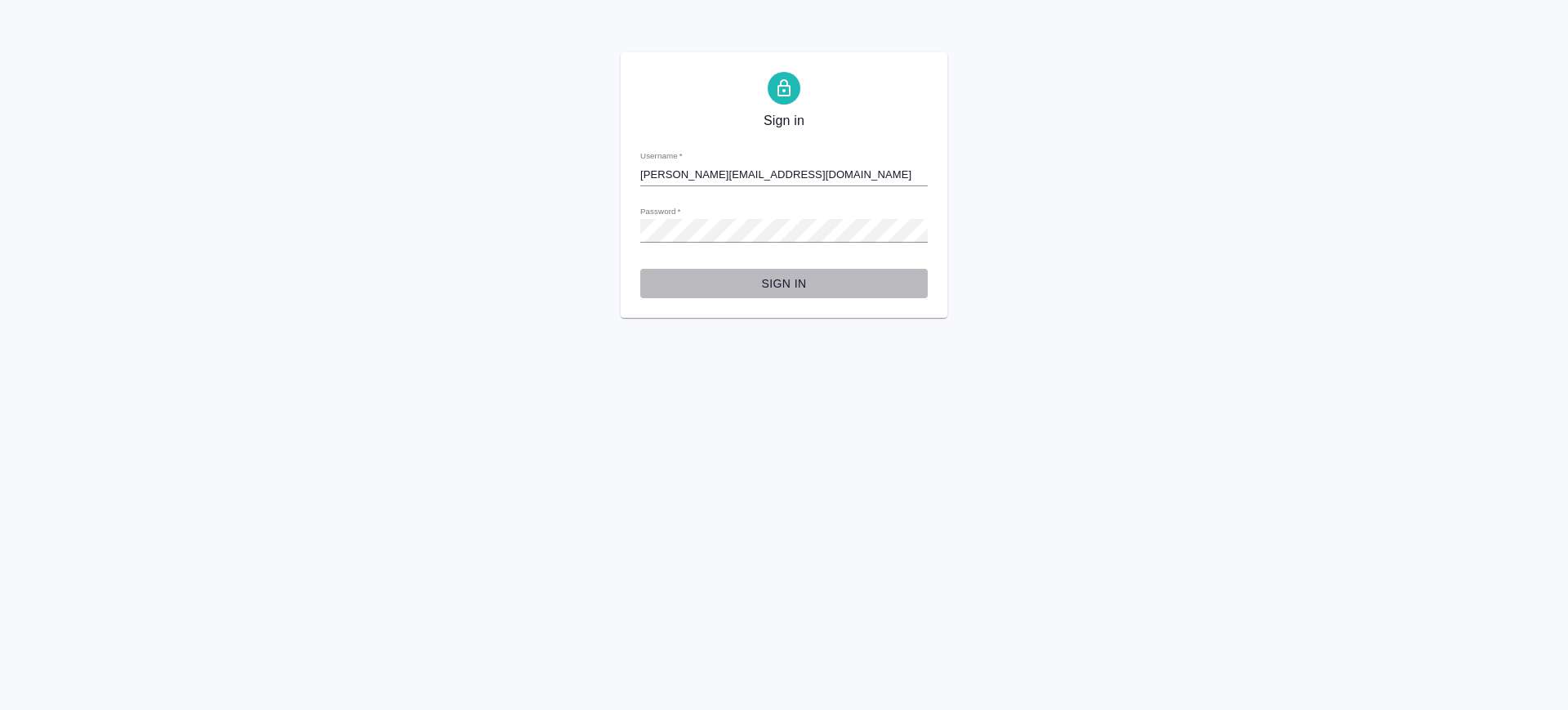
click at [780, 281] on span "Sign in" at bounding box center [784, 283] width 261 height 20
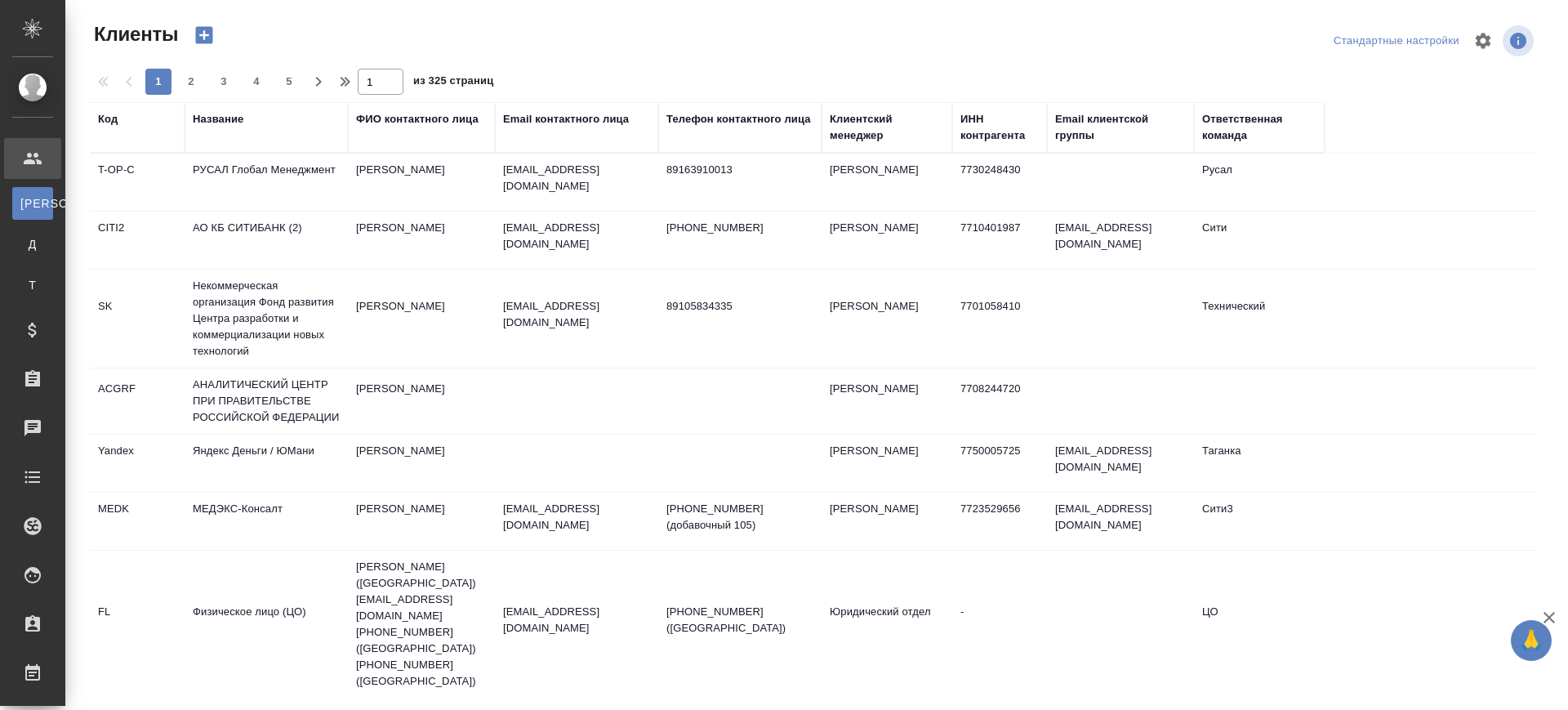
select select "RU"
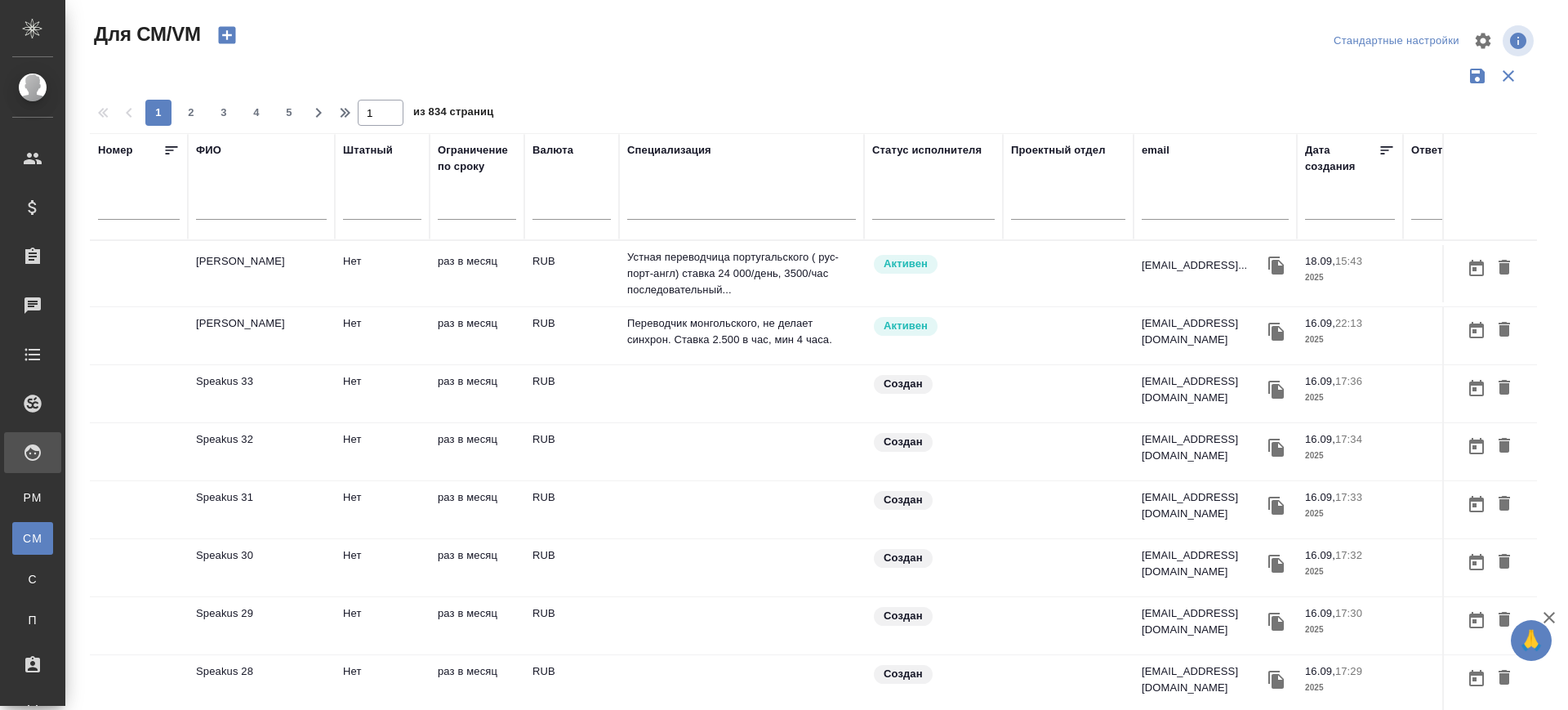
click at [218, 209] on input "text" at bounding box center [261, 209] width 131 height 20
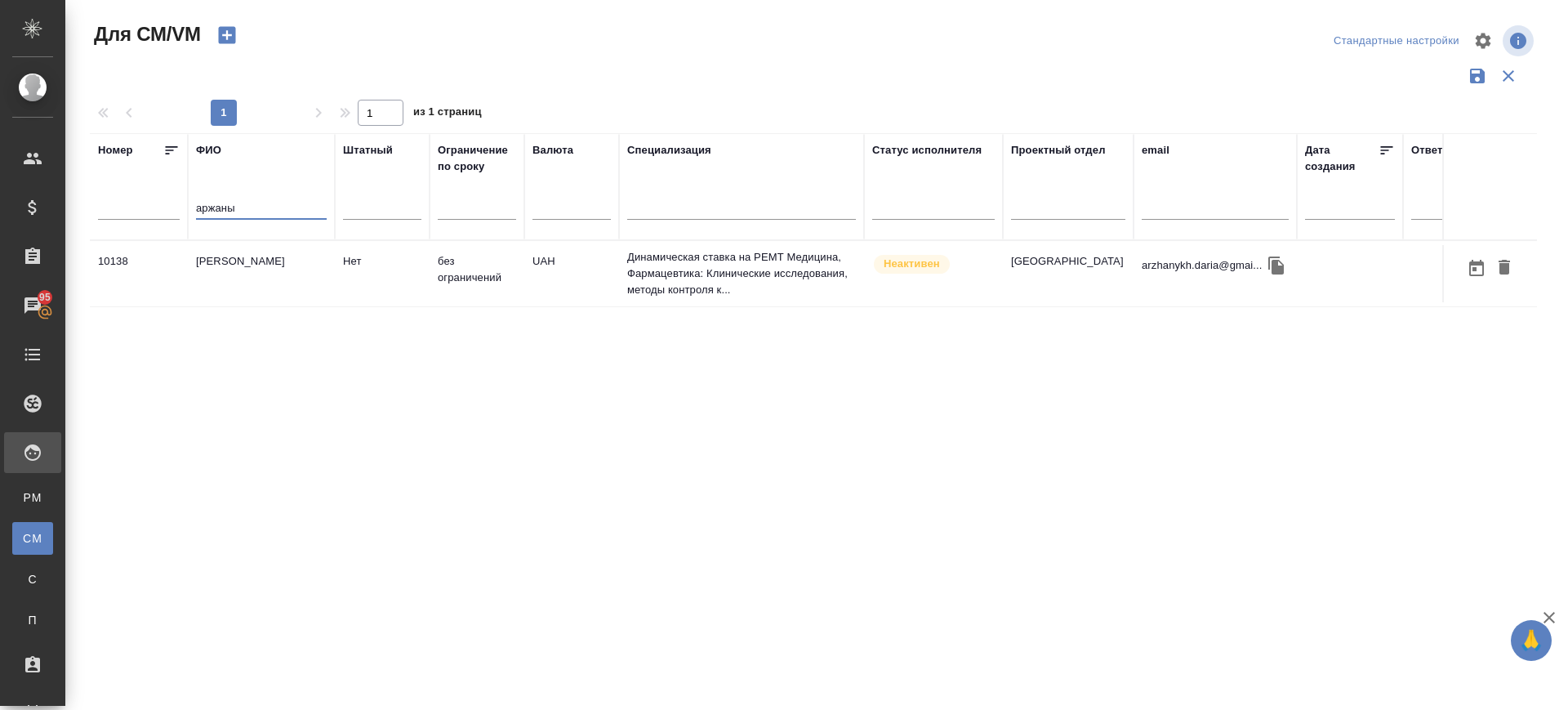
click at [265, 267] on td "[PERSON_NAME]" at bounding box center [261, 274] width 147 height 57
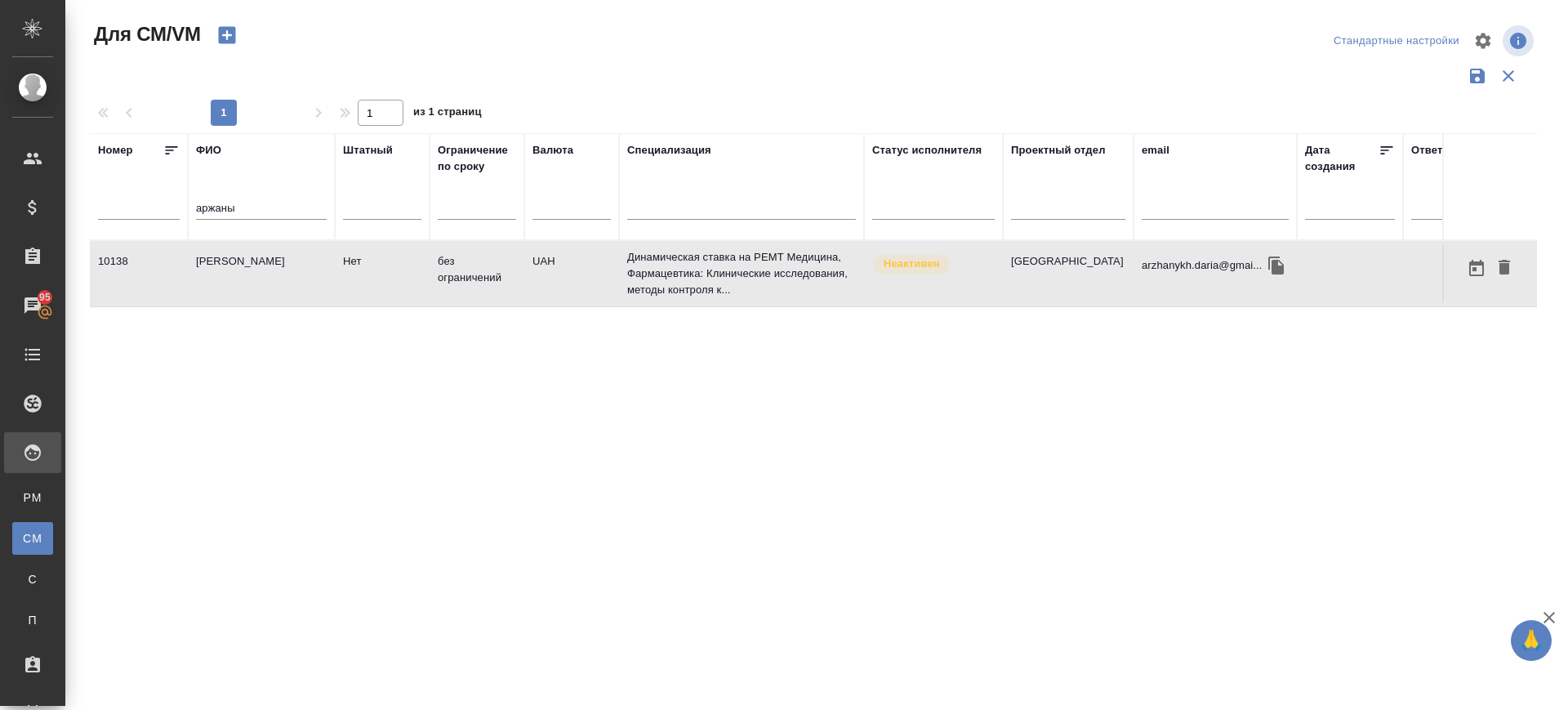
click at [265, 267] on td "[PERSON_NAME]" at bounding box center [261, 274] width 147 height 57
click at [233, 279] on td "[PERSON_NAME]" at bounding box center [261, 274] width 147 height 57
drag, startPoint x: 250, startPoint y: 205, endPoint x: 105, endPoint y: 184, distance: 146.5
click at [105, 184] on tr "Номер ФИО аржаны Штатный Ограничение по сроку Валюта Специализация Статус испол…" at bounding box center [962, 187] width 1745 height 107
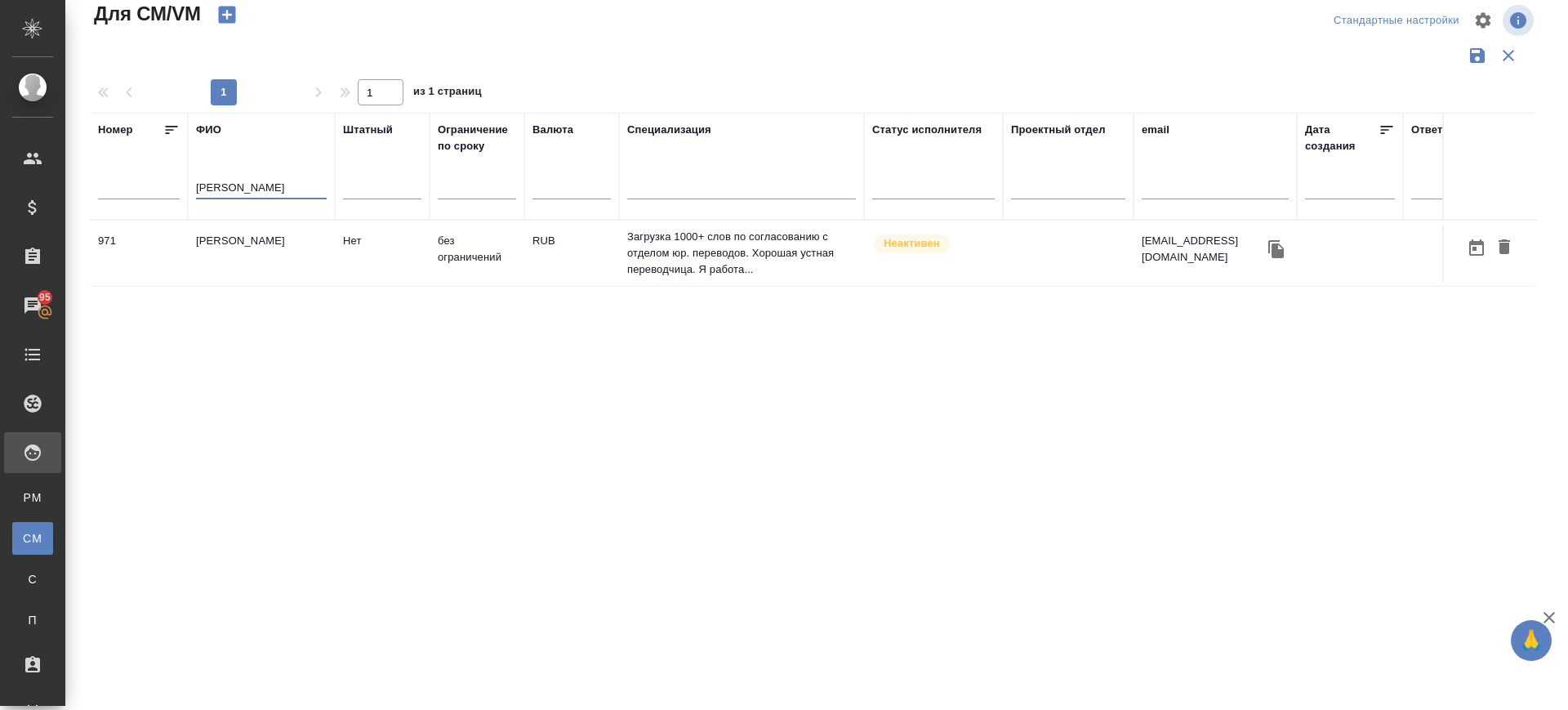
type input "[PERSON_NAME]"
click at [264, 268] on td "[PERSON_NAME]" at bounding box center [261, 253] width 147 height 57
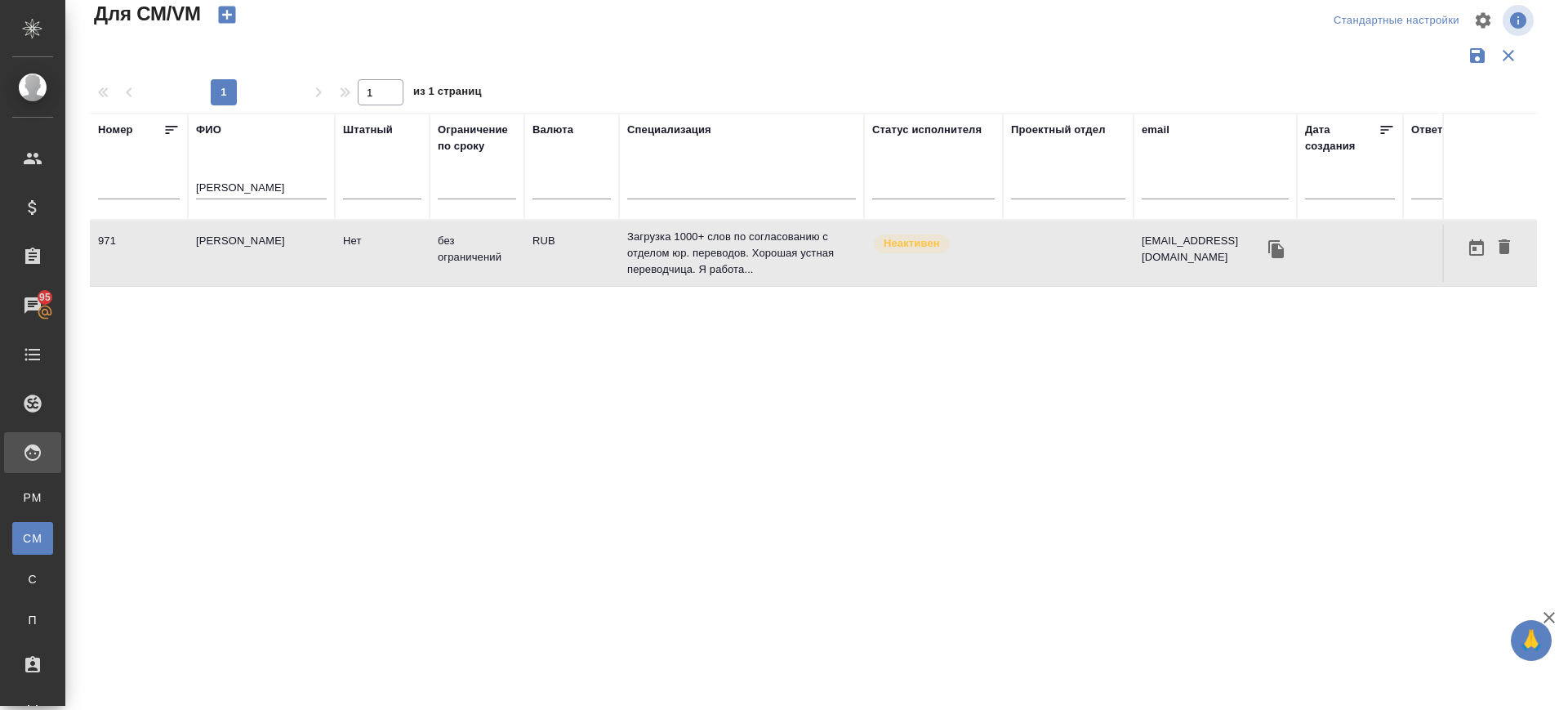
click at [264, 266] on td "[PERSON_NAME]" at bounding box center [261, 253] width 147 height 57
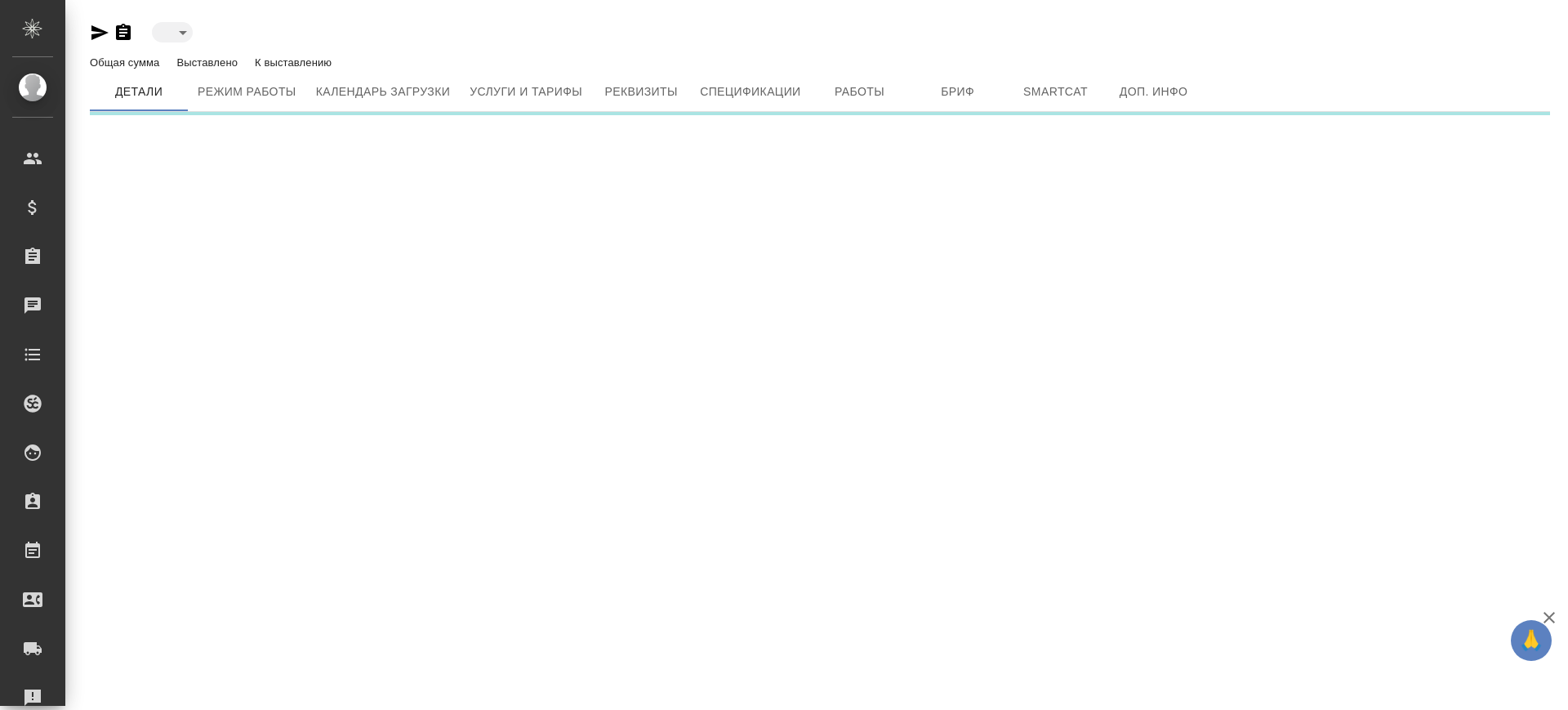
type input "inactive"
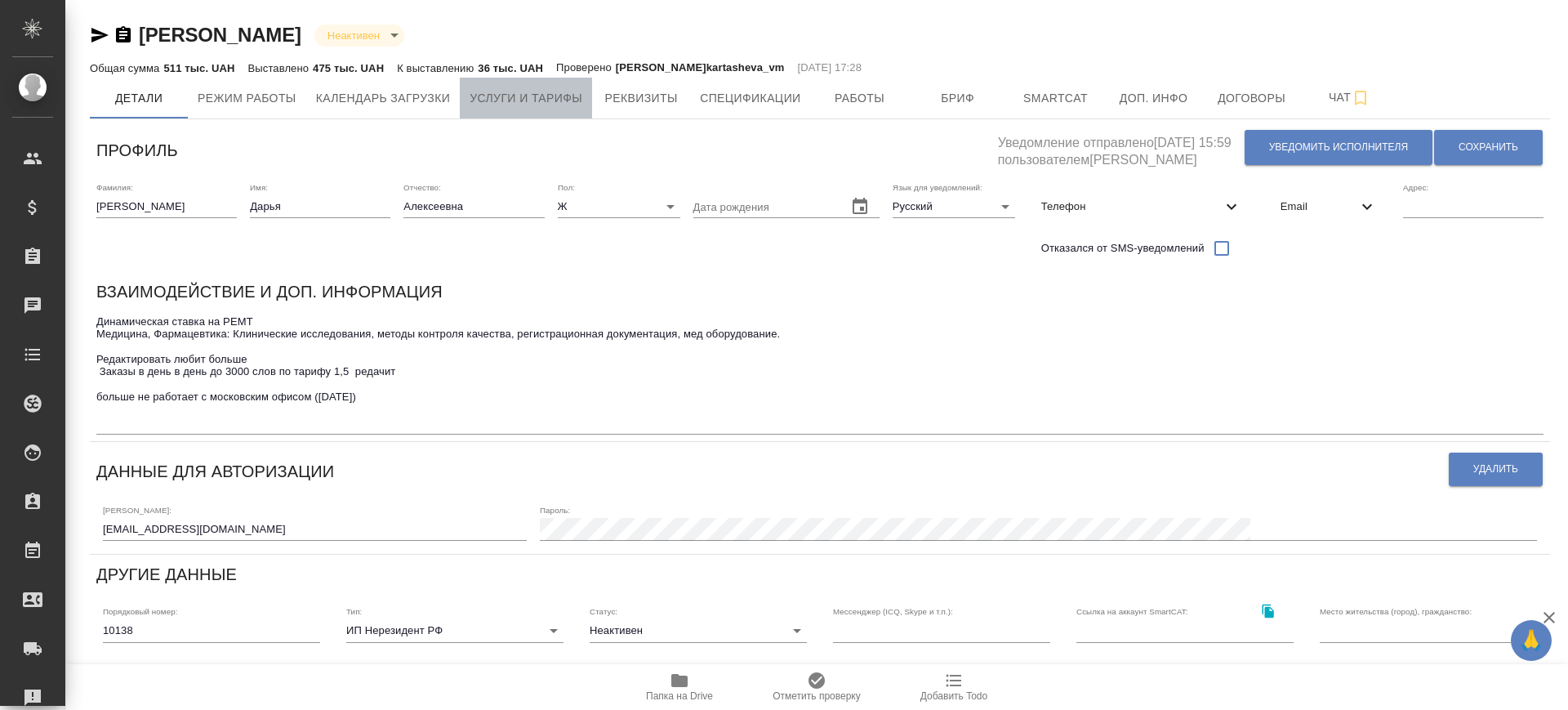
click at [562, 101] on span "Услуги и тарифы" at bounding box center [526, 97] width 113 height 20
